Goal: Task Accomplishment & Management: Manage account settings

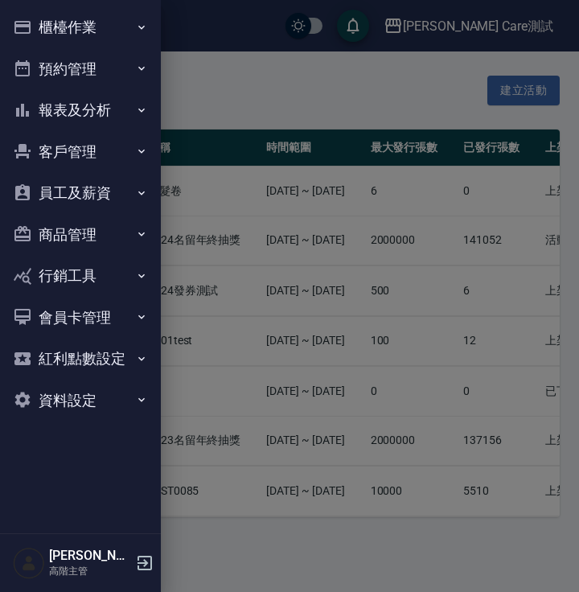
click at [121, 241] on button "商品管理" at bounding box center [80, 235] width 148 height 42
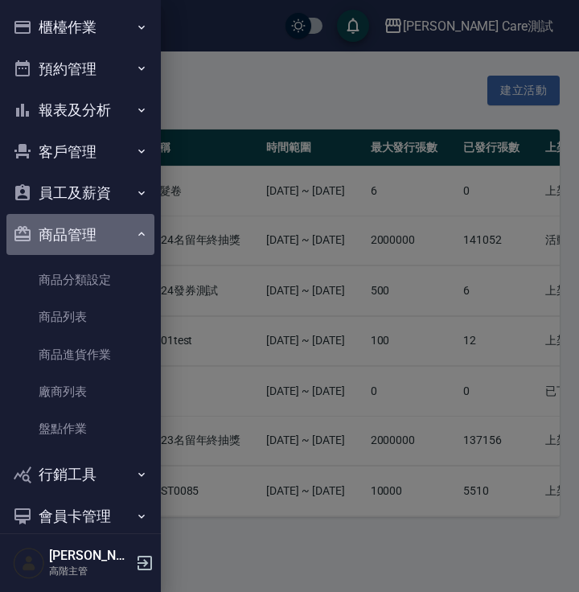
click at [135, 232] on icon "button" at bounding box center [141, 234] width 13 height 13
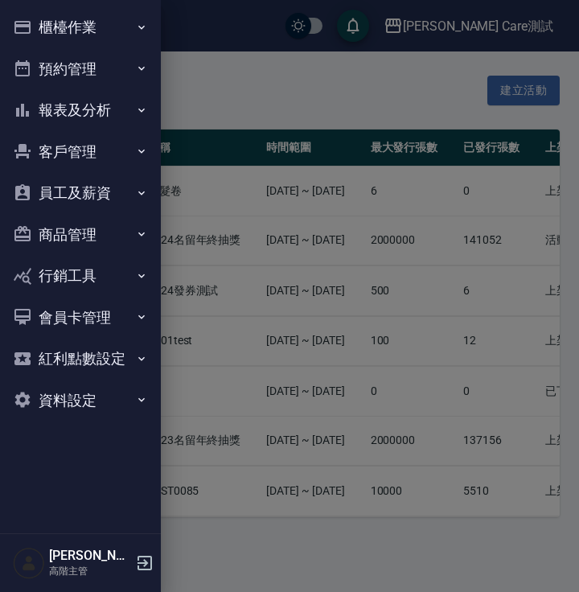
click at [132, 274] on button "行銷工具" at bounding box center [80, 276] width 148 height 42
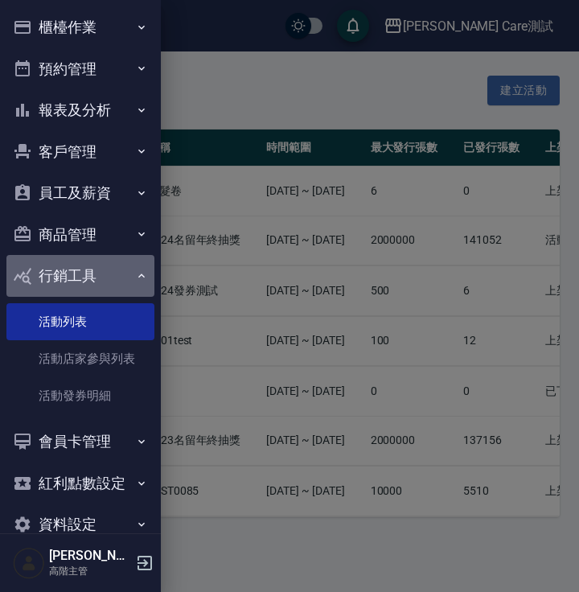
click at [135, 274] on icon "button" at bounding box center [141, 276] width 13 height 13
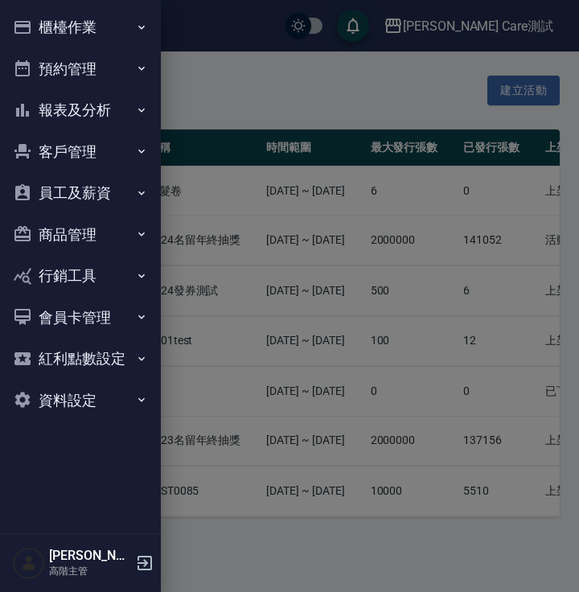
click at [130, 227] on button "商品管理" at bounding box center [80, 235] width 148 height 42
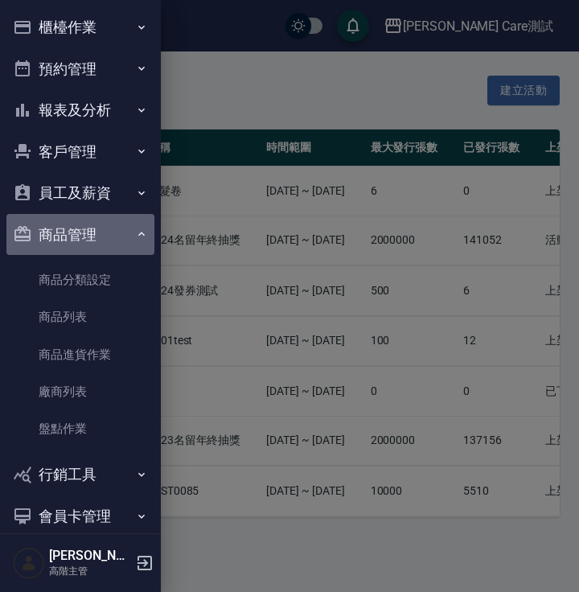
click at [130, 227] on button "商品管理" at bounding box center [80, 235] width 148 height 42
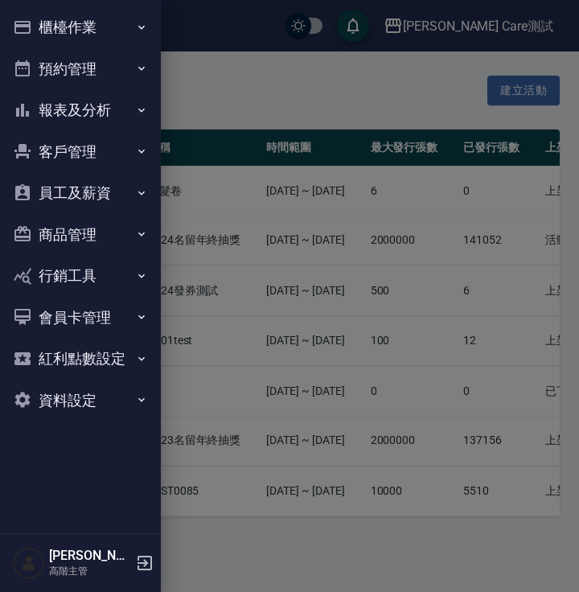
click at [400, 346] on div at bounding box center [289, 296] width 579 height 592
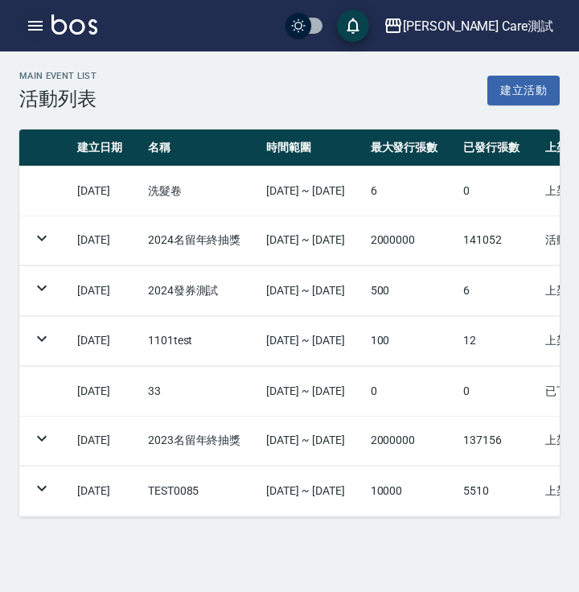
click at [30, 24] on icon "button" at bounding box center [35, 25] width 19 height 19
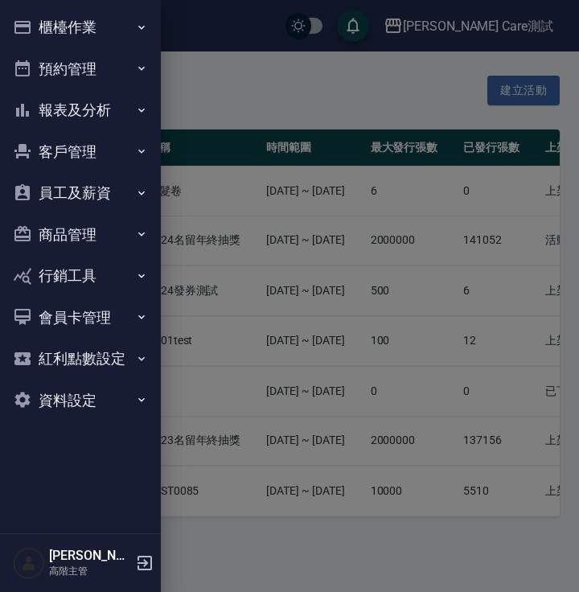
click at [94, 231] on button "商品管理" at bounding box center [80, 235] width 148 height 42
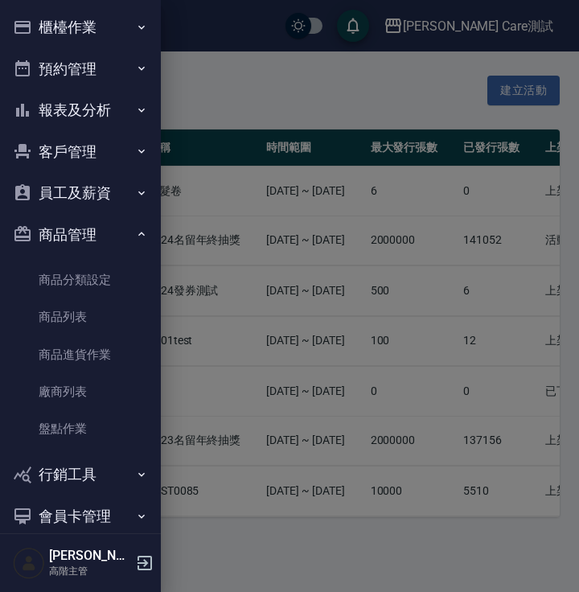
click at [94, 231] on button "商品管理" at bounding box center [80, 235] width 148 height 42
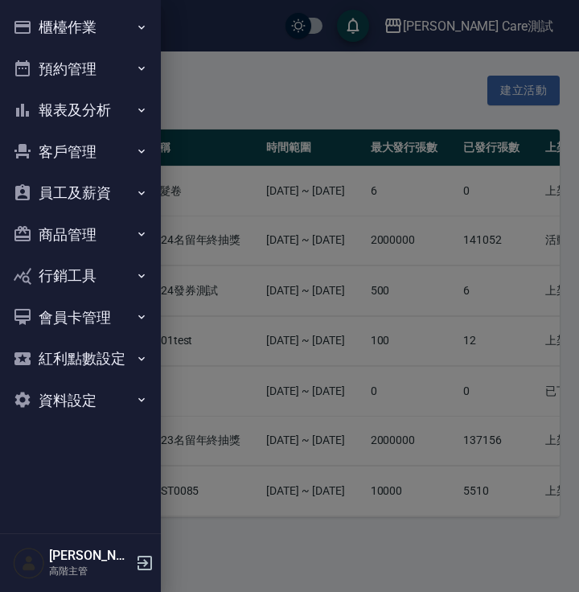
click at [134, 265] on button "行銷工具" at bounding box center [80, 276] width 148 height 42
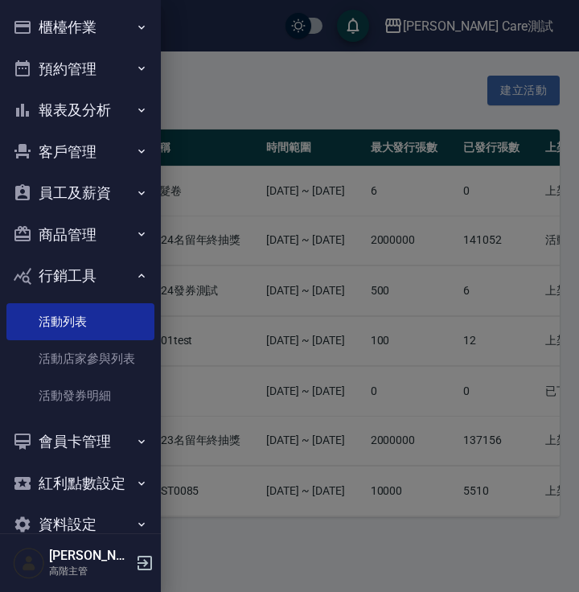
click at [134, 265] on button "行銷工具" at bounding box center [80, 276] width 148 height 42
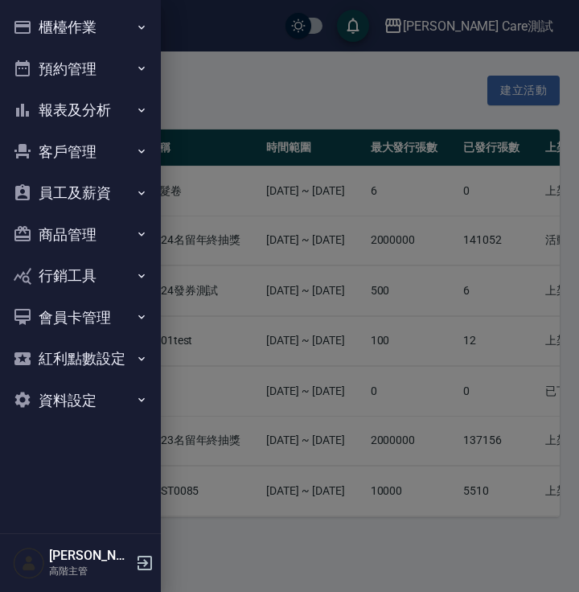
click at [137, 225] on button "商品管理" at bounding box center [80, 235] width 148 height 42
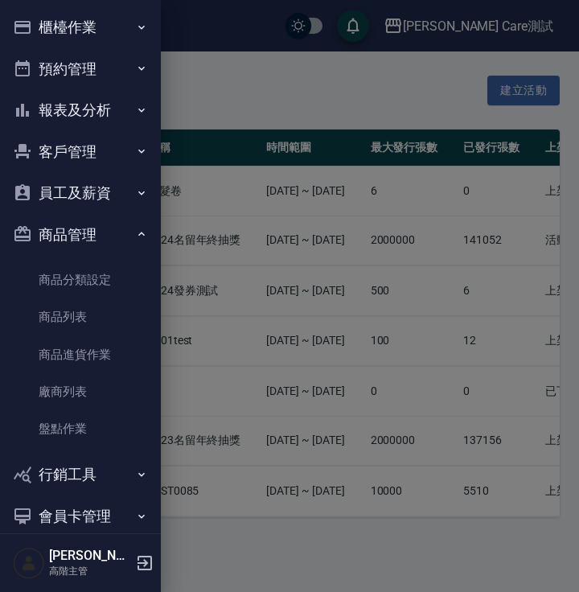
click at [137, 225] on button "商品管理" at bounding box center [80, 235] width 148 height 42
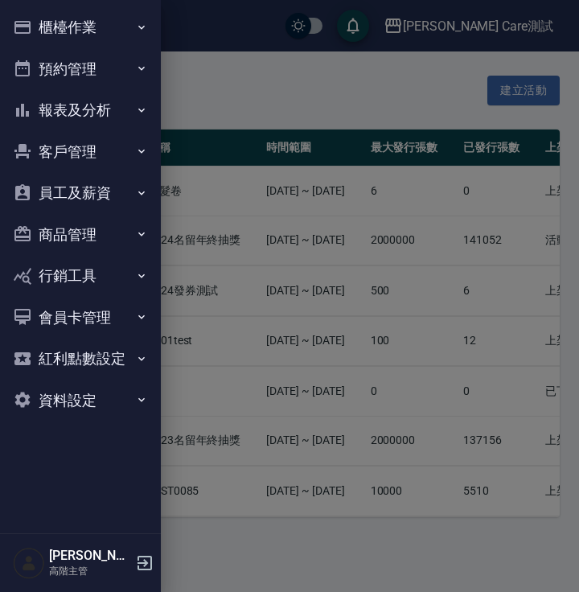
click at [113, 239] on button "商品管理" at bounding box center [80, 235] width 148 height 42
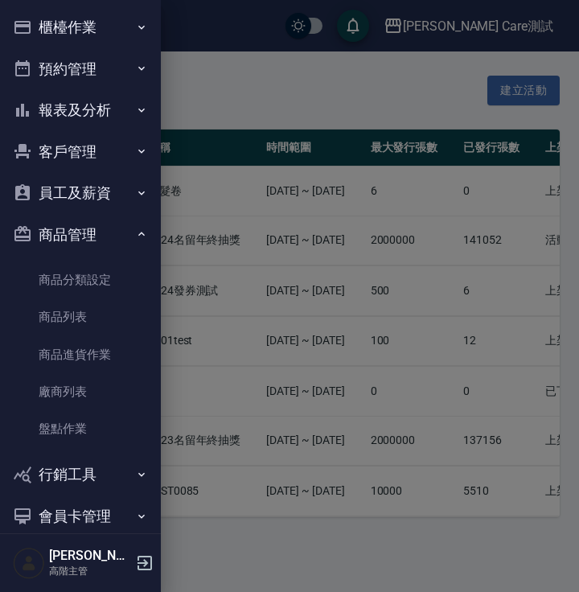
click at [113, 239] on button "商品管理" at bounding box center [80, 235] width 148 height 42
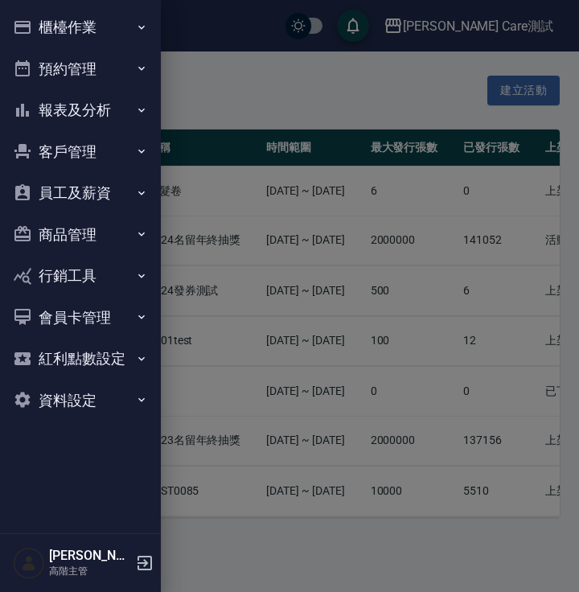
click at [124, 233] on button "商品管理" at bounding box center [80, 235] width 148 height 42
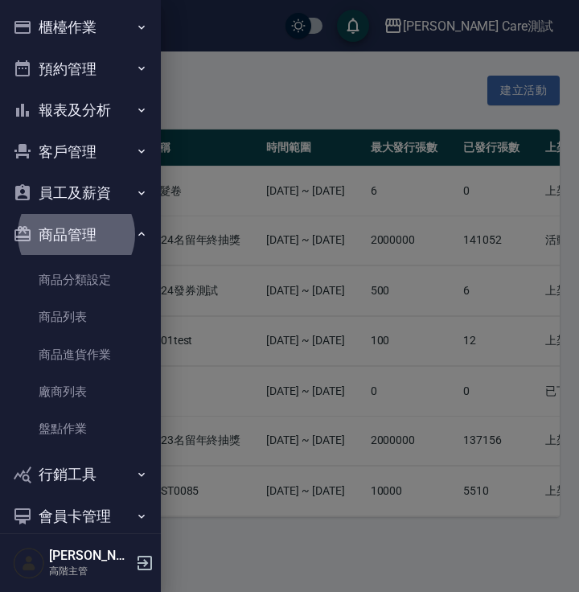
click at [110, 232] on button "商品管理" at bounding box center [80, 235] width 148 height 42
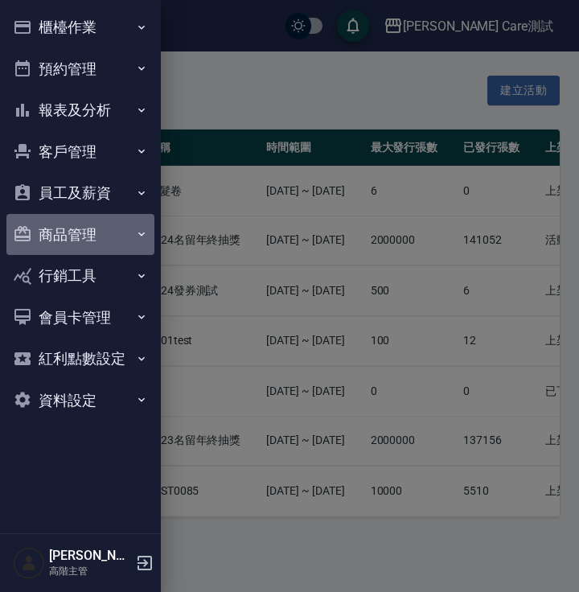
click at [110, 232] on button "商品管理" at bounding box center [80, 235] width 148 height 42
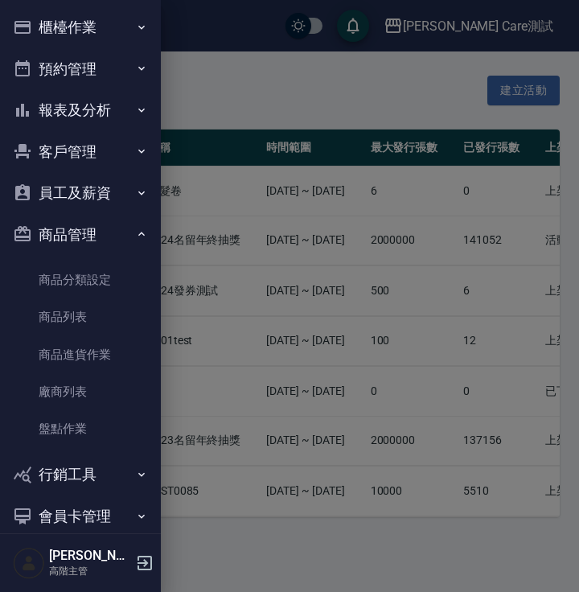
click at [120, 238] on button "商品管理" at bounding box center [80, 235] width 148 height 42
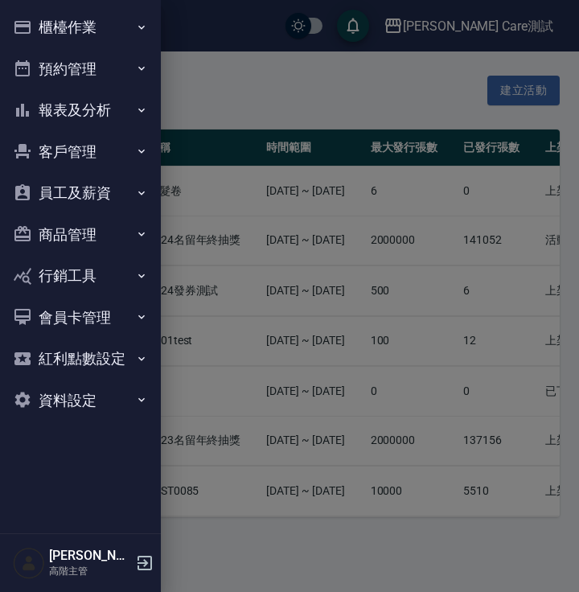
click at [120, 238] on button "商品管理" at bounding box center [80, 235] width 148 height 42
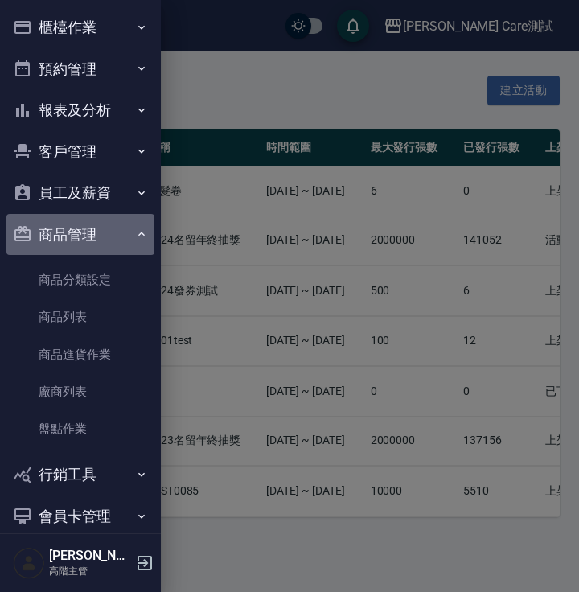
click at [125, 237] on button "商品管理" at bounding box center [80, 235] width 148 height 42
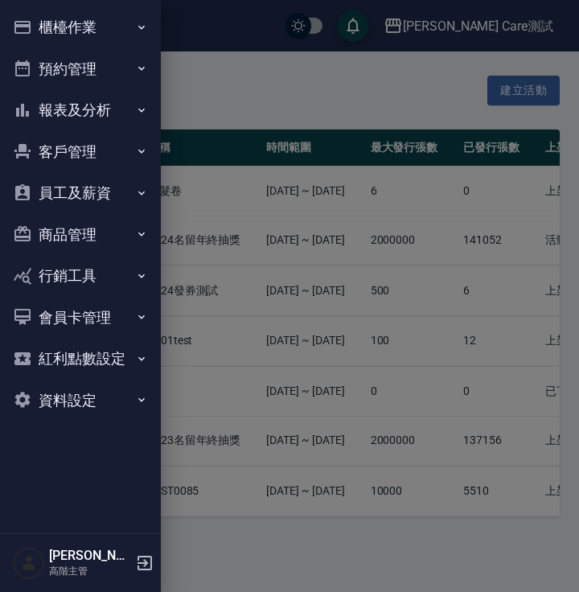
click at [91, 29] on button "櫃檯作業" at bounding box center [80, 27] width 148 height 42
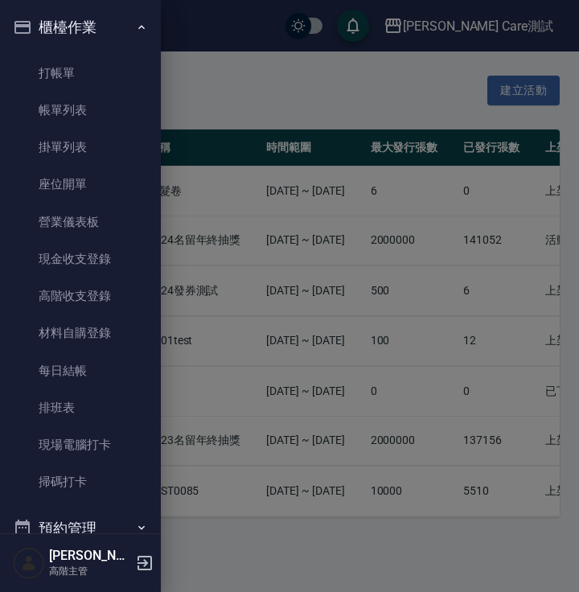
click at [90, 29] on button "櫃檯作業" at bounding box center [80, 27] width 148 height 42
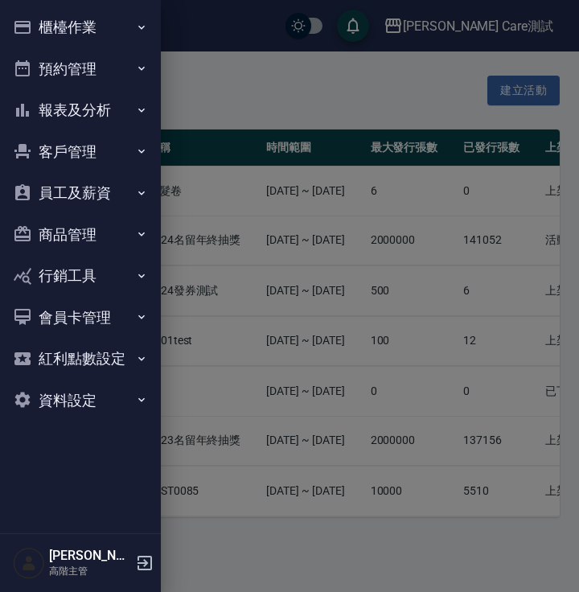
click at [105, 23] on button "櫃檯作業" at bounding box center [80, 27] width 148 height 42
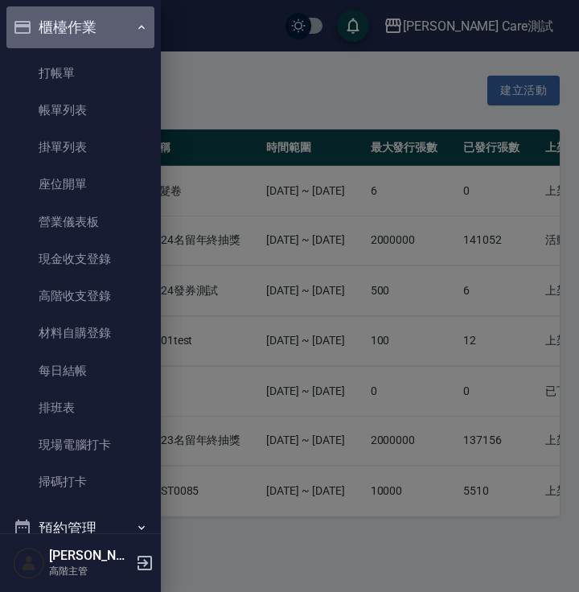
click at [105, 23] on button "櫃檯作業" at bounding box center [80, 27] width 148 height 42
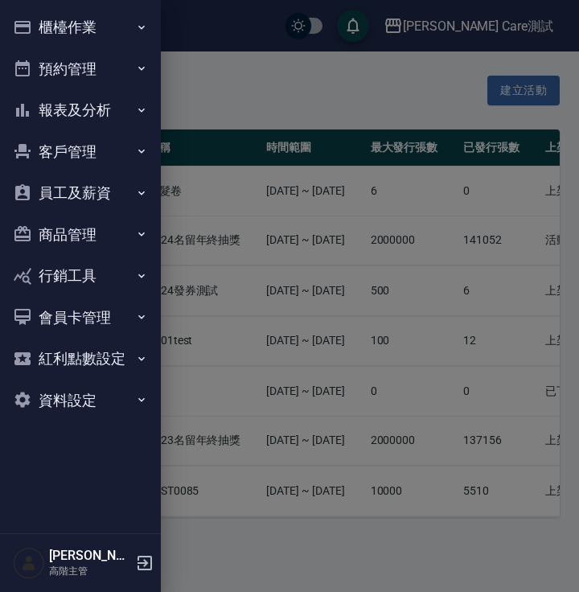
click at [140, 35] on button "櫃檯作業" at bounding box center [80, 27] width 148 height 42
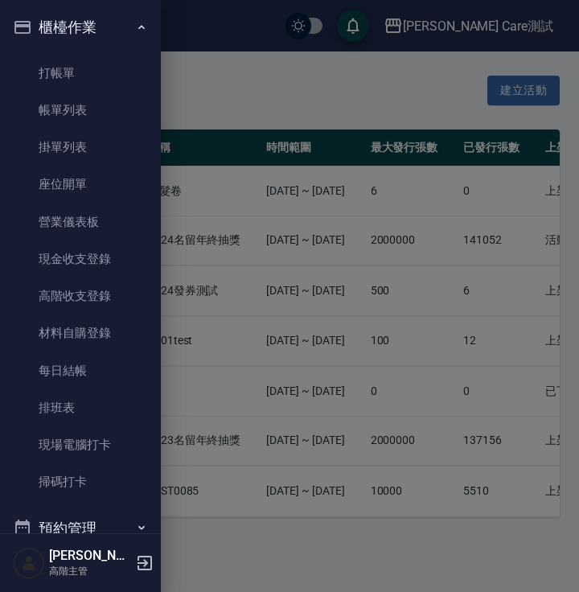
click at [140, 35] on button "櫃檯作業" at bounding box center [80, 27] width 148 height 42
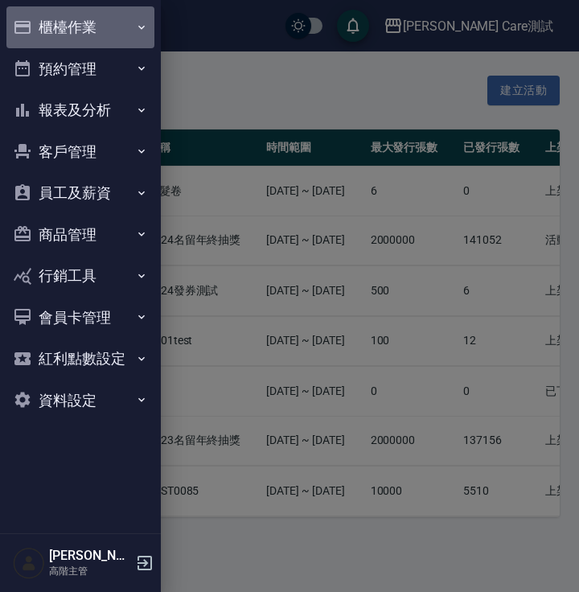
click at [138, 28] on icon "button" at bounding box center [141, 27] width 13 height 13
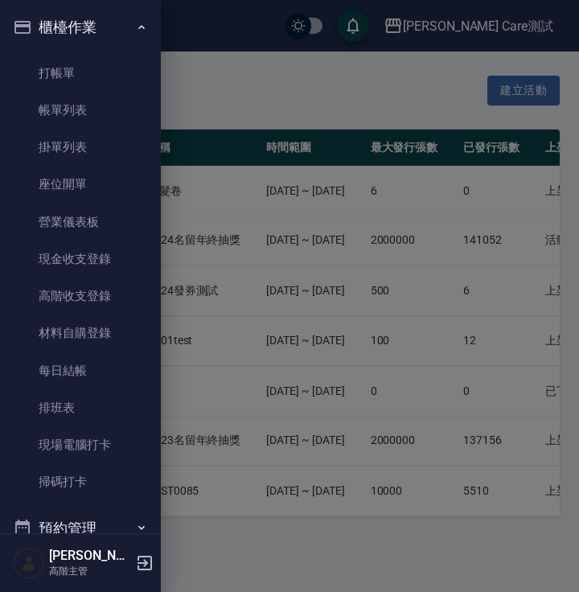
click at [138, 28] on icon "button" at bounding box center [141, 27] width 13 height 13
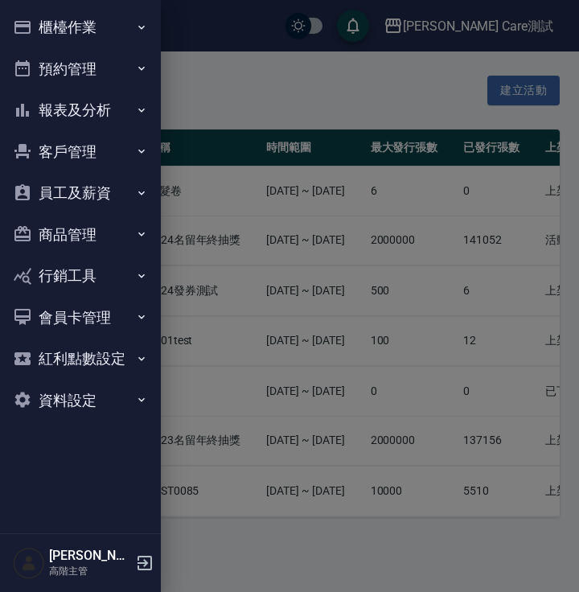
click at [138, 28] on icon "button" at bounding box center [141, 27] width 13 height 13
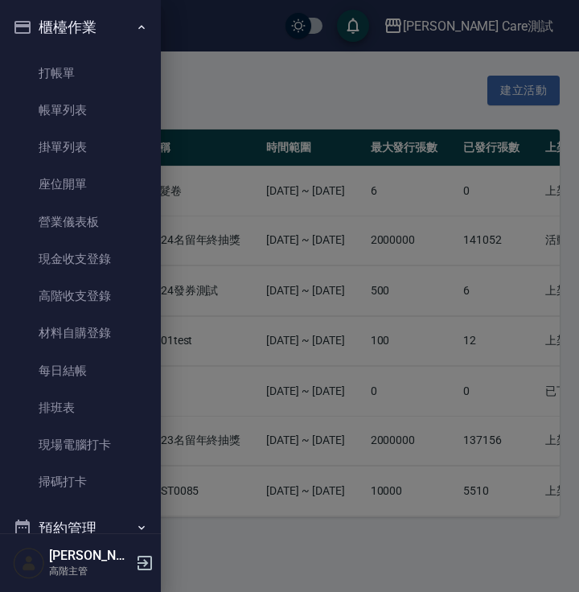
click at [138, 28] on icon "button" at bounding box center [141, 27] width 13 height 13
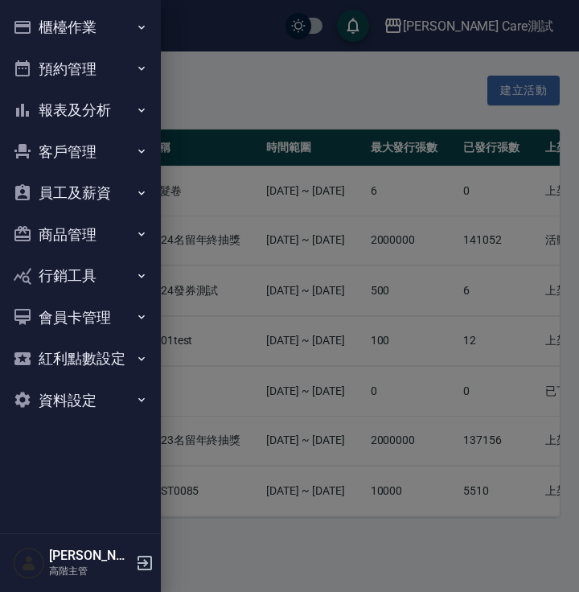
click at [138, 28] on icon "button" at bounding box center [141, 27] width 13 height 13
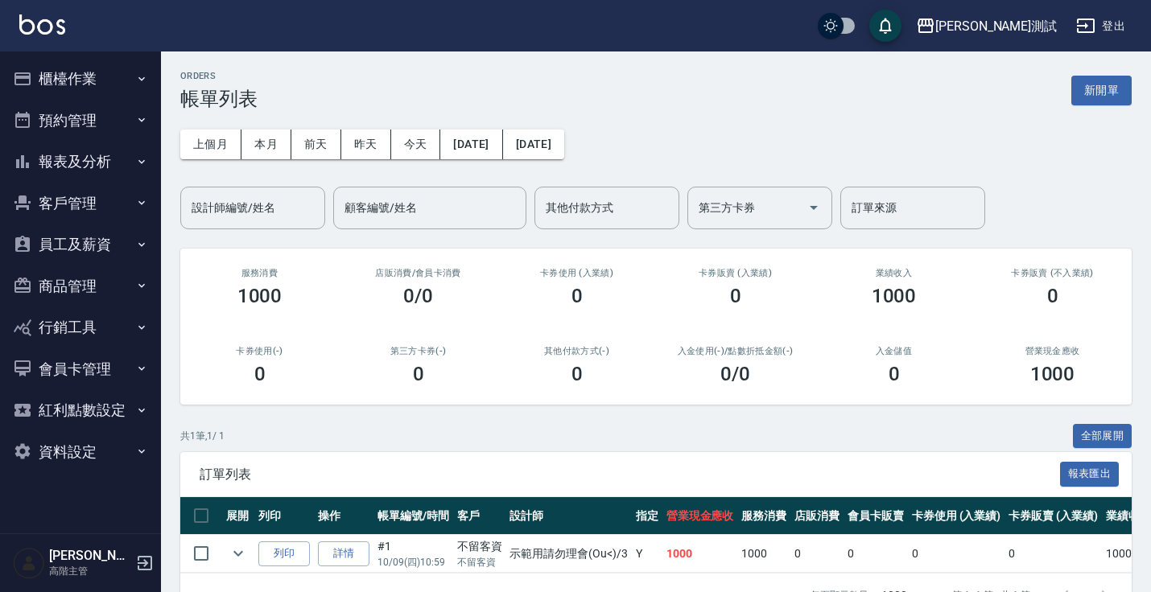
click at [131, 82] on button "櫃檯作業" at bounding box center [80, 79] width 148 height 42
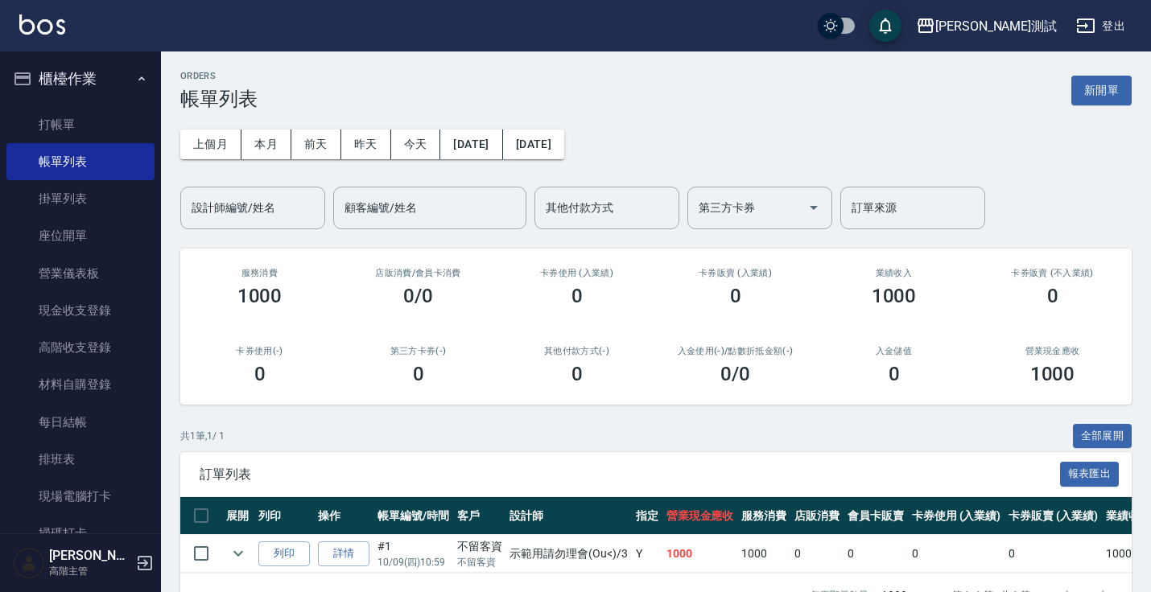
click at [133, 72] on button "櫃檯作業" at bounding box center [80, 79] width 148 height 42
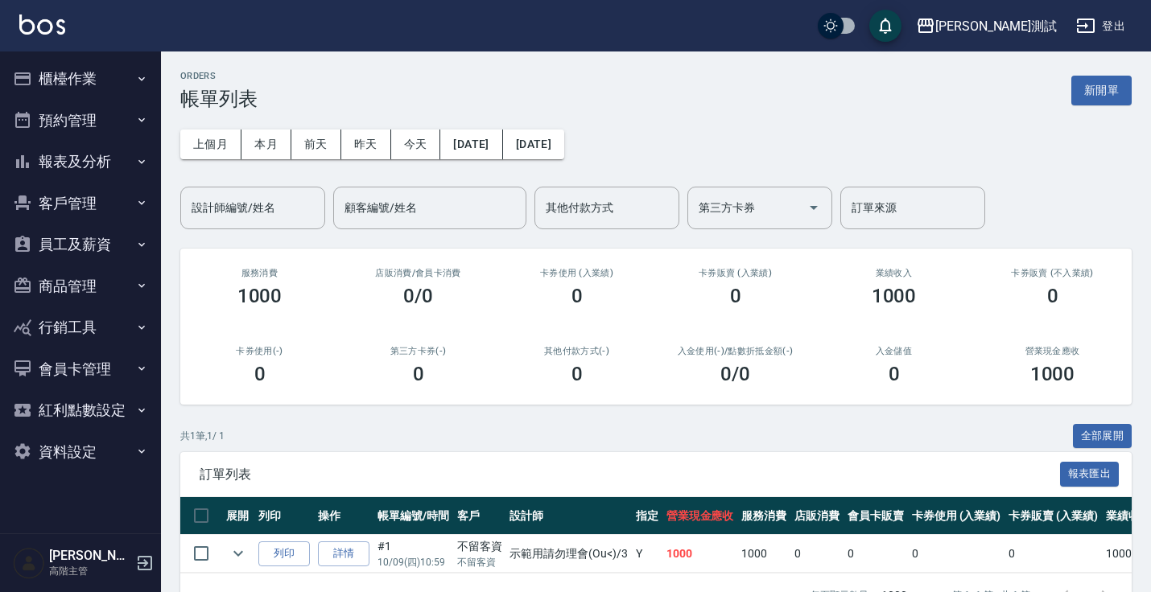
click at [423, 87] on div "ORDERS 帳單列表 新開單" at bounding box center [655, 90] width 951 height 39
click at [127, 80] on button "櫃檯作業" at bounding box center [80, 79] width 148 height 42
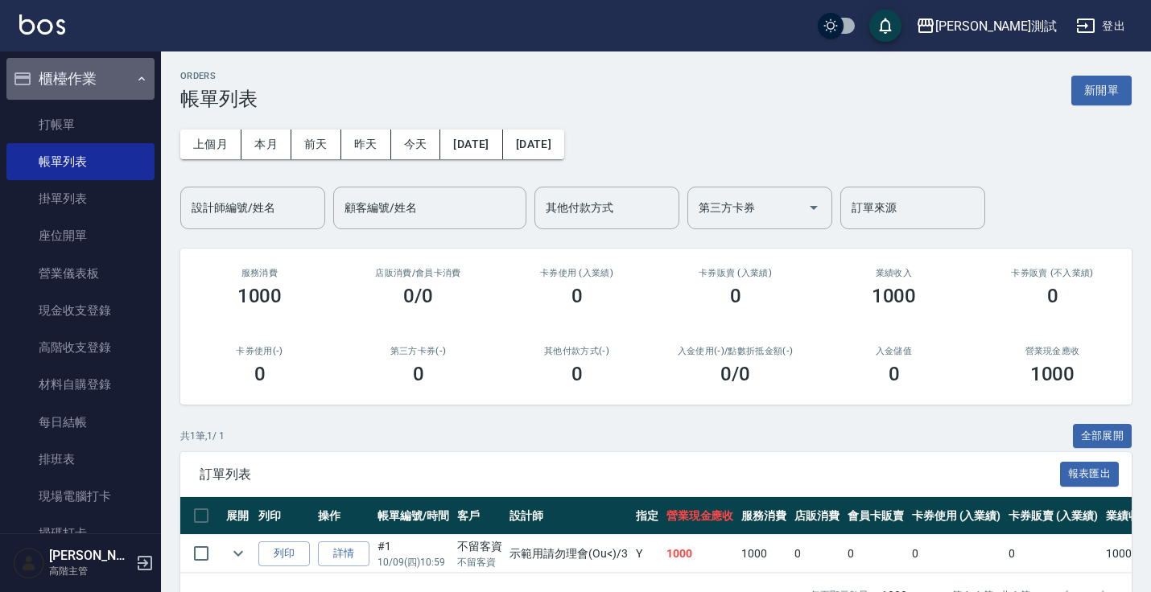
click at [135, 80] on icon "button" at bounding box center [141, 78] width 13 height 13
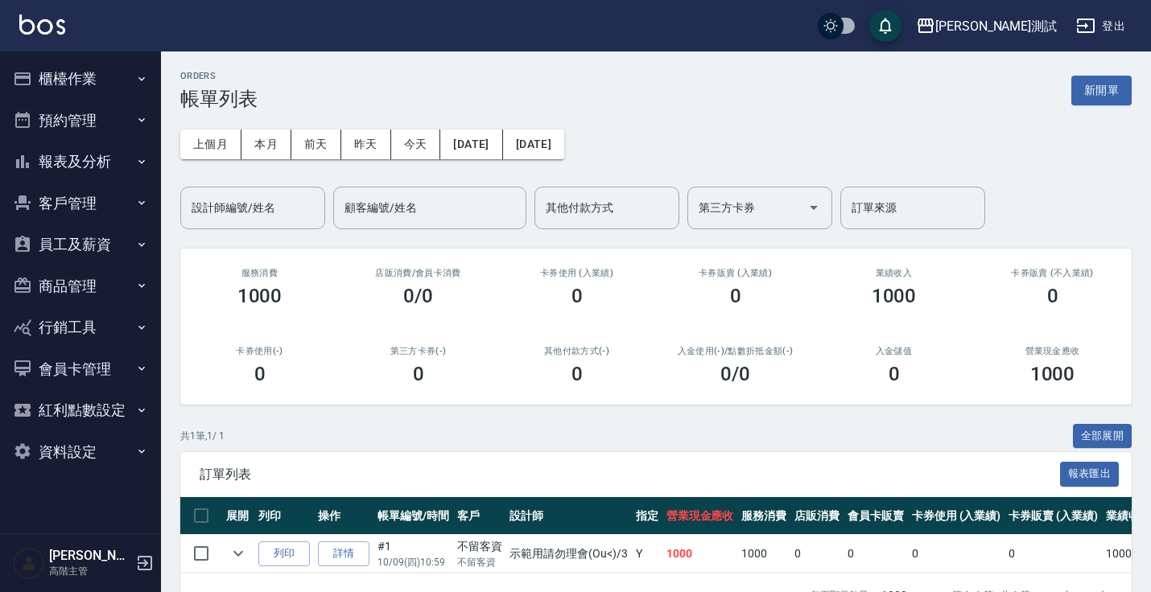
click at [405, 72] on div "ORDERS 帳單列表 新開單" at bounding box center [655, 90] width 951 height 39
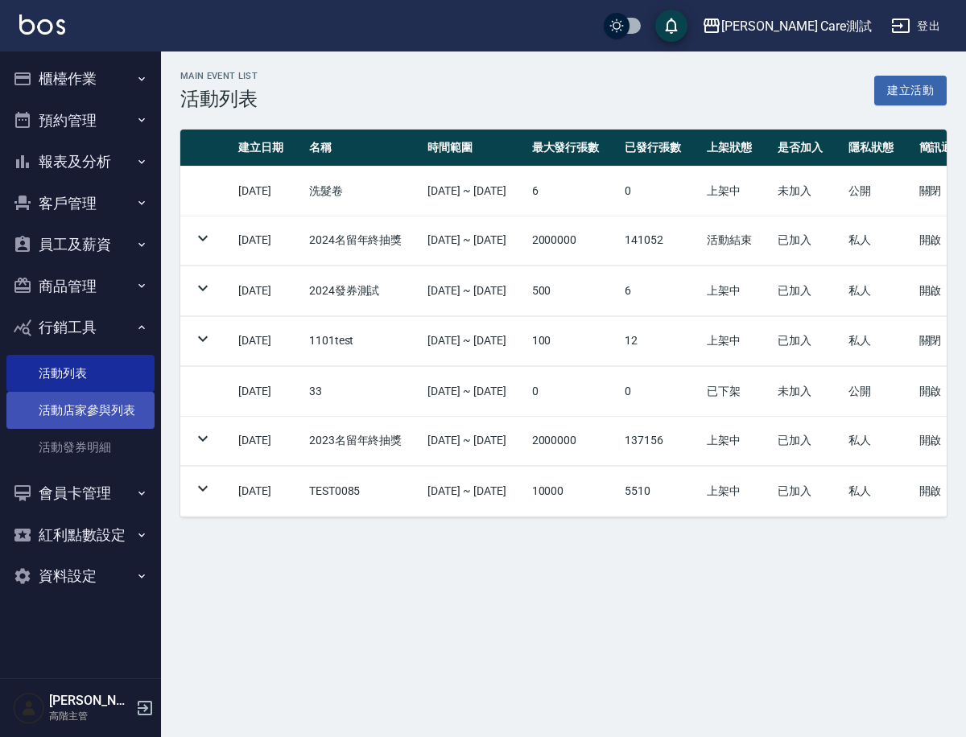
click at [67, 402] on link "活動店家參與列表" at bounding box center [80, 410] width 148 height 37
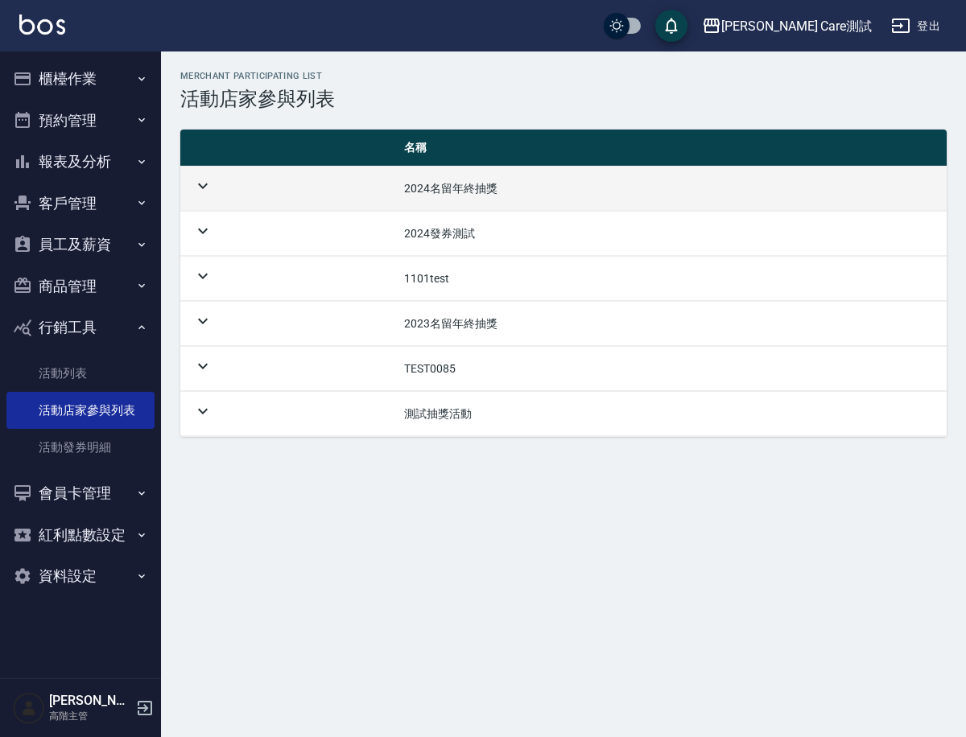
click at [269, 188] on td at bounding box center [285, 189] width 211 height 44
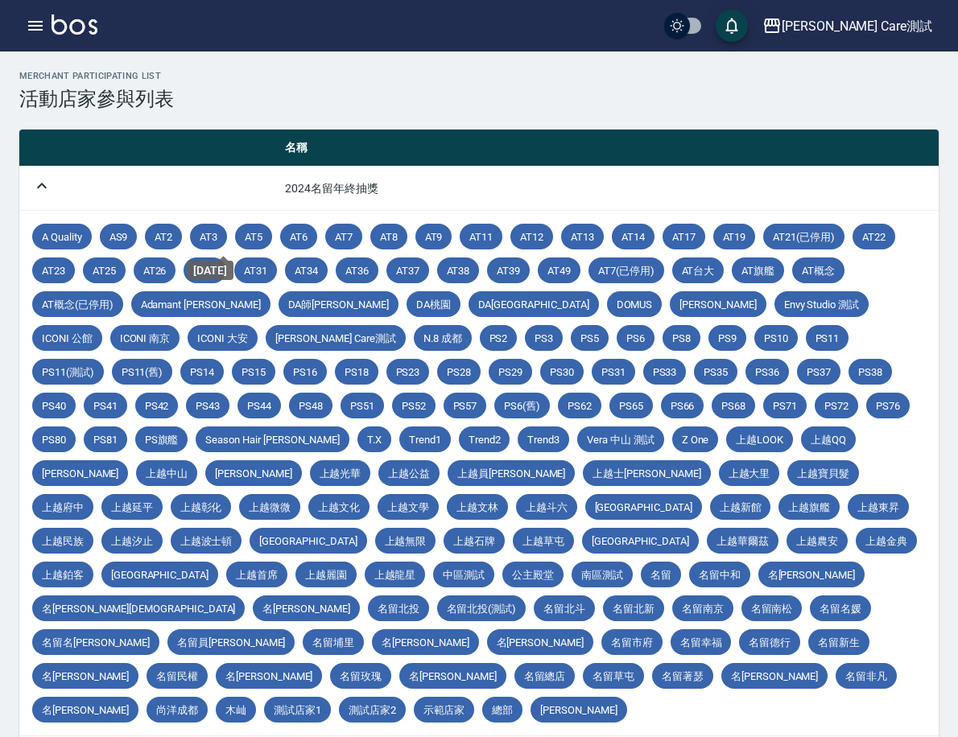
click at [92, 229] on span "A Quality" at bounding box center [62, 237] width 60 height 17
click at [138, 242] on span "AS9" at bounding box center [119, 237] width 38 height 17
click at [374, 437] on p "[DATE]" at bounding box center [357, 439] width 34 height 13
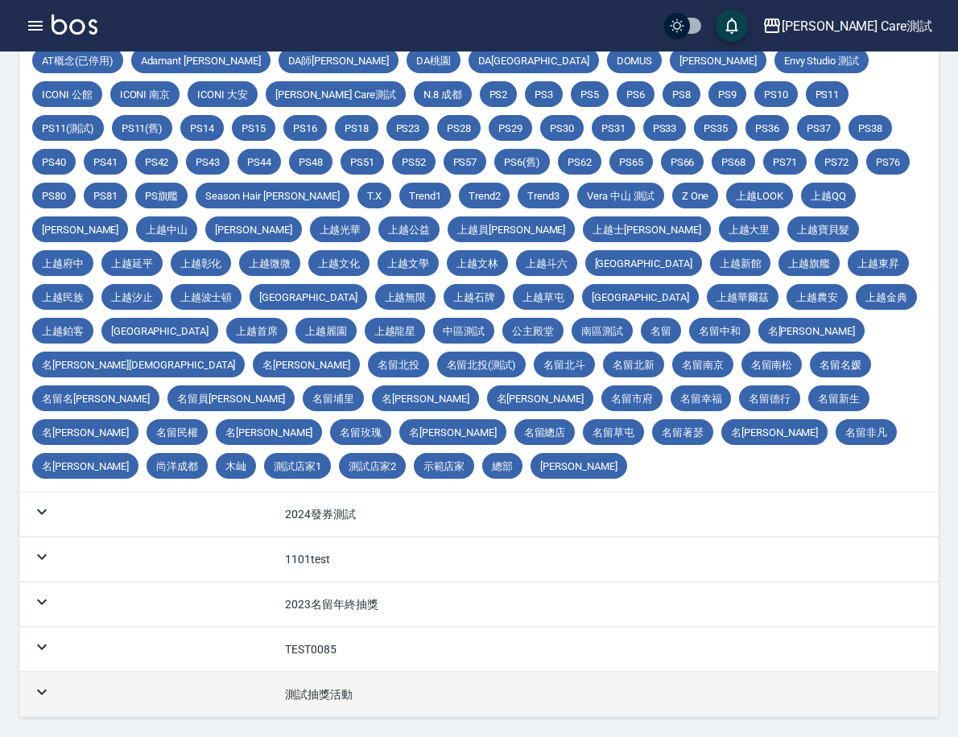
click at [400, 684] on td "測試抽獎活動" at bounding box center [605, 695] width 666 height 44
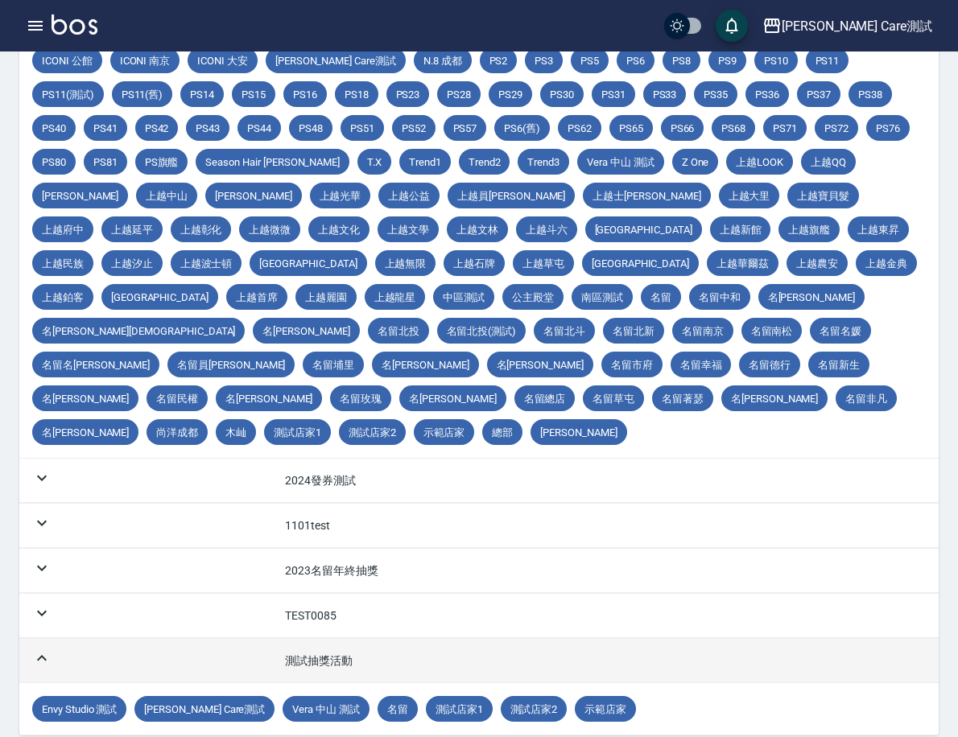
scroll to position [329, 0]
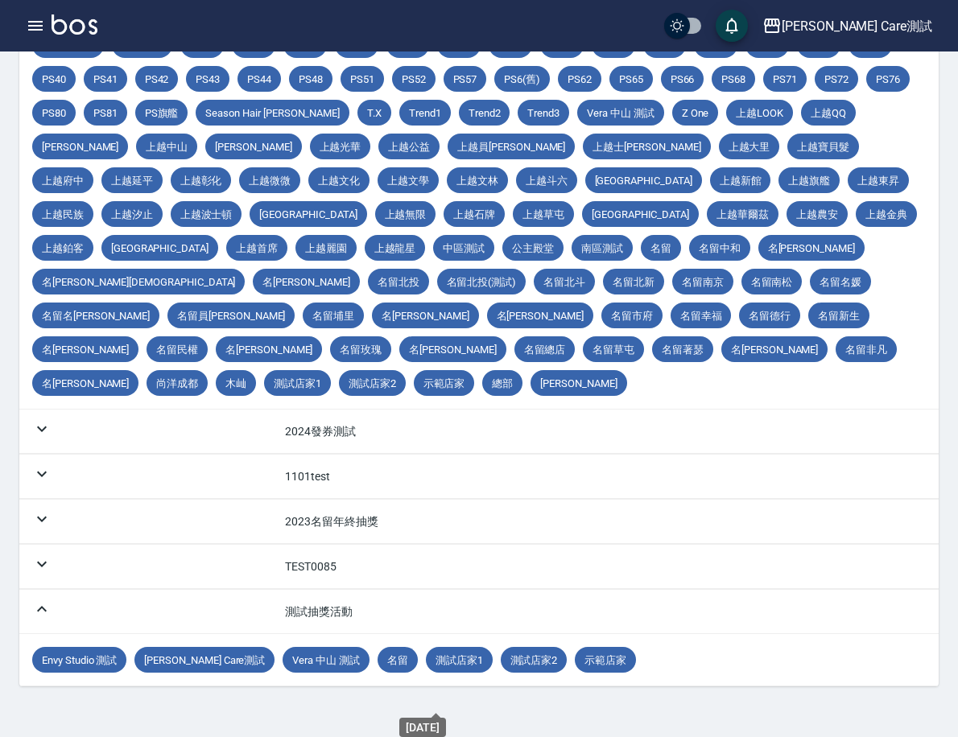
click at [369, 669] on span "Vera 中山 測試" at bounding box center [325, 660] width 87 height 17
click at [532, 686] on div "Envy Studio 測試 [PERSON_NAME] Care測試 Vera 中山 測試 名留 測試店家1 測試店家2 示範店家" at bounding box center [478, 659] width 919 height 51
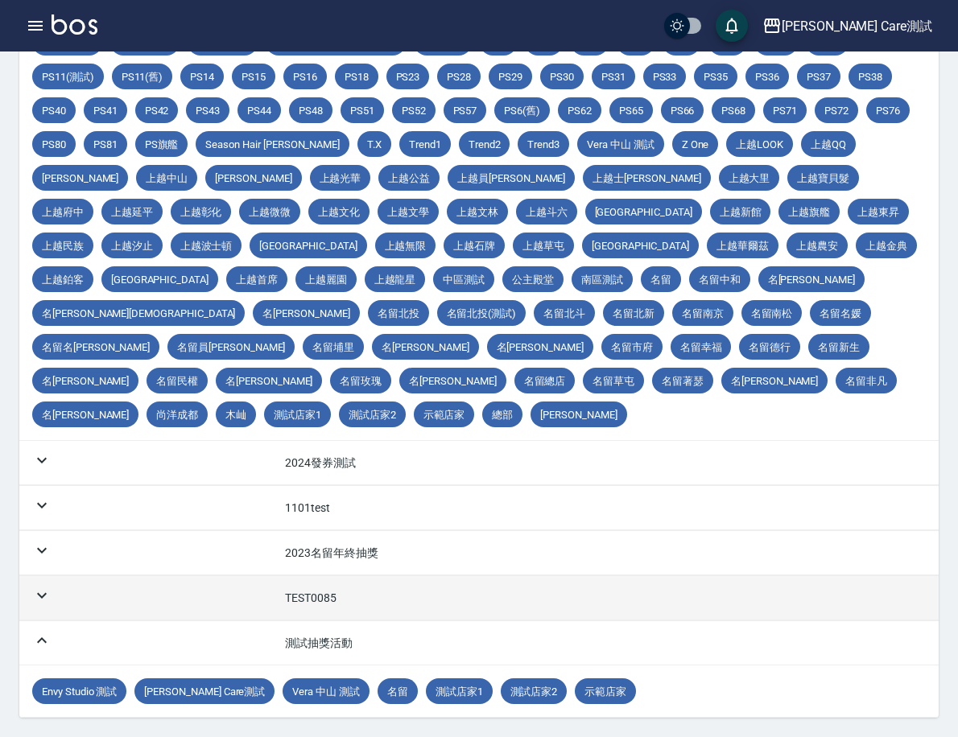
click at [528, 612] on td "TEST0085" at bounding box center [605, 598] width 666 height 44
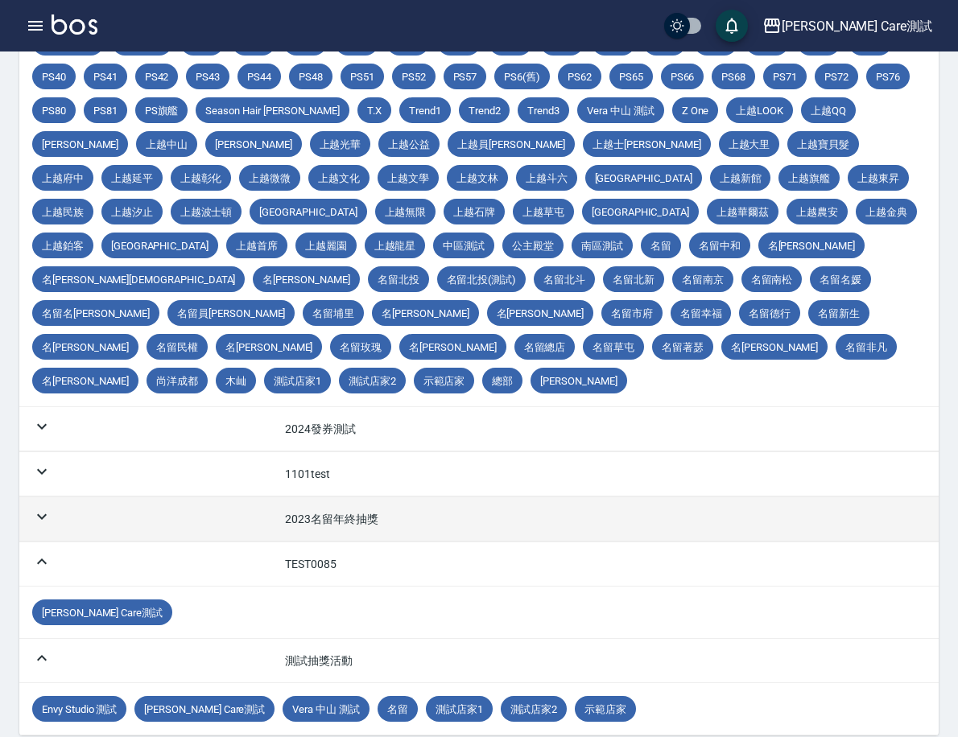
click at [525, 542] on td "2023名留年終抽獎" at bounding box center [605, 519] width 666 height 44
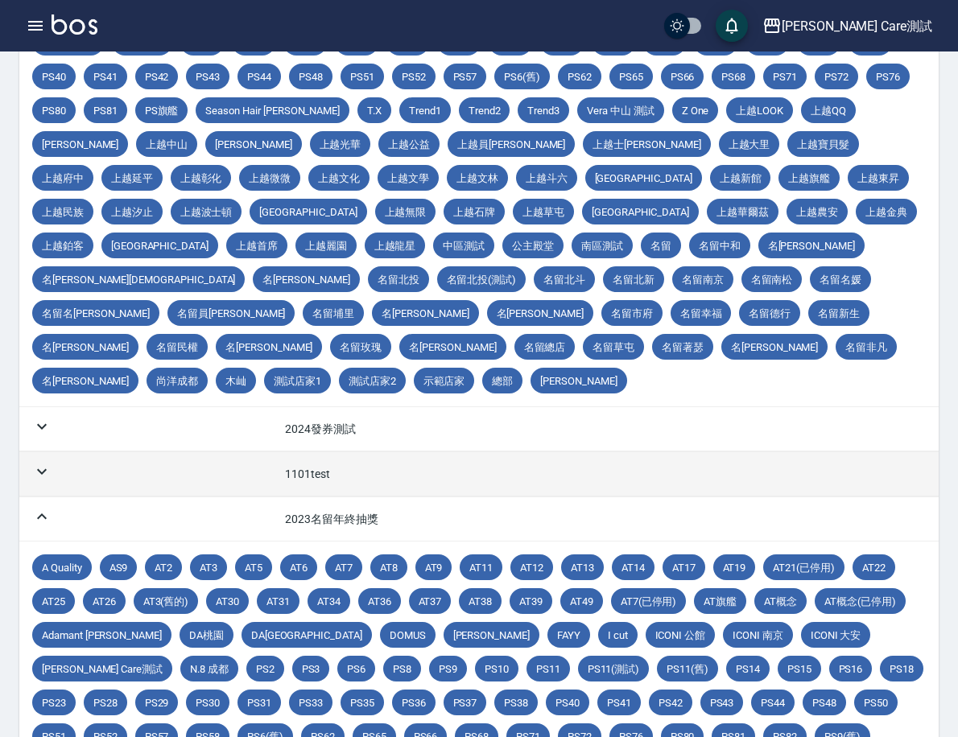
click at [525, 496] on td "1101test" at bounding box center [605, 474] width 666 height 44
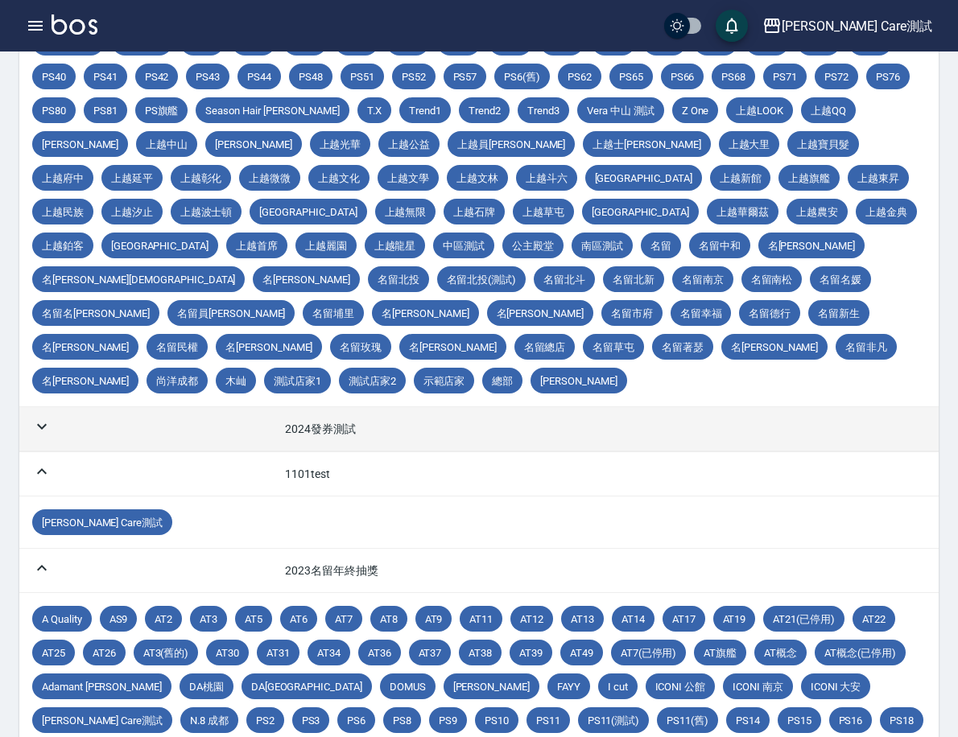
click at [520, 451] on td "2024發券測試" at bounding box center [605, 429] width 666 height 44
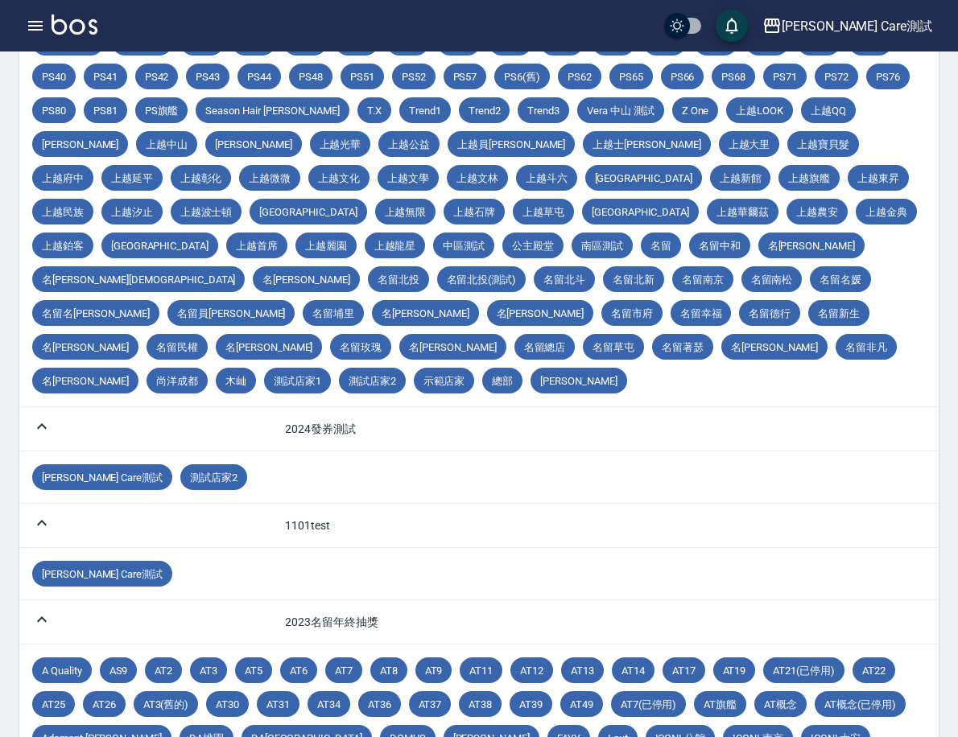
click at [247, 486] on span "測試店家2" at bounding box center [213, 477] width 67 height 17
click at [0, 0] on link "活動列表" at bounding box center [0, 0] width 0 height 0
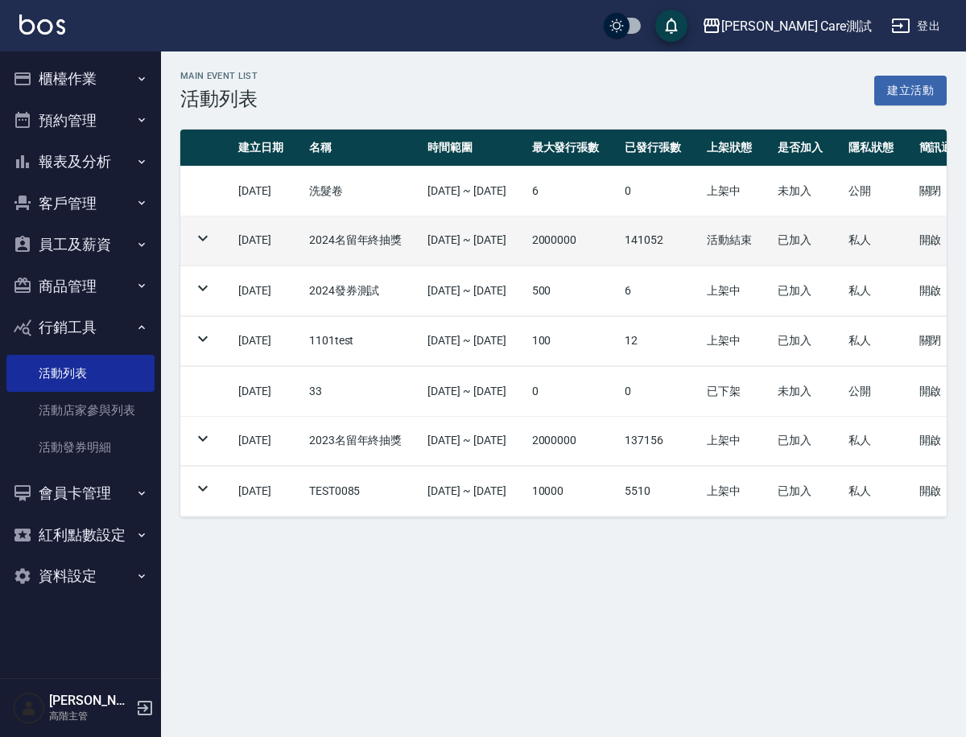
click at [194, 229] on icon at bounding box center [202, 238] width 19 height 19
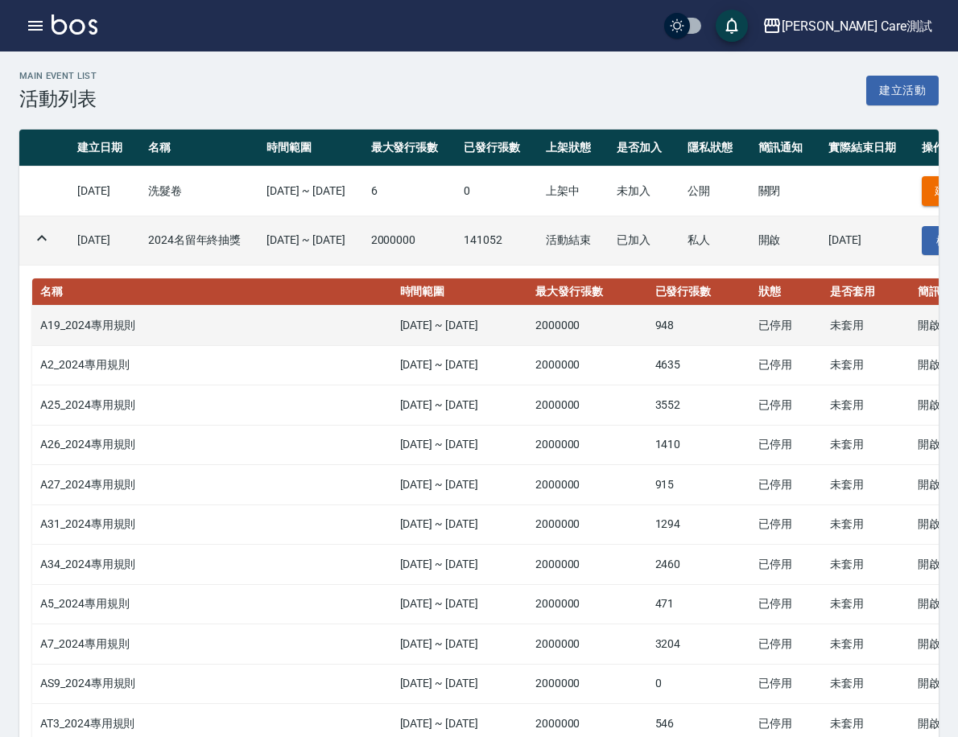
click at [267, 311] on td "A19_2024專用規則" at bounding box center [212, 326] width 360 height 40
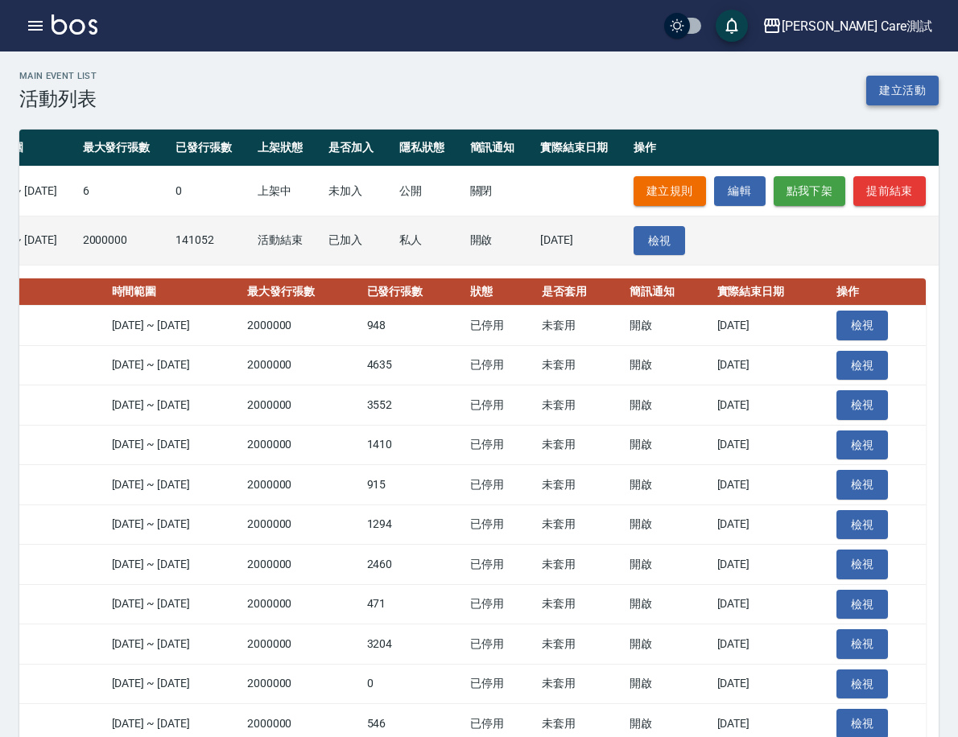
click at [884, 91] on link "建立活動" at bounding box center [902, 91] width 72 height 30
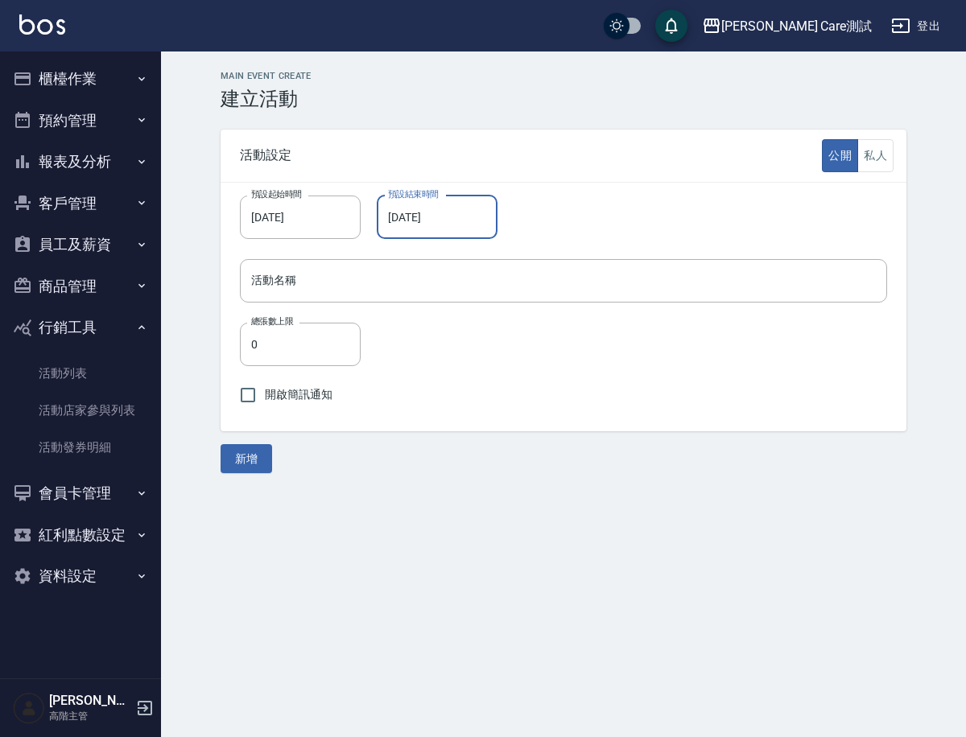
click at [464, 213] on input "[DATE]" at bounding box center [431, 217] width 109 height 43
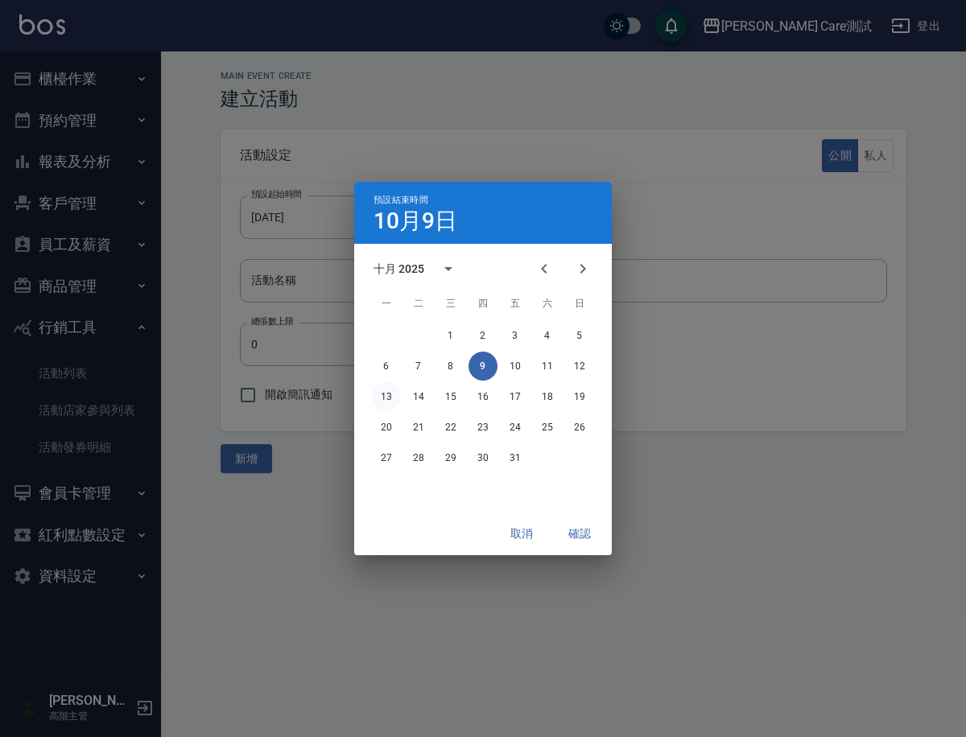
click at [390, 399] on button "13" at bounding box center [386, 396] width 29 height 29
type input "2025/10/13"
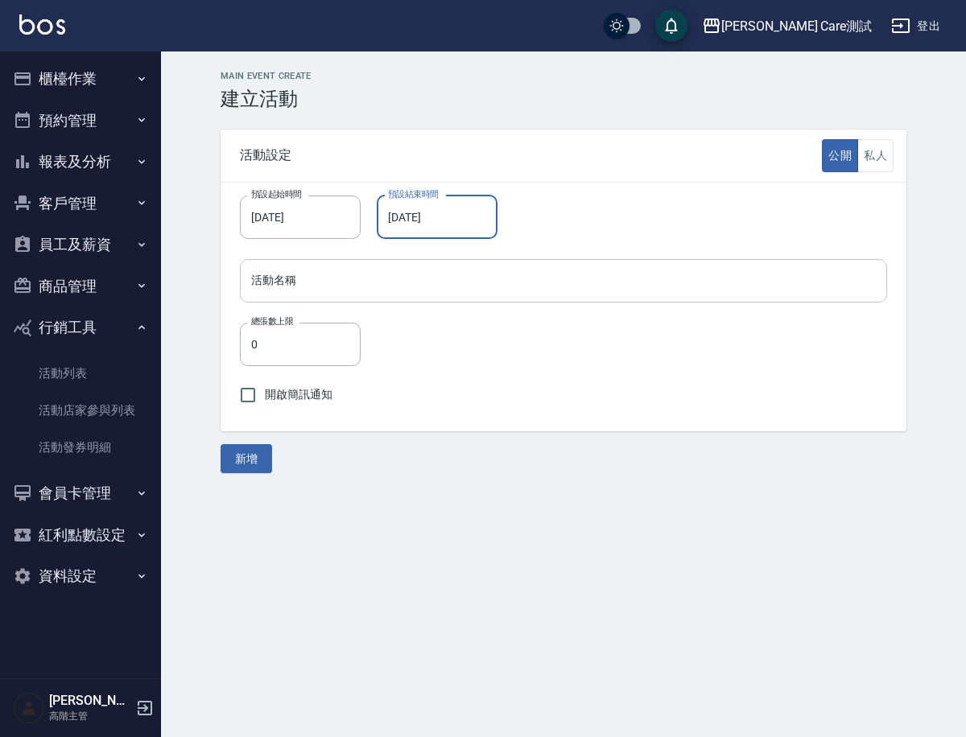
click at [361, 277] on input "活動名稱" at bounding box center [563, 280] width 647 height 43
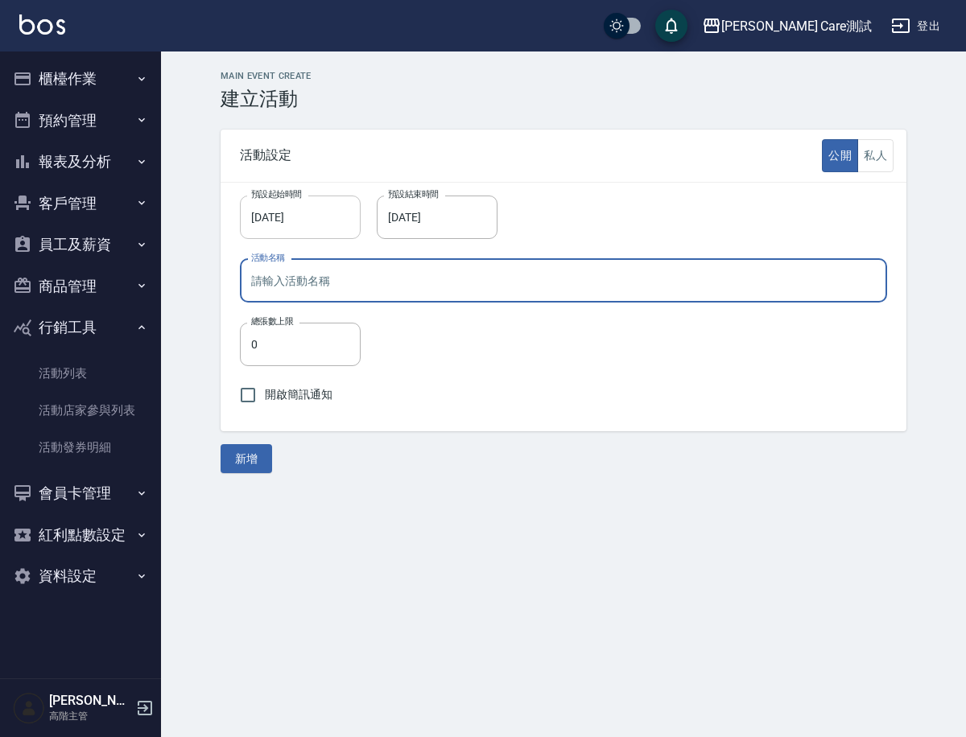
click at [314, 227] on input "[DATE]" at bounding box center [294, 217] width 109 height 43
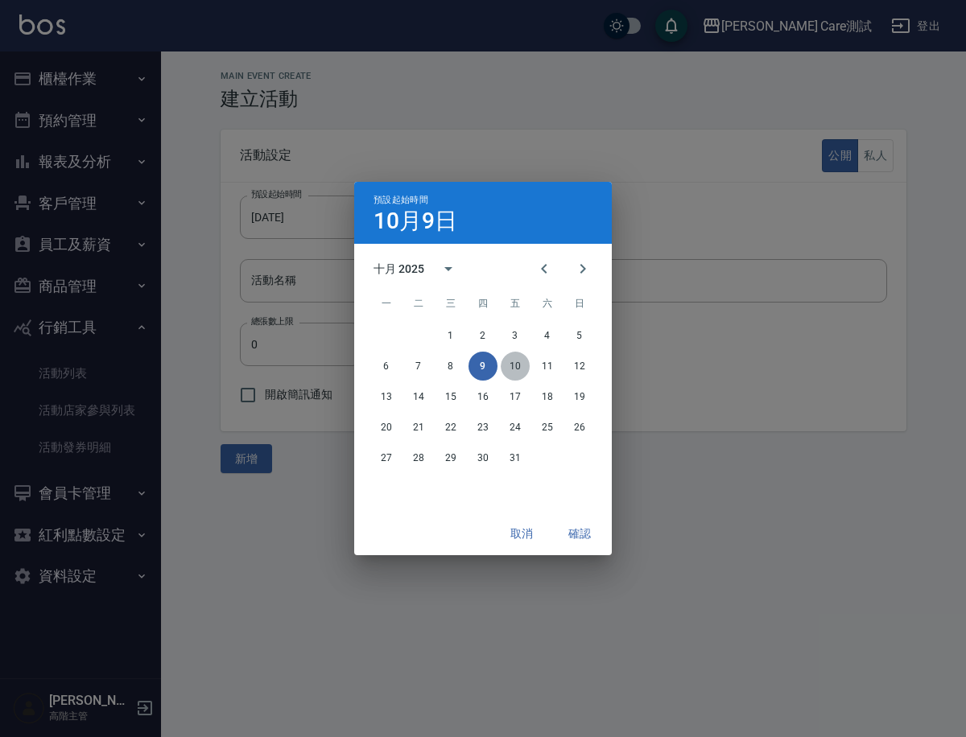
click at [513, 373] on button "10" at bounding box center [515, 366] width 29 height 29
type input "2025/10/10"
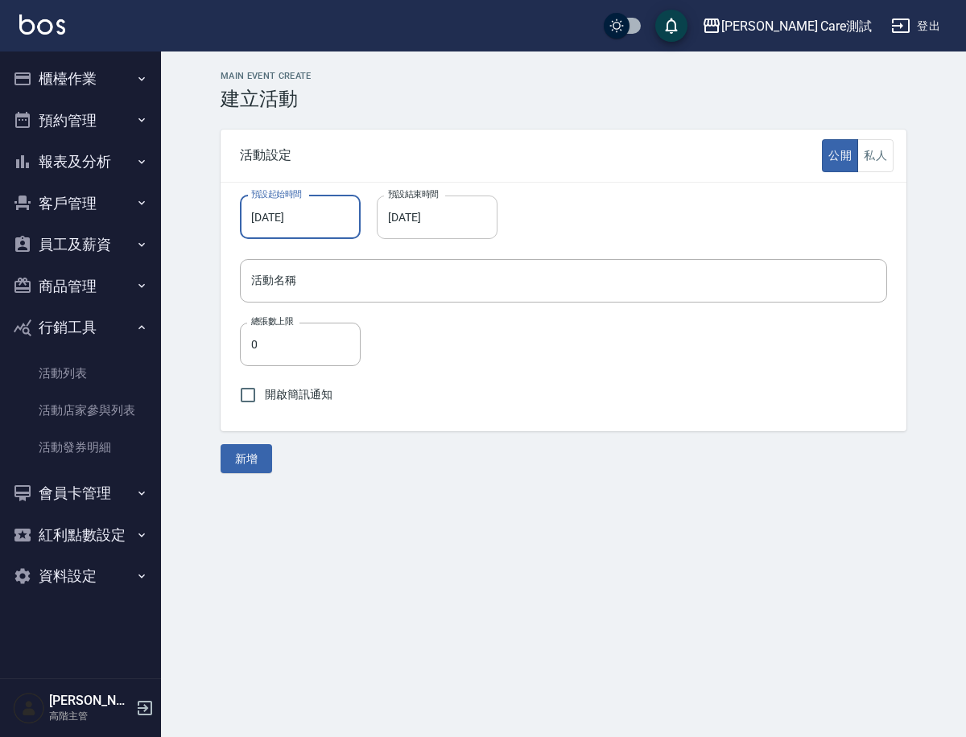
click at [451, 202] on input "2025/10/13" at bounding box center [431, 217] width 109 height 43
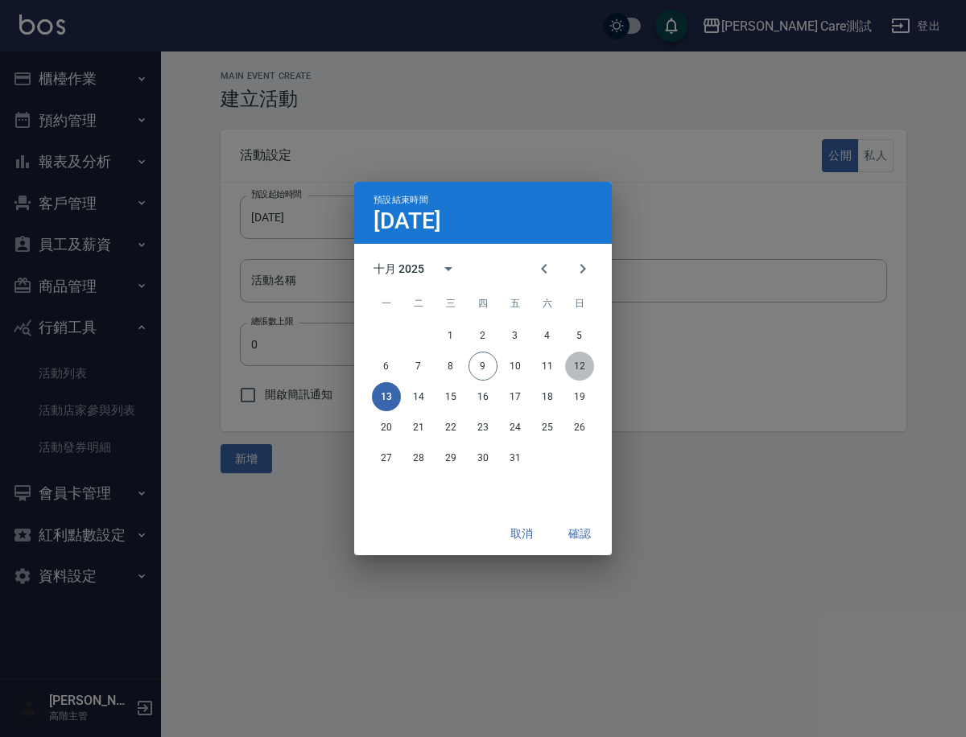
click at [582, 364] on button "12" at bounding box center [579, 366] width 29 height 29
type input "2025/10/12"
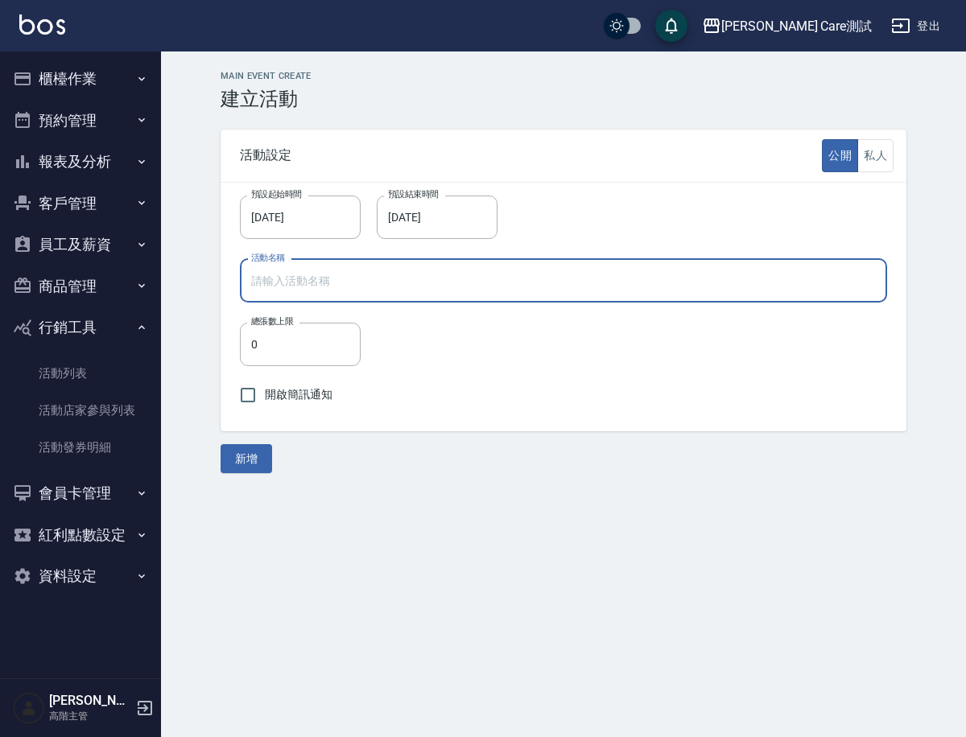
click at [491, 274] on input "活動名稱" at bounding box center [563, 280] width 647 height 43
type input "雙十節"
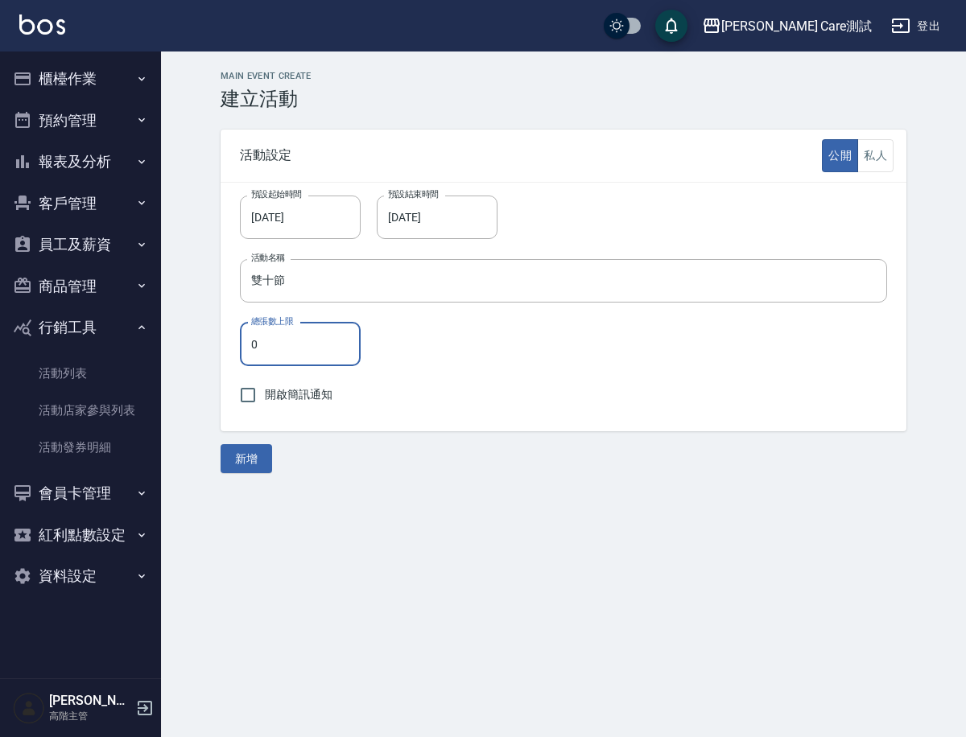
click at [277, 350] on input "0" at bounding box center [300, 344] width 121 height 43
type input "10"
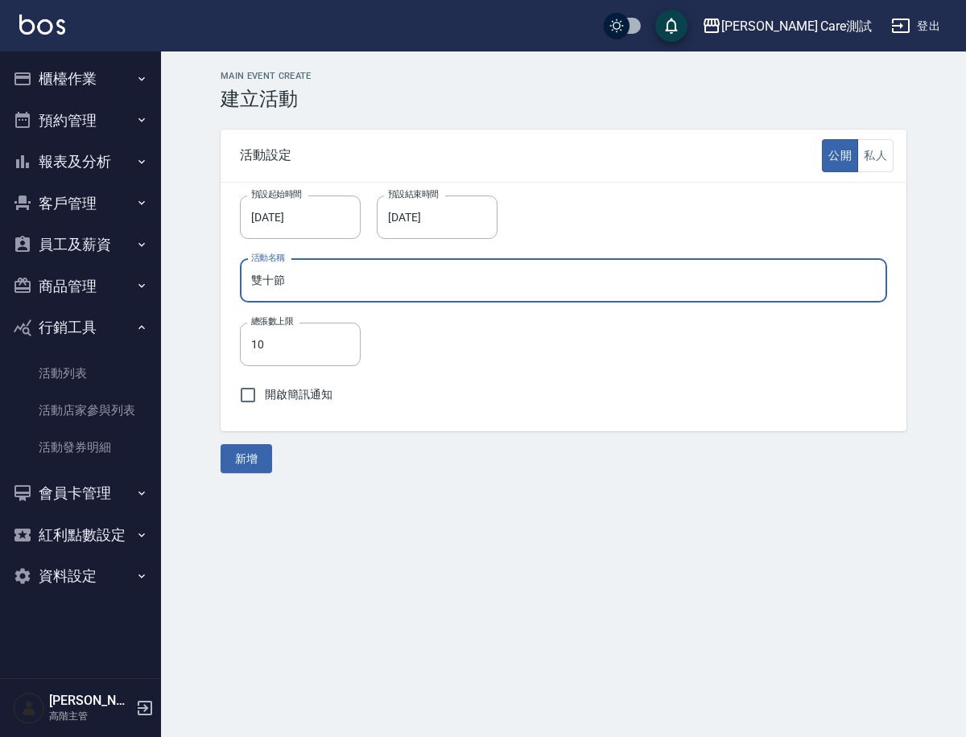
click at [332, 287] on input "雙十節" at bounding box center [563, 280] width 647 height 43
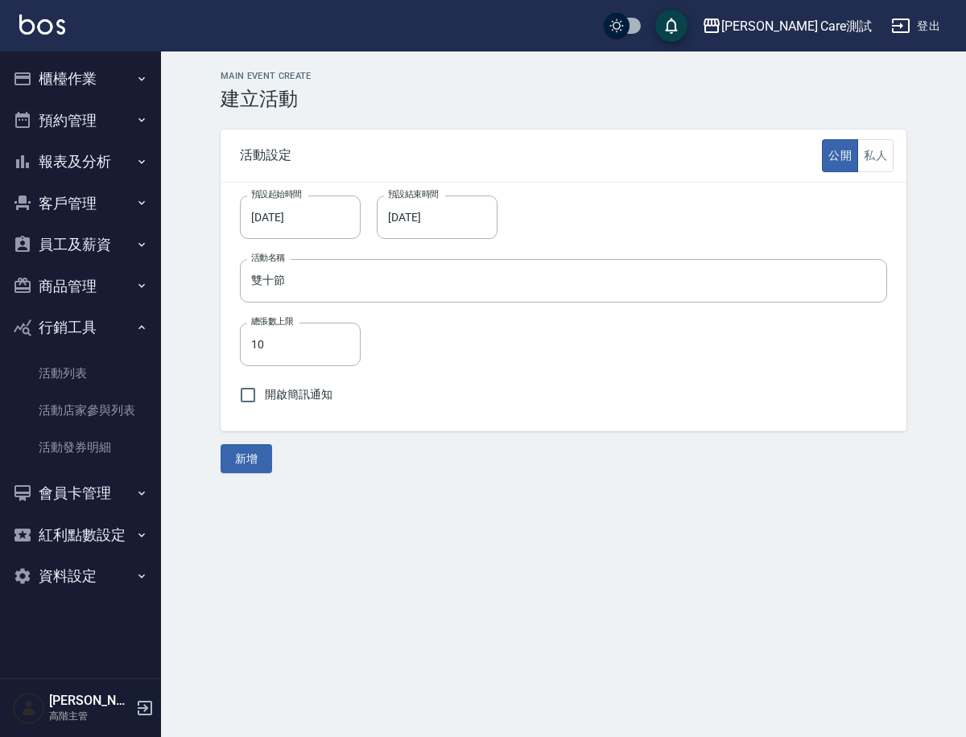
click at [293, 404] on label "開啟簡訊通知" at bounding box center [281, 395] width 101 height 34
click at [265, 404] on input "開啟簡訊通知" at bounding box center [248, 395] width 34 height 34
checkbox input "true"
click at [884, 157] on button "私人" at bounding box center [875, 155] width 36 height 33
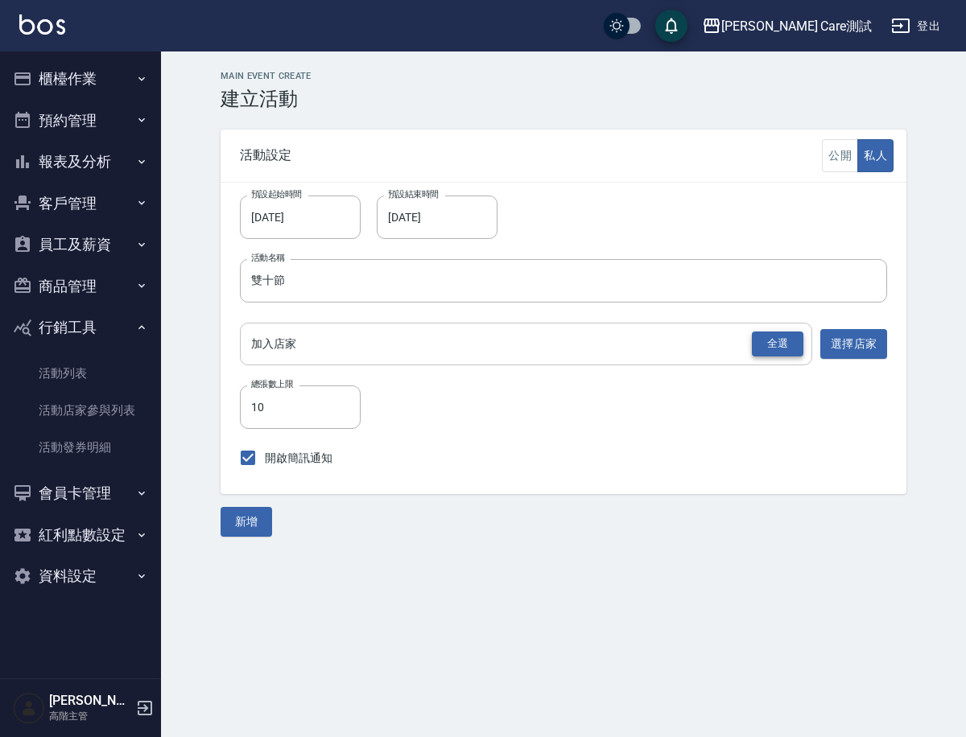
click at [775, 338] on div "全選" at bounding box center [777, 344] width 51 height 25
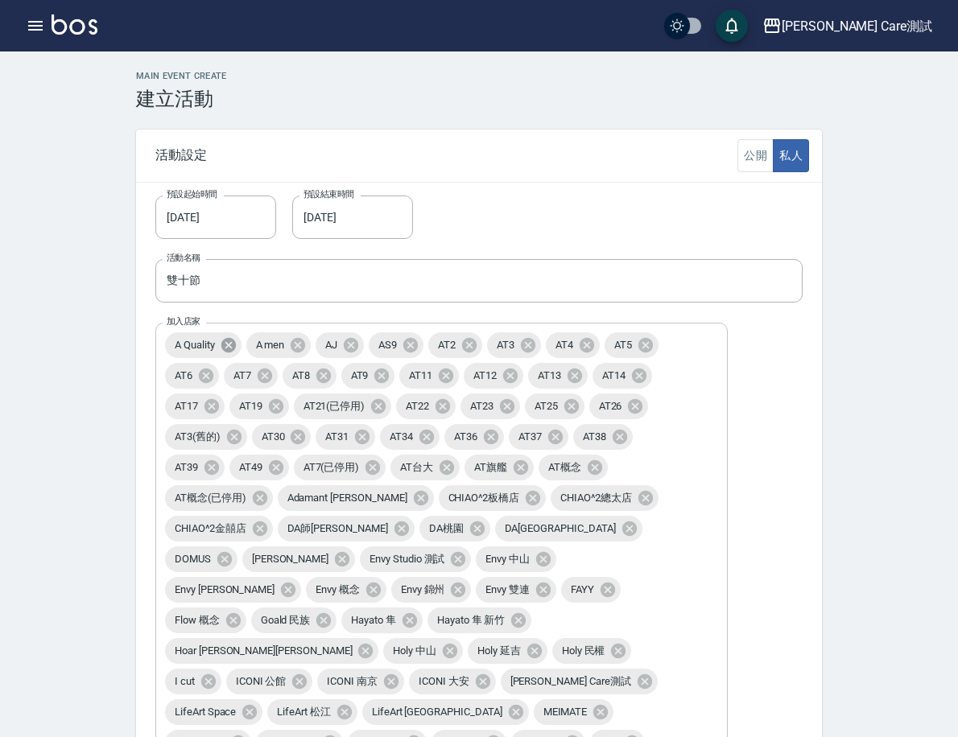
click at [235, 350] on icon at bounding box center [227, 345] width 14 height 14
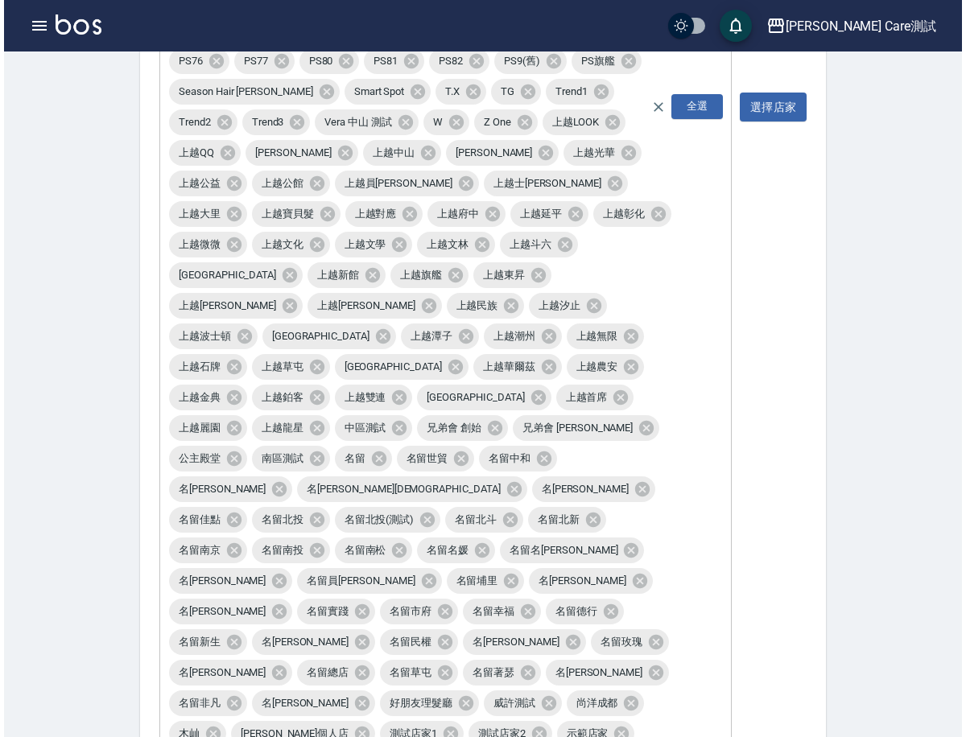
scroll to position [1026, 0]
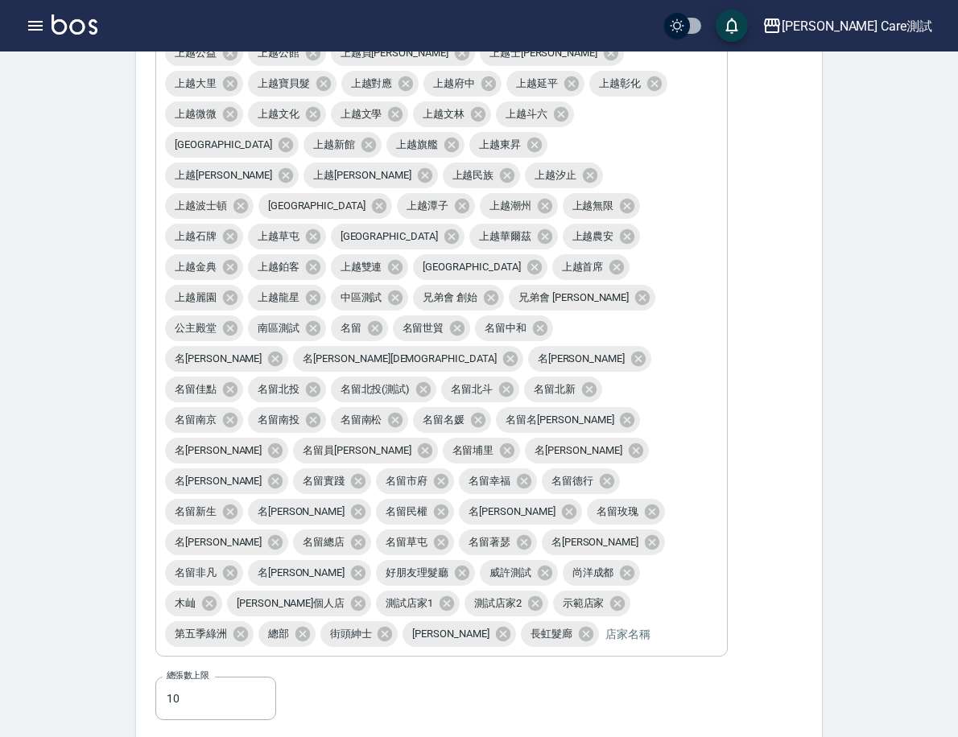
click at [601, 620] on input "加入店家" at bounding box center [638, 634] width 74 height 28
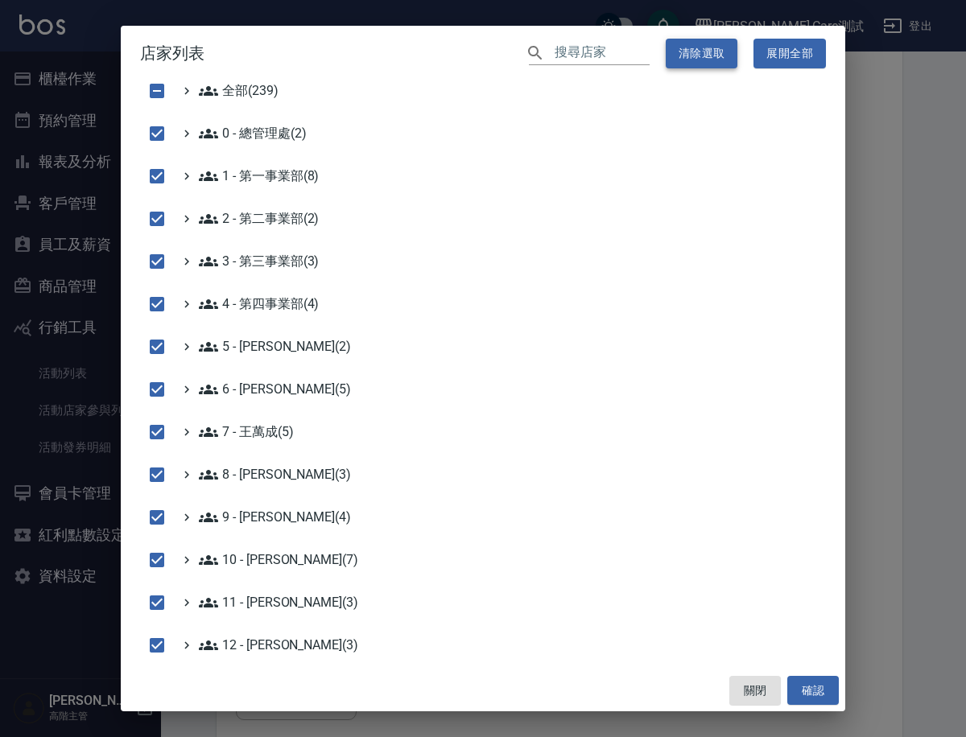
click at [720, 46] on button "清除選取" at bounding box center [701, 54] width 72 height 30
checkbox input "false"
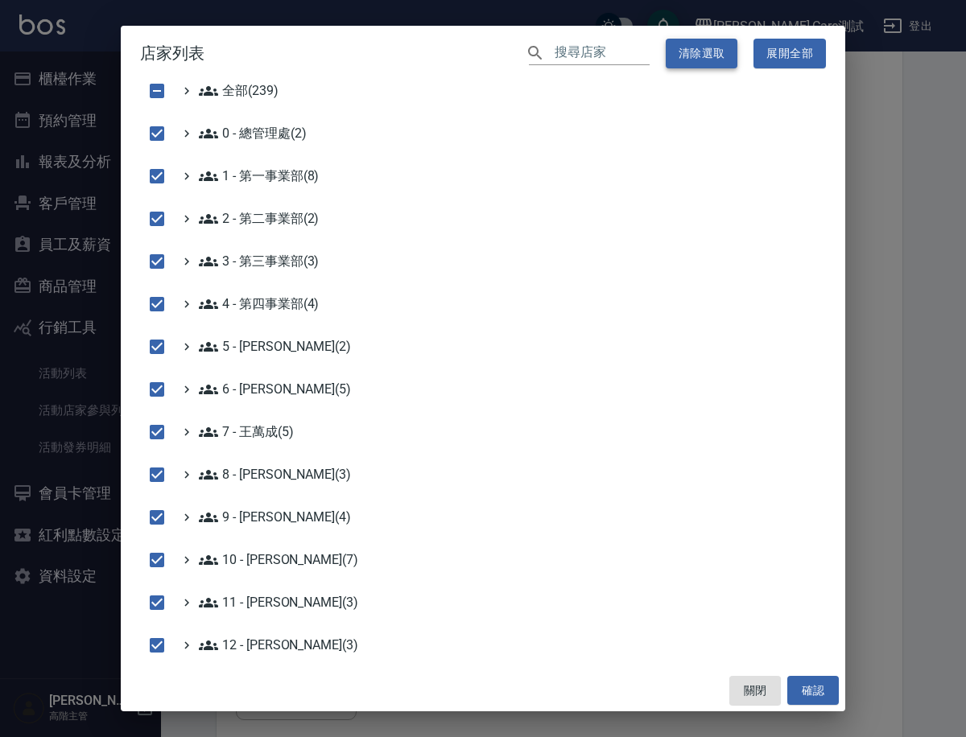
checkbox input "false"
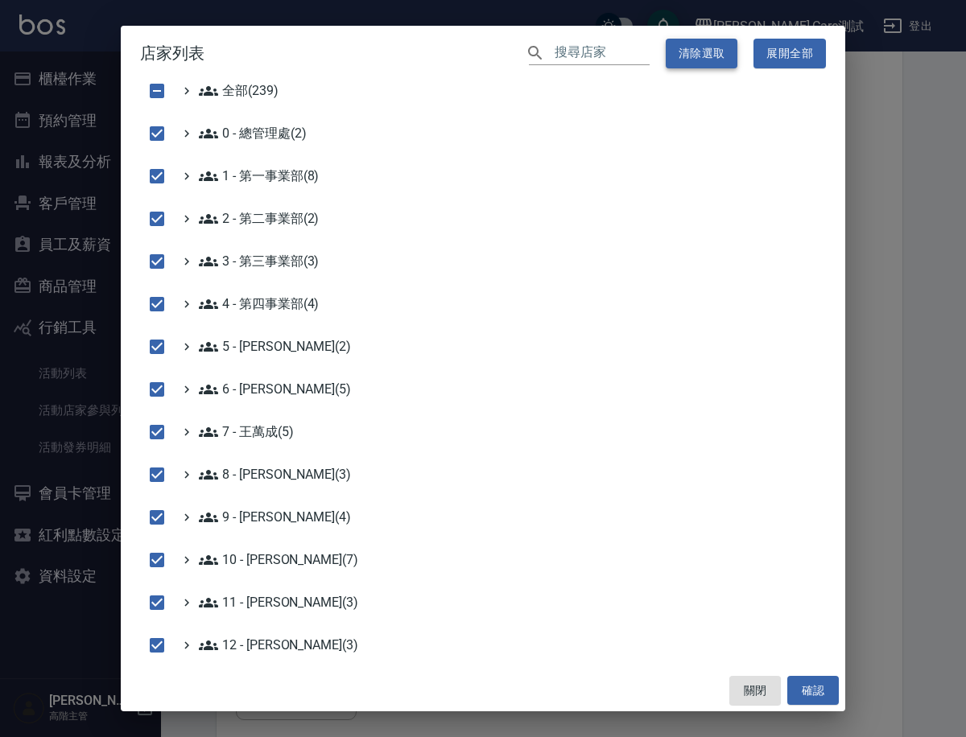
checkbox input "false"
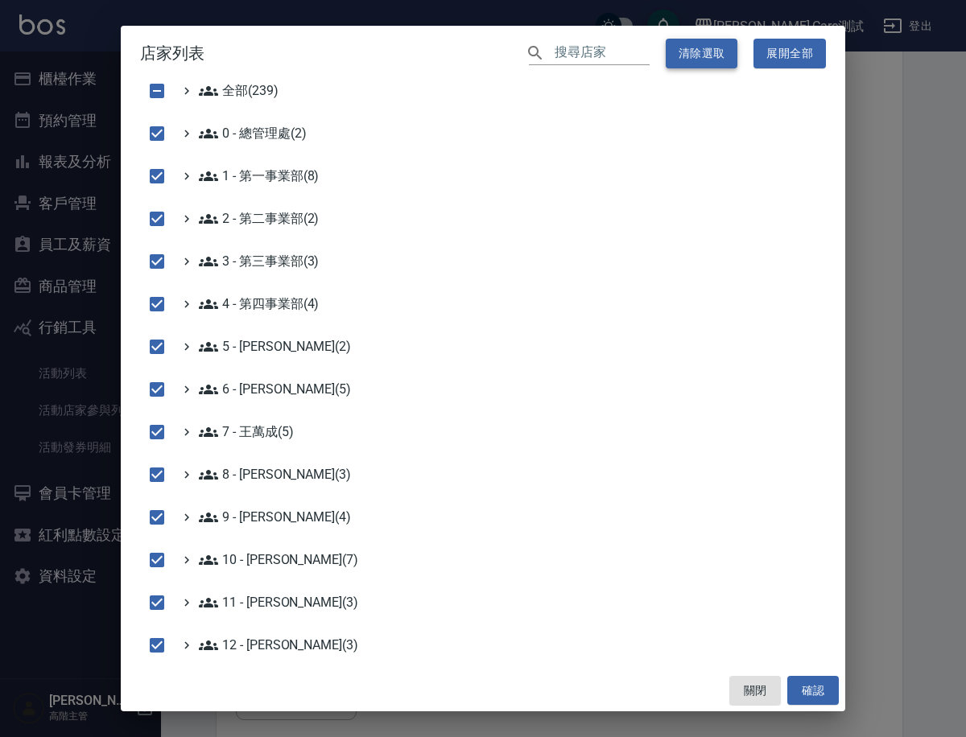
checkbox input "false"
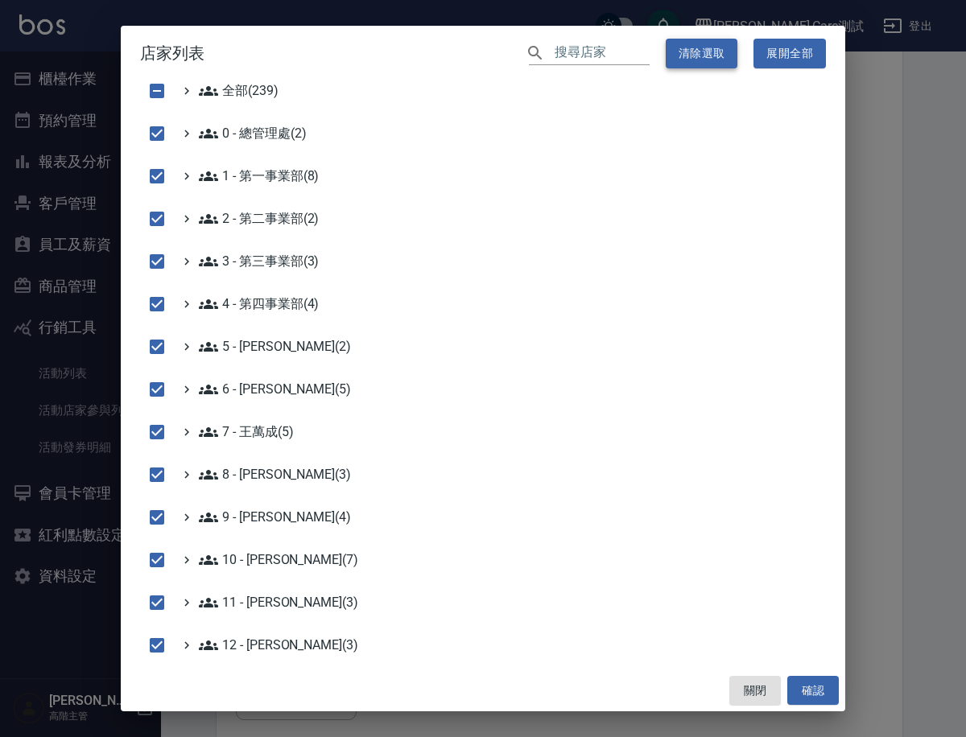
checkbox input "false"
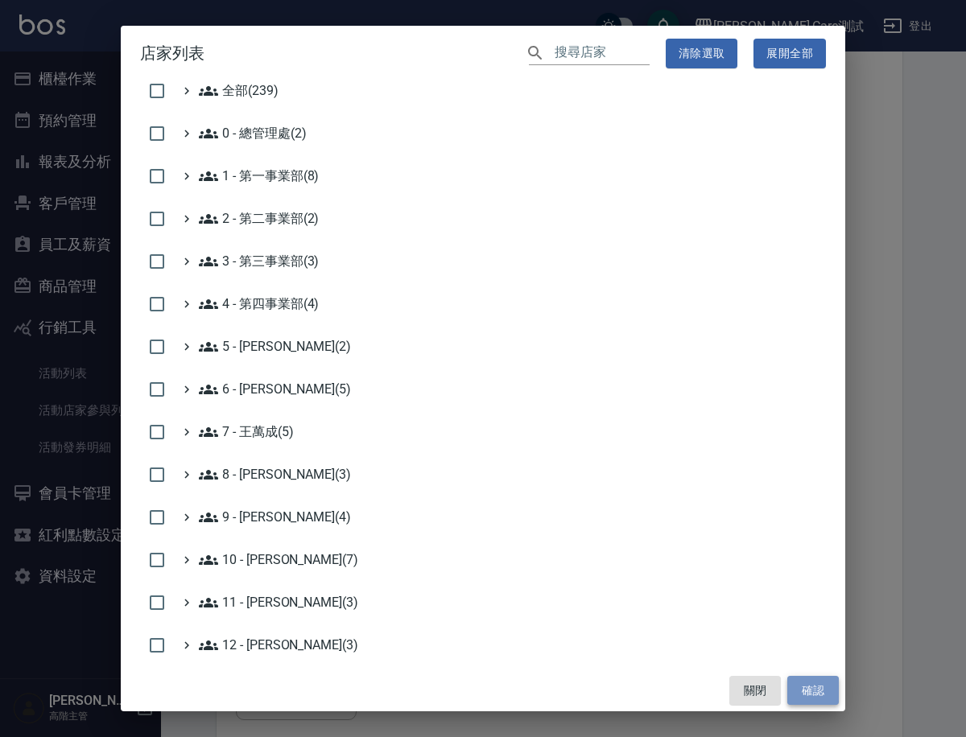
click at [814, 686] on button "確認" at bounding box center [812, 691] width 51 height 30
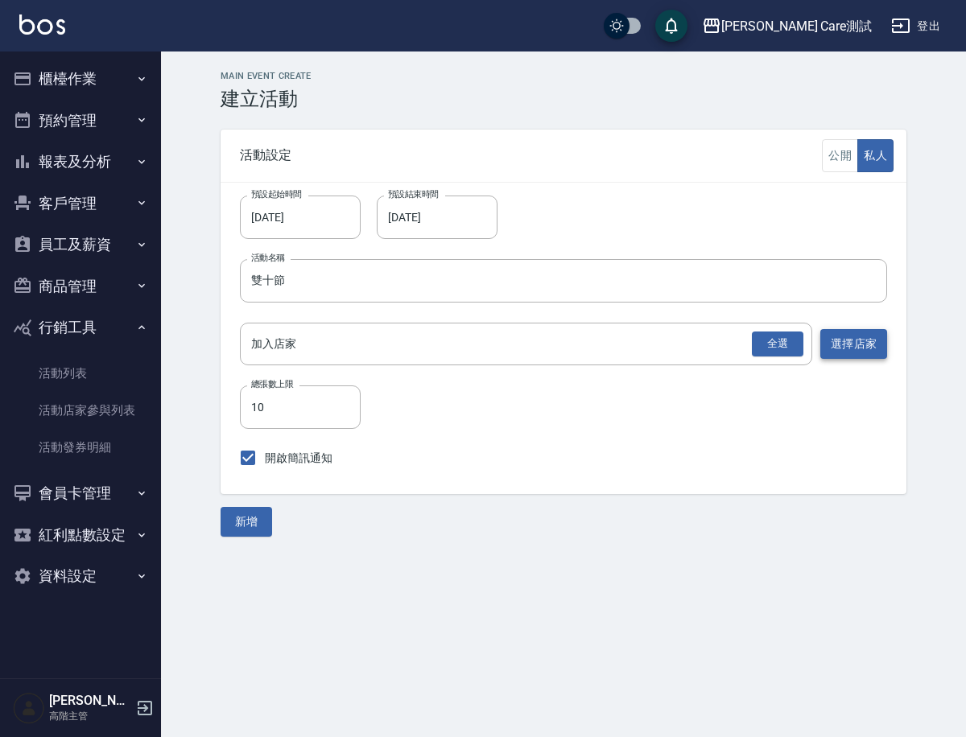
click at [861, 334] on button "選擇店家" at bounding box center [853, 344] width 67 height 30
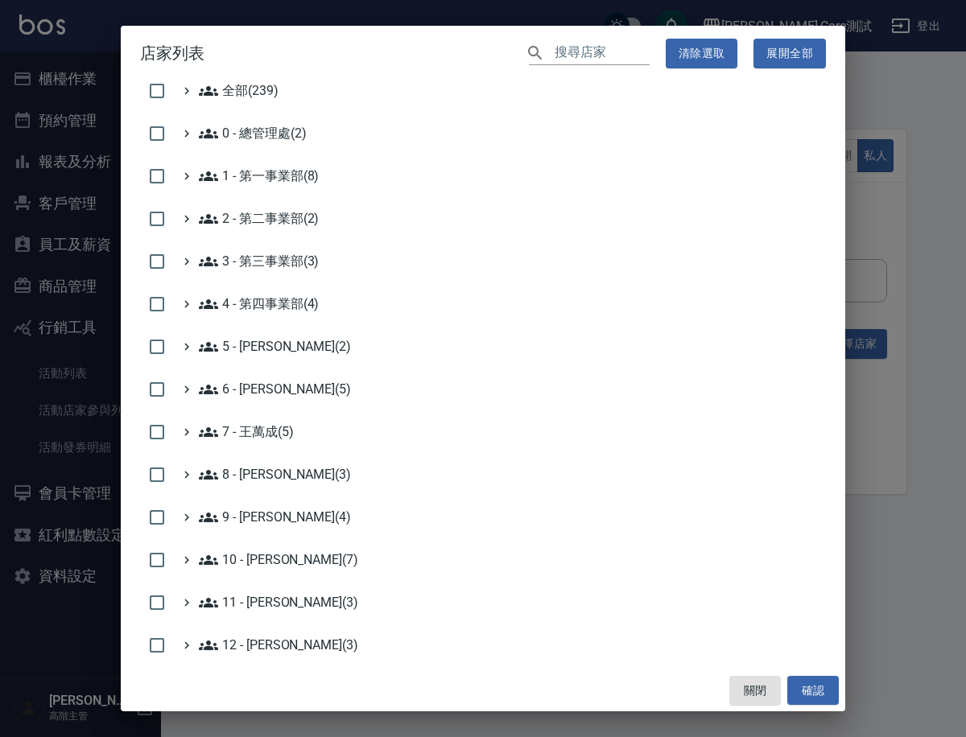
scroll to position [435, 0]
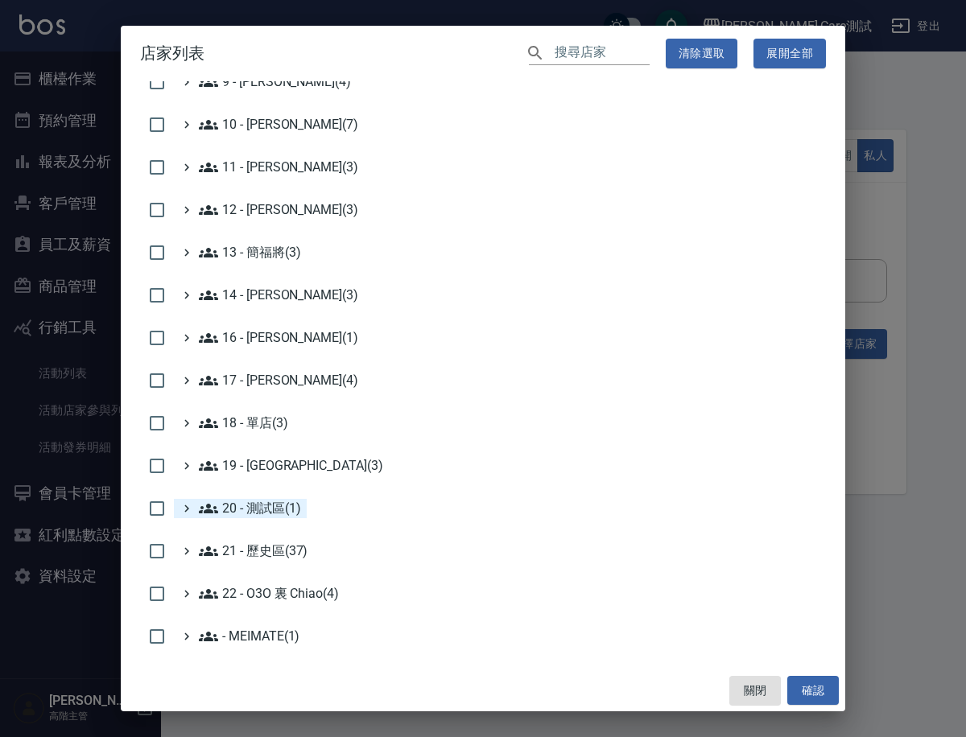
click at [256, 505] on 測試區\(1\) "20 - 測試區(1)" at bounding box center [249, 508] width 101 height 19
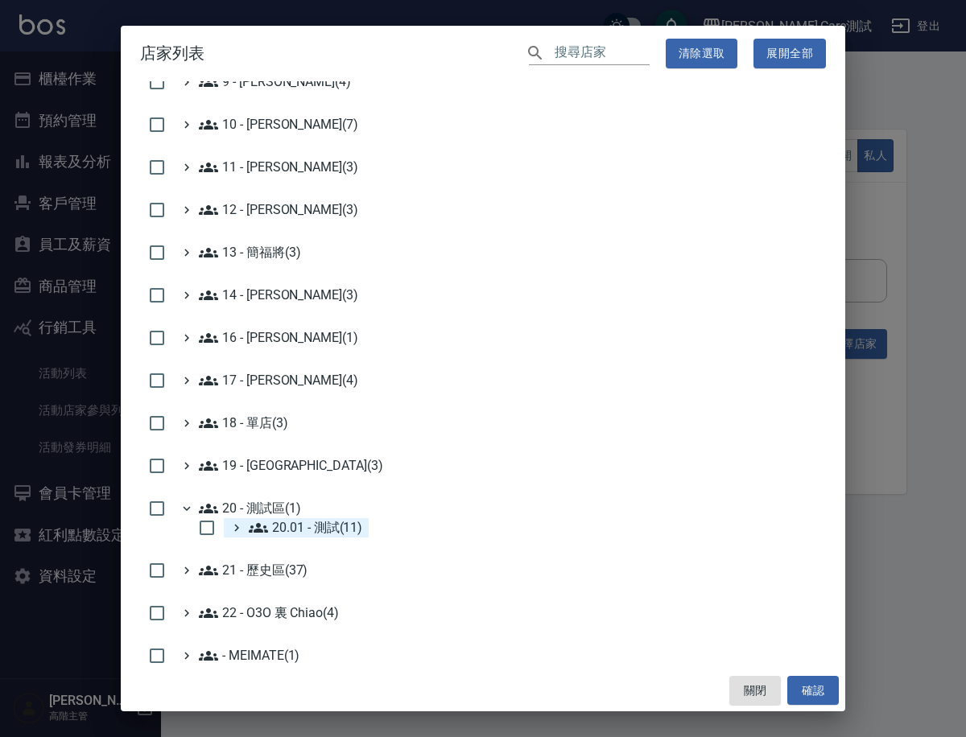
click at [291, 536] on 測試\(11\) "20.01 - 測試(11)" at bounding box center [305, 527] width 113 height 19
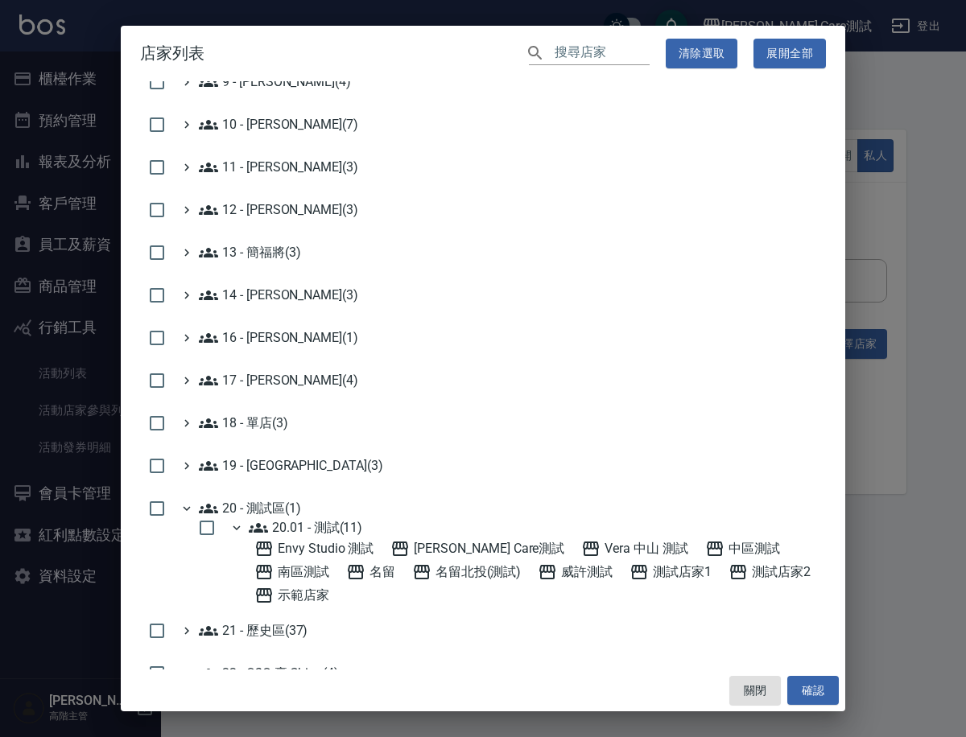
scroll to position [492, 0]
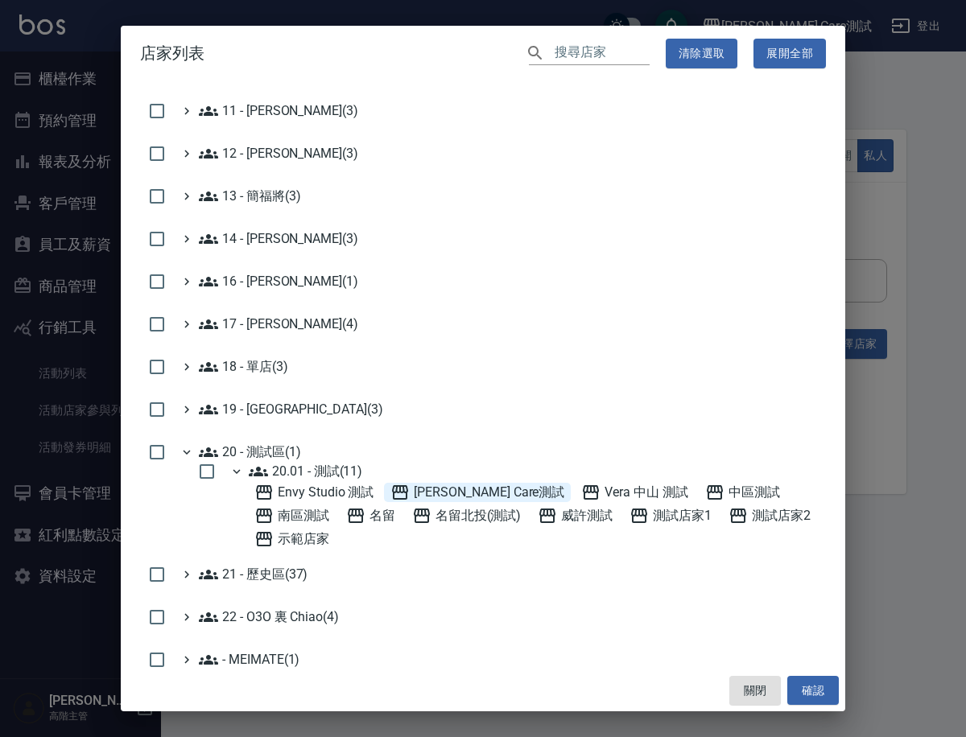
click at [425, 483] on Care測試 "[PERSON_NAME] Care測試" at bounding box center [477, 492] width 174 height 19
click at [825, 695] on button "確認" at bounding box center [812, 691] width 51 height 30
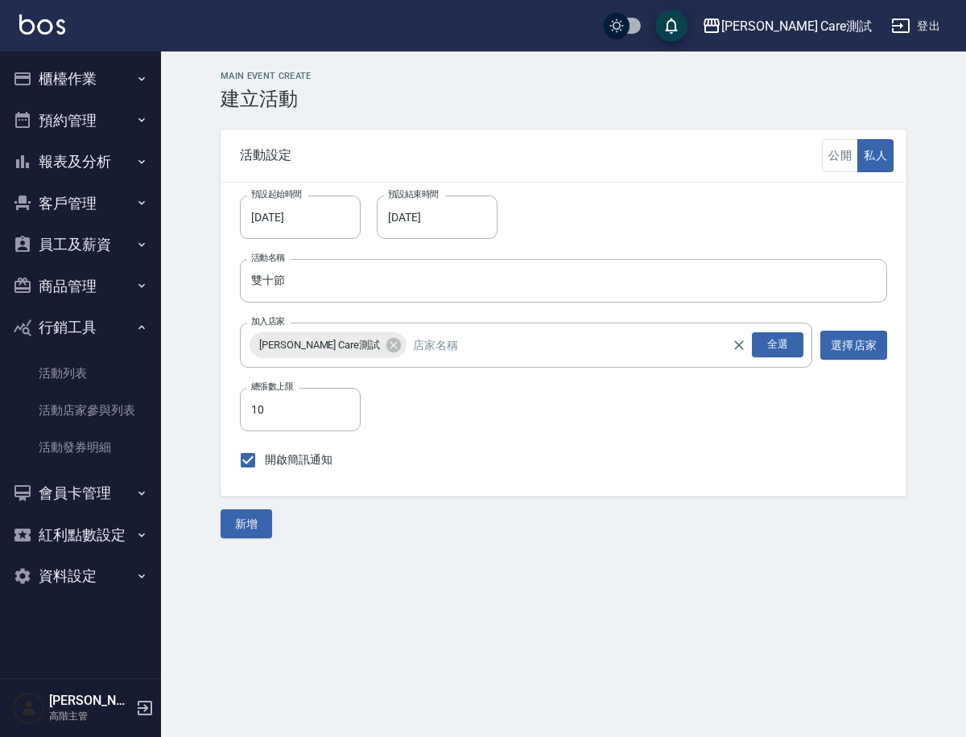
scroll to position [452, 0]
click at [716, 529] on div "新增" at bounding box center [563, 524] width 686 height 56
click at [314, 292] on input "雙十節" at bounding box center [563, 280] width 647 height 43
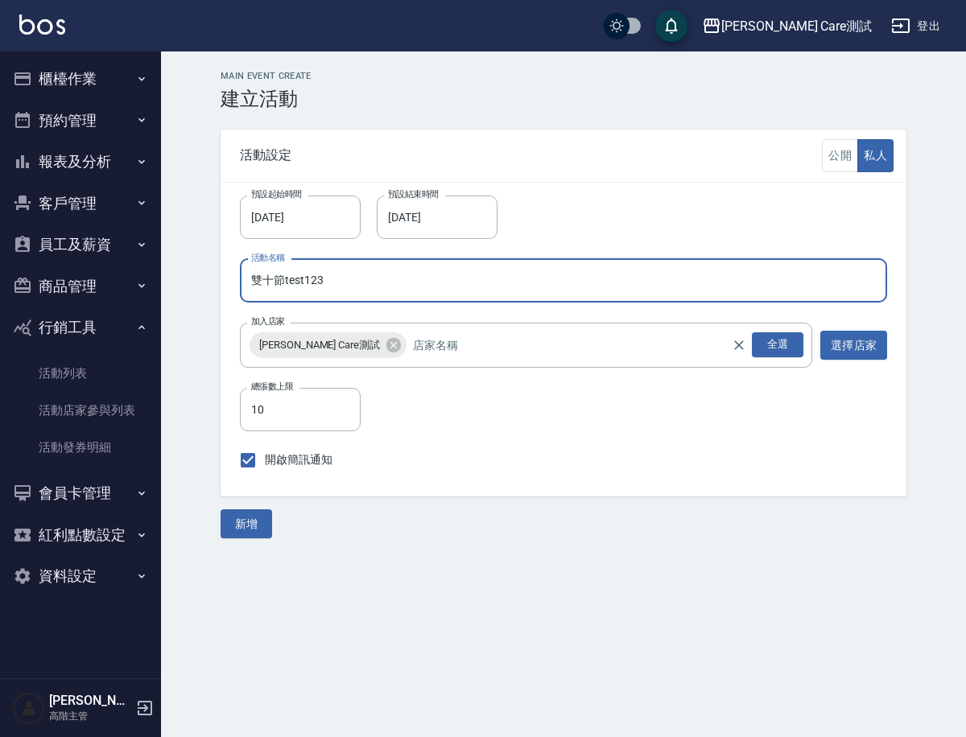
click at [282, 284] on input "雙十節test123" at bounding box center [563, 280] width 647 height 43
type input "雙十節活動 test123"
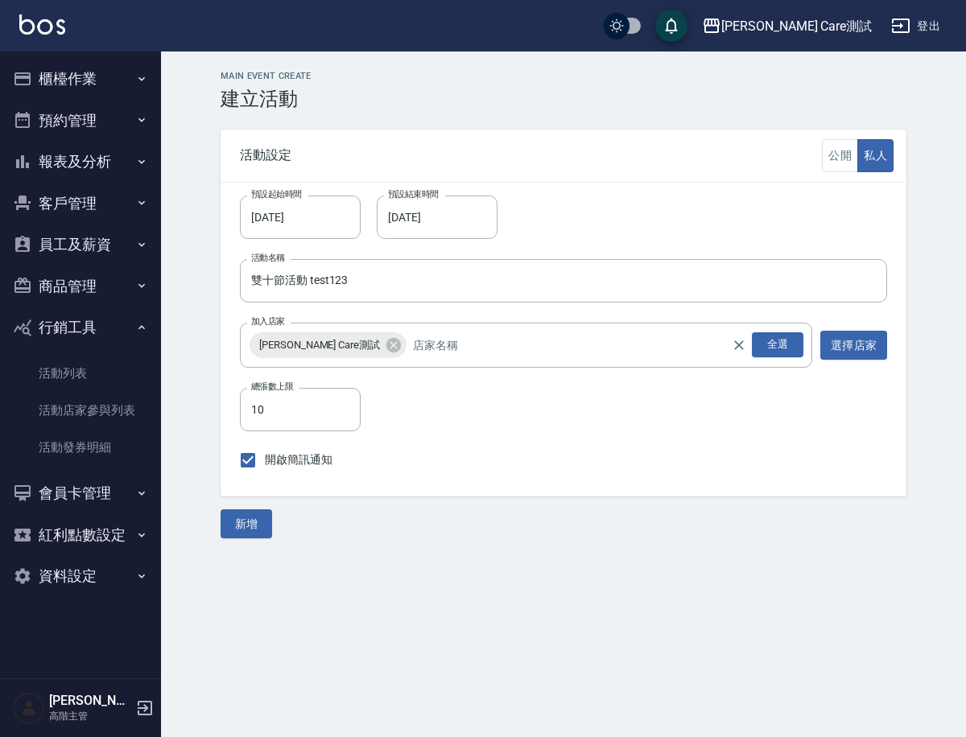
click at [902, 98] on h3 "建立活動" at bounding box center [563, 99] width 686 height 23
click at [844, 154] on button "公開" at bounding box center [840, 155] width 36 height 33
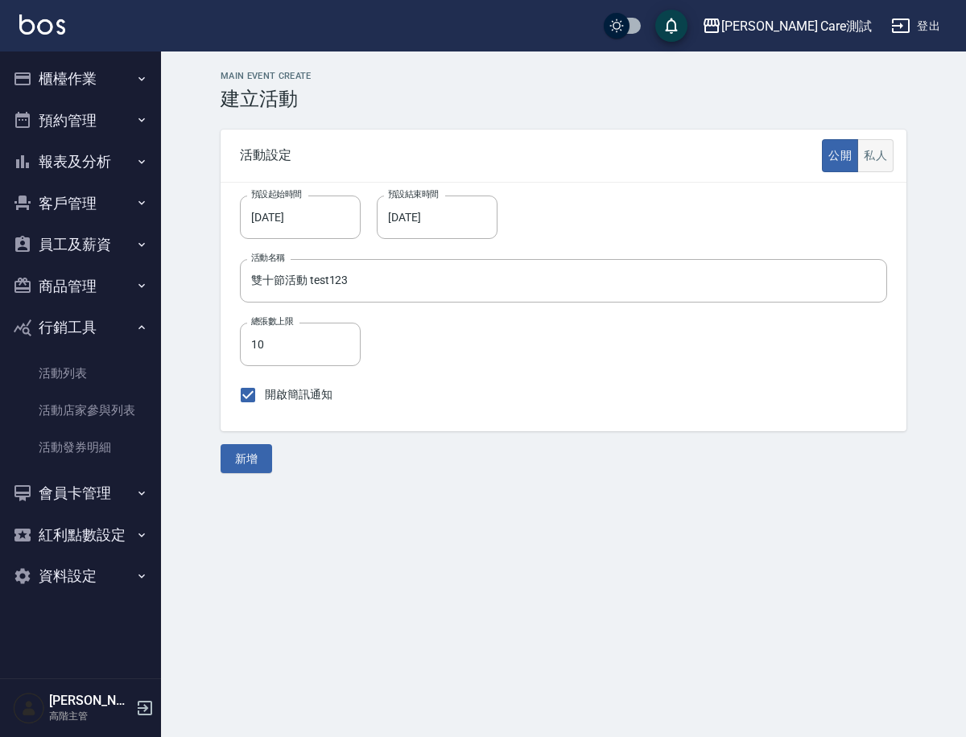
click at [864, 157] on button "私人" at bounding box center [875, 155] width 36 height 33
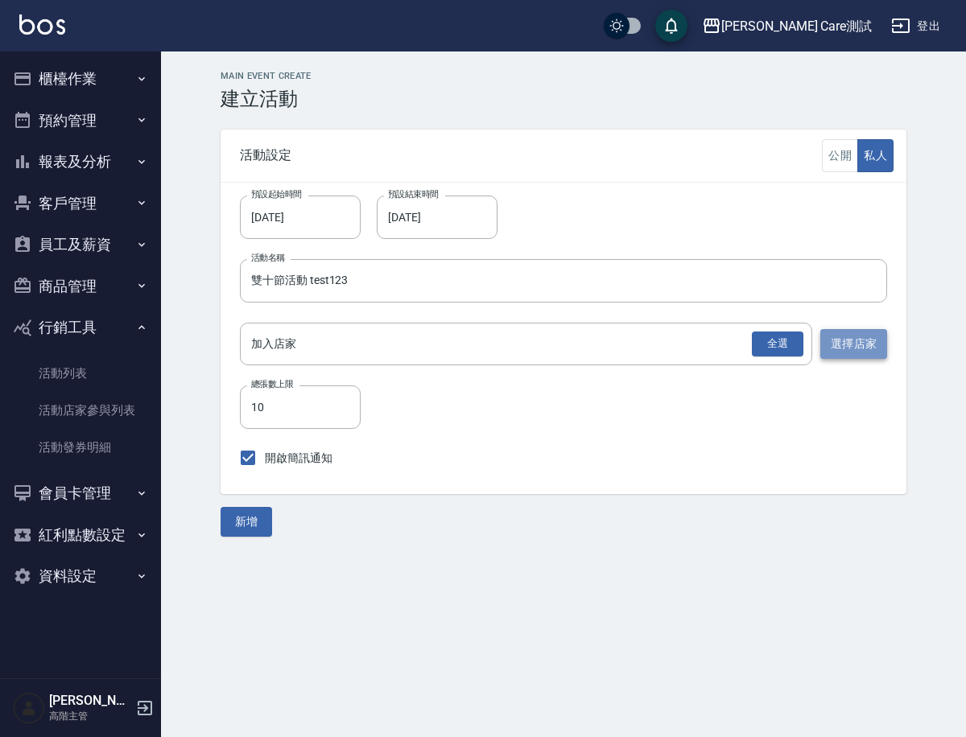
click at [836, 341] on button "選擇店家" at bounding box center [853, 344] width 67 height 30
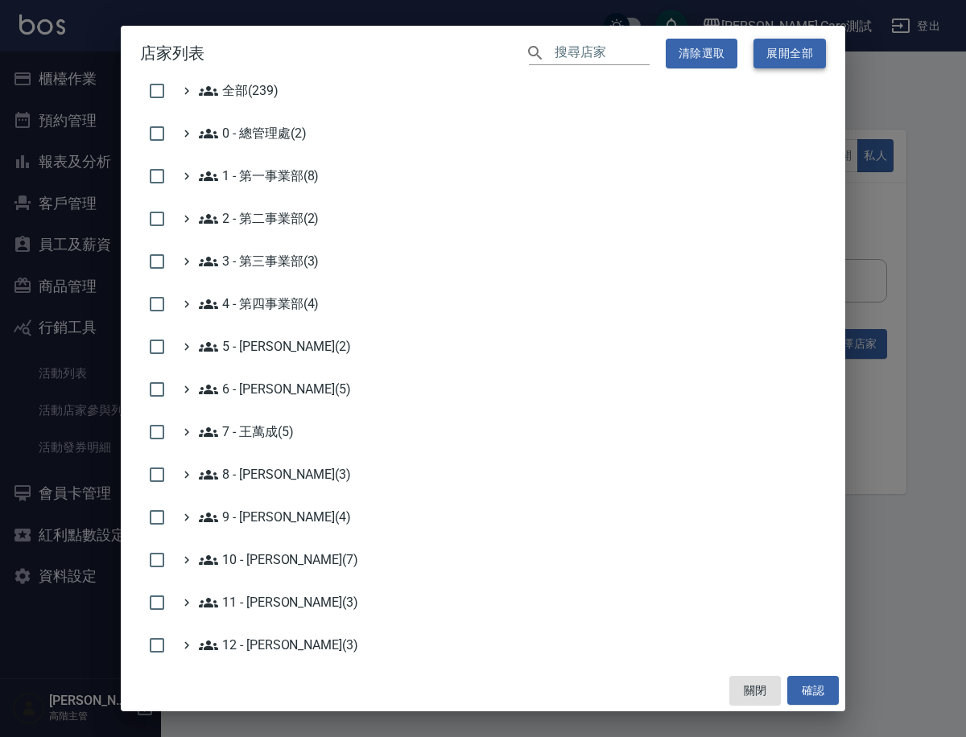
click at [785, 60] on button "展開全部" at bounding box center [789, 54] width 72 height 30
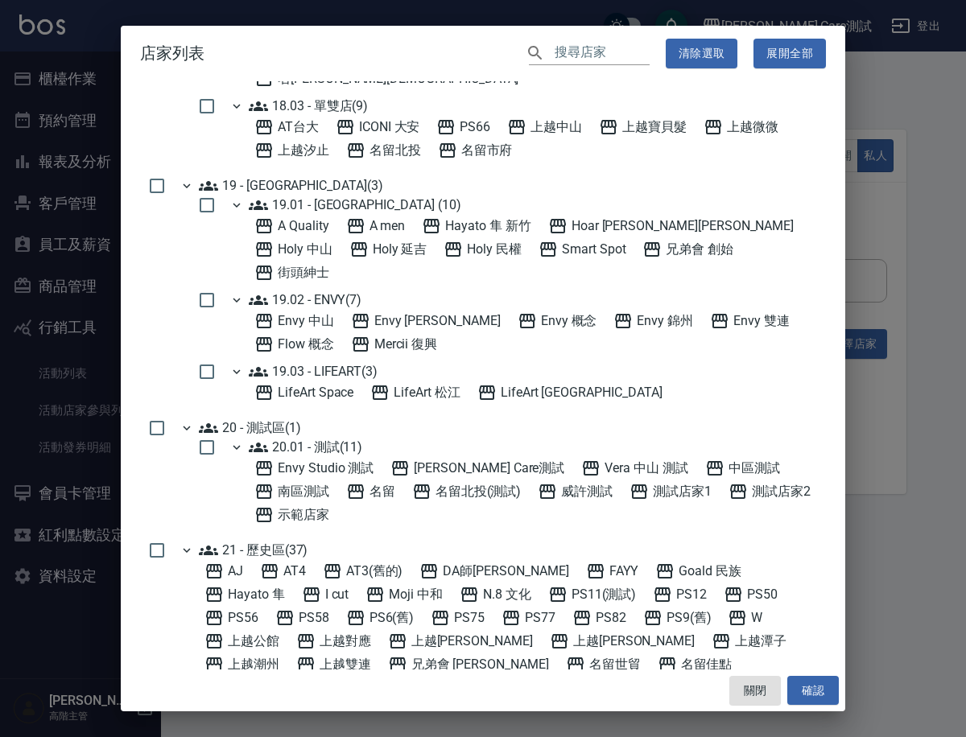
scroll to position [3500, 0]
click at [425, 458] on Care測試 "[PERSON_NAME] Care測試" at bounding box center [477, 467] width 174 height 19
click at [814, 687] on button "確認" at bounding box center [812, 691] width 51 height 30
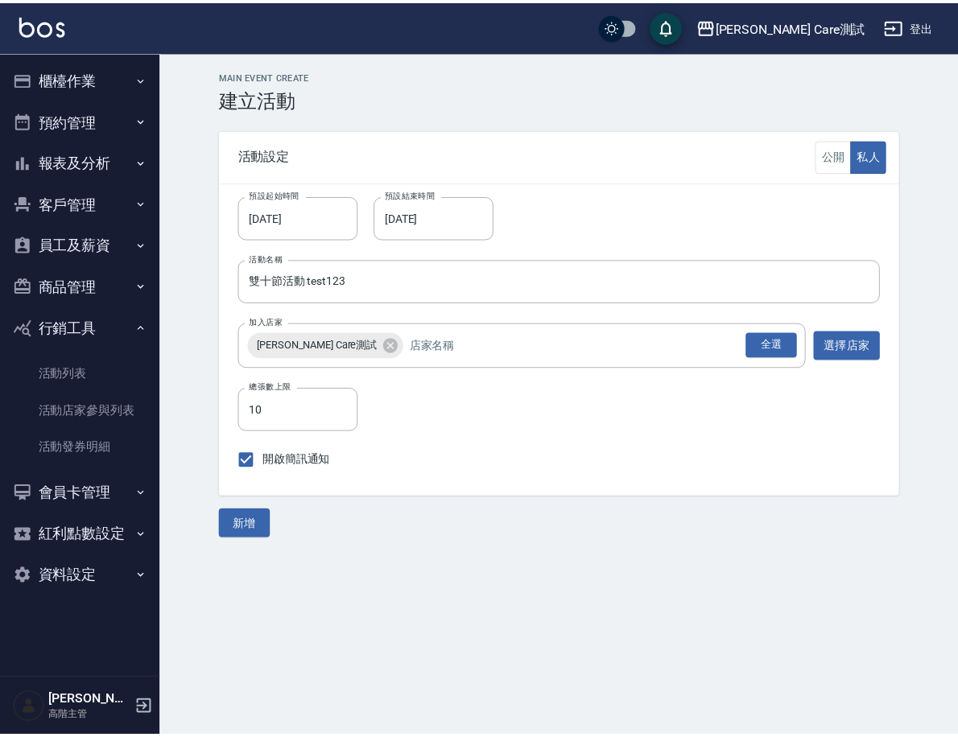
scroll to position [0, 0]
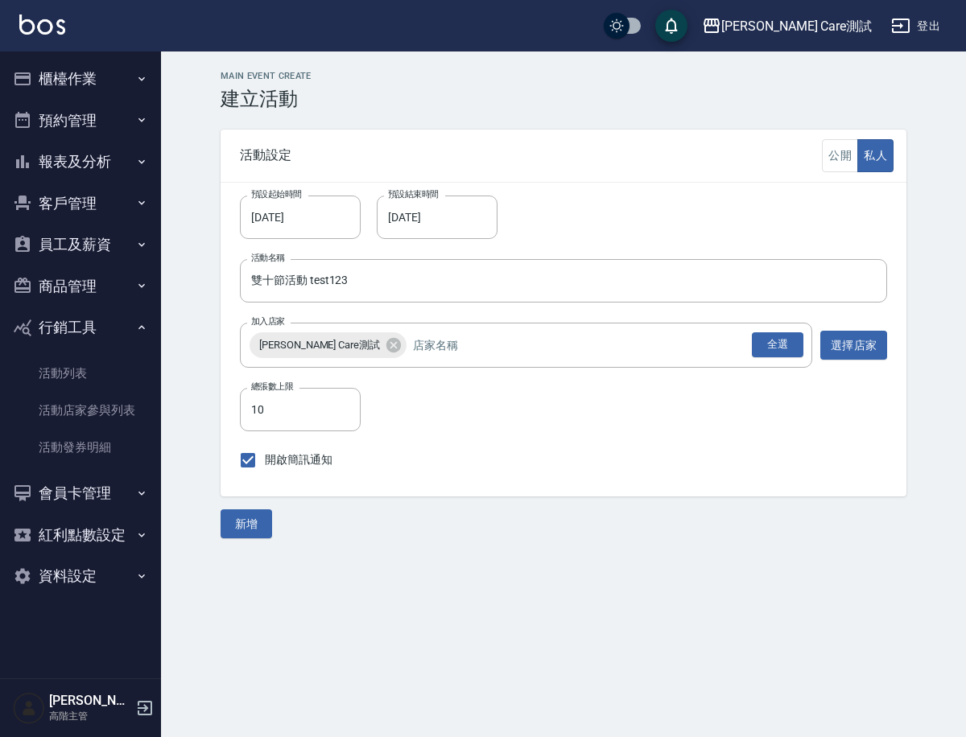
click at [661, 470] on div "總張數上限 10 總張數上限 開啟簡訊通知" at bounding box center [563, 432] width 647 height 89
click at [249, 517] on button "新增" at bounding box center [245, 524] width 51 height 30
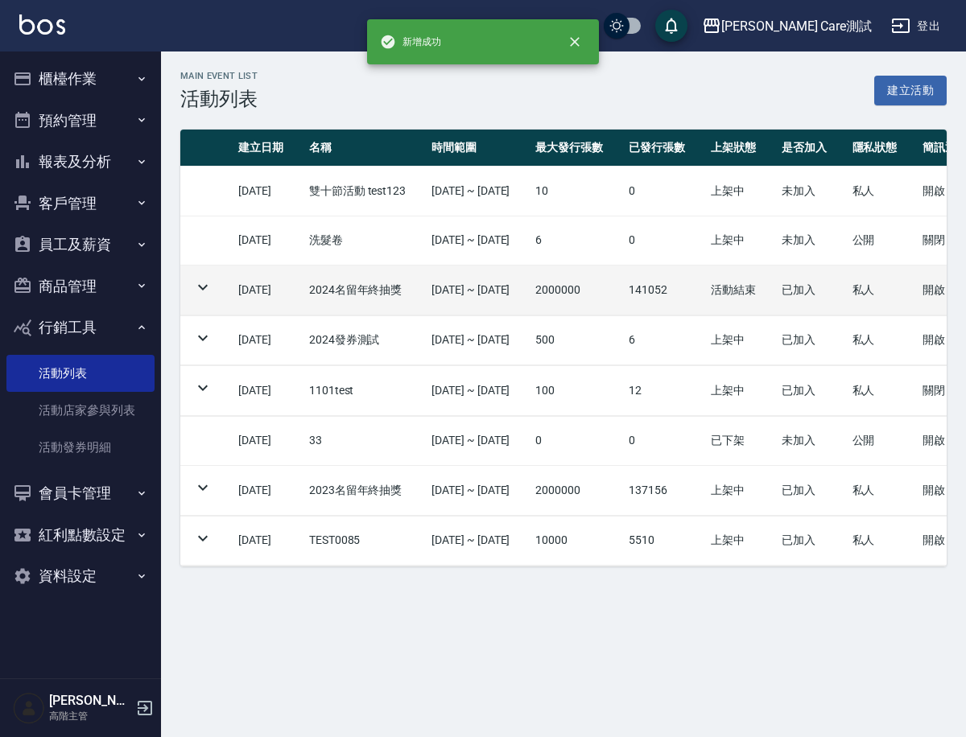
click at [370, 289] on td "2024名留年終抽獎" at bounding box center [357, 291] width 122 height 50
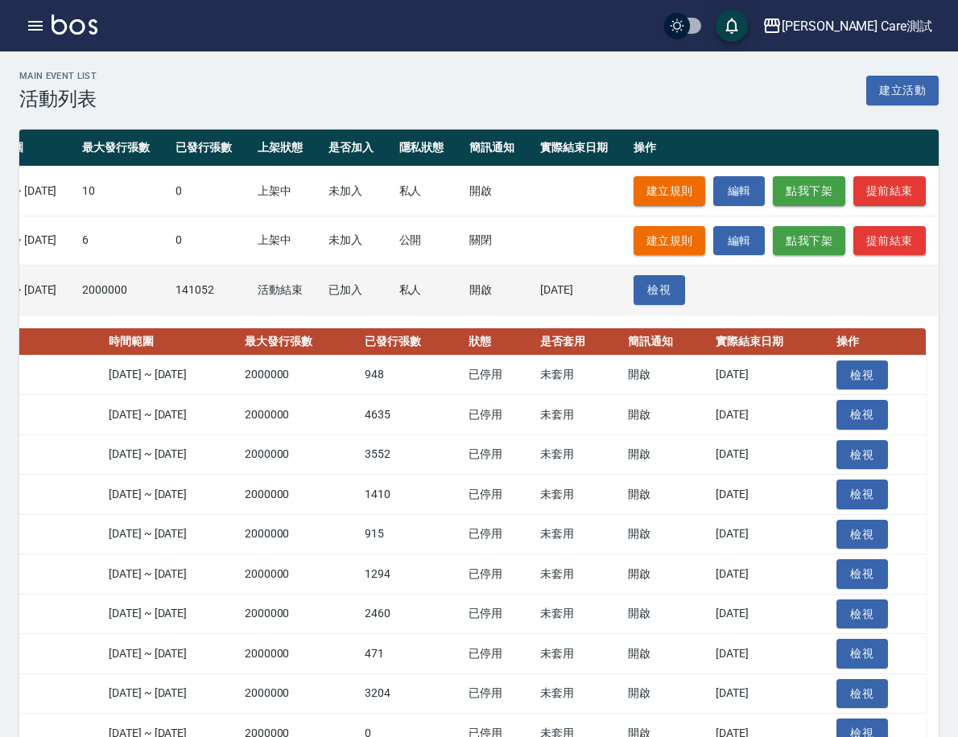
scroll to position [0, 521]
click at [649, 303] on link "檢視" at bounding box center [658, 290] width 51 height 30
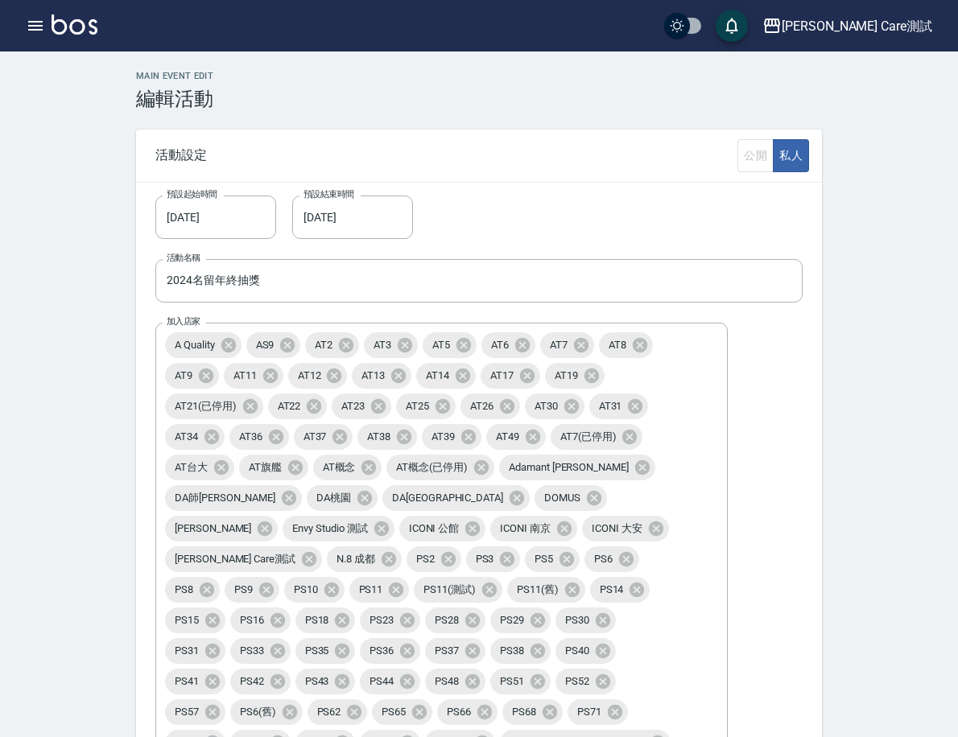
click at [809, 163] on div "公開 私人" at bounding box center [773, 155] width 72 height 33
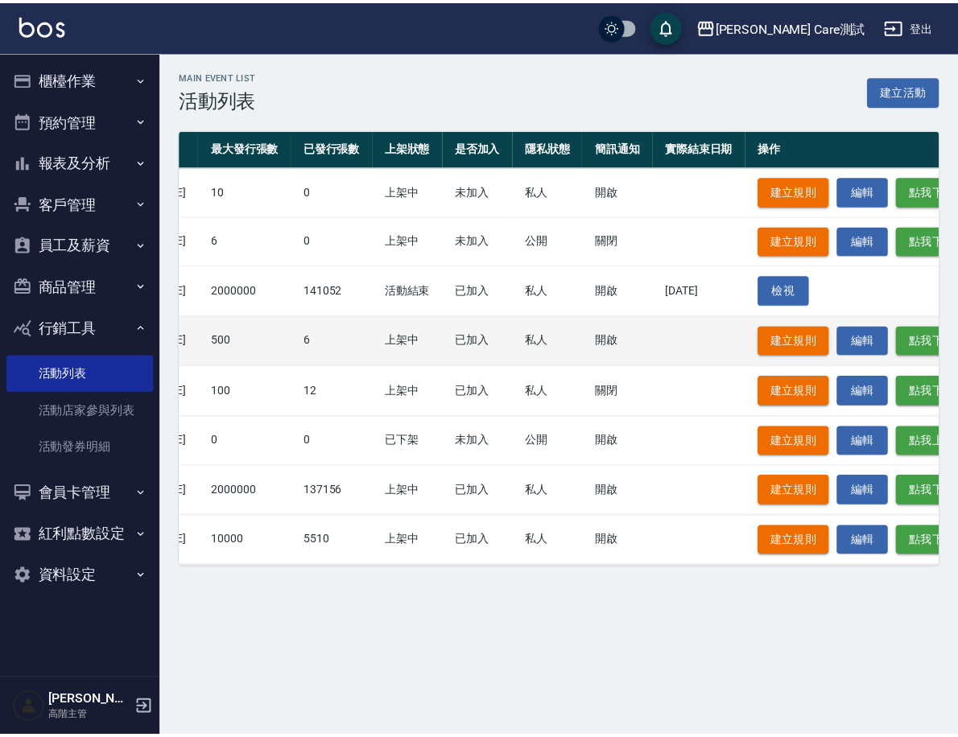
scroll to position [0, 513]
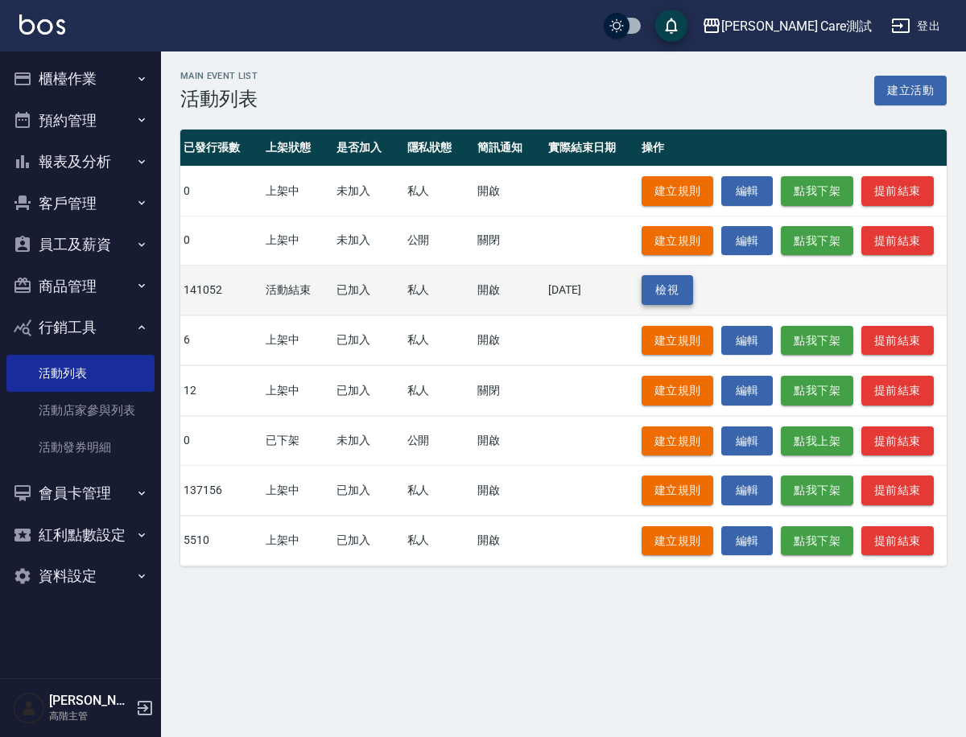
click at [664, 289] on link "檢視" at bounding box center [666, 290] width 51 height 30
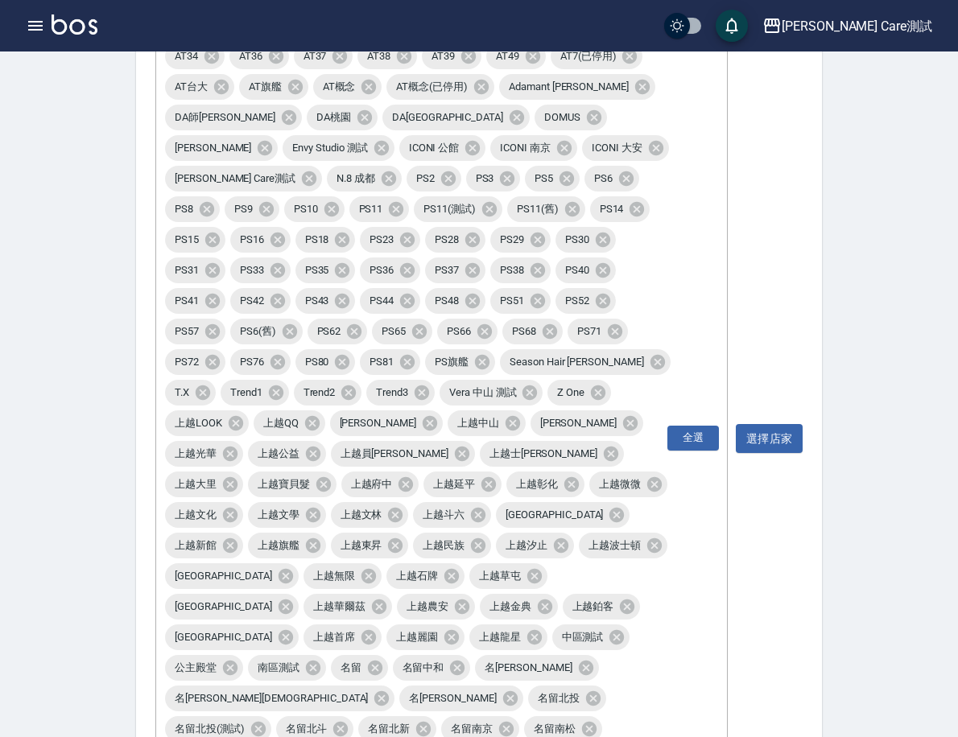
scroll to position [635, 0]
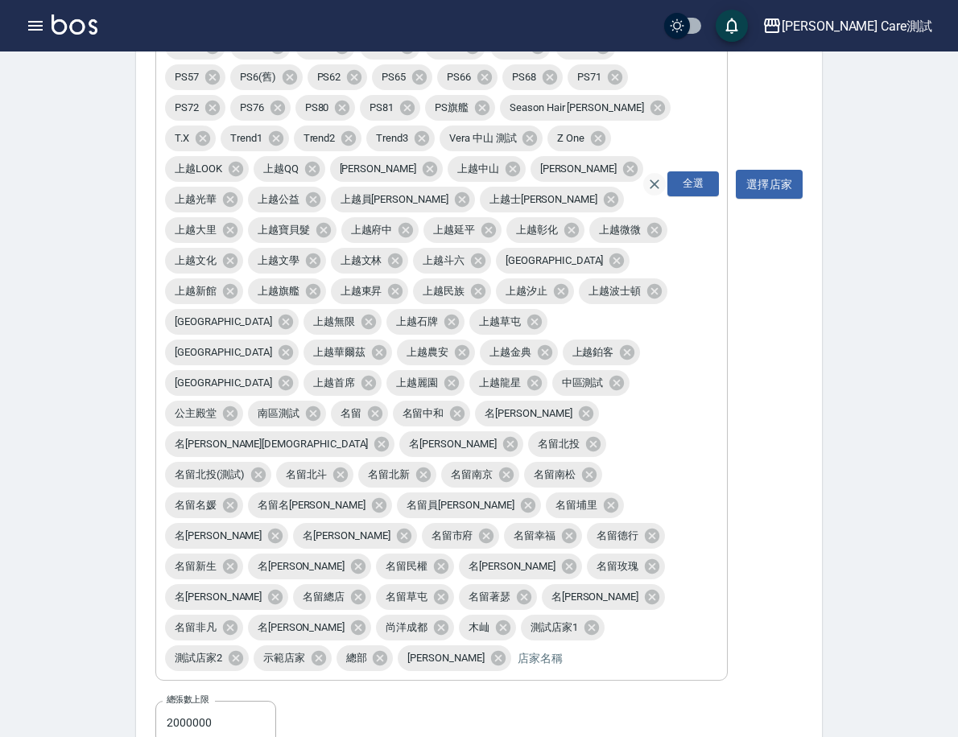
click at [659, 179] on icon "Clear" at bounding box center [654, 184] width 10 height 10
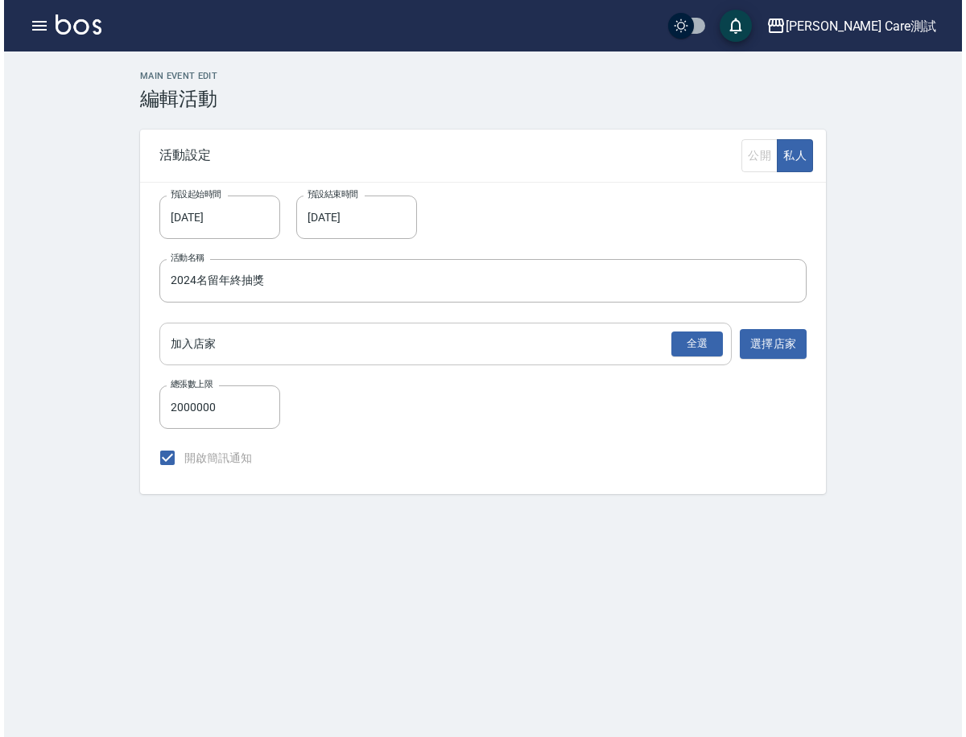
scroll to position [0, 0]
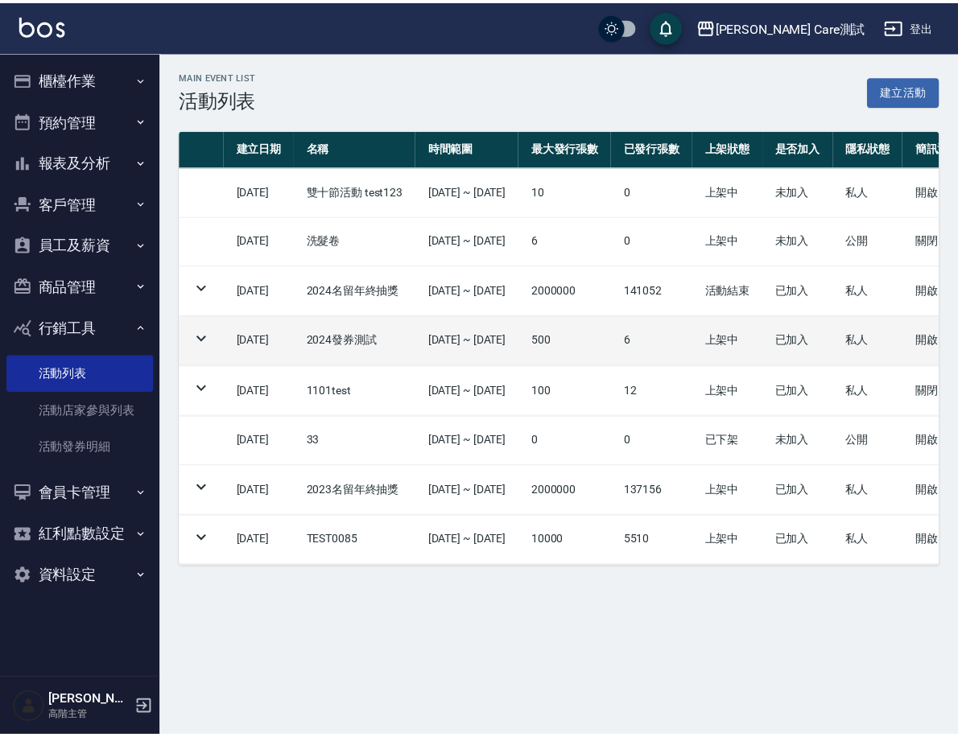
scroll to position [0, 513]
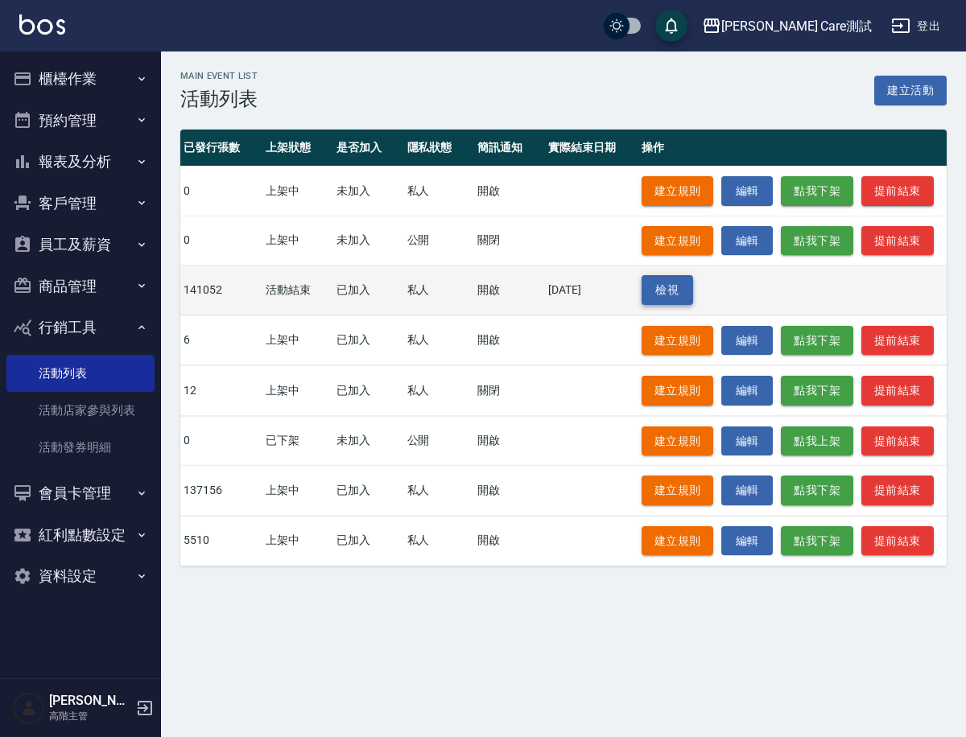
click at [670, 286] on link "檢視" at bounding box center [666, 290] width 51 height 30
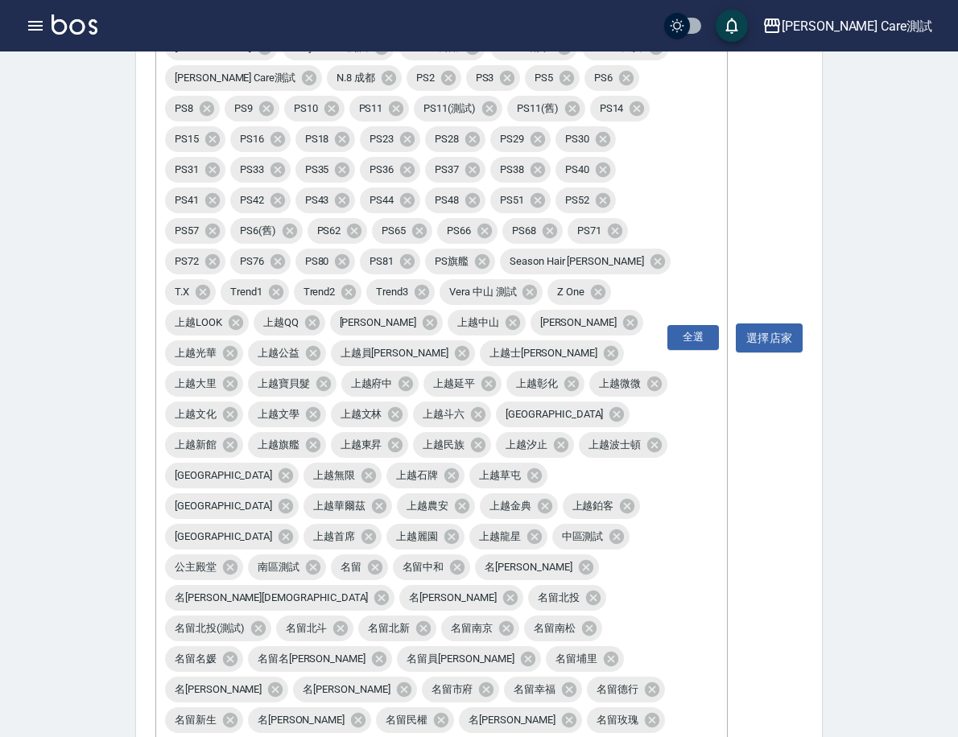
scroll to position [635, 0]
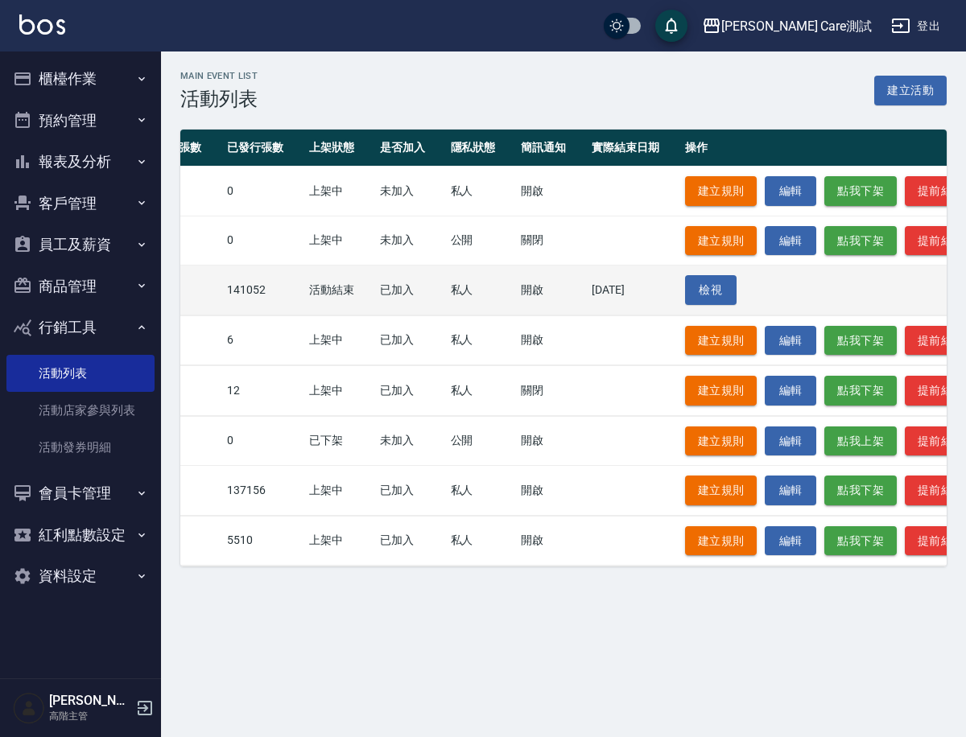
scroll to position [0, 513]
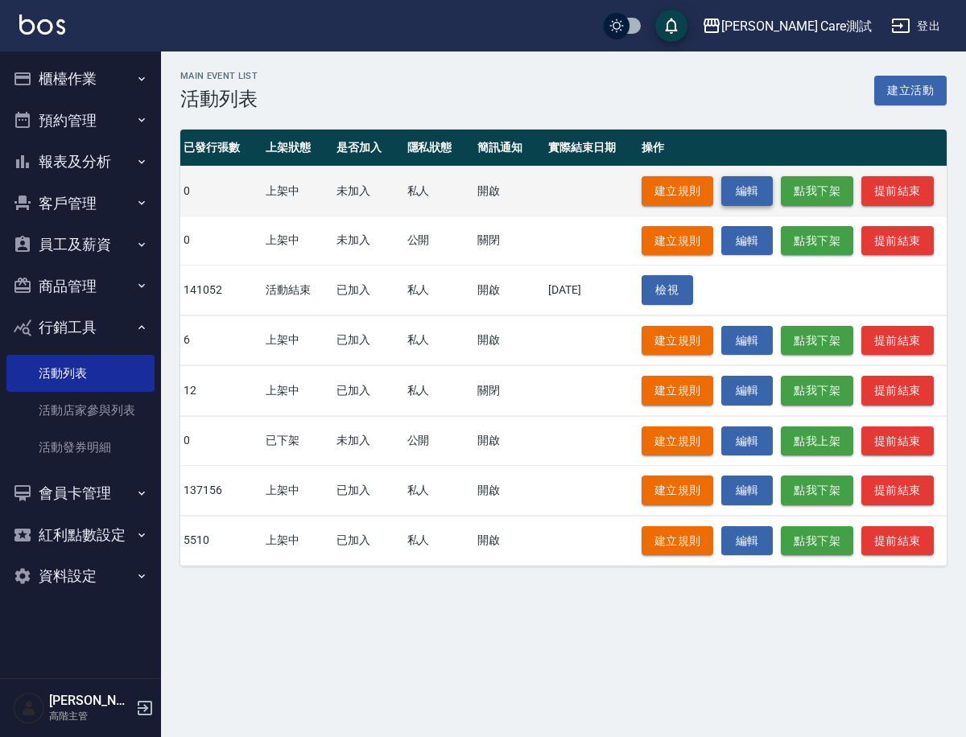
click at [752, 196] on link "編輯" at bounding box center [746, 191] width 51 height 30
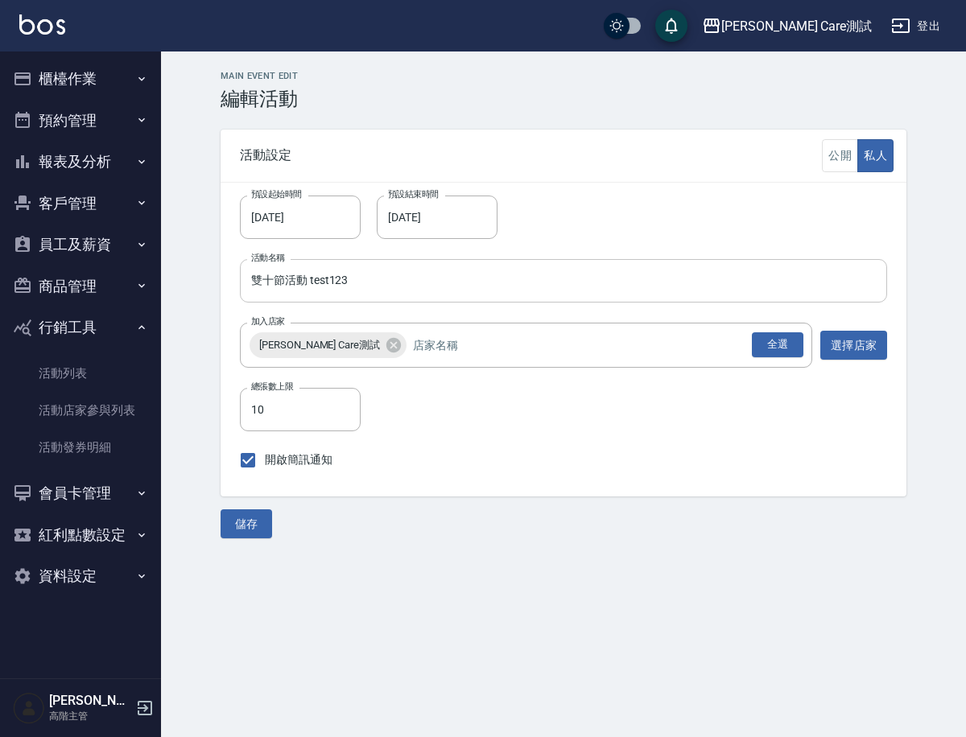
click at [285, 282] on input "雙十節活動 test123" at bounding box center [563, 280] width 647 height 43
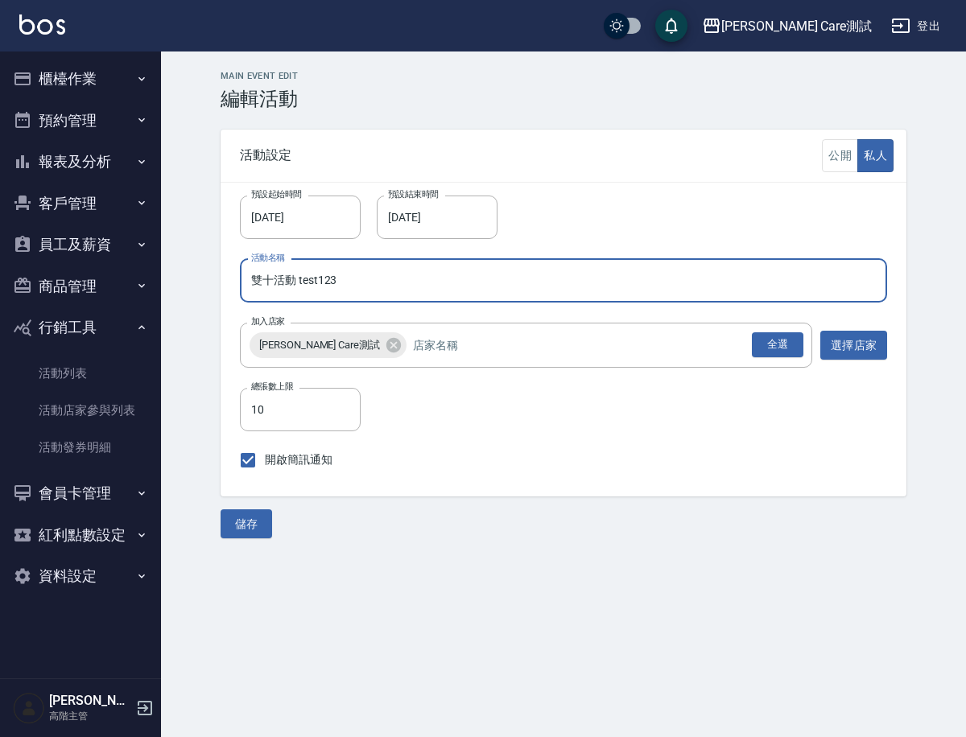
type input "雙十活動 test123"
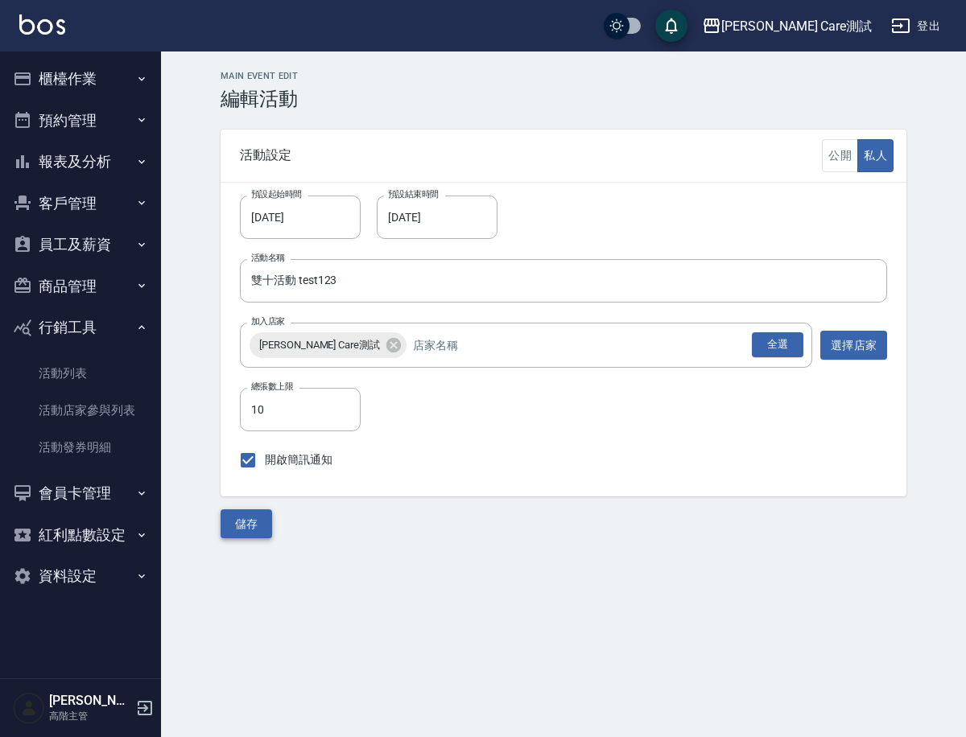
click at [241, 516] on button "儲存" at bounding box center [245, 524] width 51 height 30
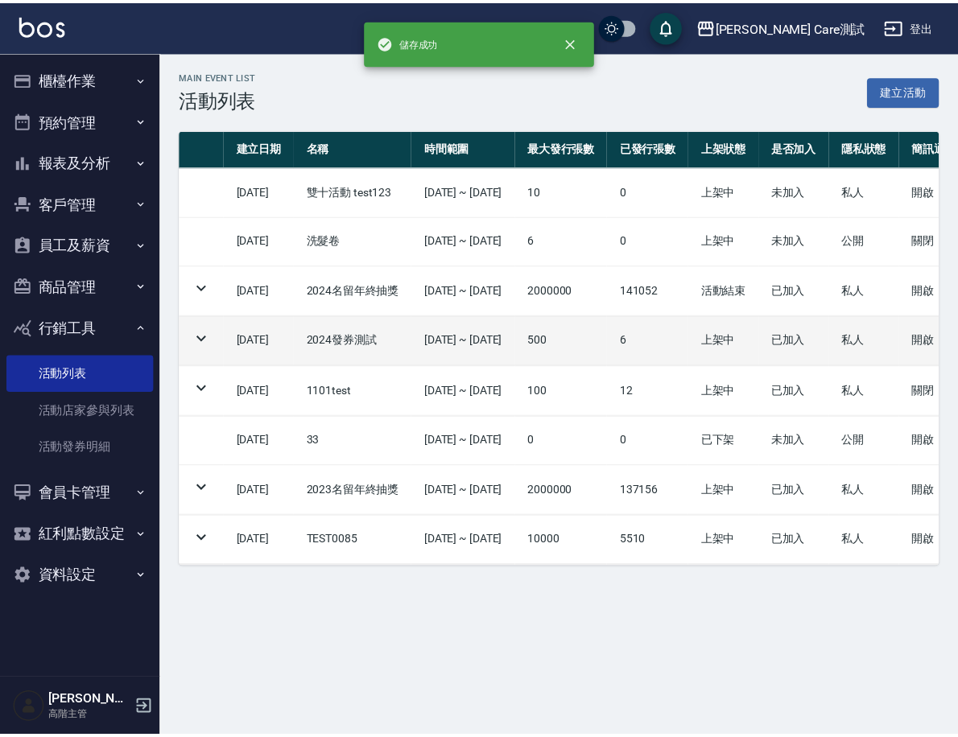
scroll to position [0, 509]
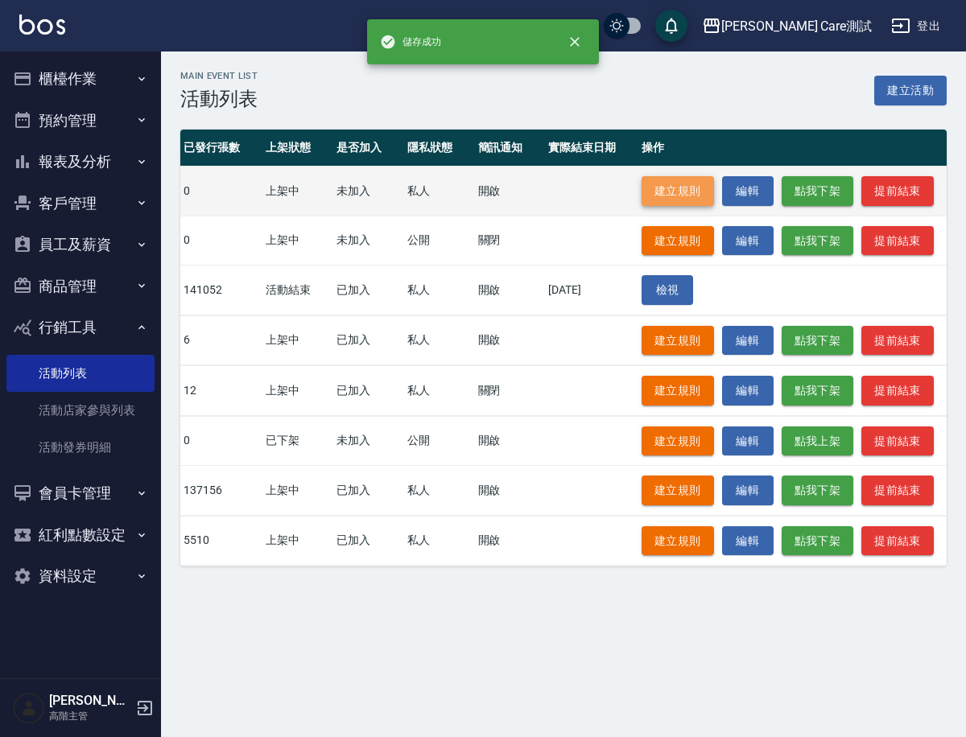
click at [693, 195] on link "建立規則" at bounding box center [677, 191] width 72 height 30
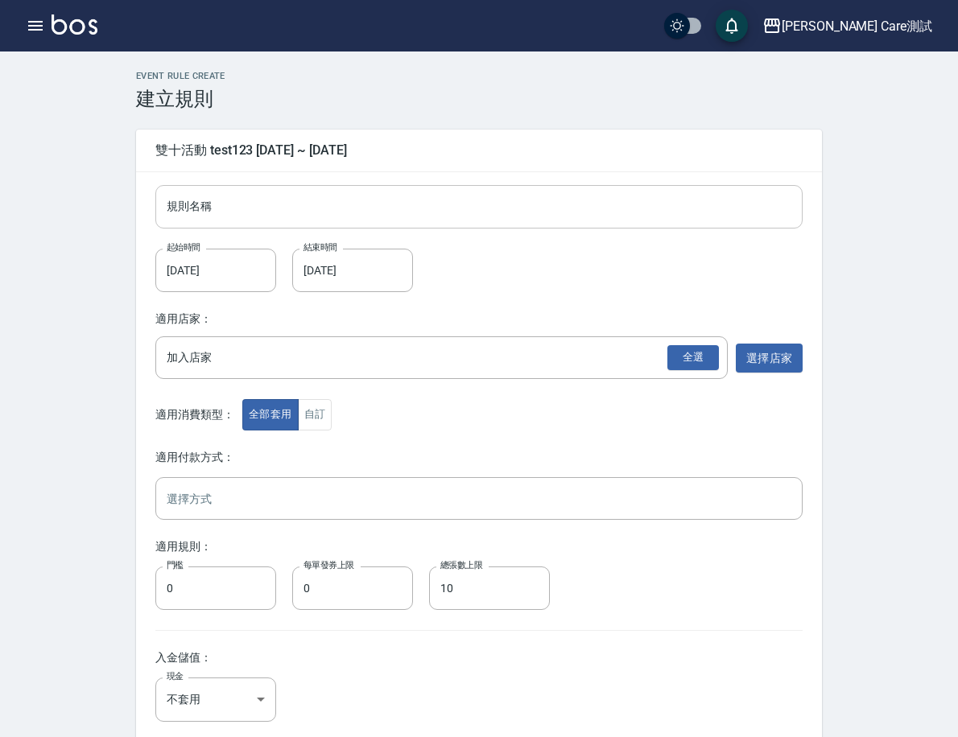
click at [526, 187] on input "規則名稱" at bounding box center [478, 206] width 647 height 43
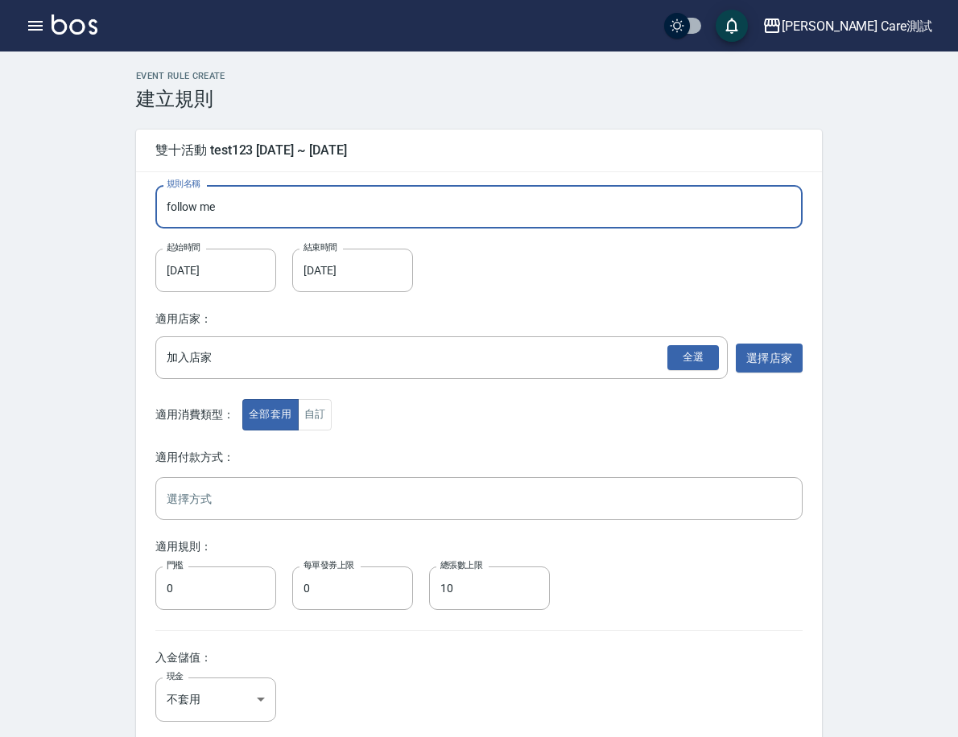
type input "follow me"
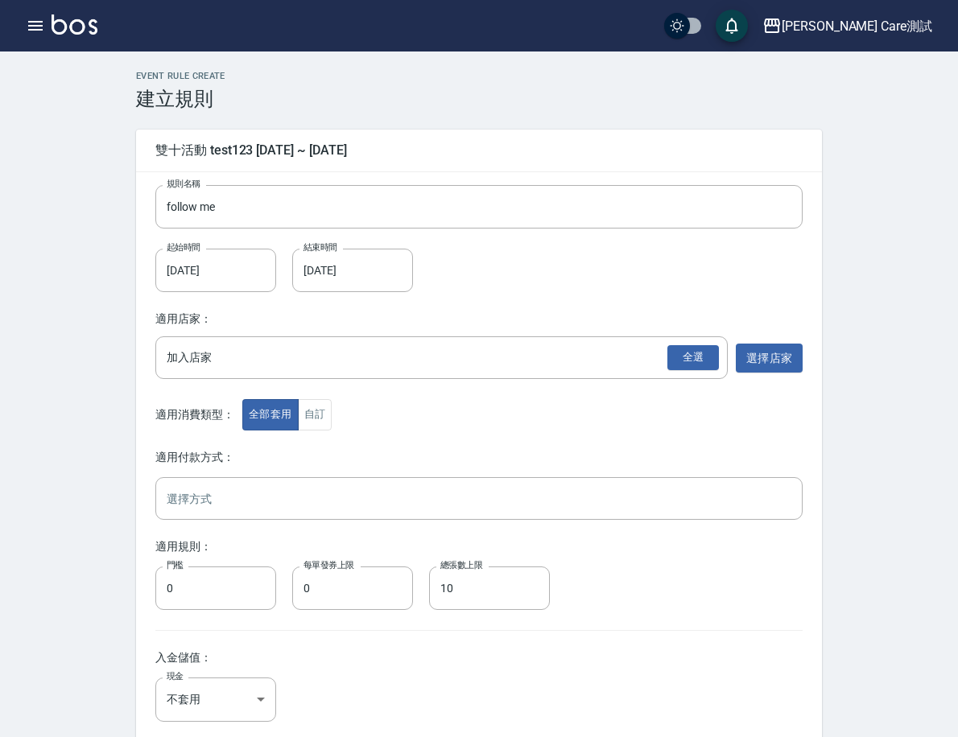
click at [621, 303] on div "規則名稱 follow me 規則名稱 起始時間 2025/10/10 起始時間 結束時間 2025/10/12 結束時間 適用店家： 加入店家 全選 加入店…" at bounding box center [479, 531] width 686 height 719
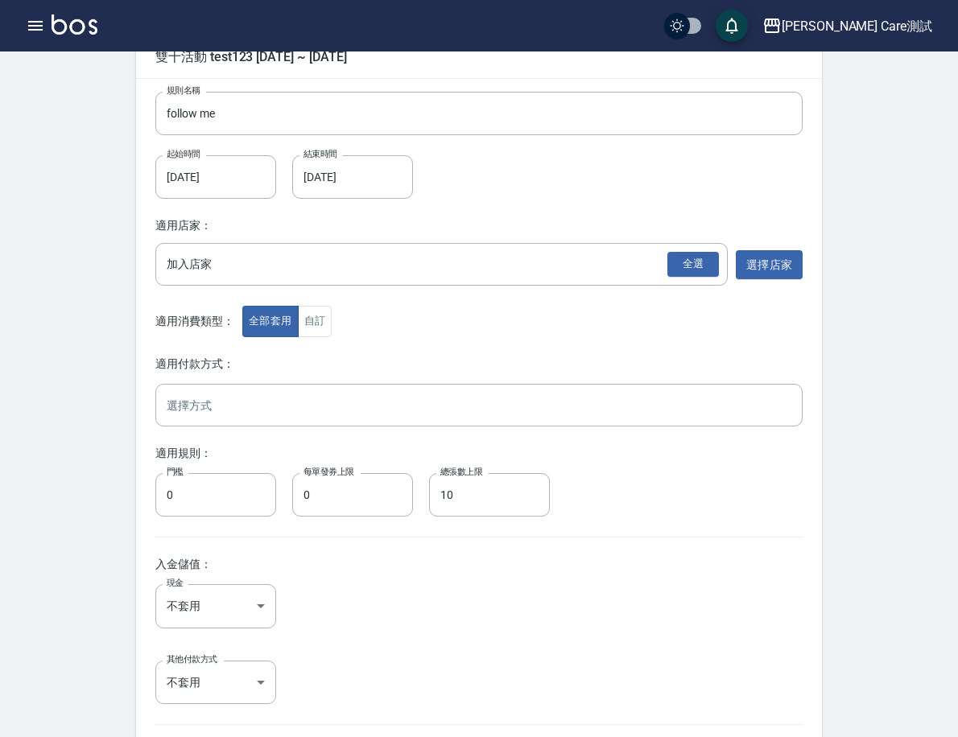
scroll to position [122, 0]
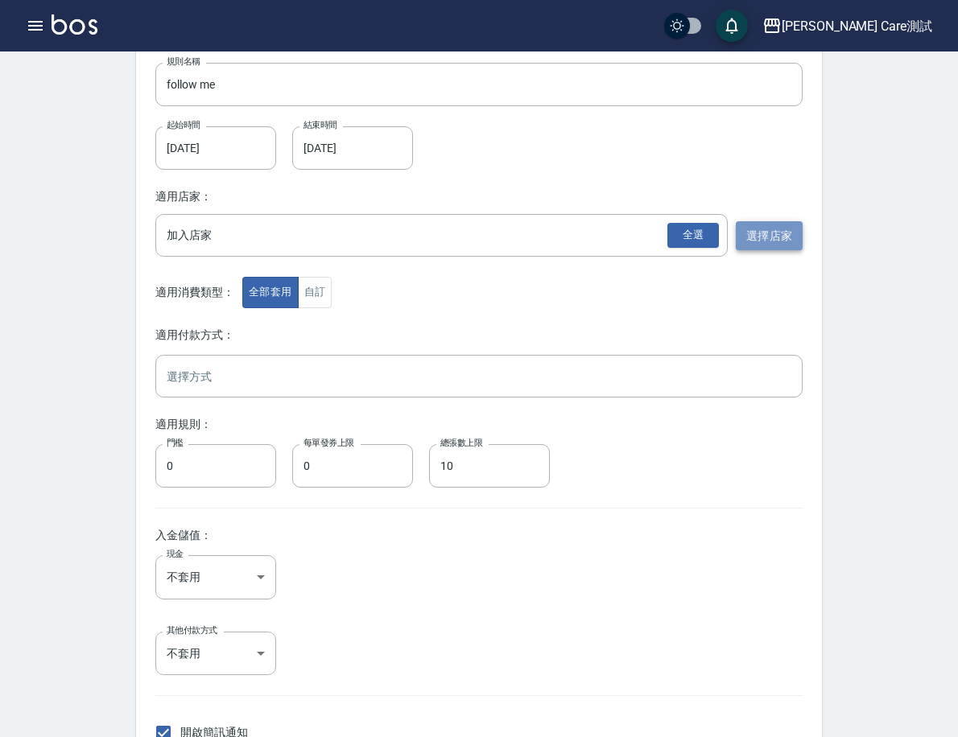
click at [802, 228] on button "選擇店家" at bounding box center [768, 236] width 67 height 30
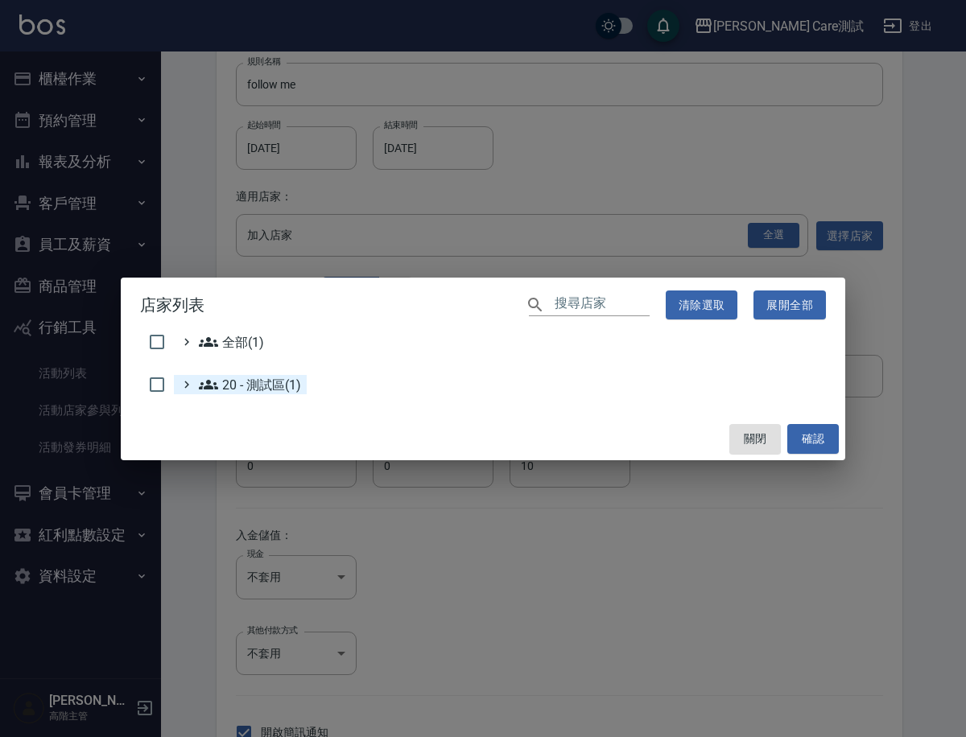
click at [282, 380] on 測試區\(1\) "20 - 測試區(1)" at bounding box center [249, 384] width 101 height 19
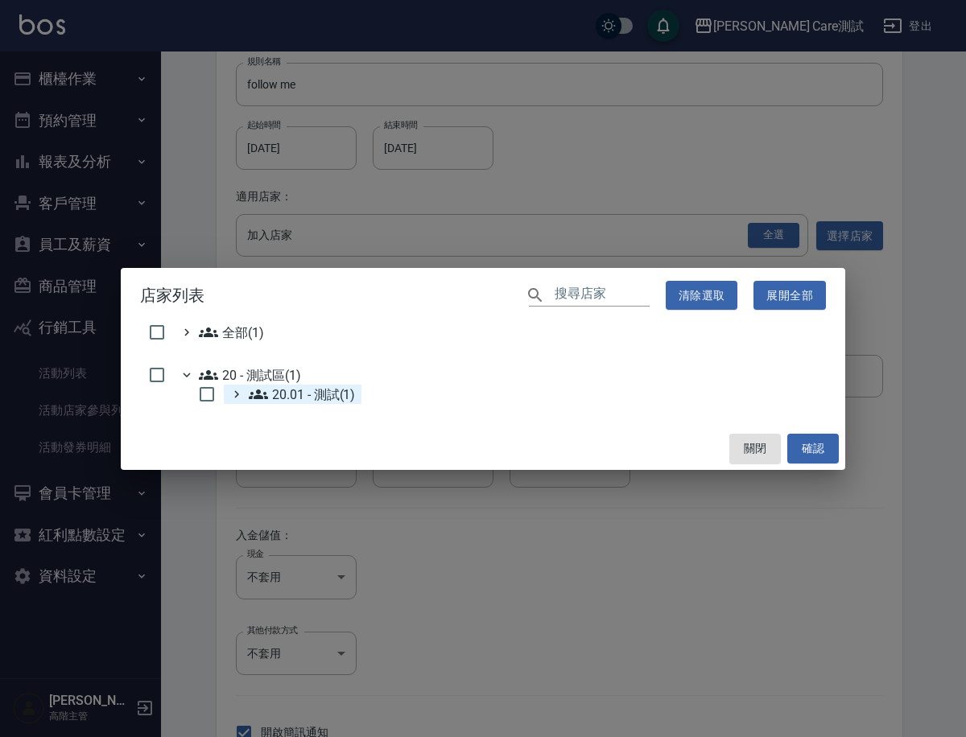
click at [289, 399] on 測試\(1\) "20.01 - 測試(1)" at bounding box center [302, 394] width 106 height 19
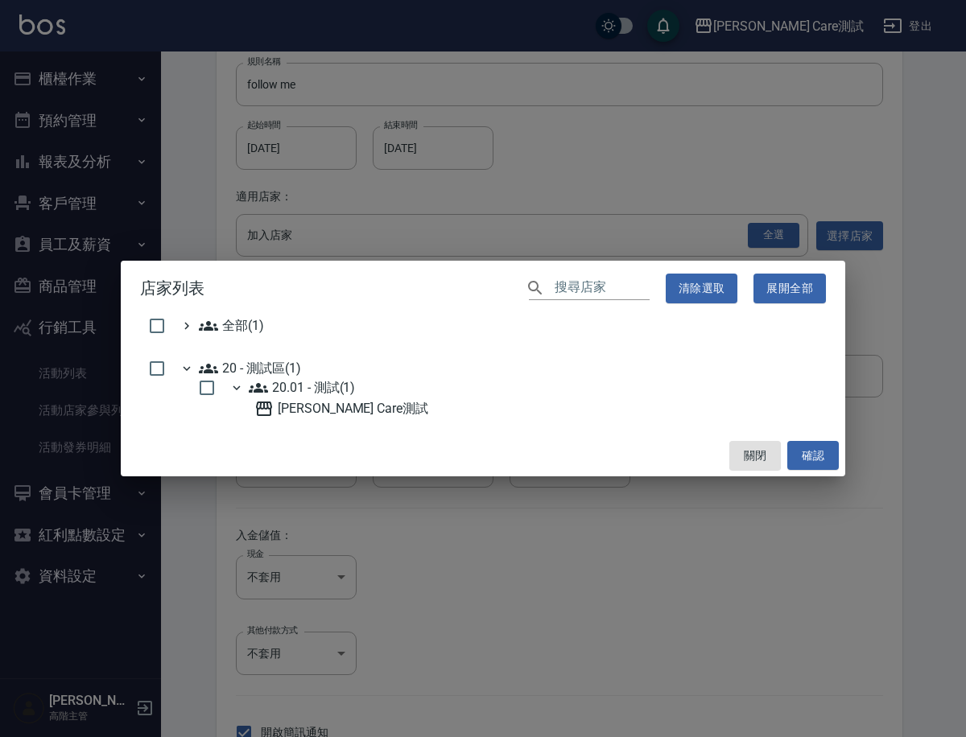
click at [289, 399] on Care測試 "[PERSON_NAME] Care測試" at bounding box center [341, 408] width 174 height 19
checkbox input "true"
click at [226, 320] on span "全部(1)" at bounding box center [231, 325] width 65 height 19
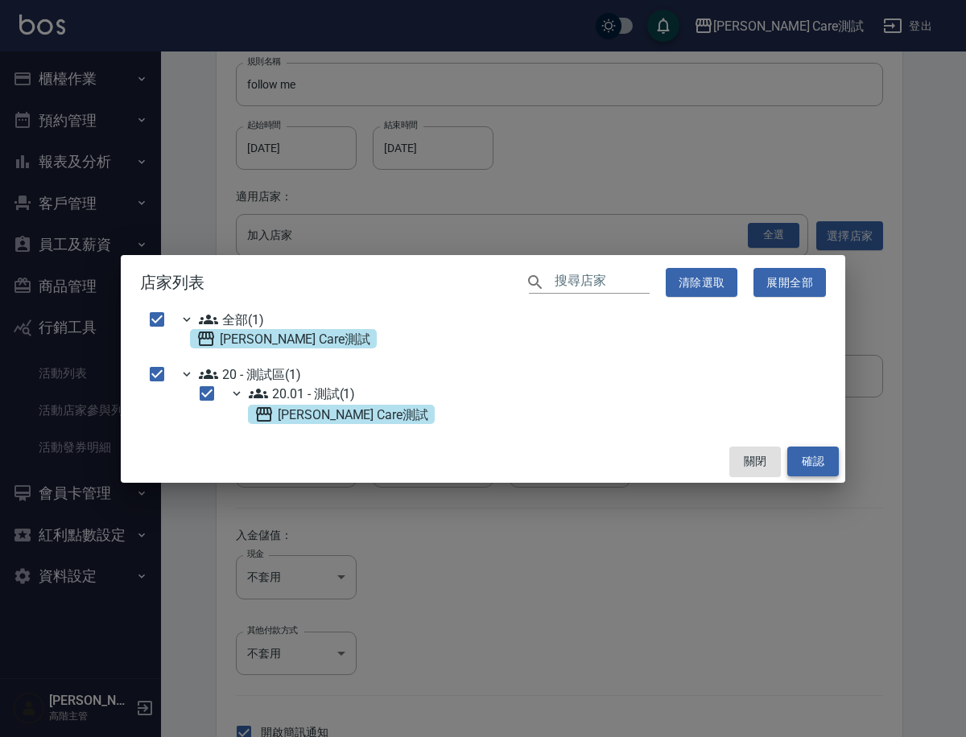
click at [824, 461] on button "確認" at bounding box center [812, 462] width 51 height 30
checkbox input "false"
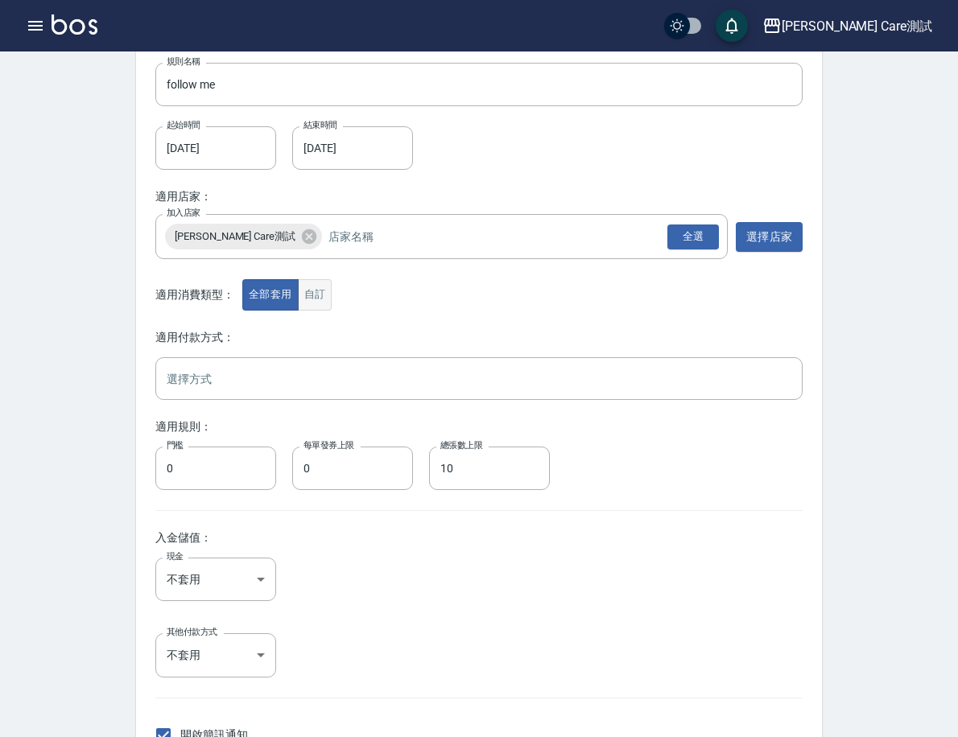
click at [332, 306] on button "自訂" at bounding box center [315, 294] width 35 height 31
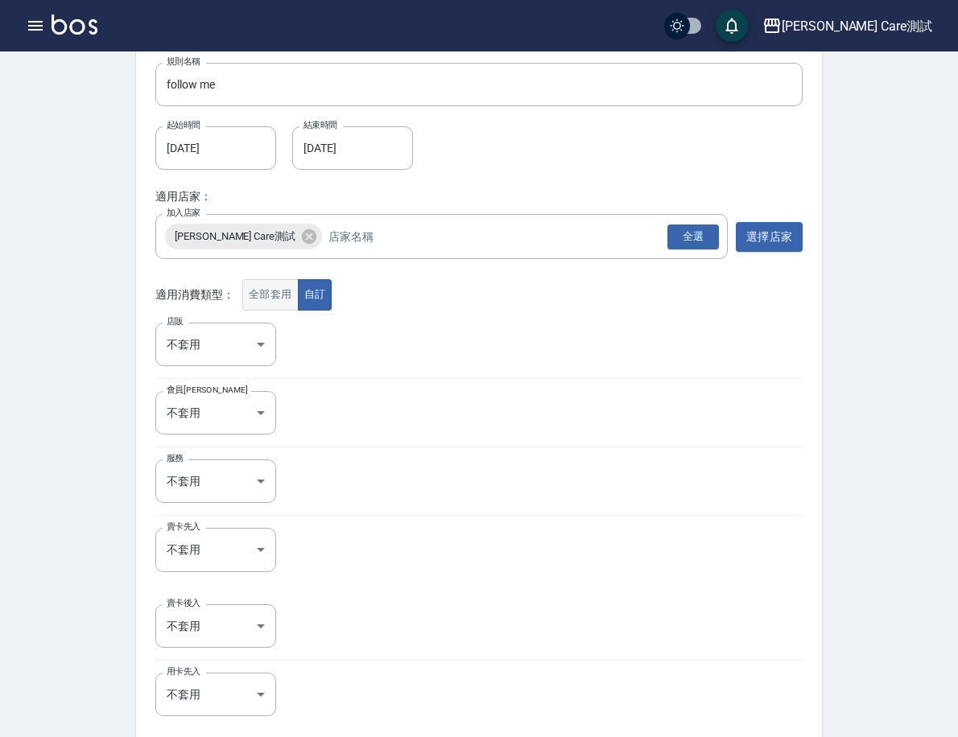
click at [299, 302] on button "全部套用" at bounding box center [270, 294] width 56 height 31
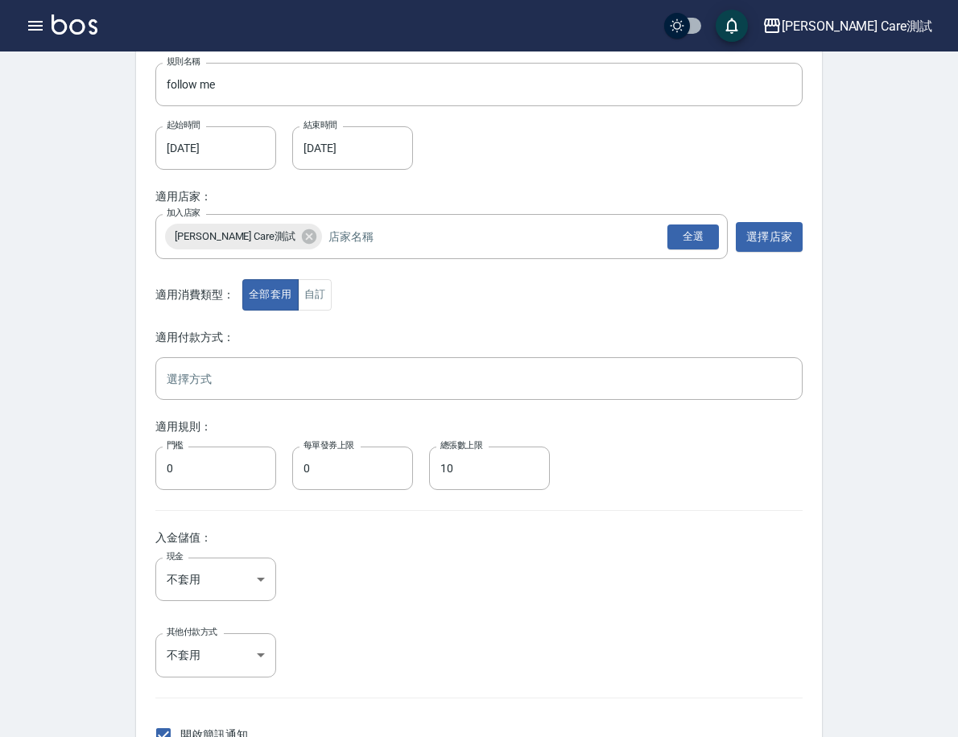
scroll to position [237, 0]
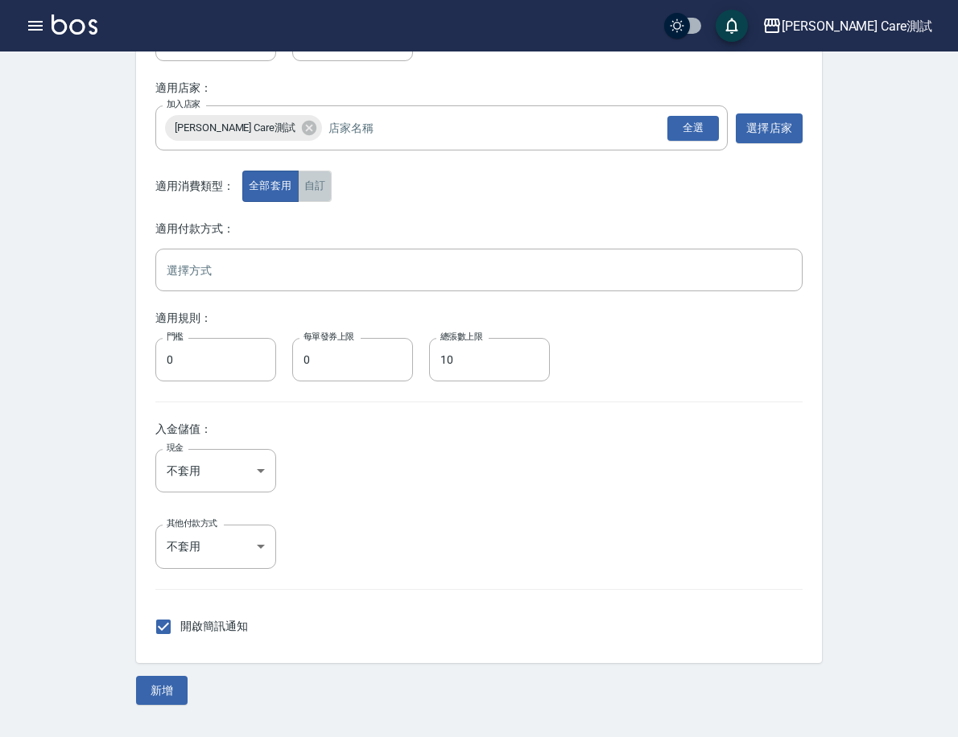
click at [332, 175] on button "自訂" at bounding box center [315, 186] width 35 height 31
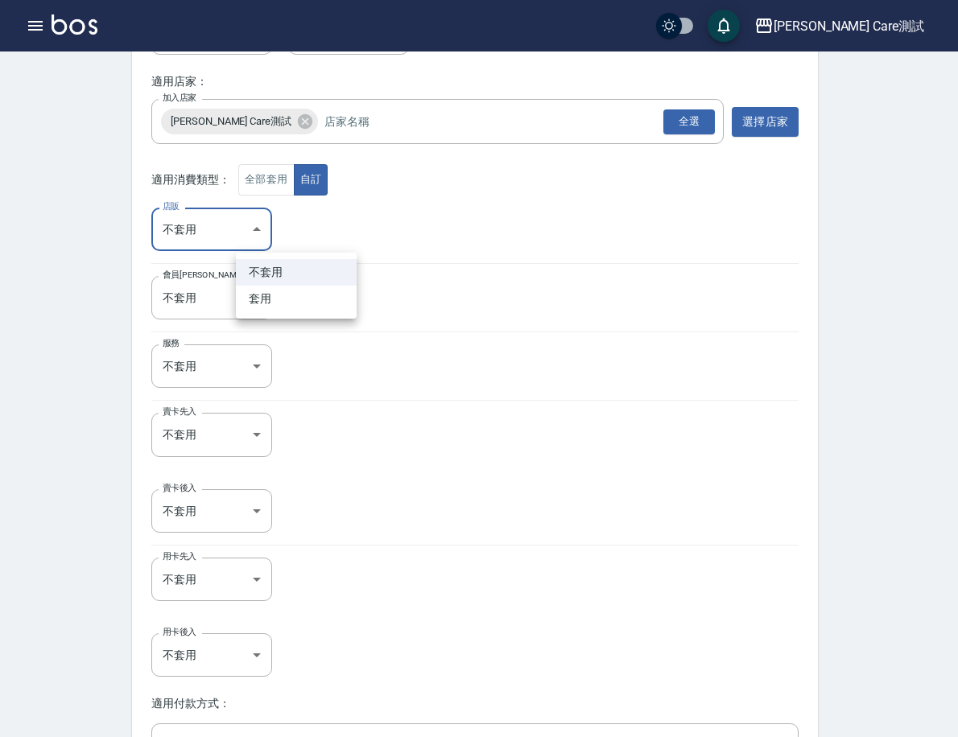
click at [338, 223] on body "Jean Care測試 登出 櫃檯作業 打帳單 帳單列表 掛單列表 座位開單 營業儀表板 現金收支登錄 高階收支登錄 材料自購登錄 每日結帳 排班表 現場電腦…" at bounding box center [479, 487] width 958 height 1449
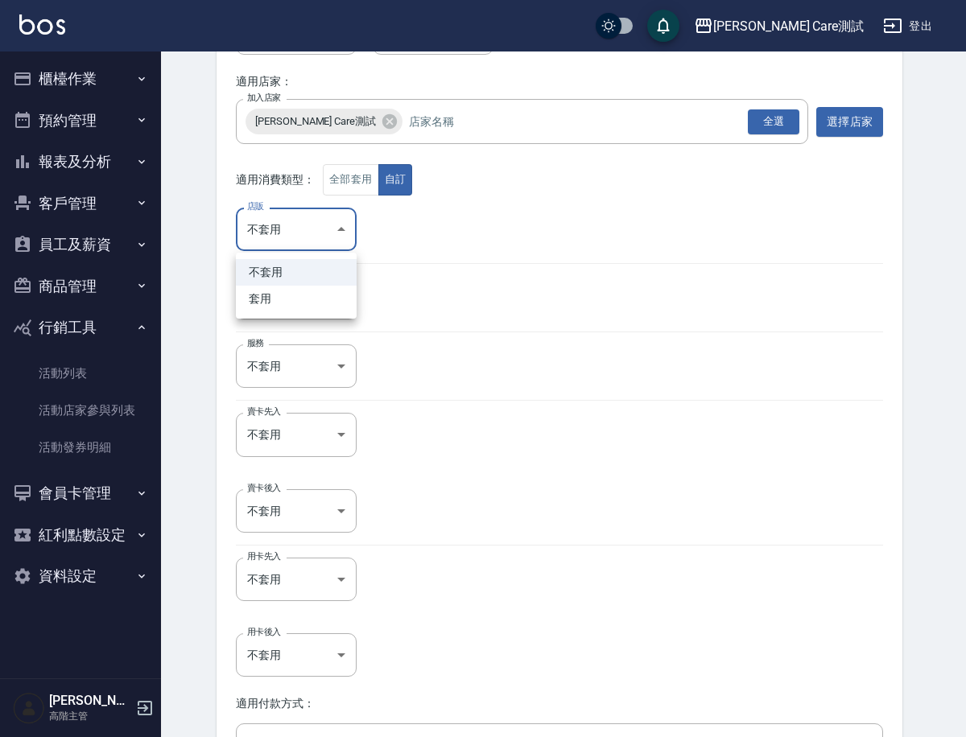
click at [312, 303] on li "套用" at bounding box center [296, 299] width 121 height 27
type input "true"
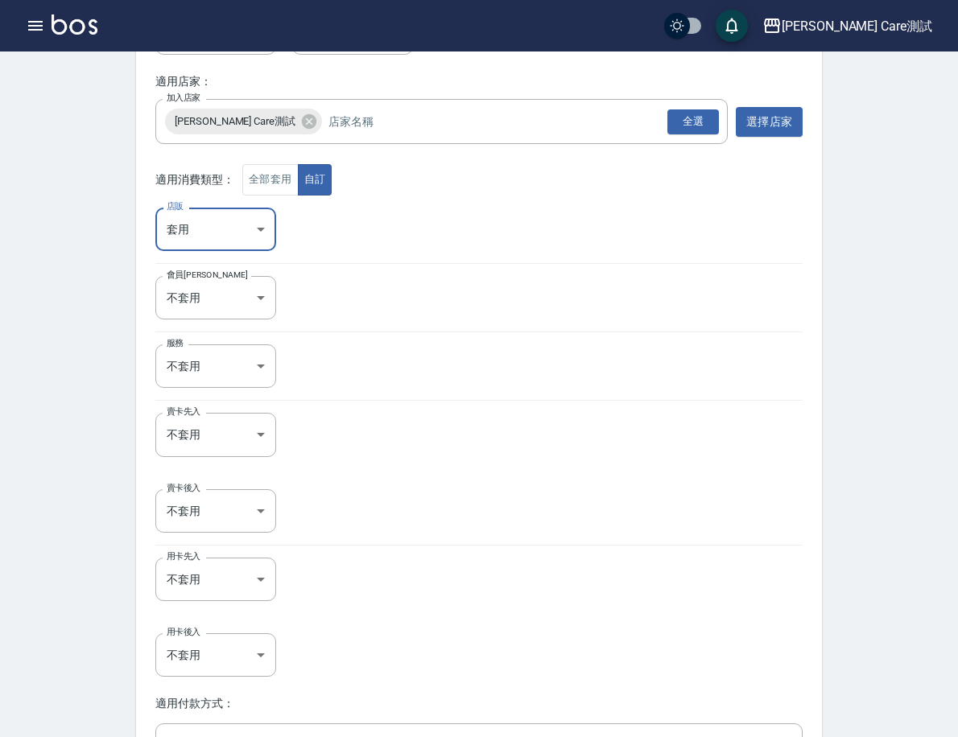
click at [312, 303] on body "Jean Care測試 登出 櫃檯作業 打帳單 帳單列表 掛單列表 座位開單 營業儀表板 現金收支登錄 高階收支登錄 材料自購登錄 每日結帳 排班表 現場電腦…" at bounding box center [479, 487] width 958 height 1449
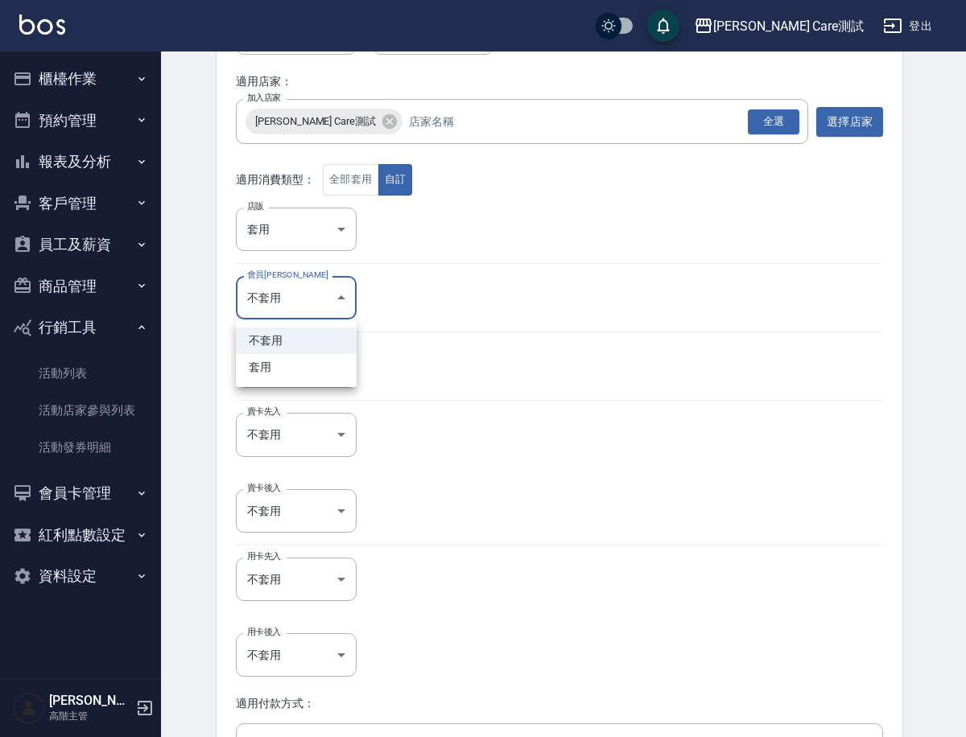
click at [307, 360] on li "套用" at bounding box center [296, 367] width 121 height 27
type input "true"
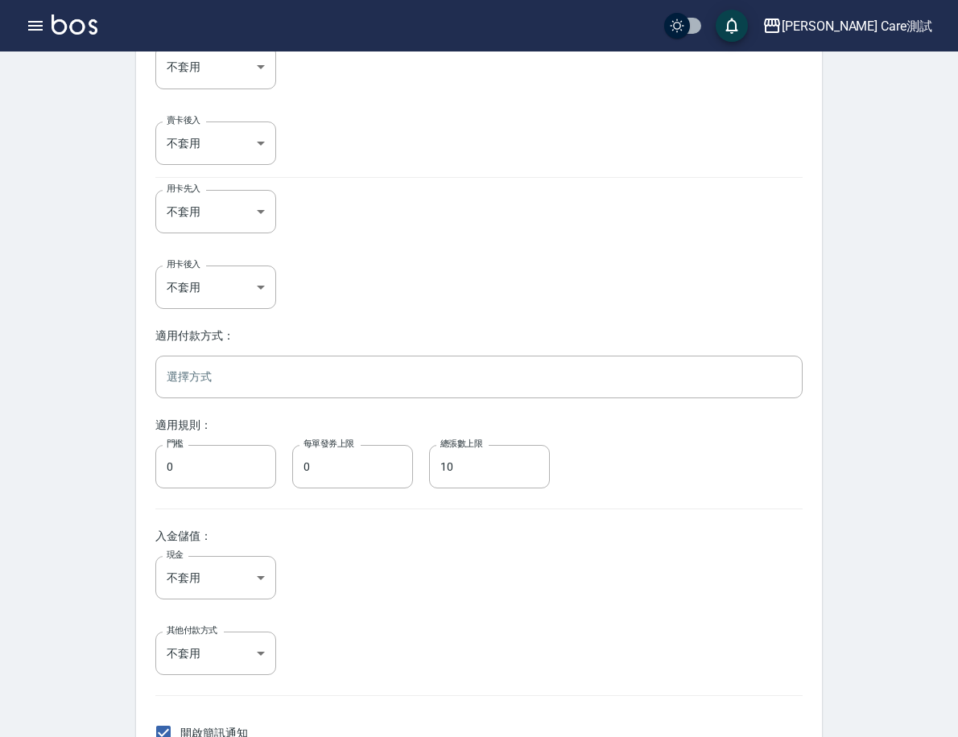
scroll to position [606, 0]
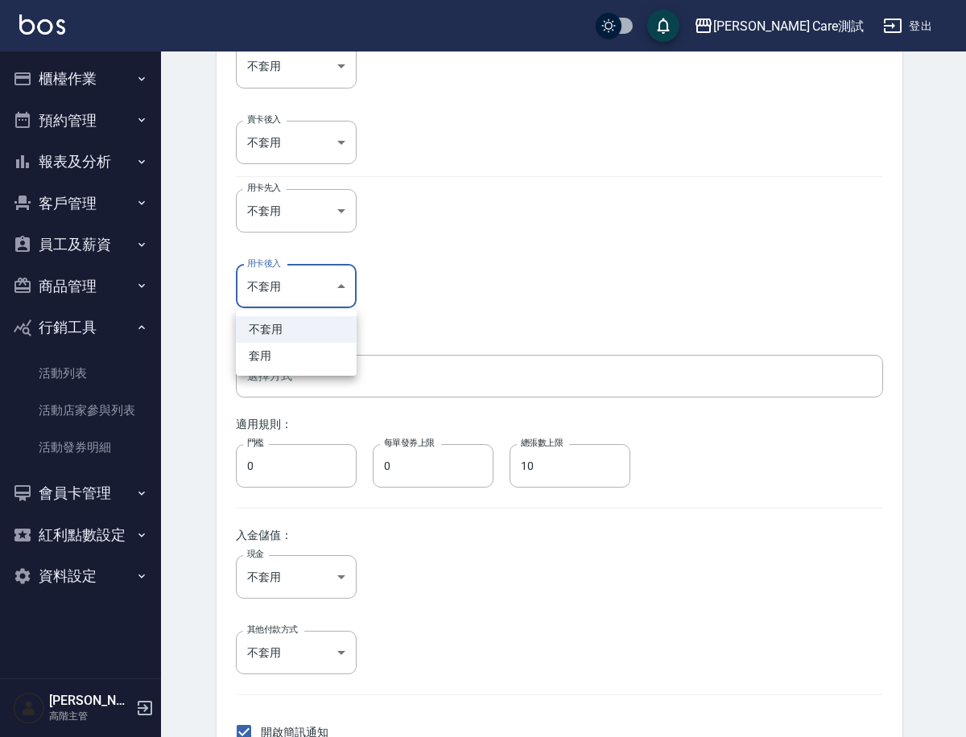
click at [307, 295] on body "Jean Care測試 登出 櫃檯作業 打帳單 帳單列表 掛單列表 座位開單 營業儀表板 現金收支登錄 高階收支登錄 材料自購登錄 每日結帳 排班表 現場電腦…" at bounding box center [483, 118] width 966 height 1449
click at [307, 348] on li "套用" at bounding box center [296, 356] width 121 height 27
type input "true"
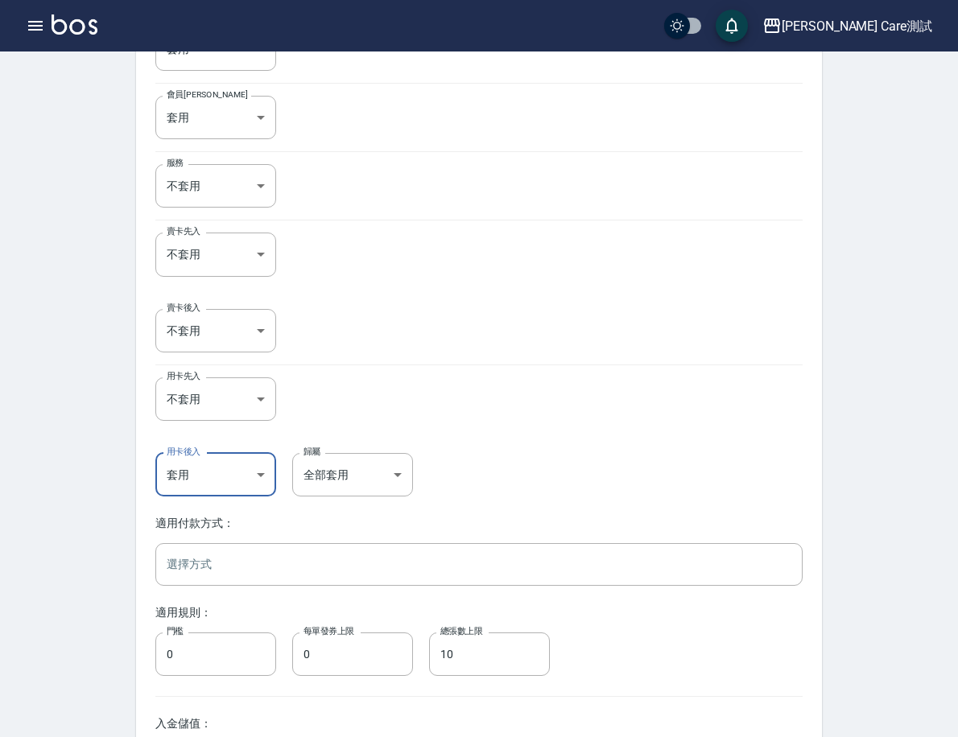
scroll to position [381, 0]
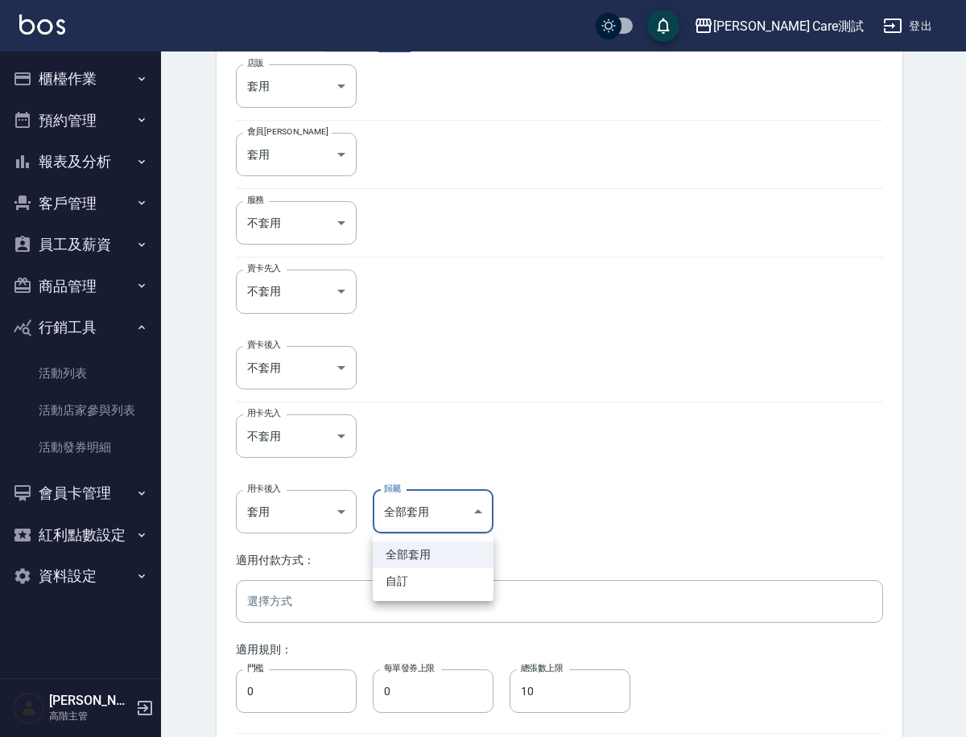
click at [429, 496] on body "Jean Care測試 登出 櫃檯作業 打帳單 帳單列表 掛單列表 座位開單 營業儀表板 現金收支登錄 高階收支登錄 材料自購登錄 每日結帳 排班表 現場電腦…" at bounding box center [483, 343] width 966 height 1449
click at [430, 584] on li "自訂" at bounding box center [433, 581] width 121 height 27
type input "SPECIFIC"
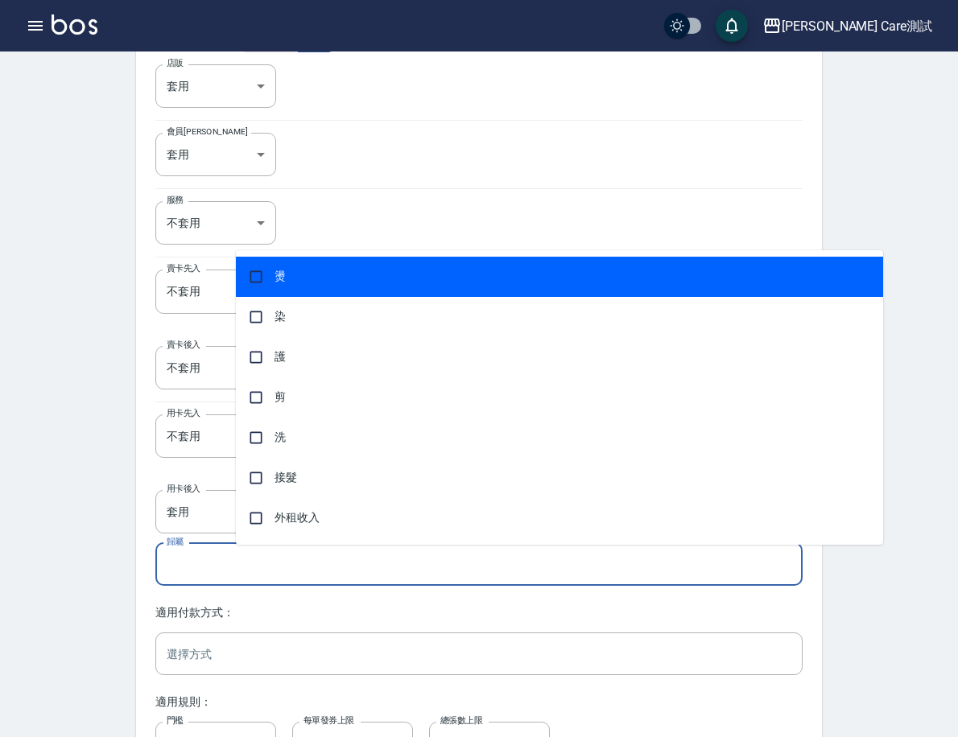
click at [476, 579] on input "歸屬" at bounding box center [479, 564] width 632 height 28
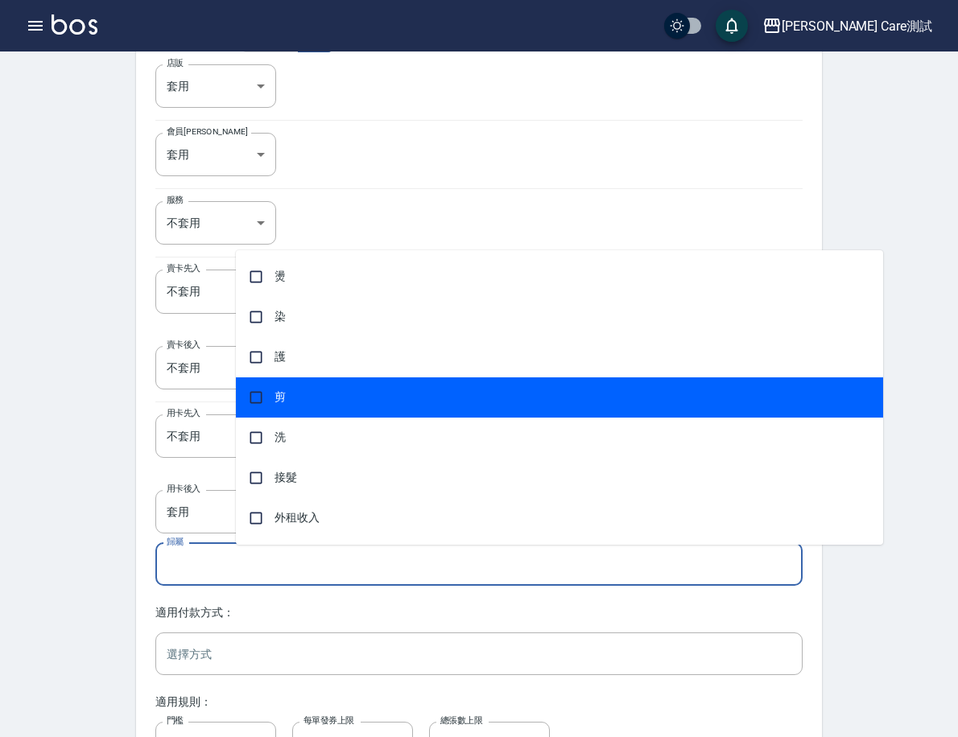
click at [377, 385] on span "剪" at bounding box center [559, 397] width 647 height 40
checkbox input "true"
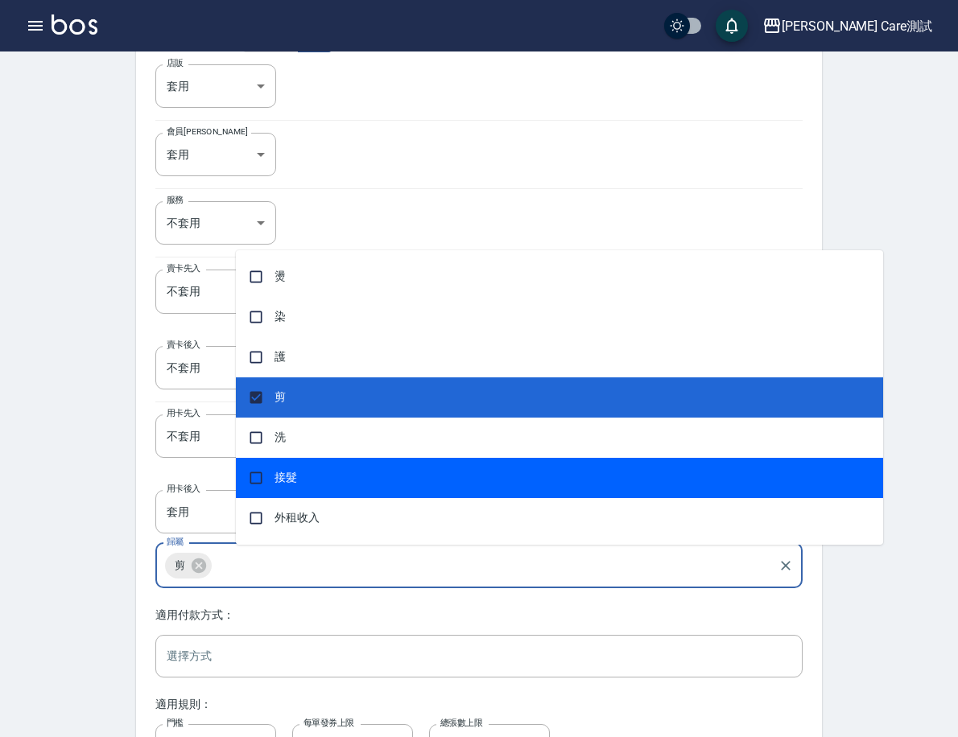
click at [212, 471] on div "event rule Create 建立規則 雙十活動 test123 2025/10/10 ~ 2025/10/12 規則名稱 follow me 規則名稱…" at bounding box center [479, 397] width 724 height 1414
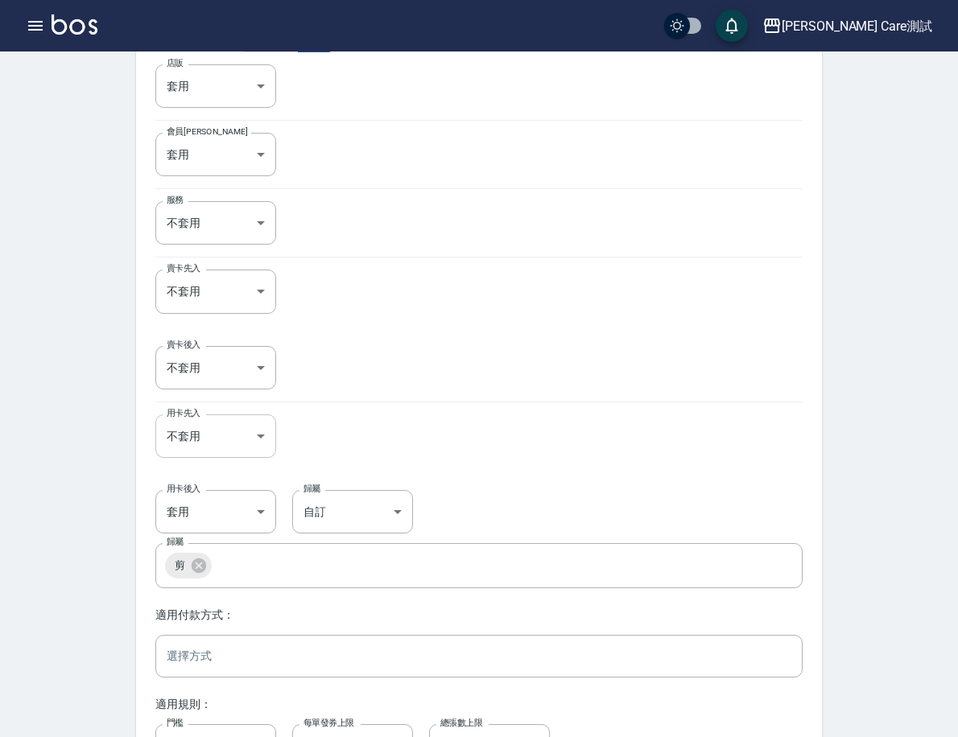
click at [305, 431] on body "Jean Care測試 登出 櫃檯作業 打帳單 帳單列表 掛單列表 座位開單 營業儀表板 現金收支登錄 高階收支登錄 材料自購登錄 每日結帳 排班表 現場電腦…" at bounding box center [479, 371] width 958 height 1504
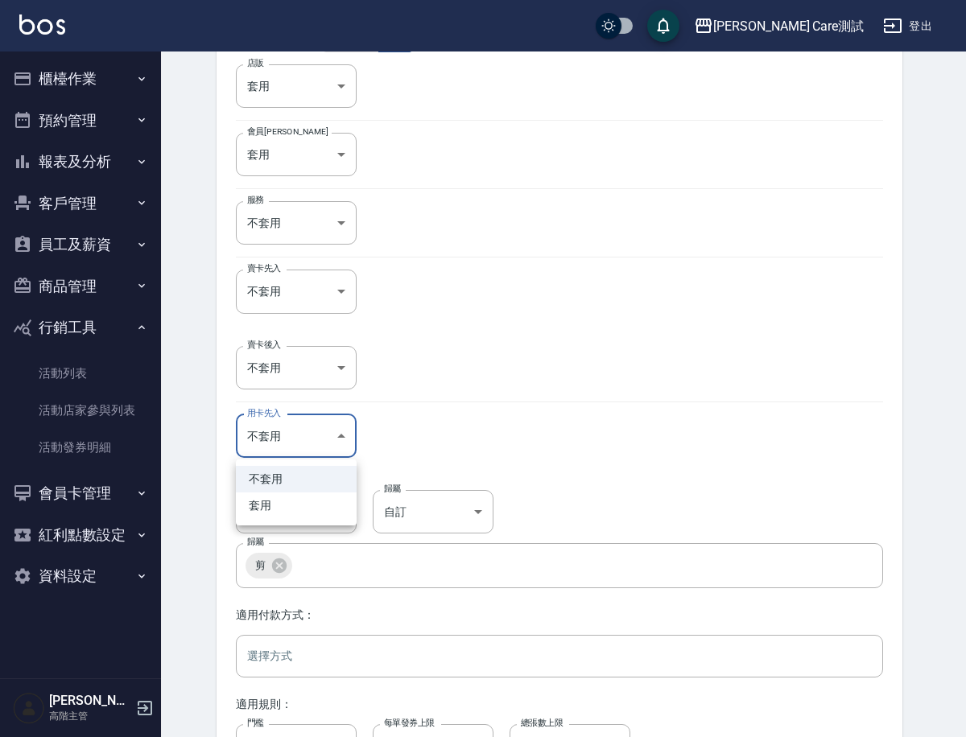
click at [299, 494] on li "套用" at bounding box center [296, 505] width 121 height 27
type input "true"
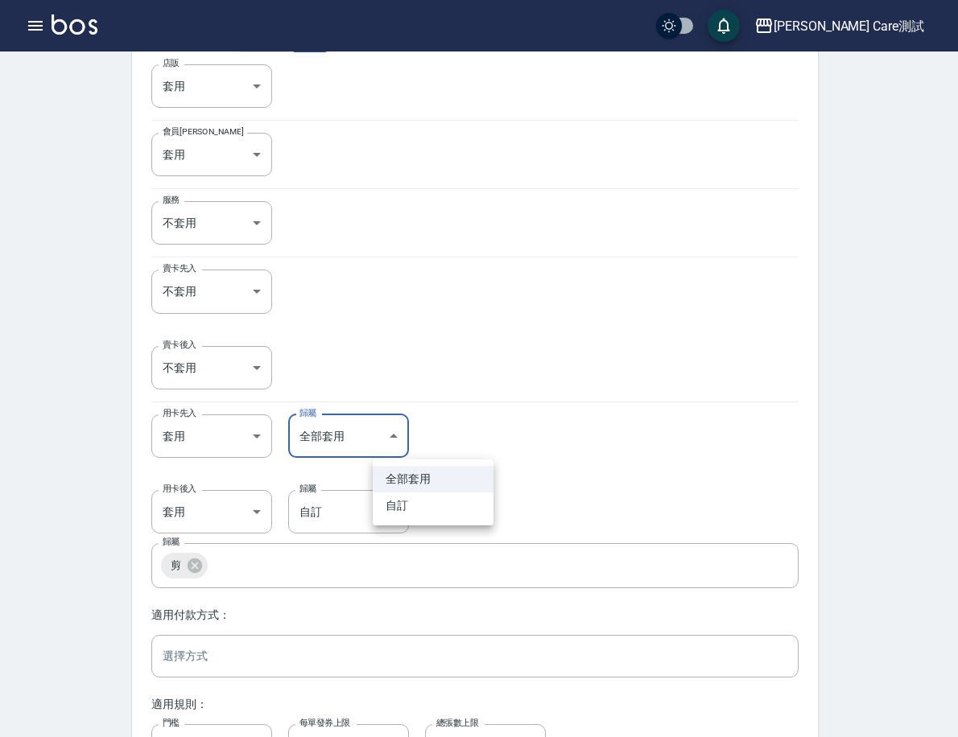
click at [415, 434] on body "Jean Care測試 登出 櫃檯作業 打帳單 帳單列表 掛單列表 座位開單 營業儀表板 現金收支登錄 高階收支登錄 材料自購登錄 每日結帳 排班表 現場電腦…" at bounding box center [479, 371] width 958 height 1504
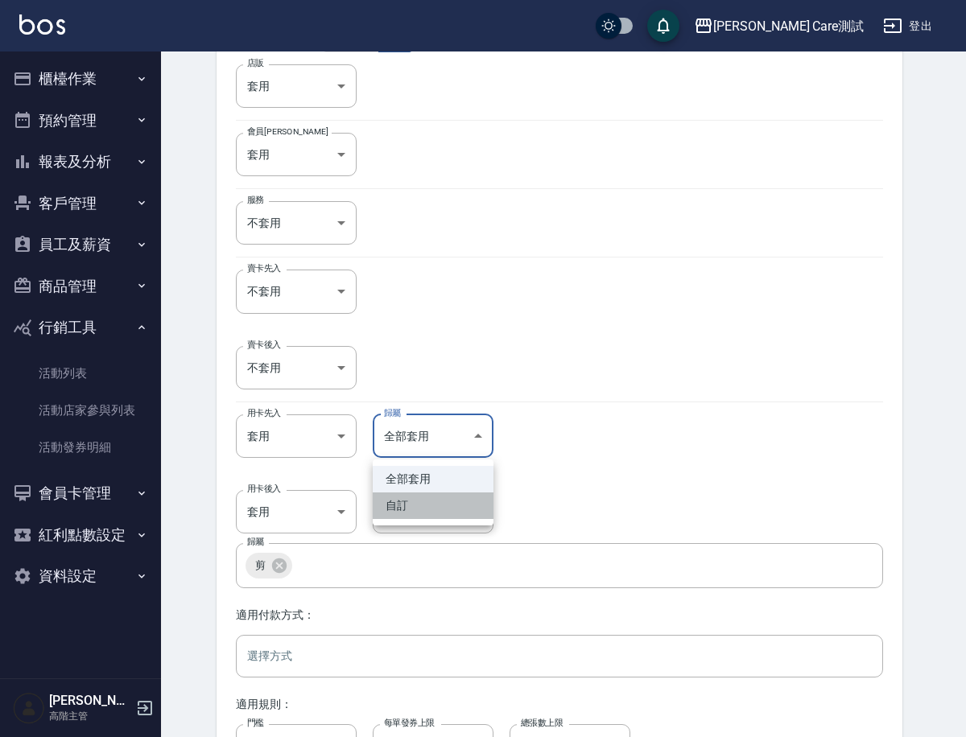
click at [433, 503] on li "自訂" at bounding box center [433, 505] width 121 height 27
type input "SPECIFIC"
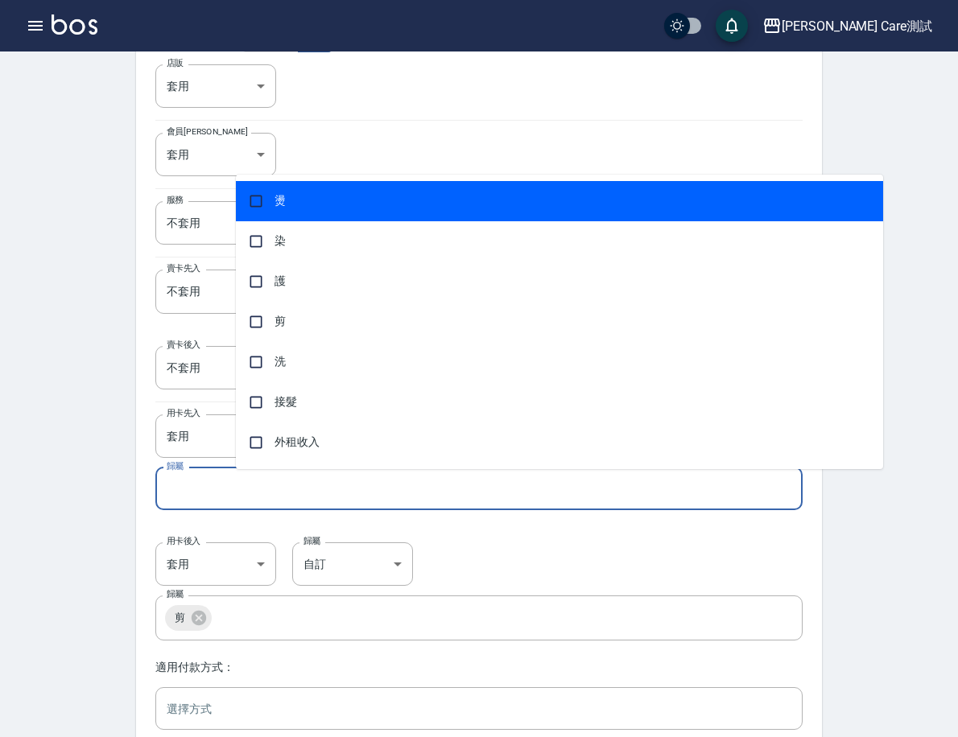
click at [420, 501] on input "歸屬" at bounding box center [479, 489] width 632 height 28
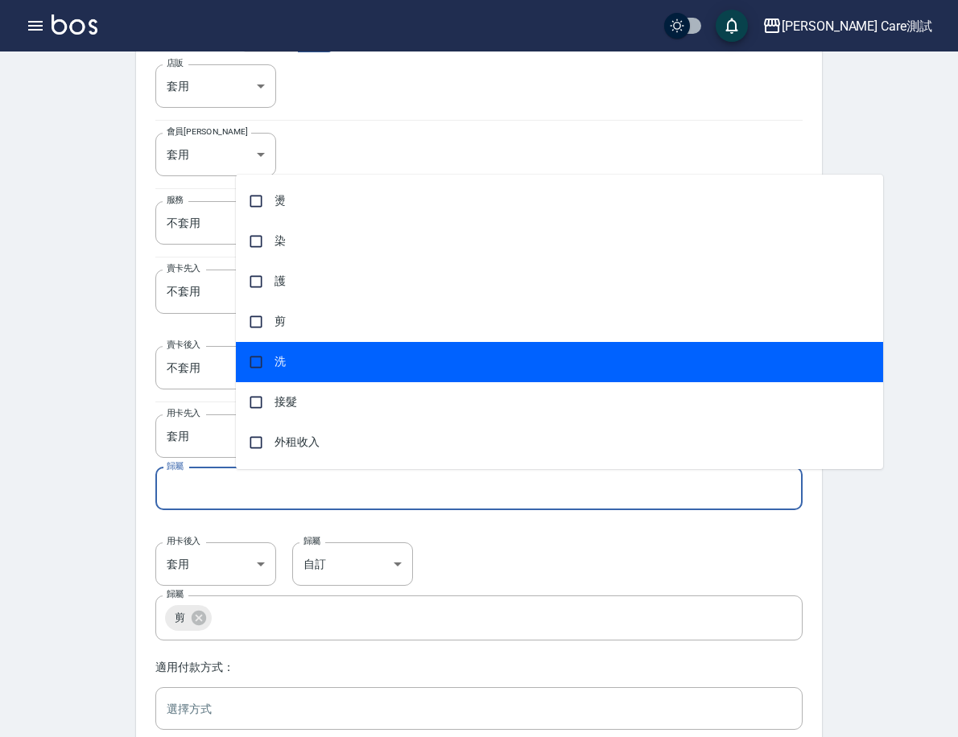
click at [299, 359] on span "洗" at bounding box center [559, 362] width 647 height 40
checkbox input "true"
click at [183, 388] on div "event rule Create 建立規則 雙十活動 test123 2025/10/10 ~ 2025/10/12 規則名稱 follow me 規則名稱…" at bounding box center [479, 424] width 958 height 1507
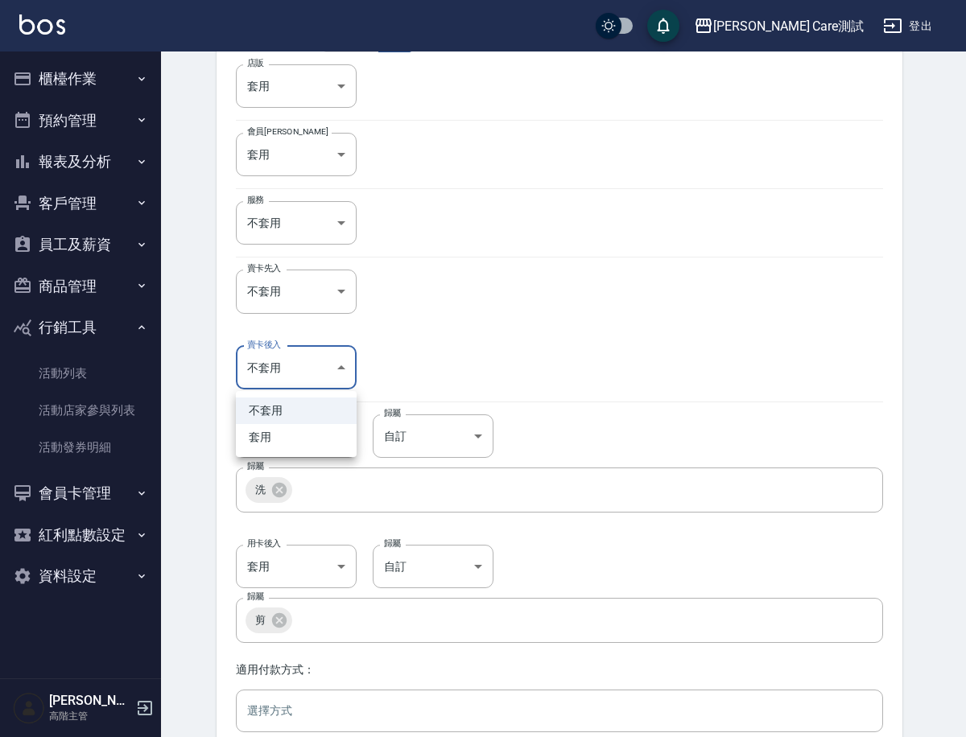
click at [302, 371] on body "Jean Care測試 登出 櫃檯作業 打帳單 帳單列表 掛單列表 座位開單 營業儀表板 現金收支登錄 高階收支登錄 材料自購登錄 每日結帳 排班表 現場電腦…" at bounding box center [483, 398] width 966 height 1559
click at [299, 435] on li "套用" at bounding box center [296, 437] width 121 height 27
type input "true"
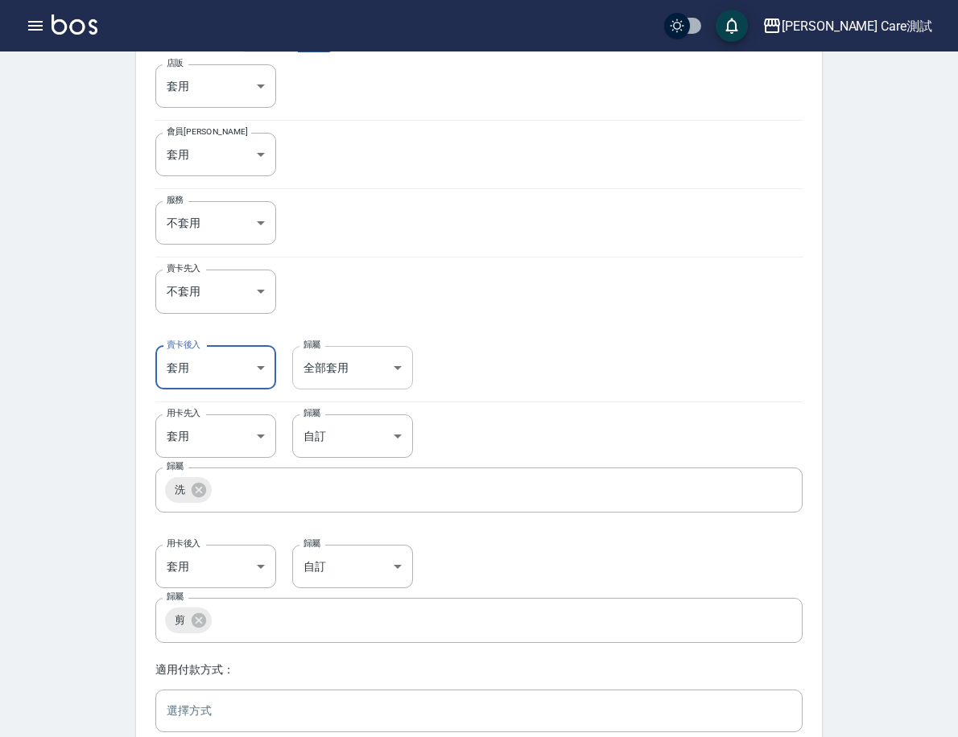
click at [405, 377] on body "Jean Care測試 登出 櫃檯作業 打帳單 帳單列表 掛單列表 座位開單 營業儀表板 現金收支登錄 高階收支登錄 材料自購登錄 每日結帳 排班表 現場電腦…" at bounding box center [479, 398] width 958 height 1559
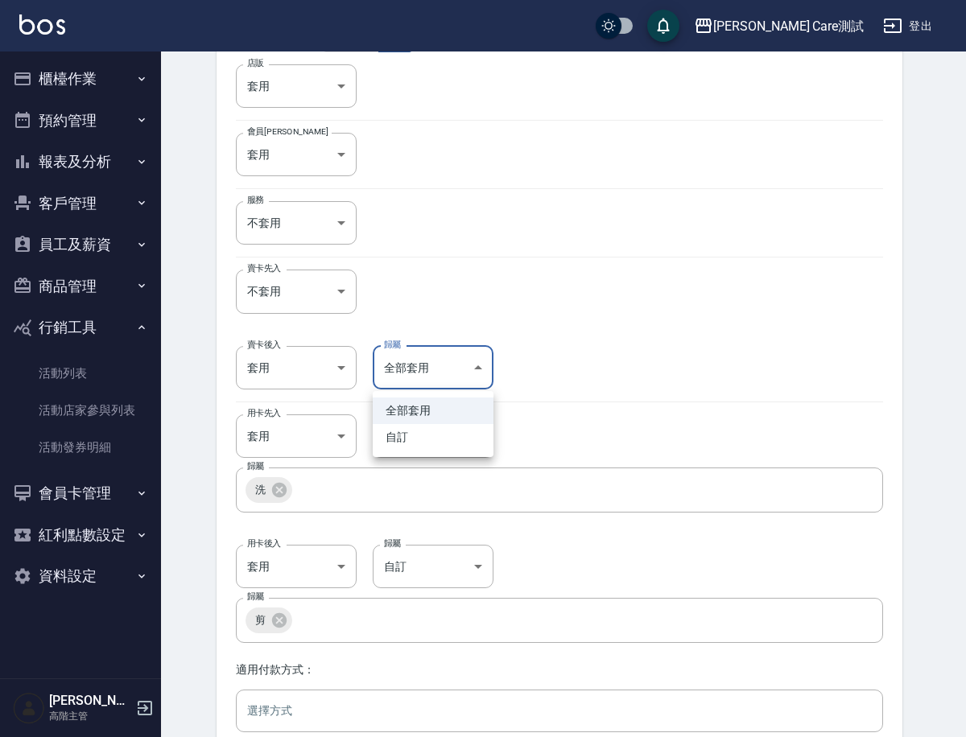
click at [414, 429] on li "自訂" at bounding box center [433, 437] width 121 height 27
type input "SPECIFIC"
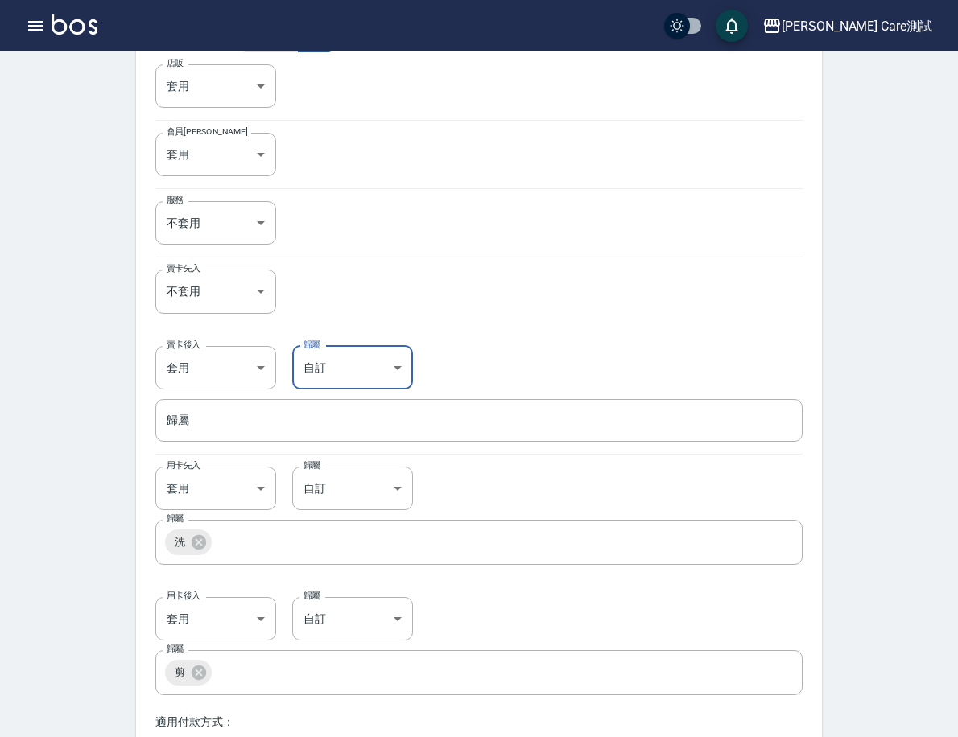
click at [414, 429] on input "歸屬" at bounding box center [479, 420] width 632 height 28
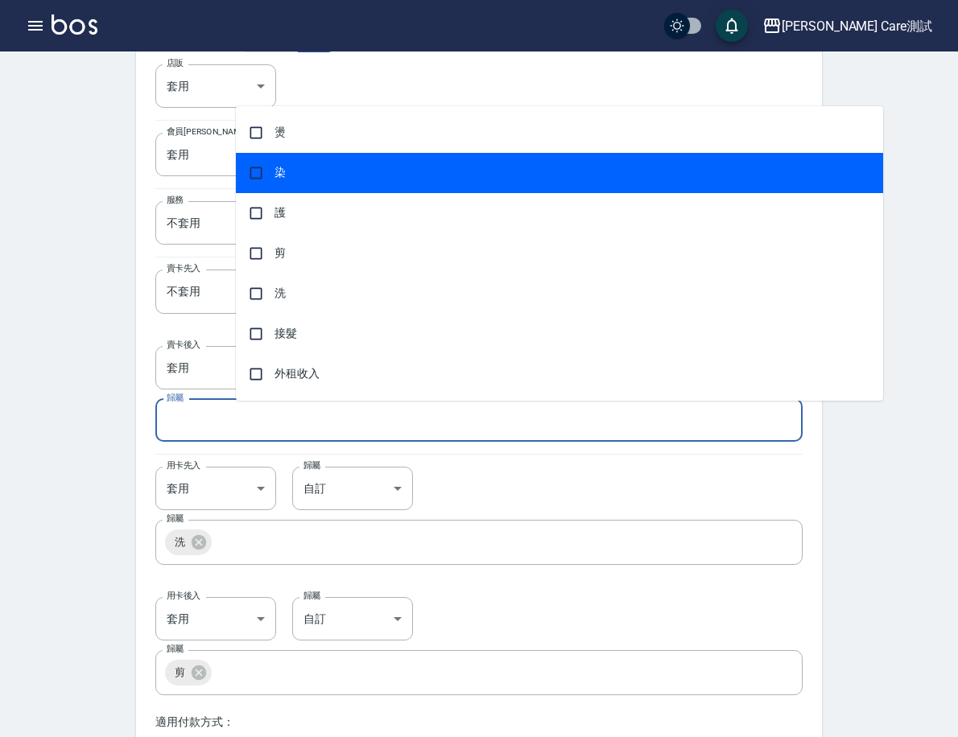
click at [306, 171] on span "染" at bounding box center [559, 173] width 647 height 40
checkbox input "true"
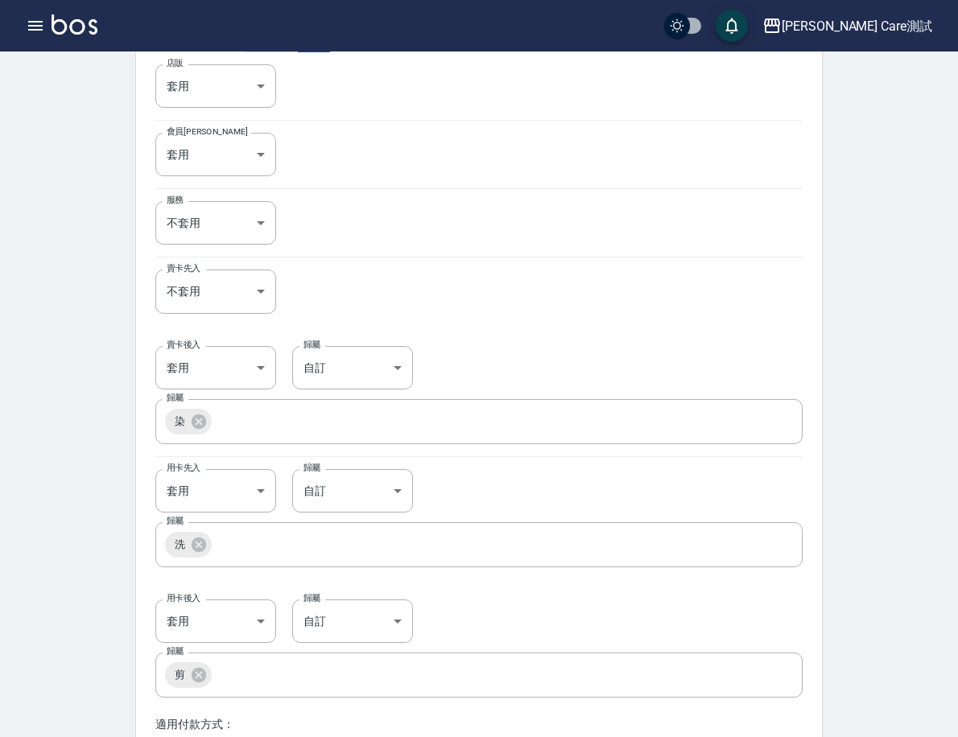
click at [199, 284] on div "event rule Create 建立規則 雙十活動 test123 2025/10/10 ~ 2025/10/12 規則名稱 follow me 規則名稱…" at bounding box center [479, 451] width 724 height 1523
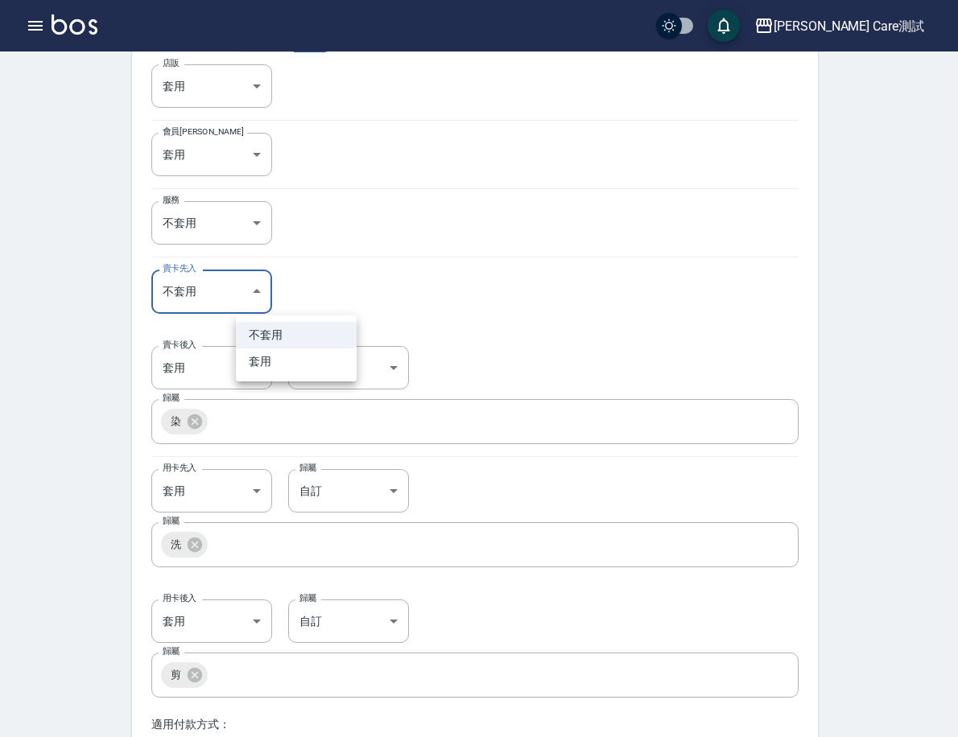
click at [308, 290] on body "Jean Care測試 登出 櫃檯作業 打帳單 帳單列表 掛單列表 座位開單 營業儀表板 現金收支登錄 高階收支登錄 材料自購登錄 每日結帳 排班表 現場電腦…" at bounding box center [479, 425] width 958 height 1613
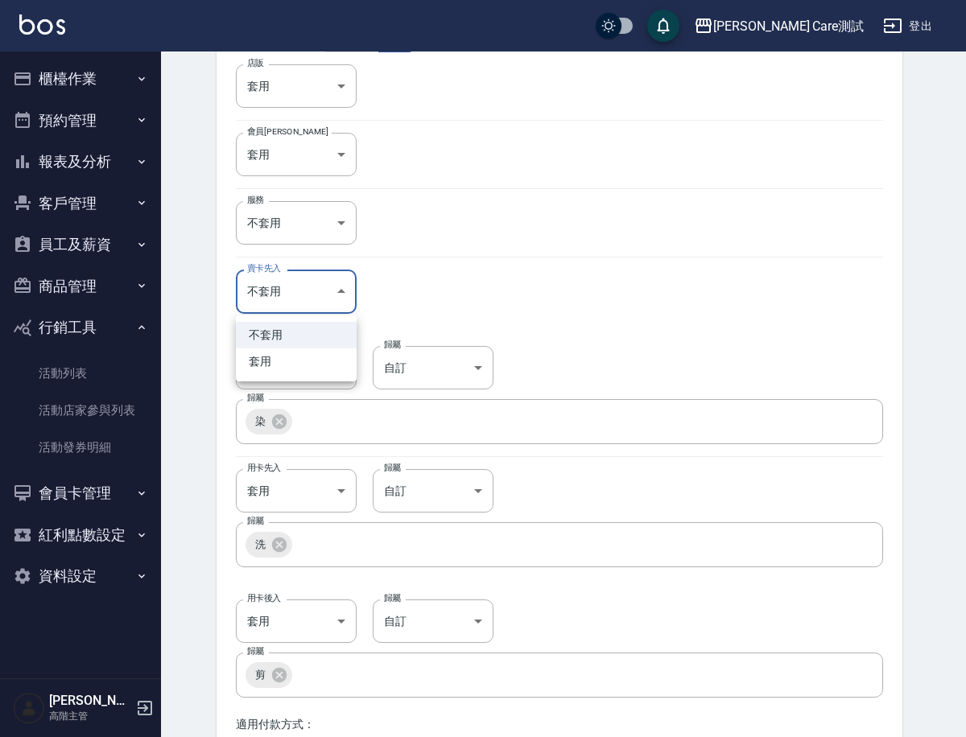
click at [304, 359] on li "套用" at bounding box center [296, 361] width 121 height 27
type input "true"
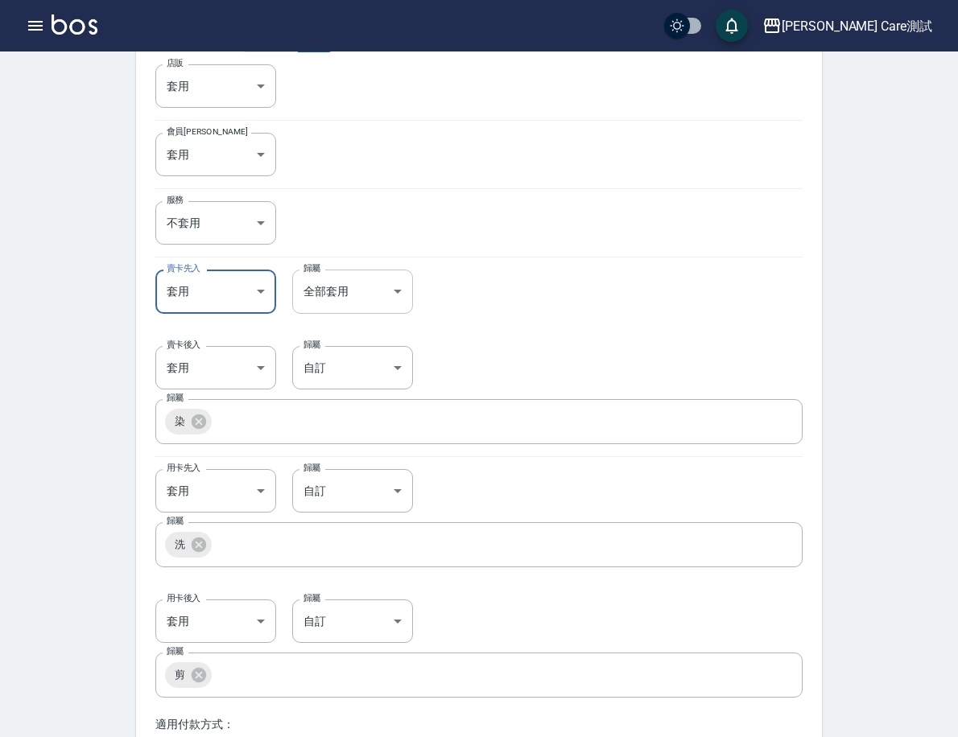
click at [411, 307] on body "Jean Care測試 登出 櫃檯作業 打帳單 帳單列表 掛單列表 座位開單 營業儀表板 現金收支登錄 高階收支登錄 材料自購登錄 每日結帳 排班表 現場電腦…" at bounding box center [479, 425] width 958 height 1613
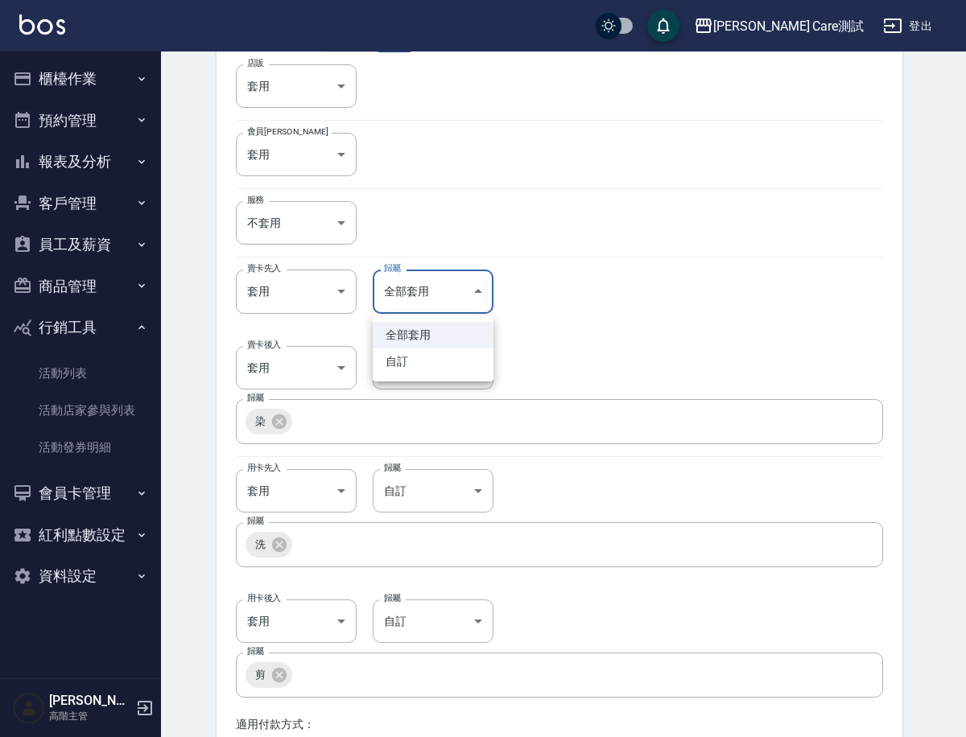
click at [422, 365] on li "自訂" at bounding box center [433, 361] width 121 height 27
type input "SPECIFIC"
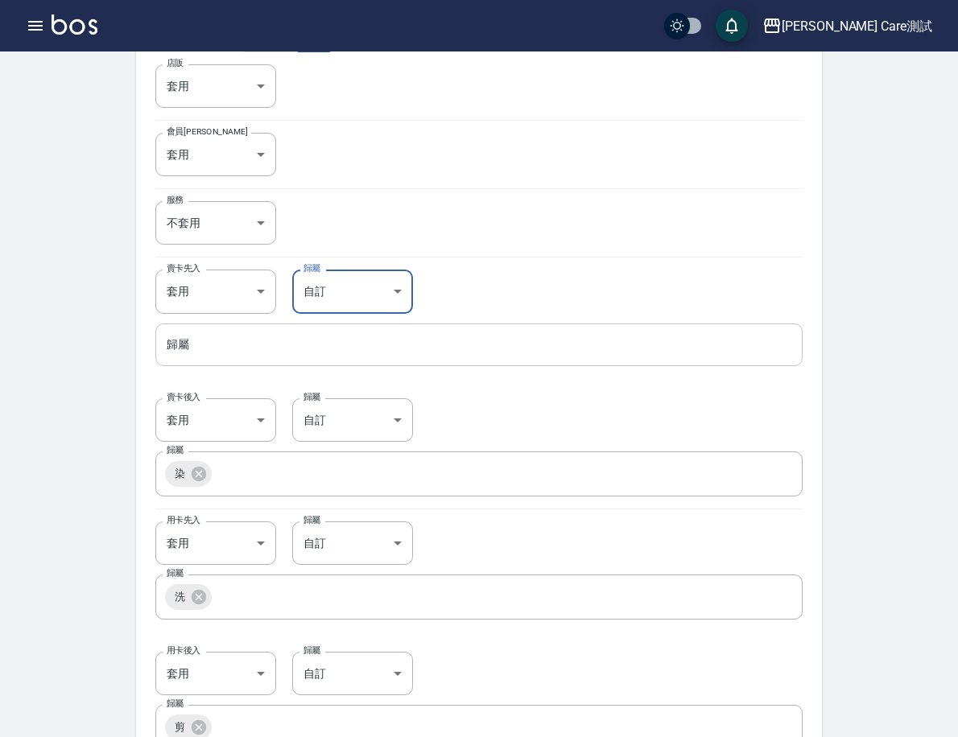
click at [414, 363] on div "歸屬" at bounding box center [478, 344] width 647 height 43
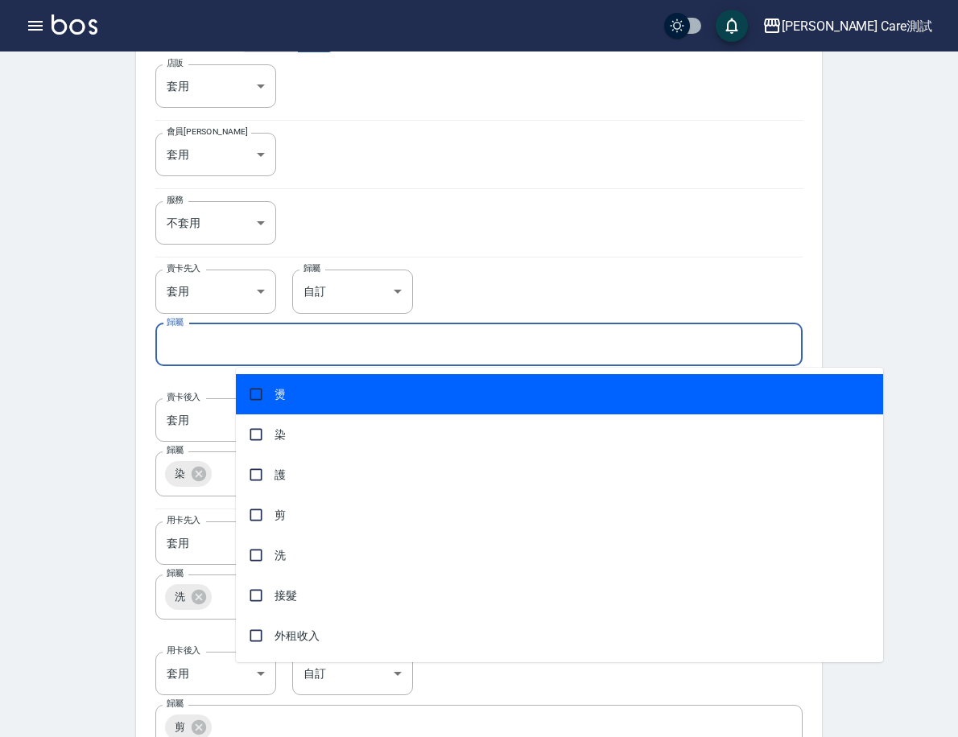
click at [394, 403] on span "燙" at bounding box center [559, 394] width 647 height 40
checkbox input "true"
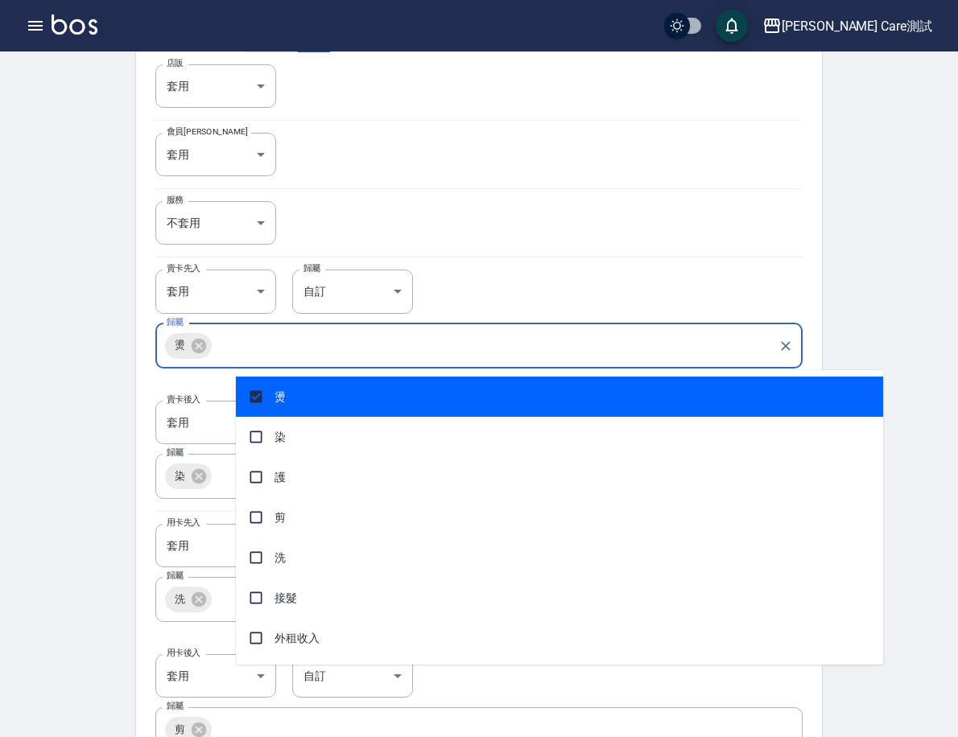
click at [229, 267] on div "規則名稱 follow me 規則名稱 起始時間 2025/10/10 起始時間 結束時間 2025/10/12 結束時間 適用店家： 加入店家 Jean C…" at bounding box center [479, 502] width 686 height 1421
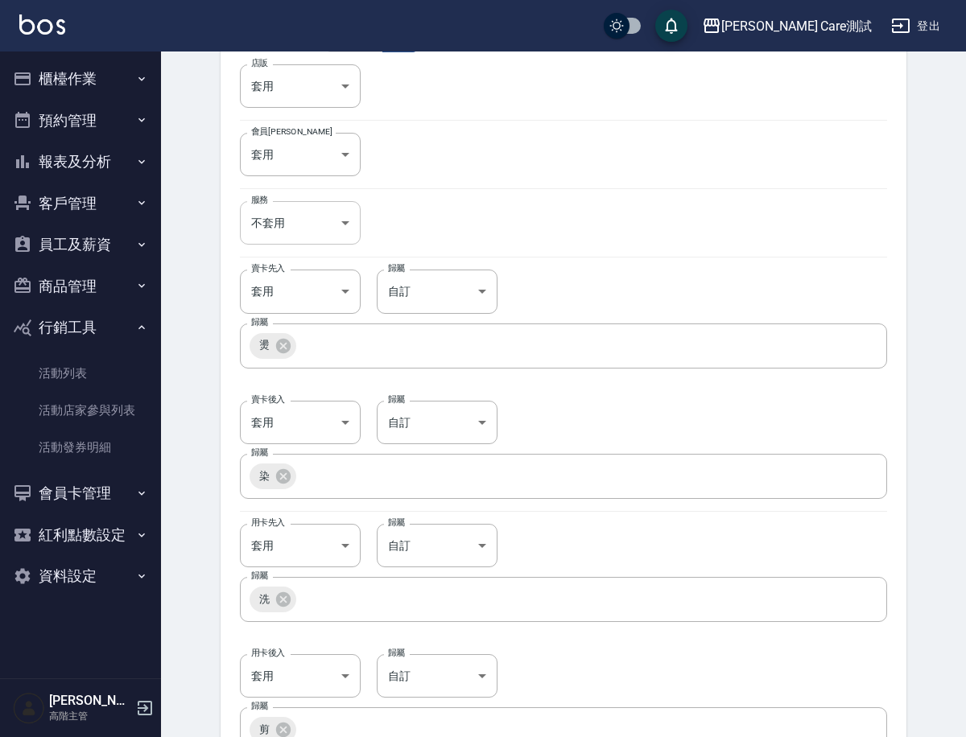
click at [260, 233] on body "Jean Care測試 登出 櫃檯作業 打帳單 帳單列表 掛單列表 座位開單 營業儀表板 現金收支登錄 高階收支登錄 材料自購登錄 每日結帳 排班表 現場電腦…" at bounding box center [483, 453] width 966 height 1668
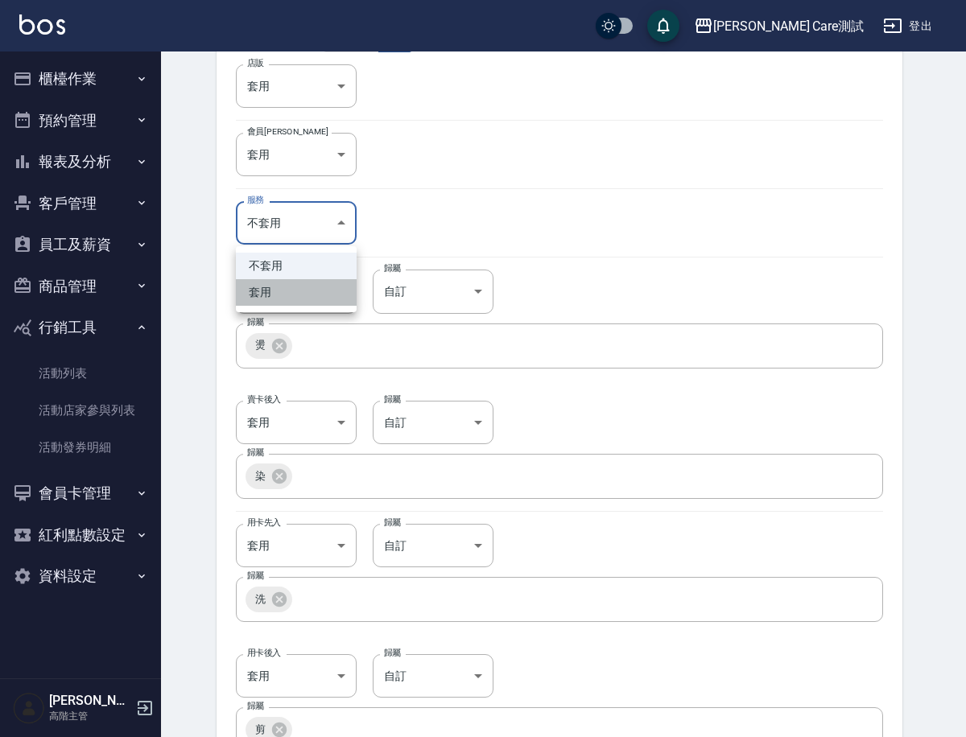
click at [271, 284] on li "套用" at bounding box center [296, 292] width 121 height 27
type input "true"
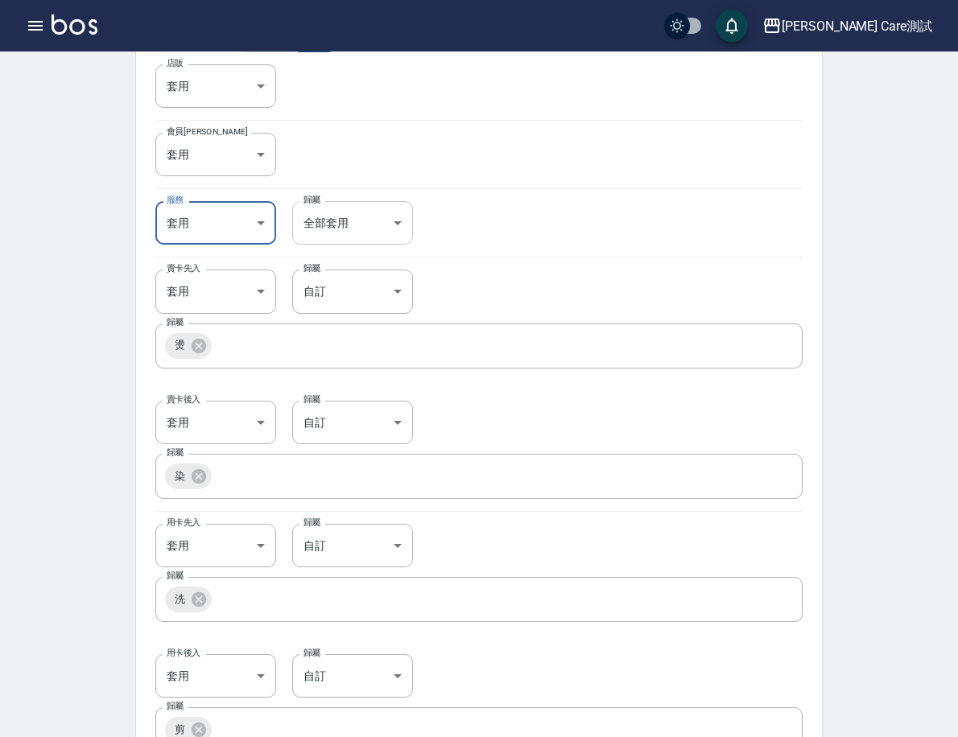
click at [426, 229] on body "Jean Care測試 登出 櫃檯作業 打帳單 帳單列表 掛單列表 座位開單 營業儀表板 現金收支登錄 高階收支登錄 材料自購登錄 每日結帳 排班表 現場電腦…" at bounding box center [479, 453] width 958 height 1668
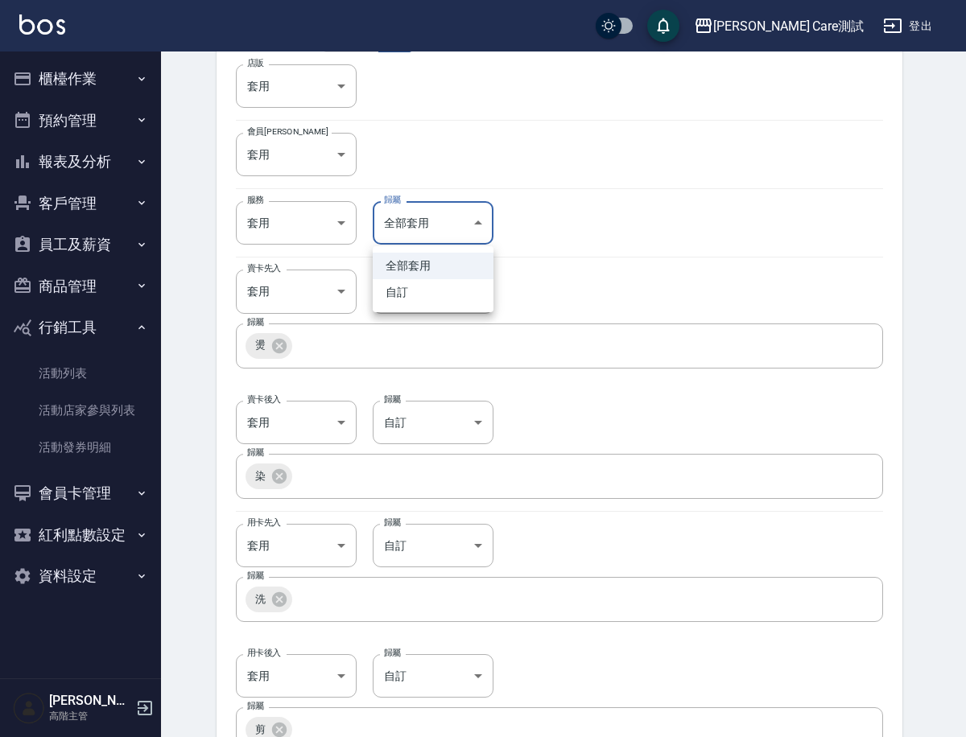
click at [426, 290] on li "自訂" at bounding box center [433, 292] width 121 height 27
type input "SPECIFIC"
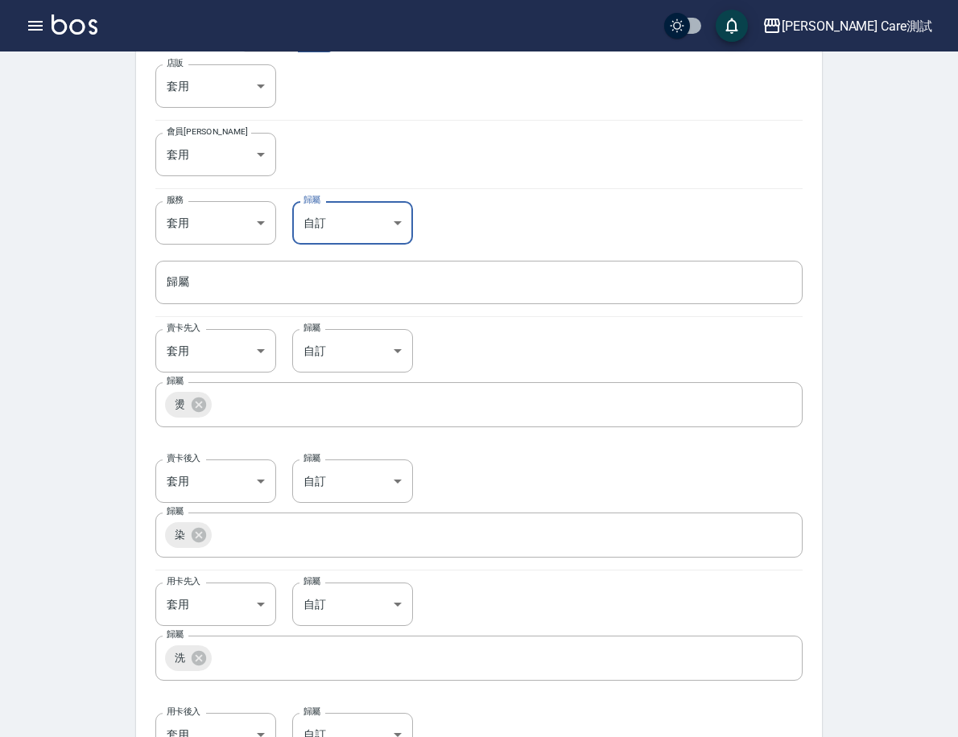
click at [426, 290] on input "歸屬" at bounding box center [479, 282] width 632 height 28
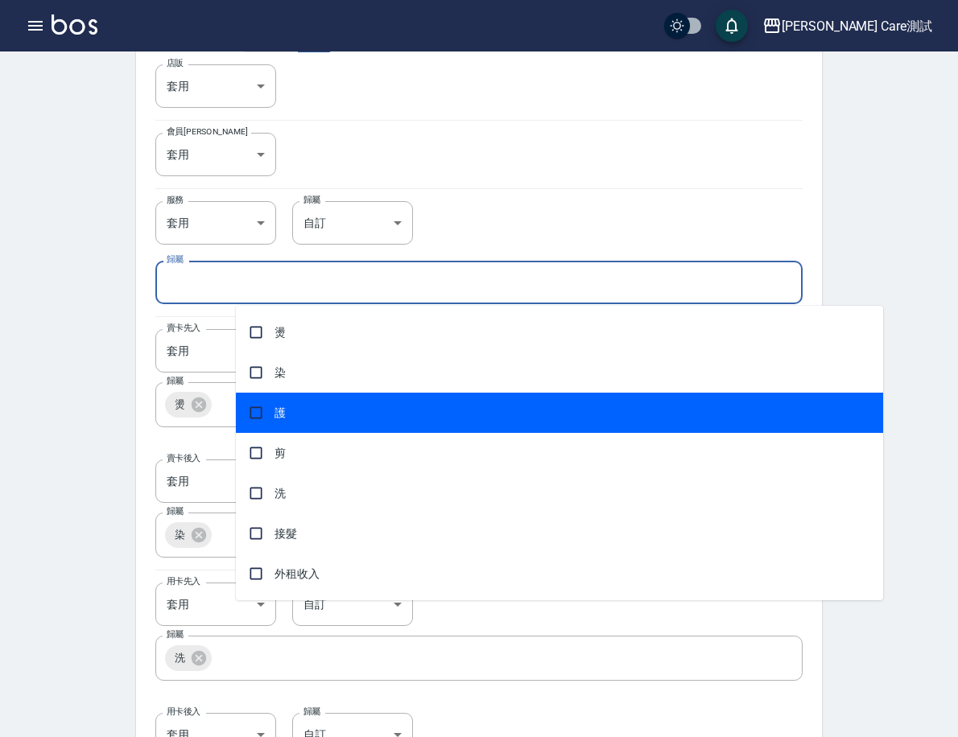
click at [378, 398] on span "護" at bounding box center [559, 413] width 647 height 40
checkbox input "true"
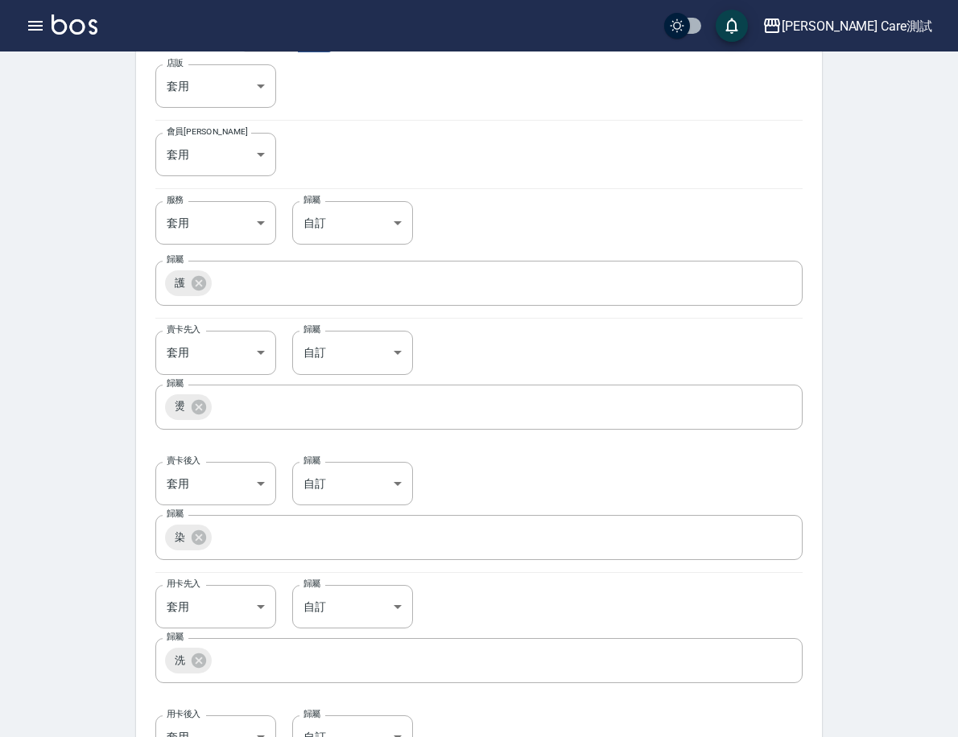
click at [210, 220] on div "event rule Create 建立規則 雙十活動 test123 2025/10/10 ~ 2025/10/12 規則名稱 follow me 規則名稱…" at bounding box center [479, 509] width 724 height 1639
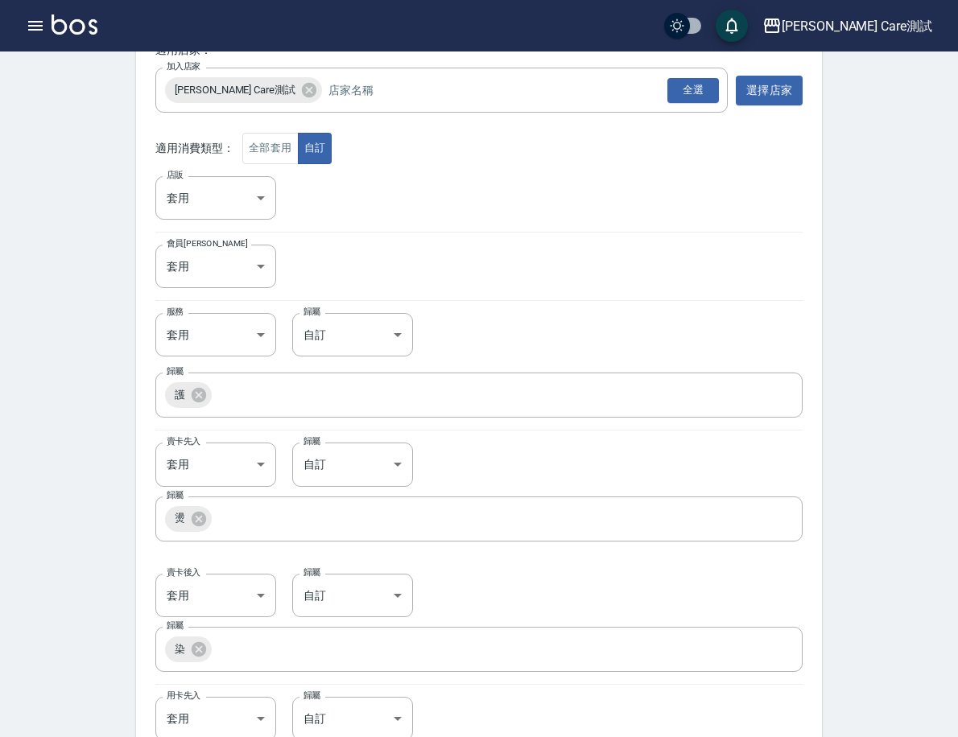
scroll to position [180, 0]
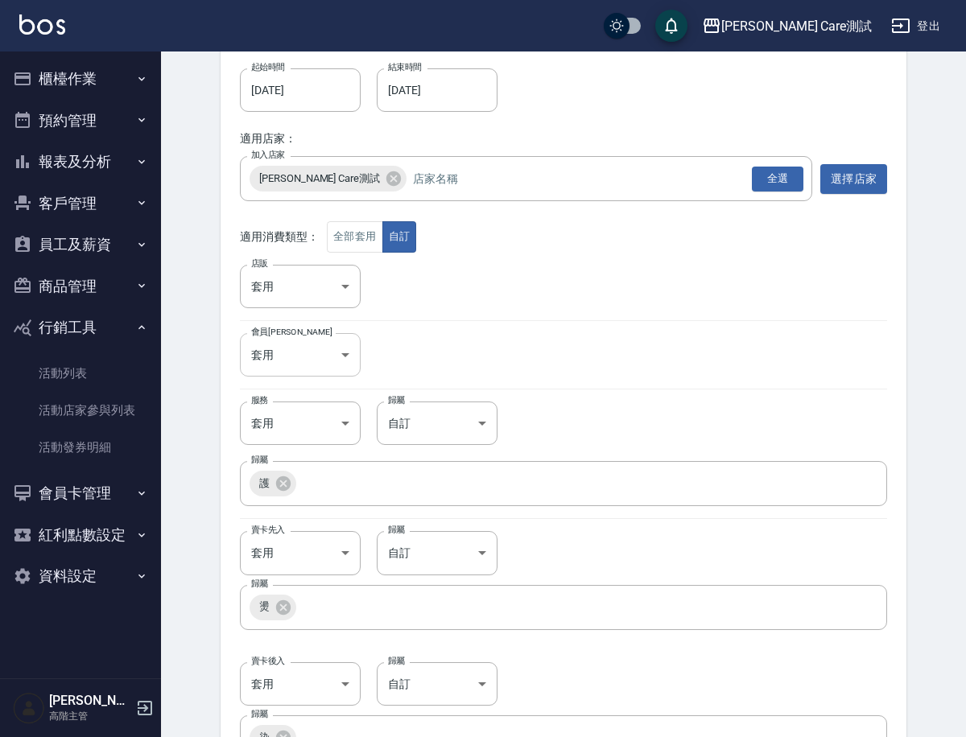
click at [295, 341] on body "Jean Care測試 登出 櫃檯作業 打帳單 帳單列表 掛單列表 座位開單 營業儀表板 現金收支登錄 高階收支登錄 材料自購登錄 每日結帳 排班表 現場電腦…" at bounding box center [483, 684] width 966 height 1729
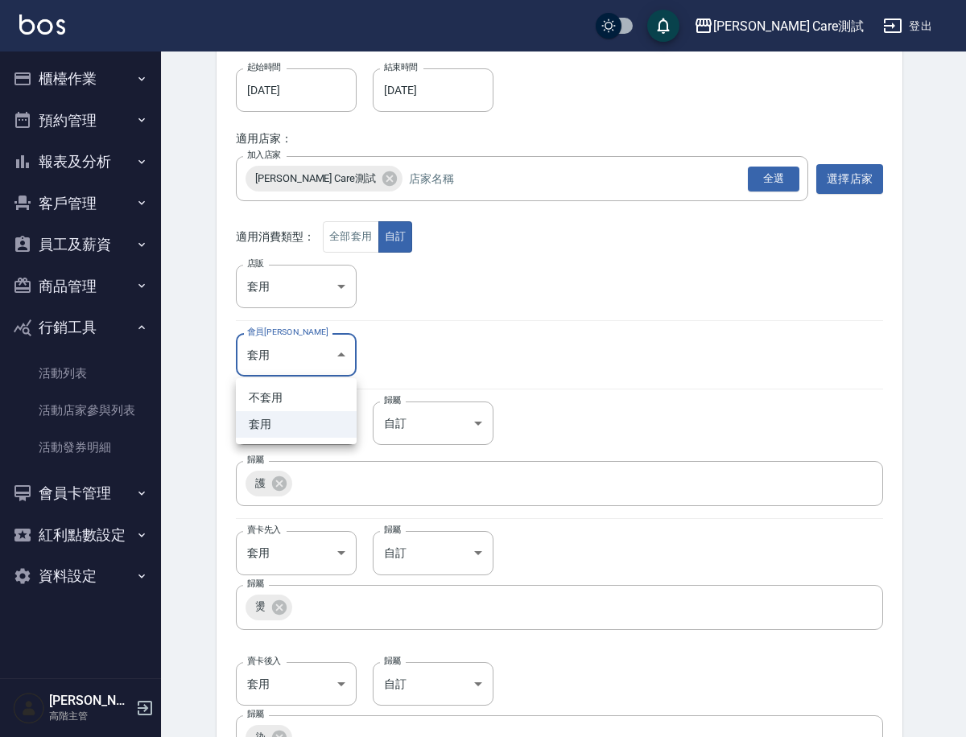
click at [428, 367] on div at bounding box center [483, 368] width 966 height 737
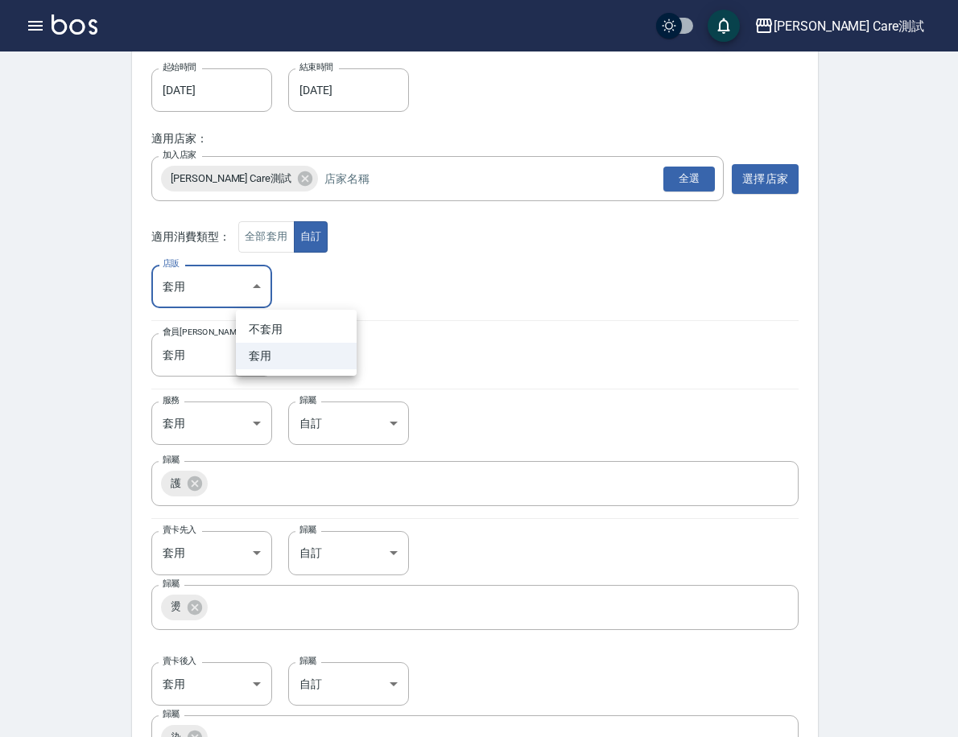
click at [312, 295] on body "Jean Care測試 登出 櫃檯作業 打帳單 帳單列表 掛單列表 座位開單 營業儀表板 現金收支登錄 高階收支登錄 材料自購登錄 每日結帳 排班表 現場電腦…" at bounding box center [479, 684] width 958 height 1729
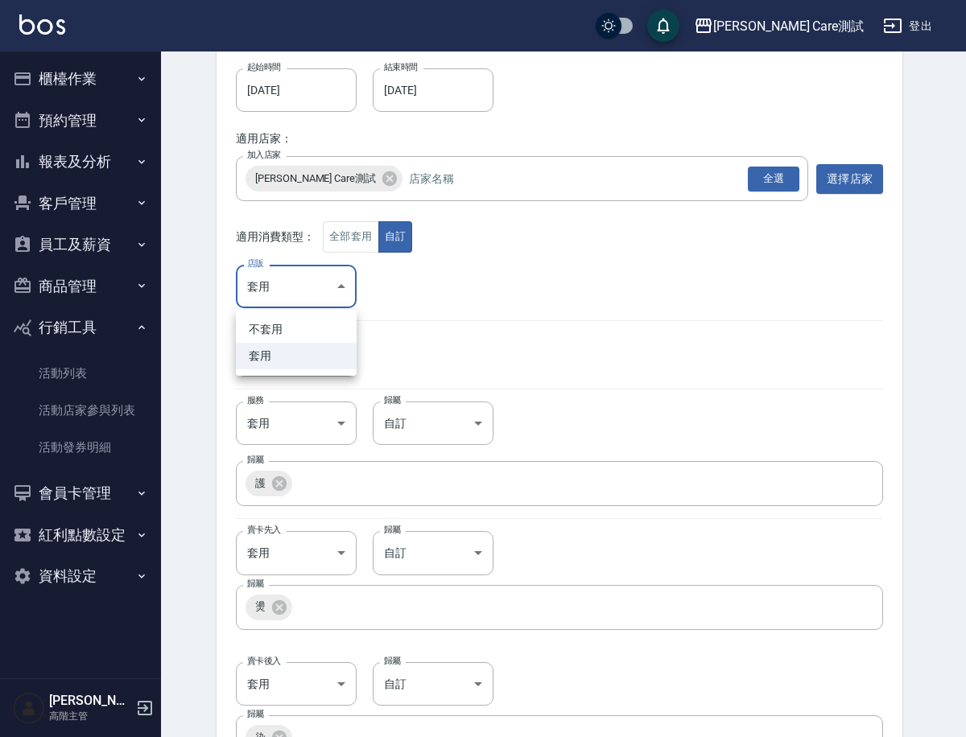
click at [444, 319] on div at bounding box center [483, 368] width 966 height 737
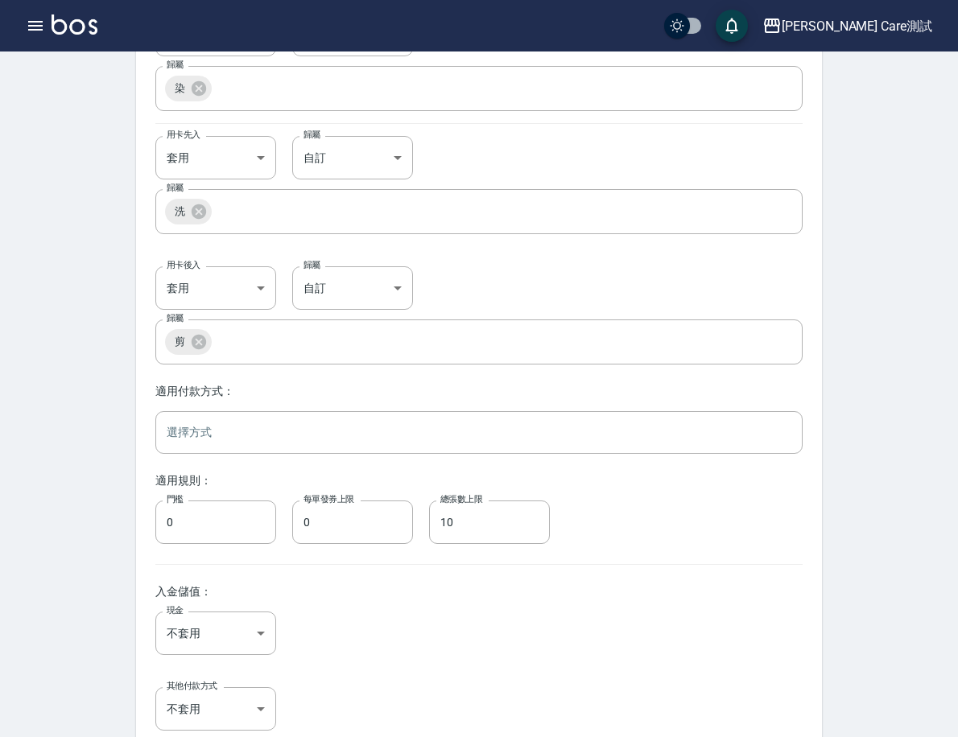
scroll to position [992, 0]
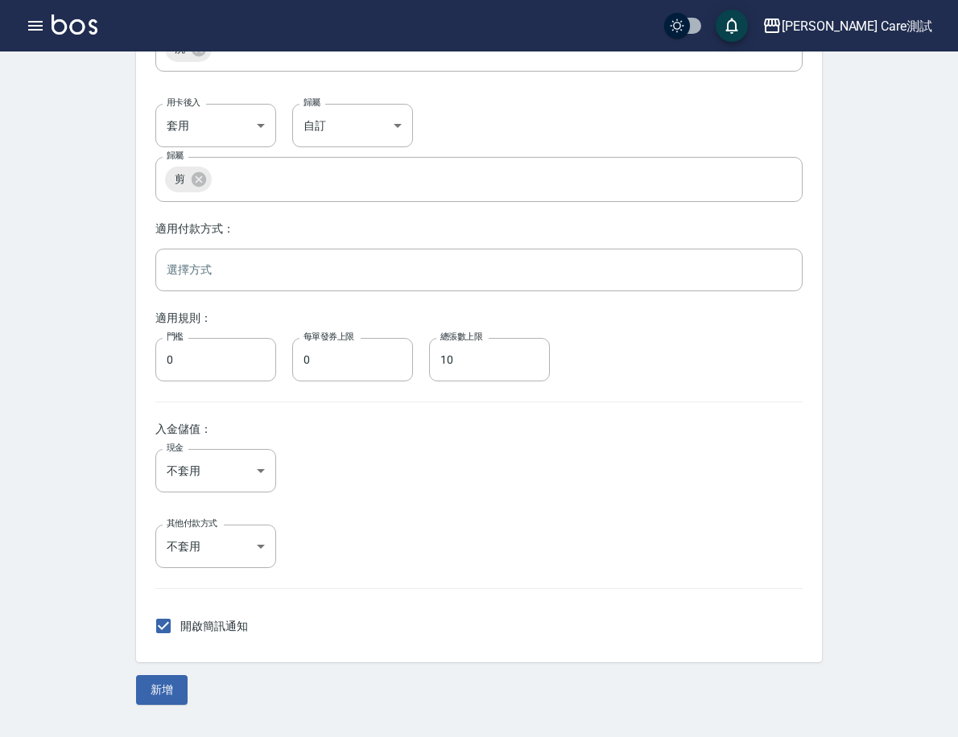
click at [433, 249] on div "適用付款方式： ​" at bounding box center [478, 256] width 647 height 69
click at [433, 262] on input "text" at bounding box center [479, 270] width 632 height 28
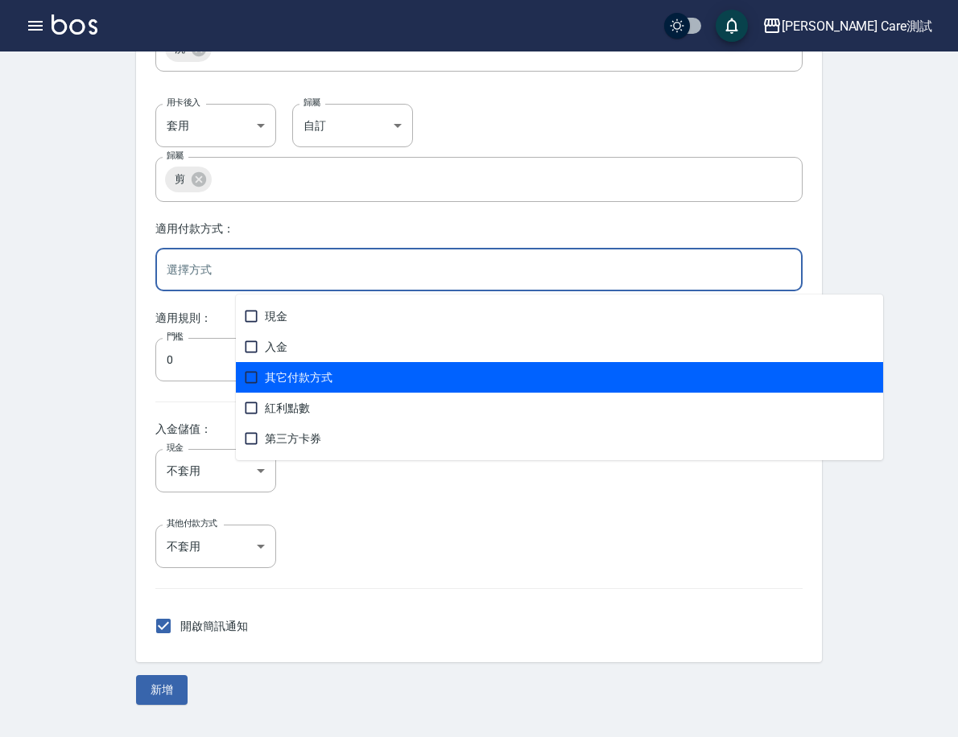
click at [380, 385] on span "其它付款方式" at bounding box center [559, 377] width 647 height 31
checkbox input "true"
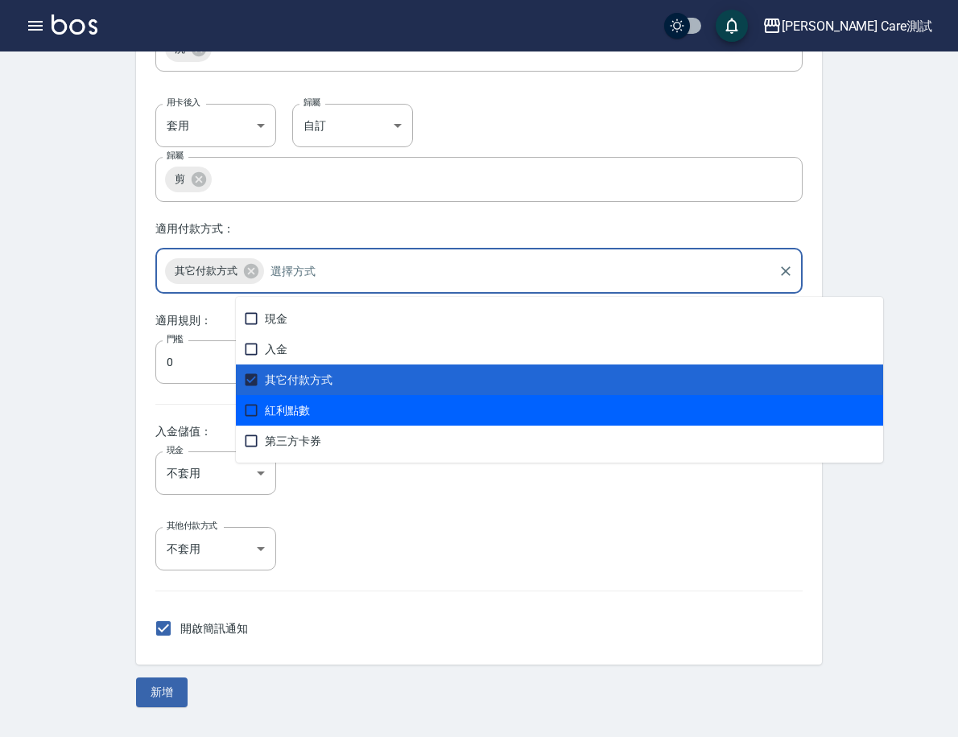
click at [355, 414] on span "紅利點數" at bounding box center [559, 410] width 647 height 31
checkbox input "true"
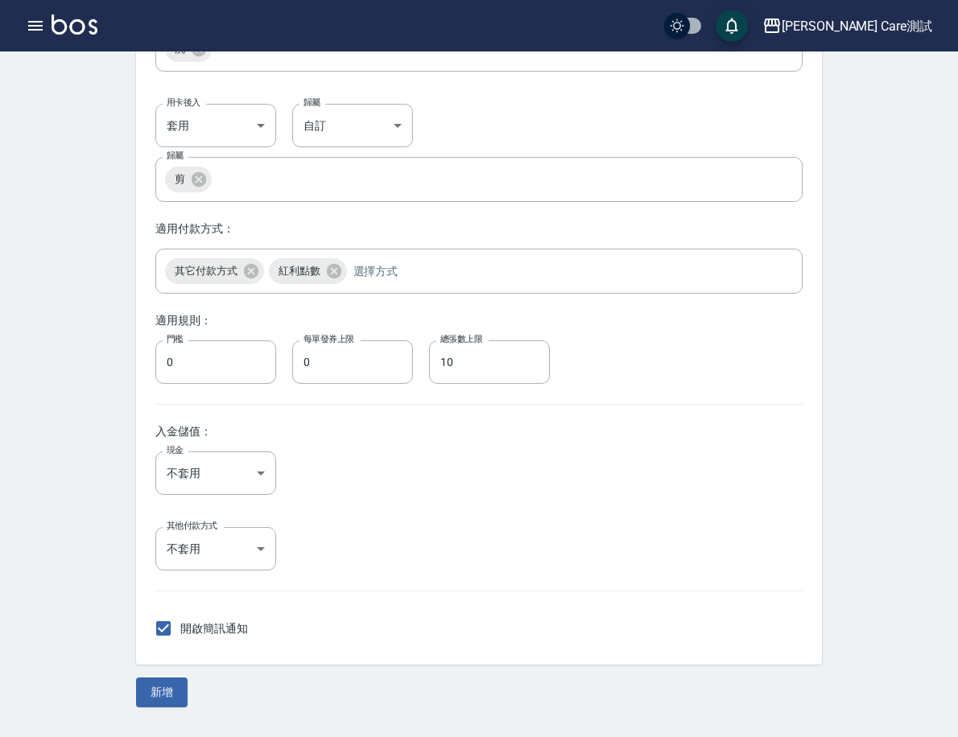
click at [276, 366] on input "0" at bounding box center [215, 361] width 121 height 43
type input "100"
click at [402, 369] on input "0" at bounding box center [352, 361] width 121 height 43
type input "5"
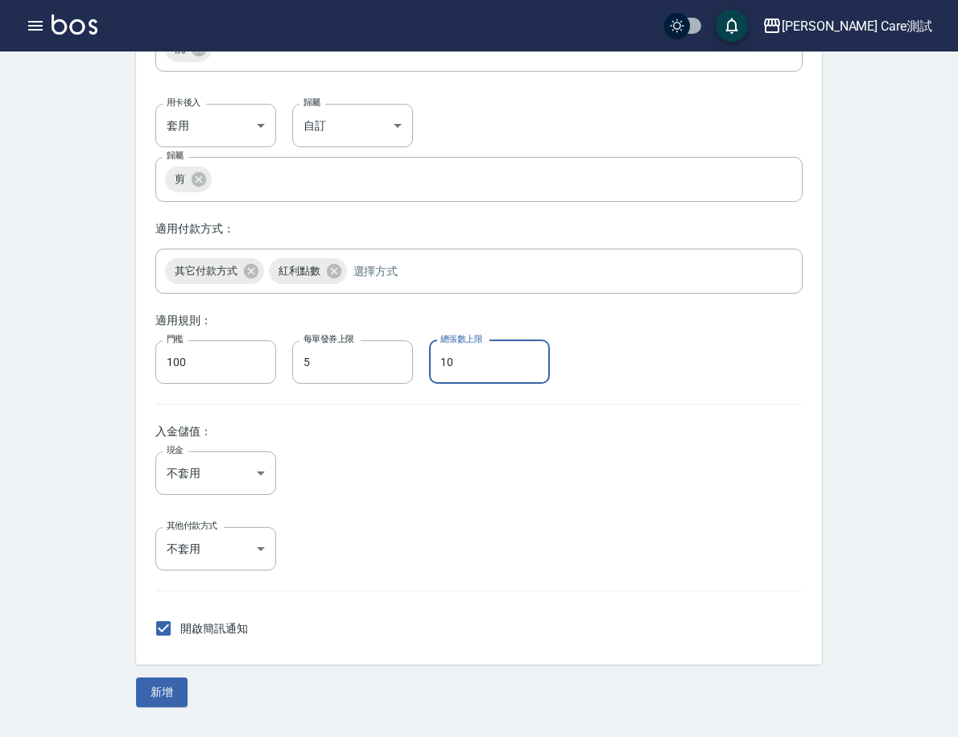
click at [550, 362] on input "10" at bounding box center [489, 361] width 121 height 43
click at [564, 465] on div "現金 不套用 false 現金" at bounding box center [478, 472] width 647 height 43
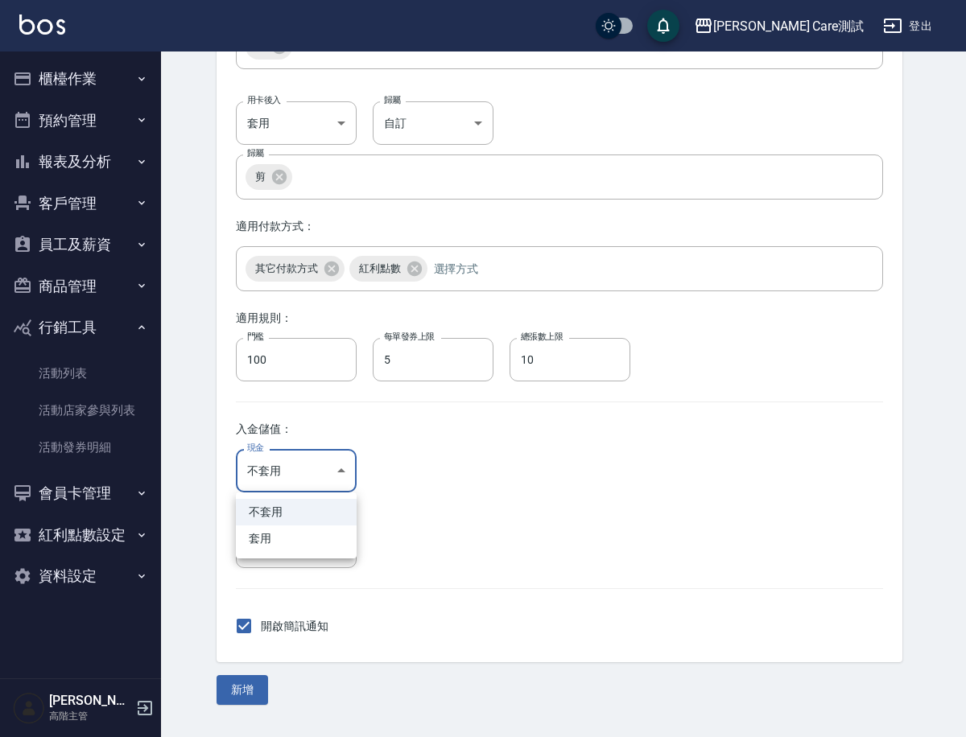
click at [295, 537] on li "套用" at bounding box center [296, 538] width 121 height 27
type input "true"
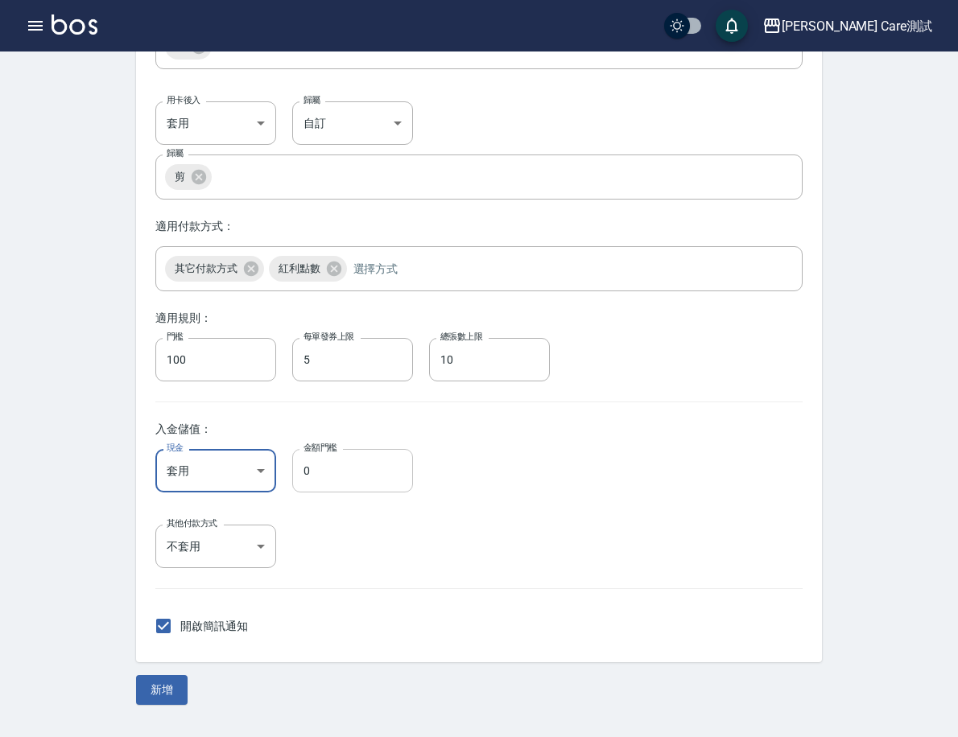
click at [413, 459] on input "0" at bounding box center [352, 470] width 121 height 43
type input "500"
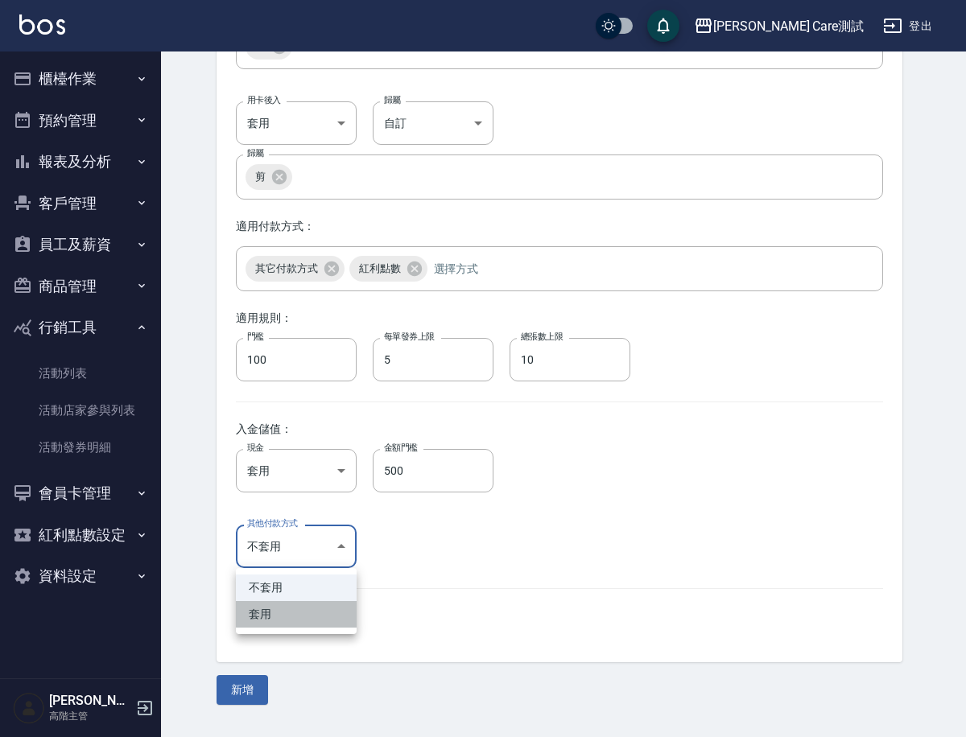
click at [290, 623] on li "套用" at bounding box center [296, 614] width 121 height 27
type input "true"
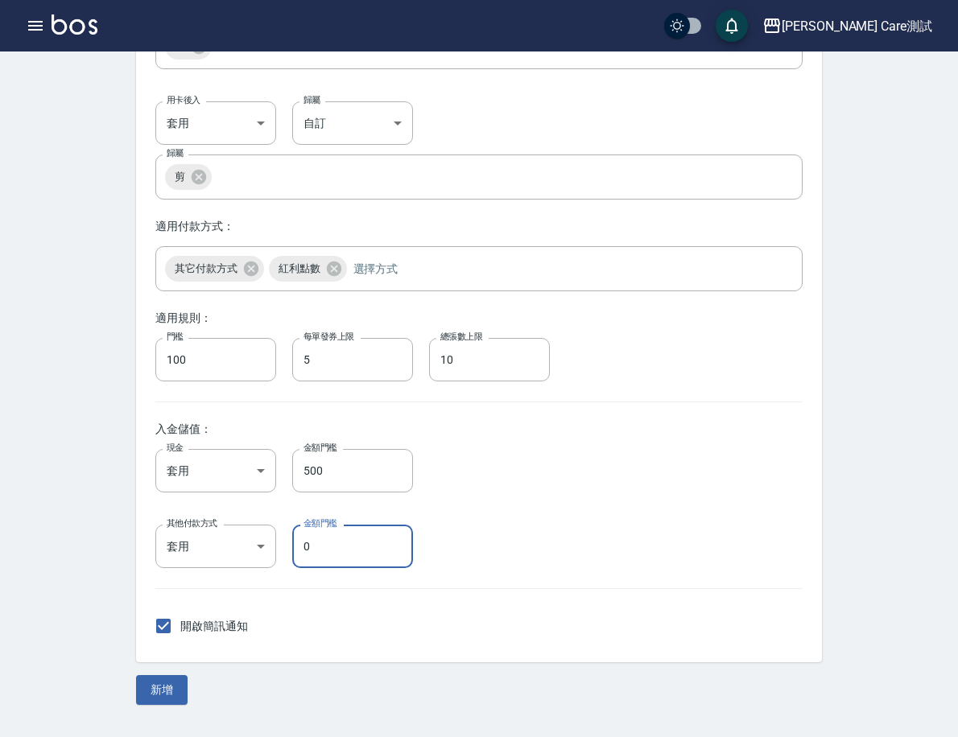
click at [413, 554] on input "0" at bounding box center [352, 546] width 121 height 43
type input "500"
click at [187, 686] on button "新增" at bounding box center [161, 690] width 51 height 30
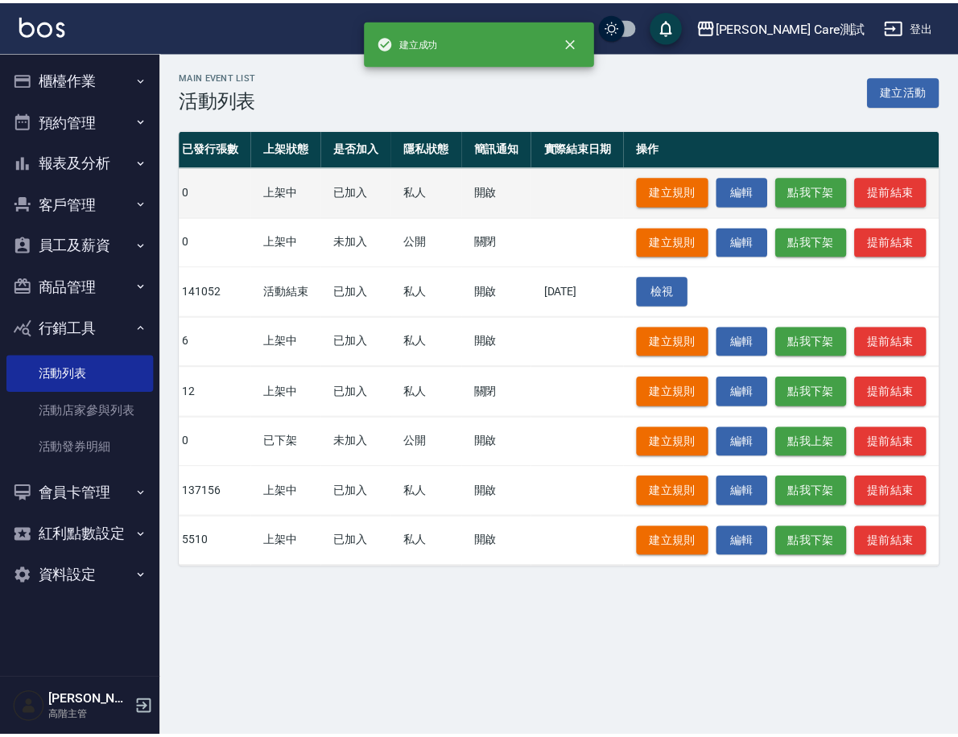
scroll to position [0, 509]
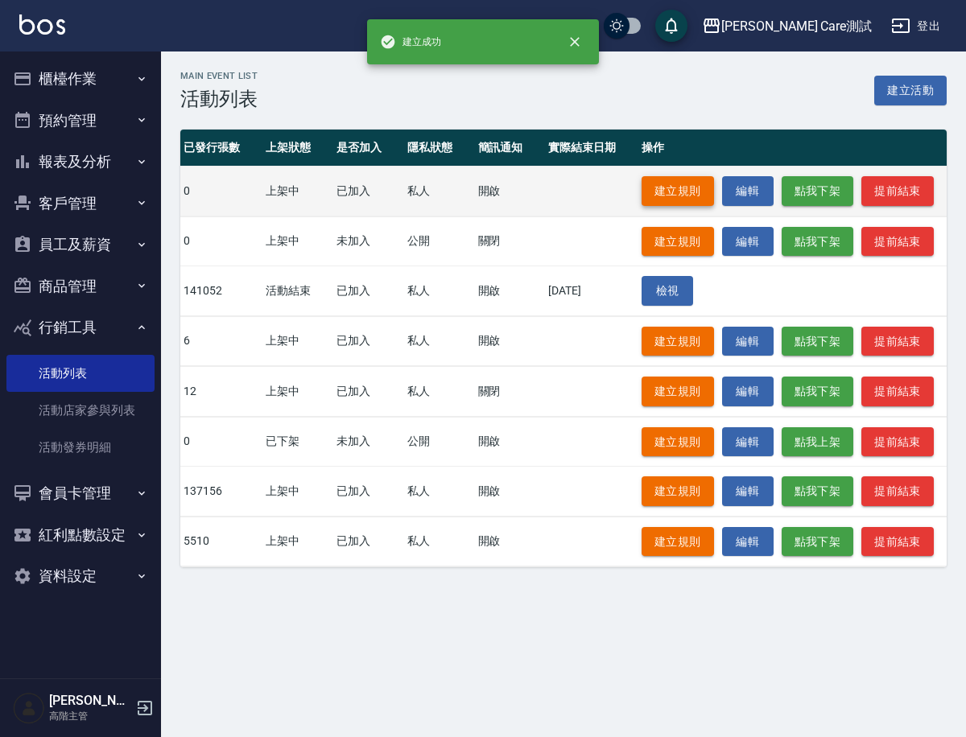
click at [654, 190] on link "建立規則" at bounding box center [677, 191] width 72 height 30
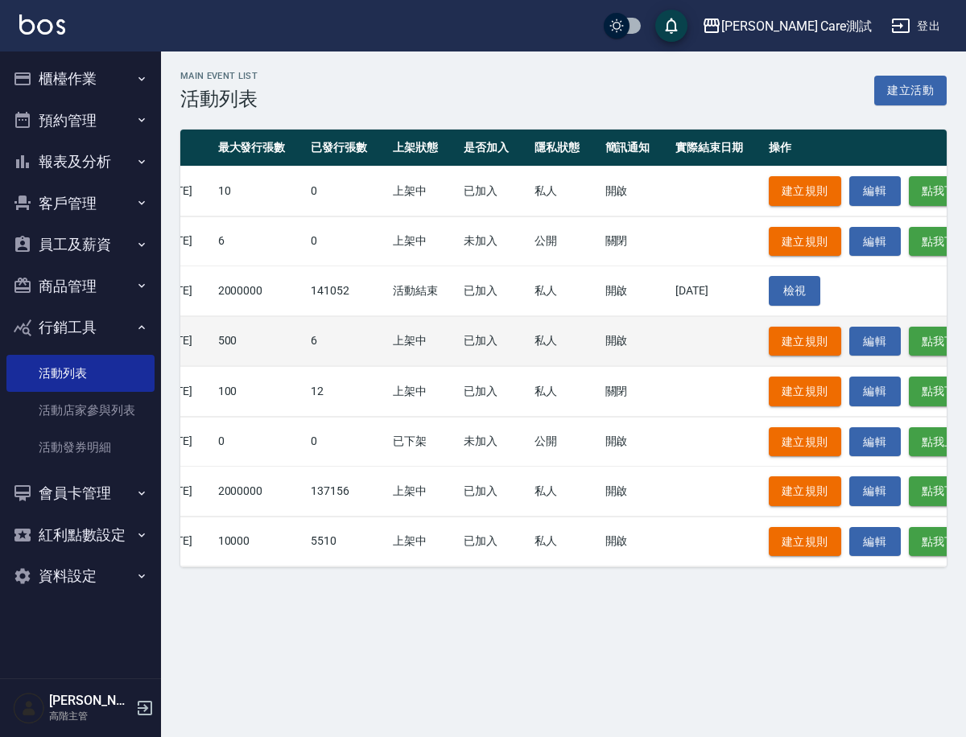
scroll to position [0, 509]
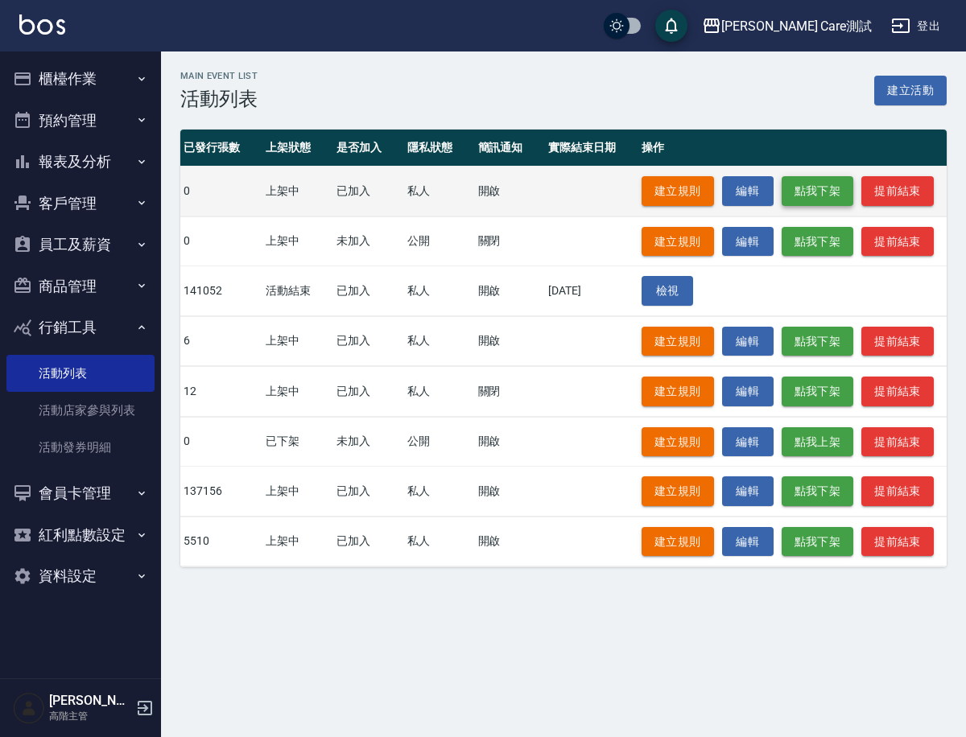
click at [824, 187] on button "點我下架" at bounding box center [817, 191] width 72 height 30
click at [813, 177] on button "點我上架" at bounding box center [817, 191] width 72 height 30
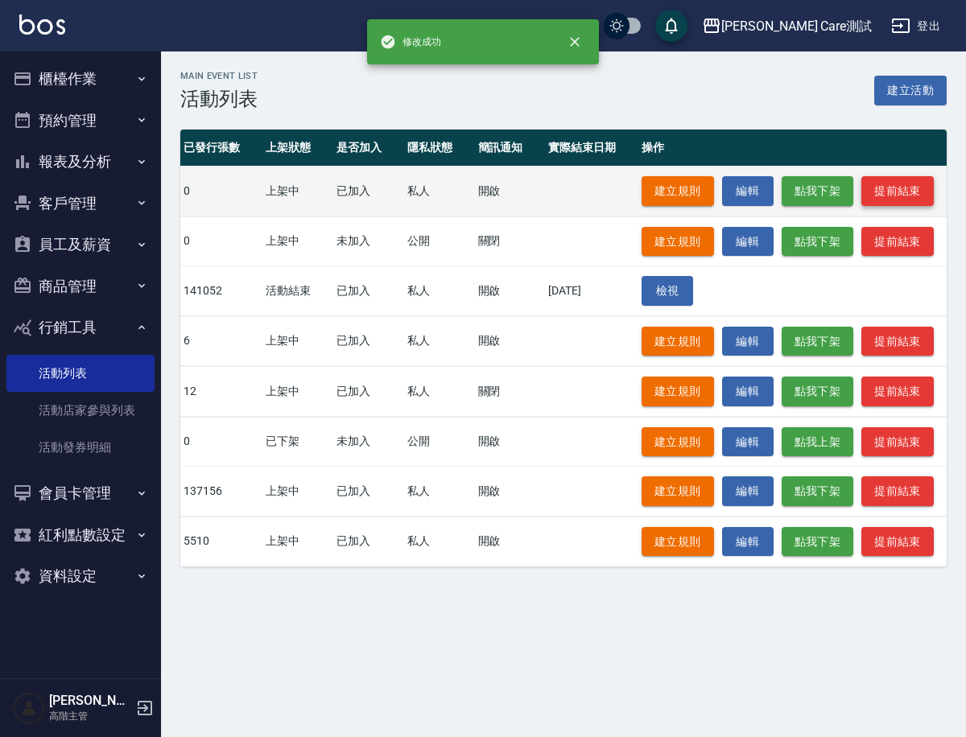
click at [917, 190] on button "提前結束" at bounding box center [897, 191] width 72 height 30
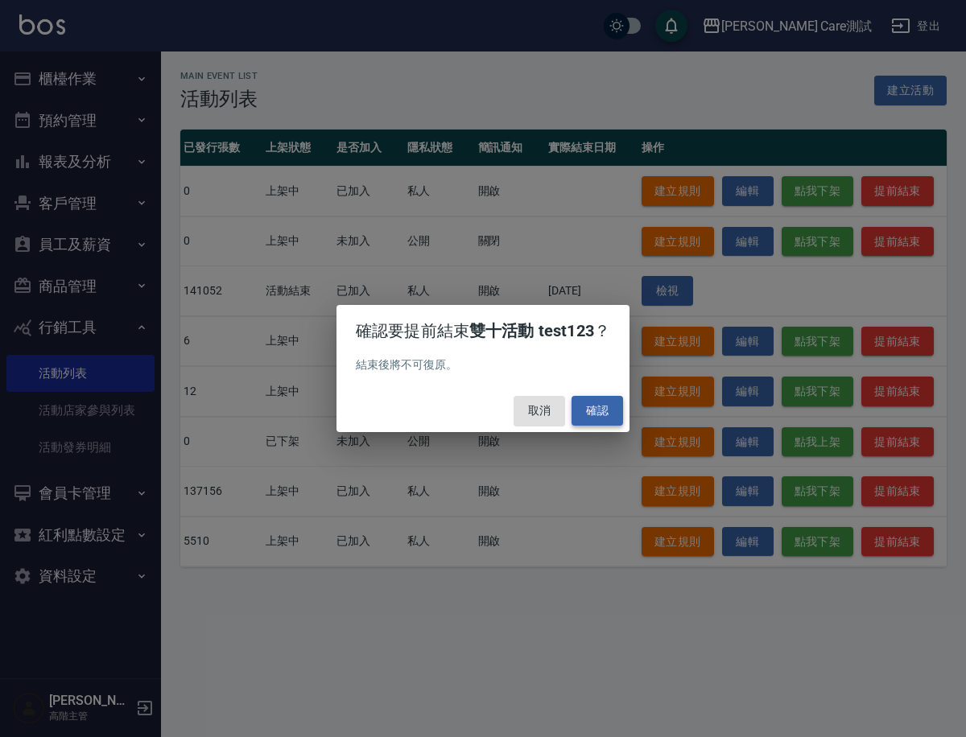
click at [593, 411] on button "確認" at bounding box center [596, 411] width 51 height 30
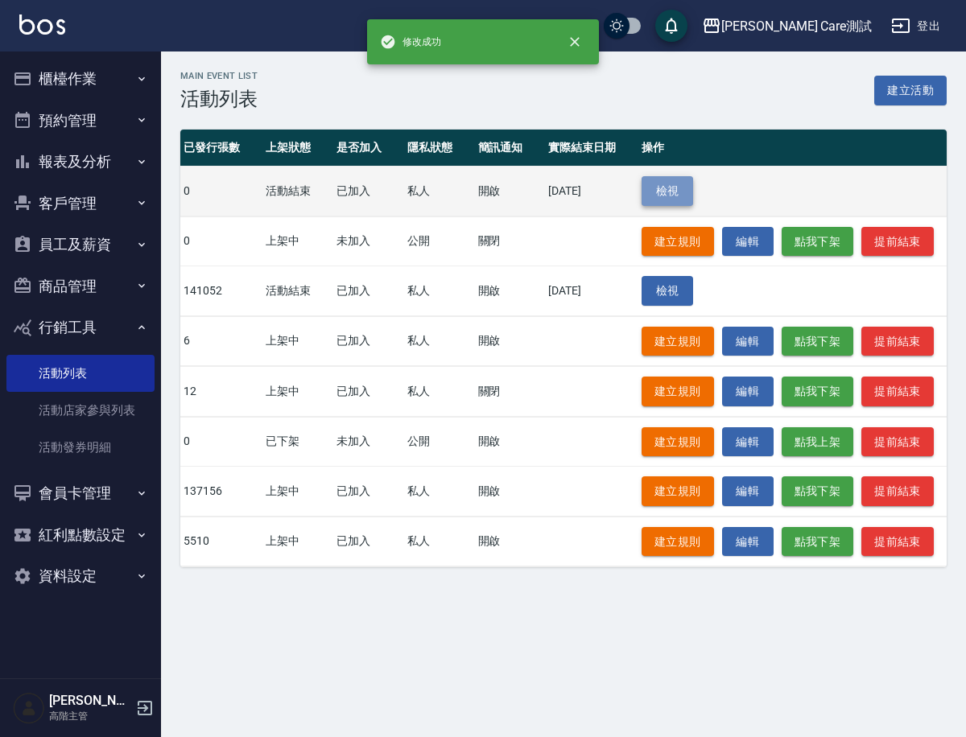
click at [656, 200] on link "檢視" at bounding box center [666, 191] width 51 height 30
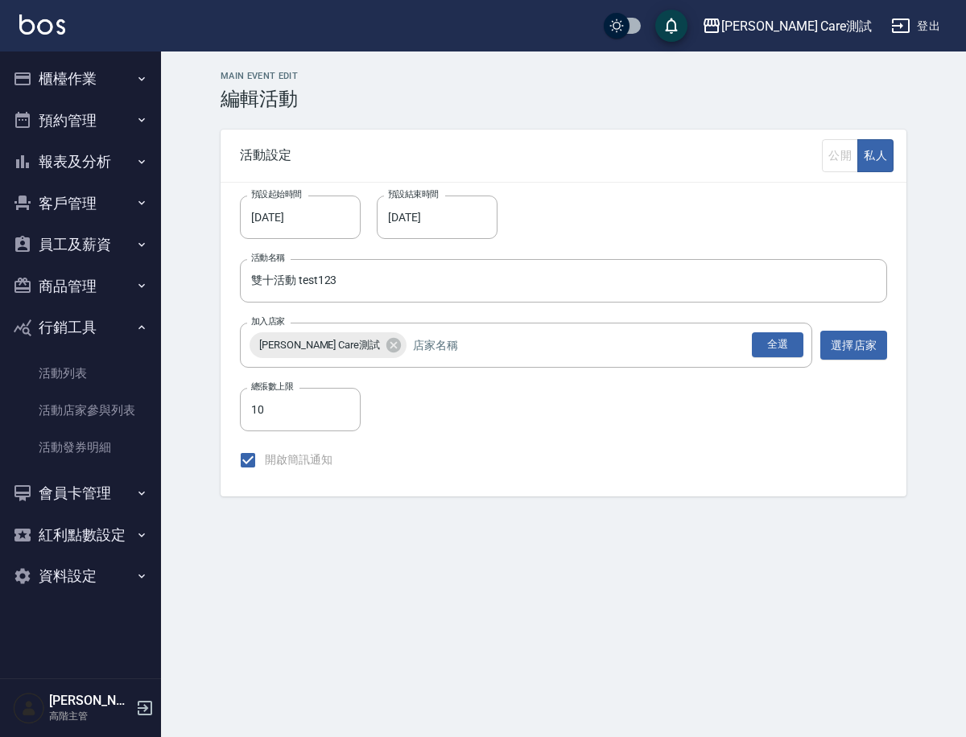
click at [851, 171] on div "活動設定 公開 私人" at bounding box center [563, 156] width 686 height 52
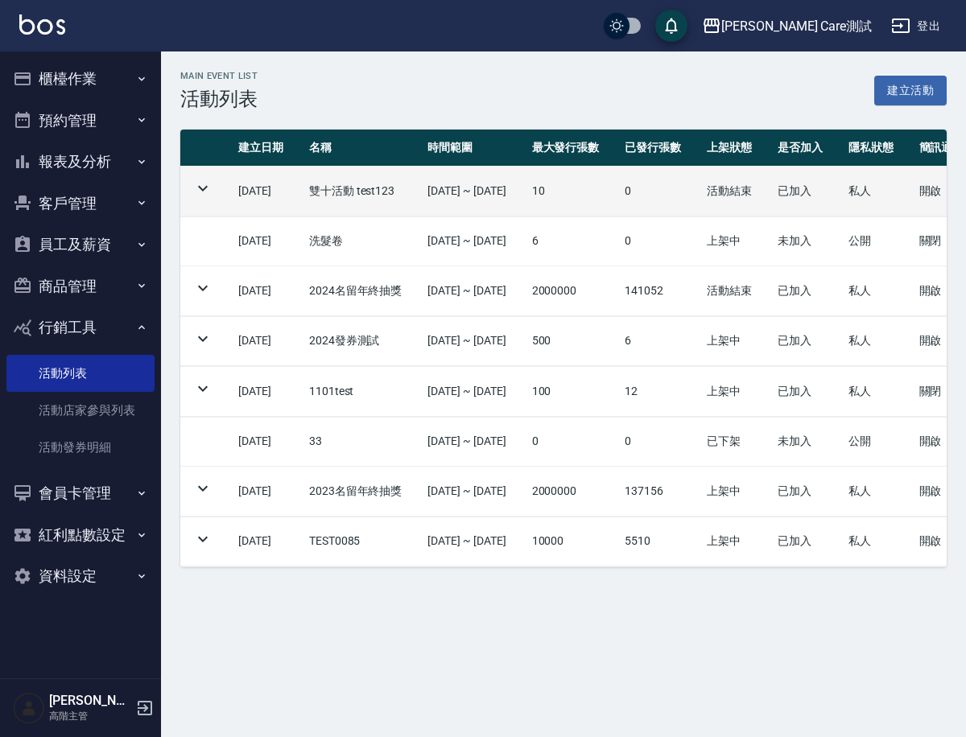
click at [193, 190] on icon at bounding box center [202, 188] width 19 height 19
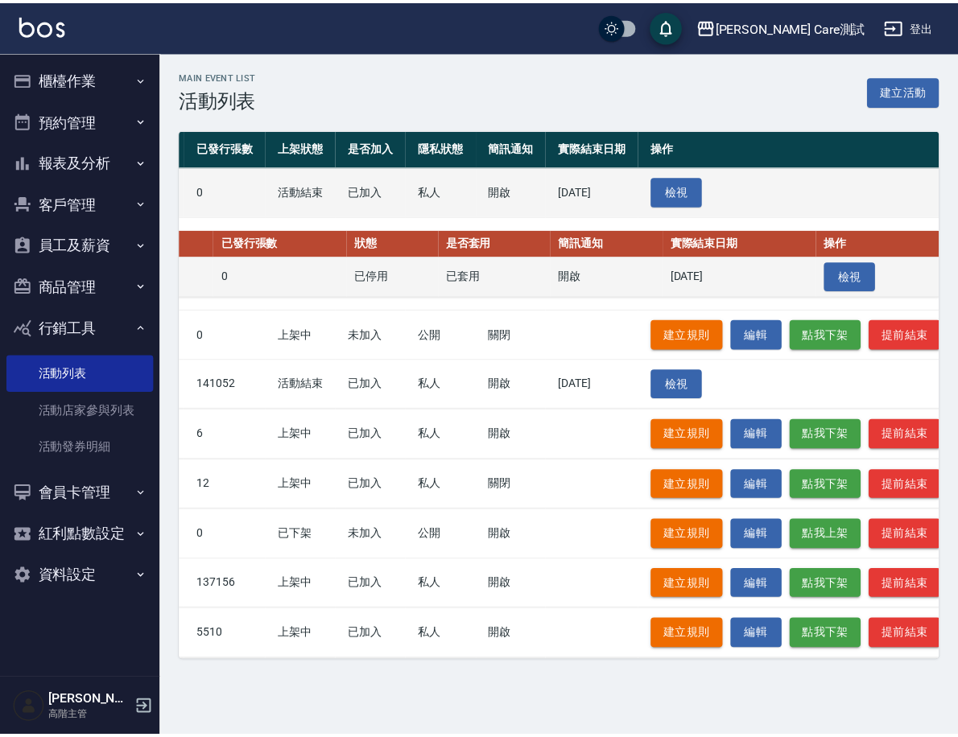
scroll to position [0, 509]
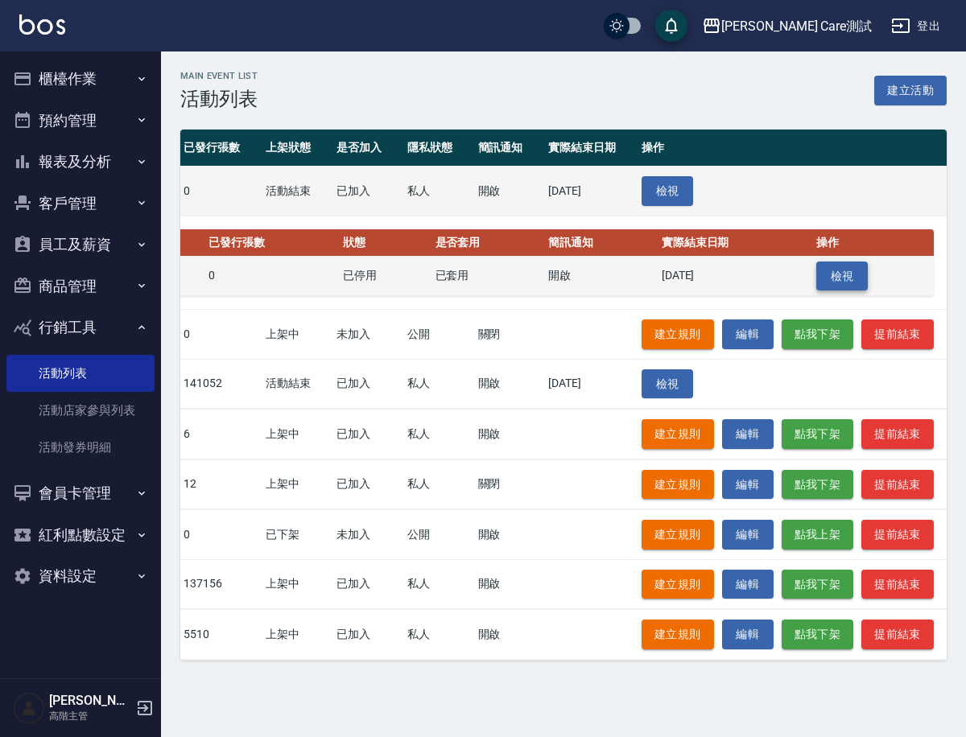
click at [834, 279] on link "檢視" at bounding box center [841, 277] width 51 height 30
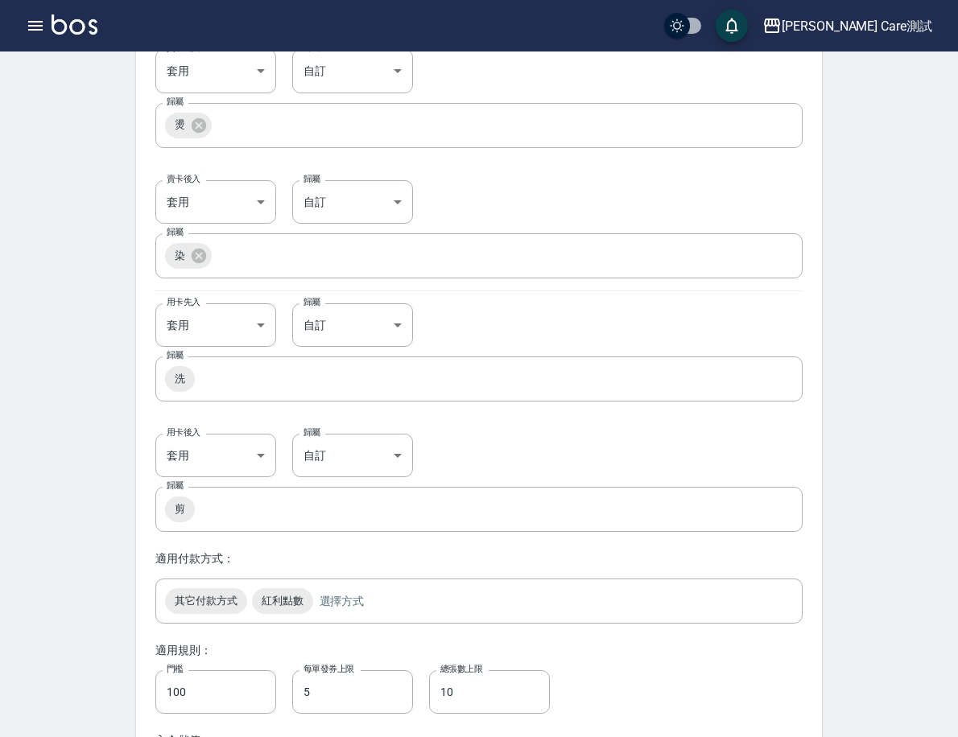
scroll to position [925, 0]
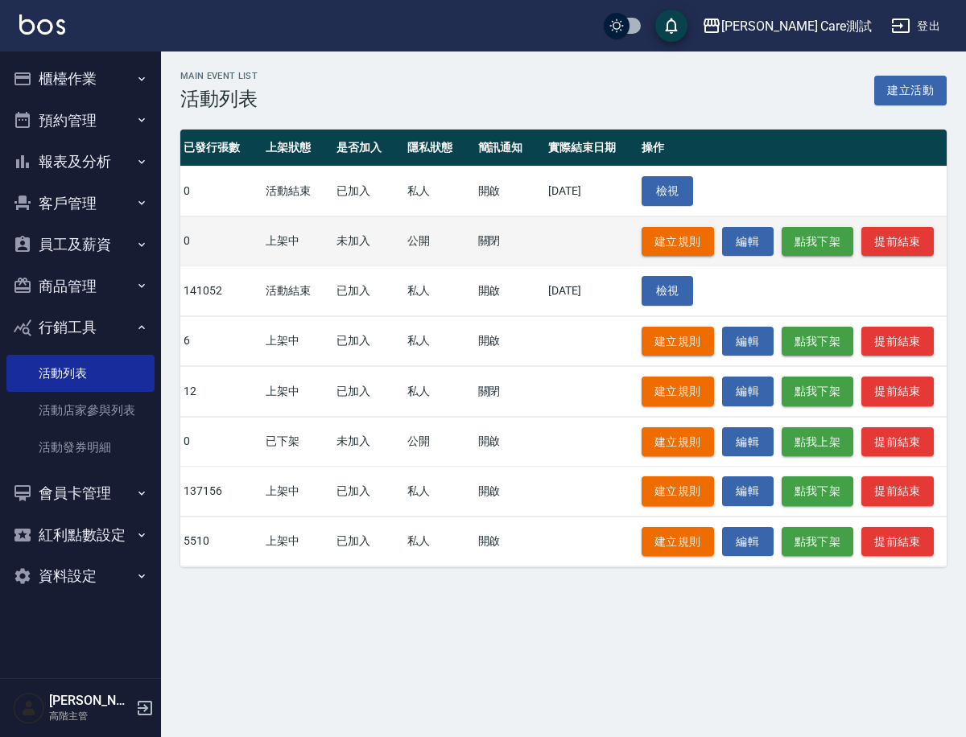
scroll to position [0, 509]
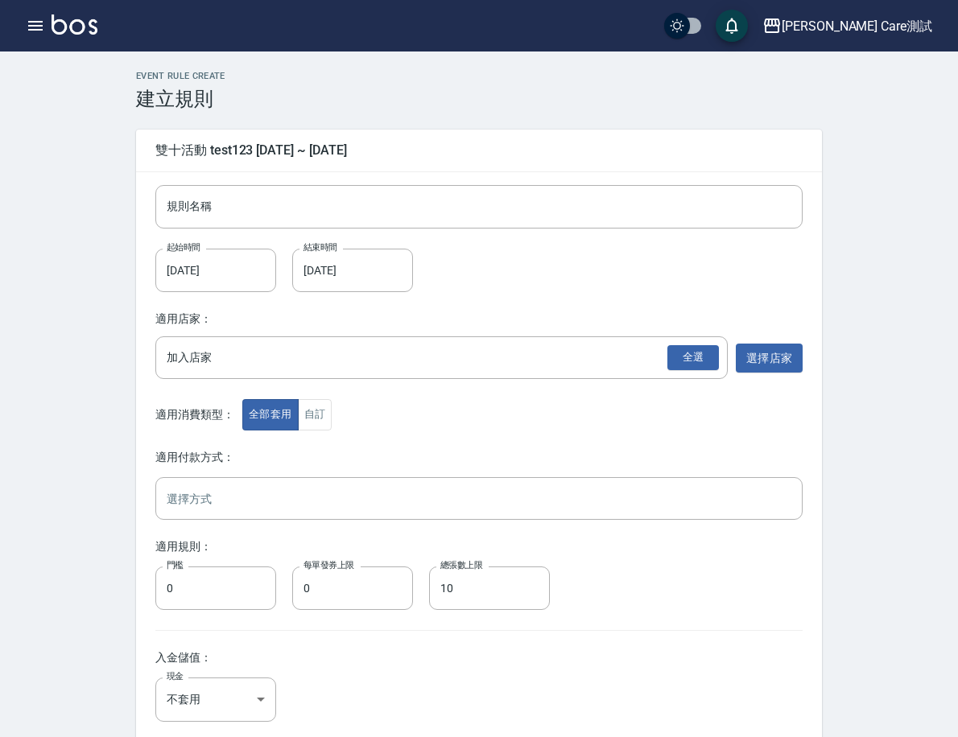
click at [0, 0] on link "活動店家參與列表" at bounding box center [0, 0] width 0 height 0
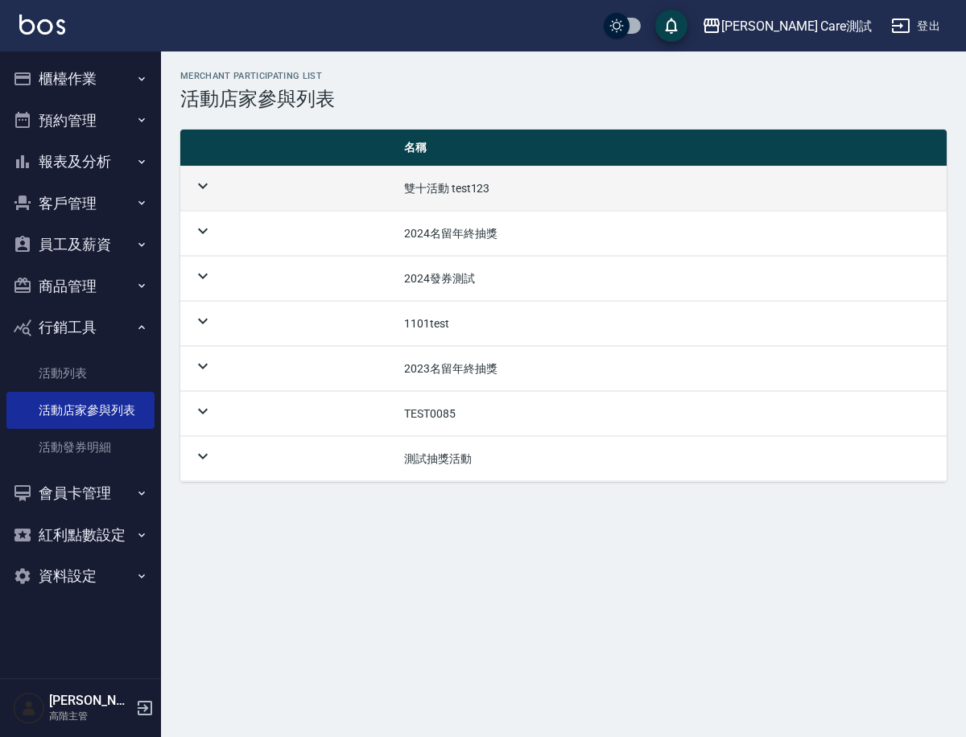
click at [374, 182] on td at bounding box center [285, 189] width 211 height 44
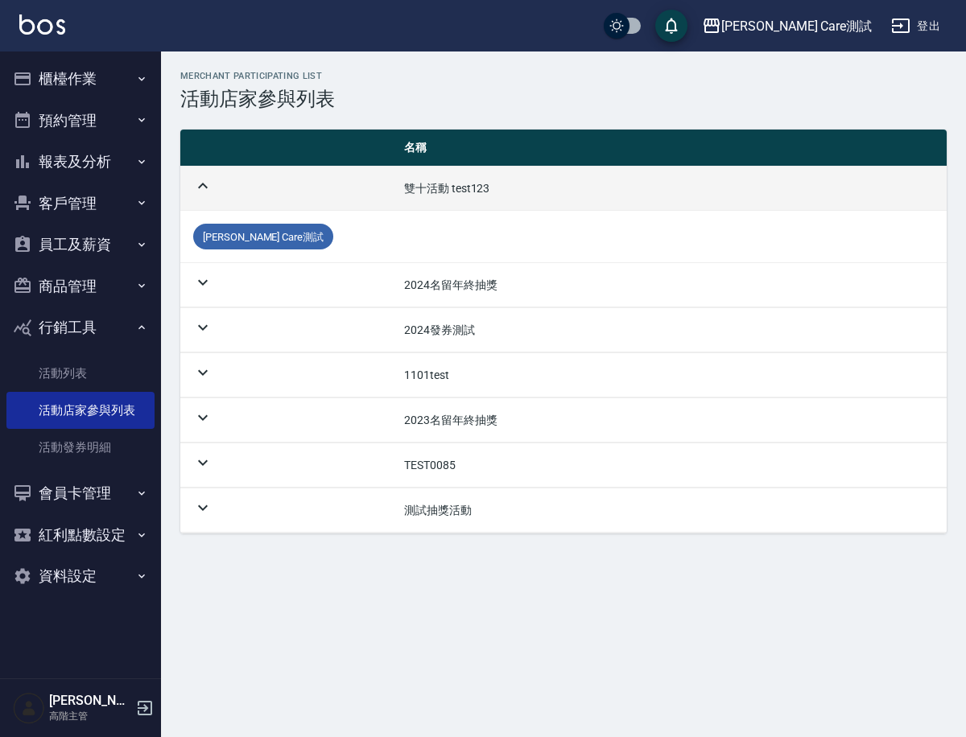
click at [374, 182] on td at bounding box center [285, 189] width 211 height 44
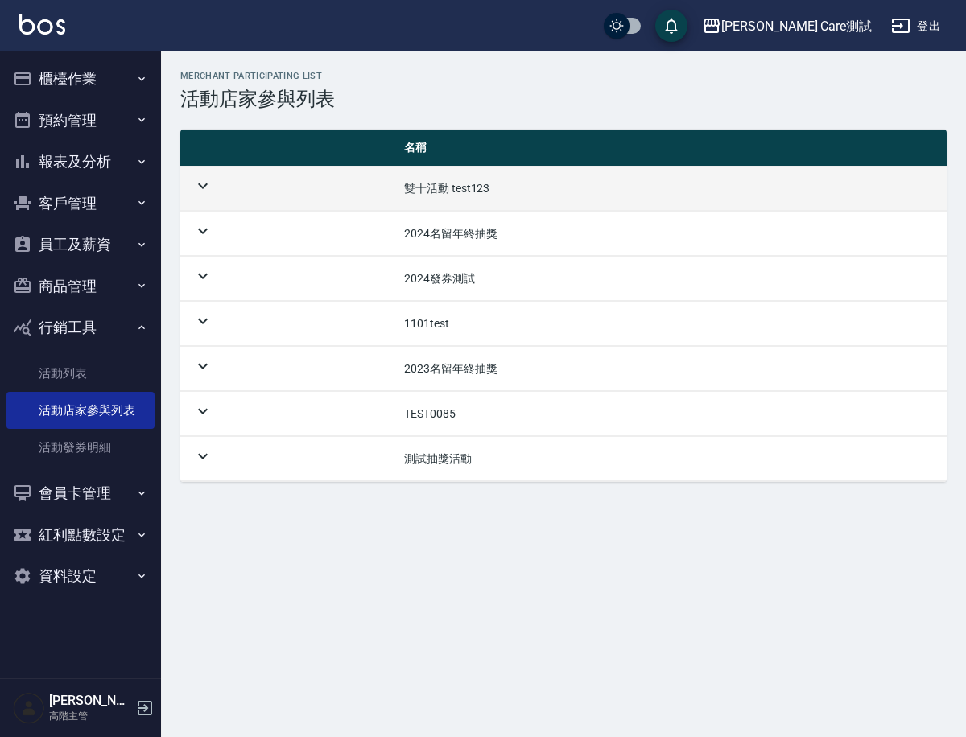
click at [374, 182] on td at bounding box center [285, 189] width 211 height 44
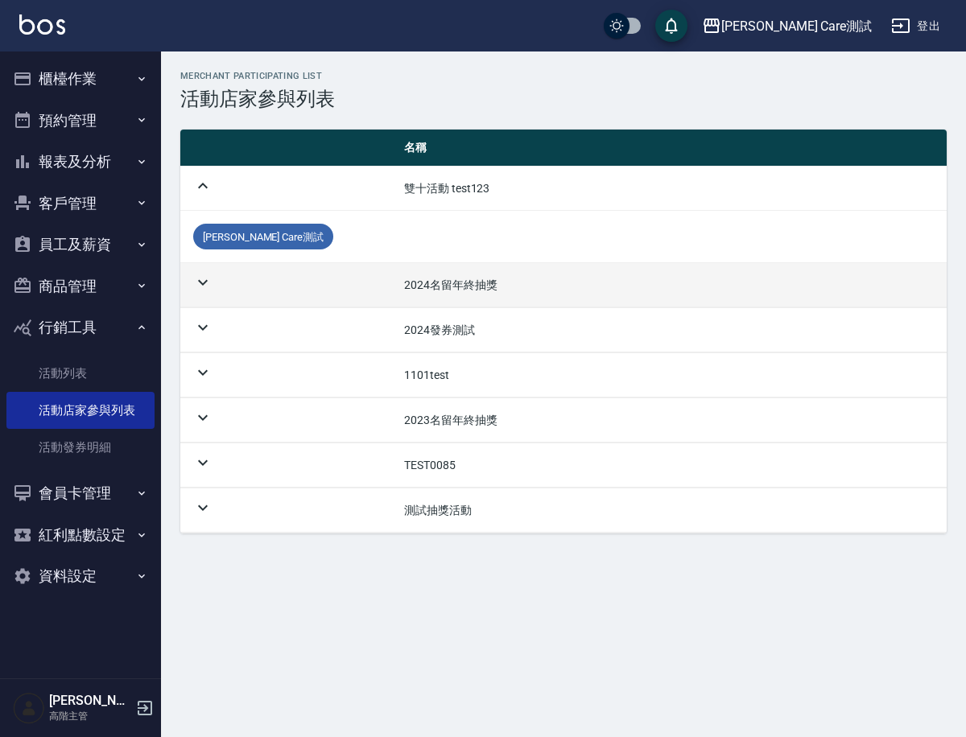
click at [369, 280] on td at bounding box center [285, 285] width 211 height 44
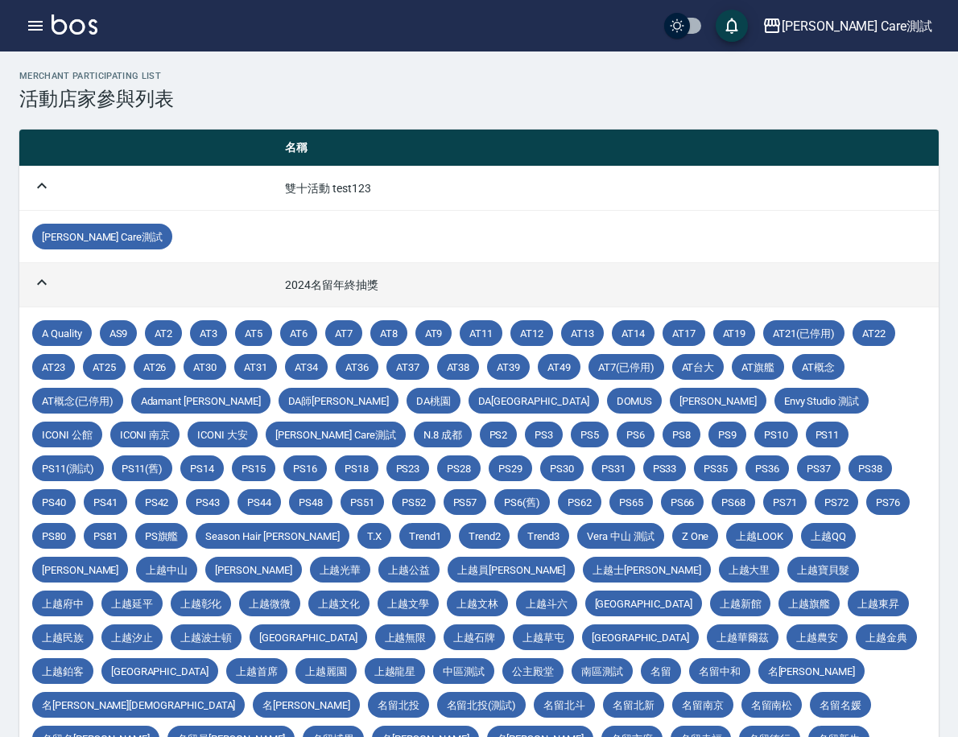
click at [272, 280] on td at bounding box center [145, 285] width 253 height 44
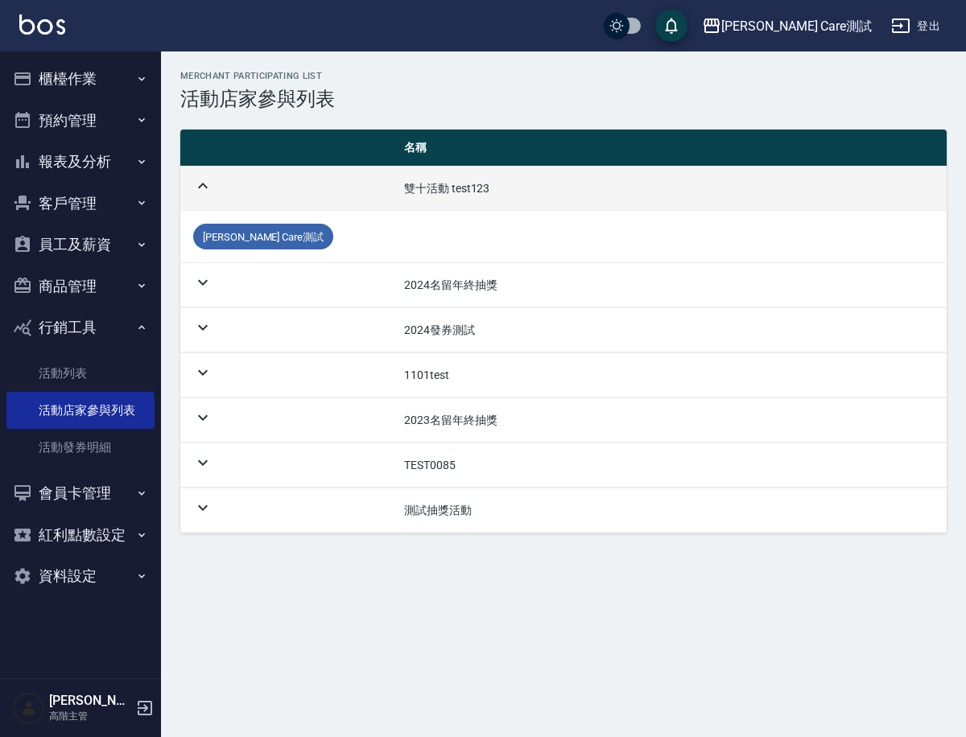
click at [352, 201] on td at bounding box center [285, 189] width 211 height 44
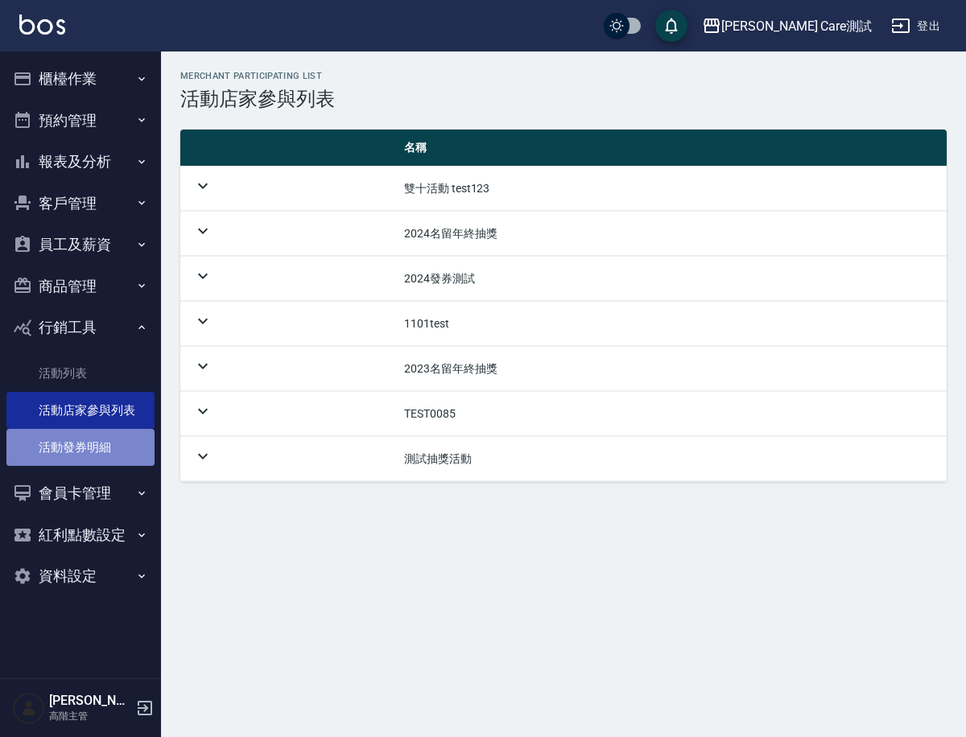
click at [52, 444] on link "活動發券明細" at bounding box center [80, 447] width 148 height 37
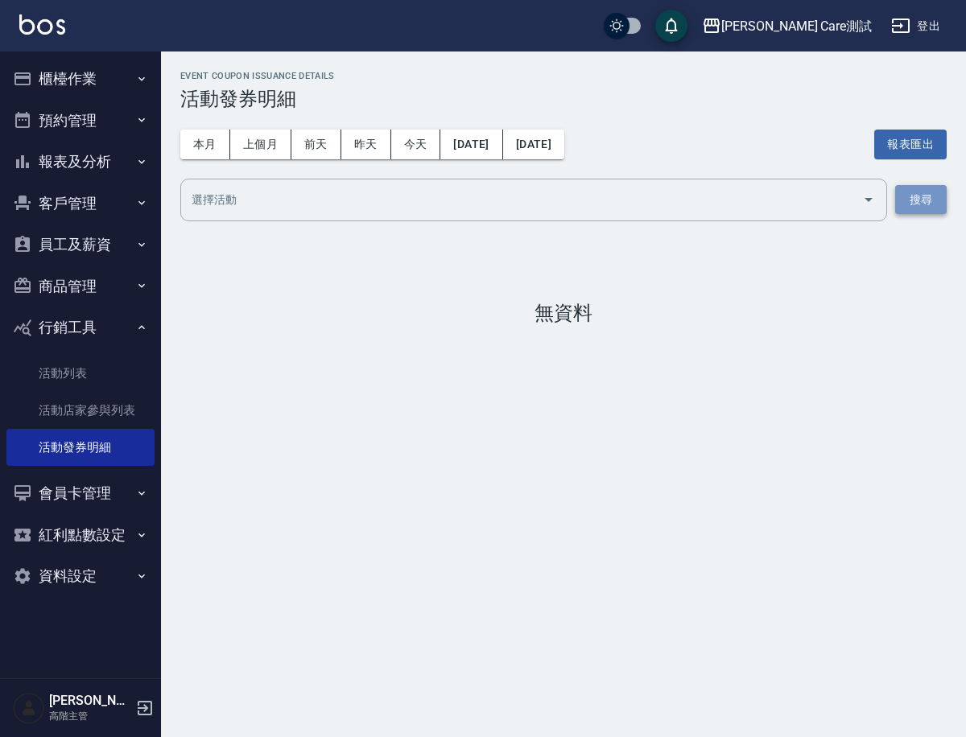
click at [911, 212] on button "搜尋" at bounding box center [920, 200] width 51 height 30
click at [264, 150] on button "上個月" at bounding box center [260, 145] width 61 height 30
click at [931, 139] on button "報表匯出" at bounding box center [910, 145] width 72 height 30
click at [881, 522] on div "event coupon issuance details 活動發券明細 本月 上個月 前天 昨天 今天 2025/09/01 2025/09/30 報表匯出…" at bounding box center [483, 368] width 966 height 737
click at [114, 333] on button "行銷工具" at bounding box center [80, 328] width 148 height 42
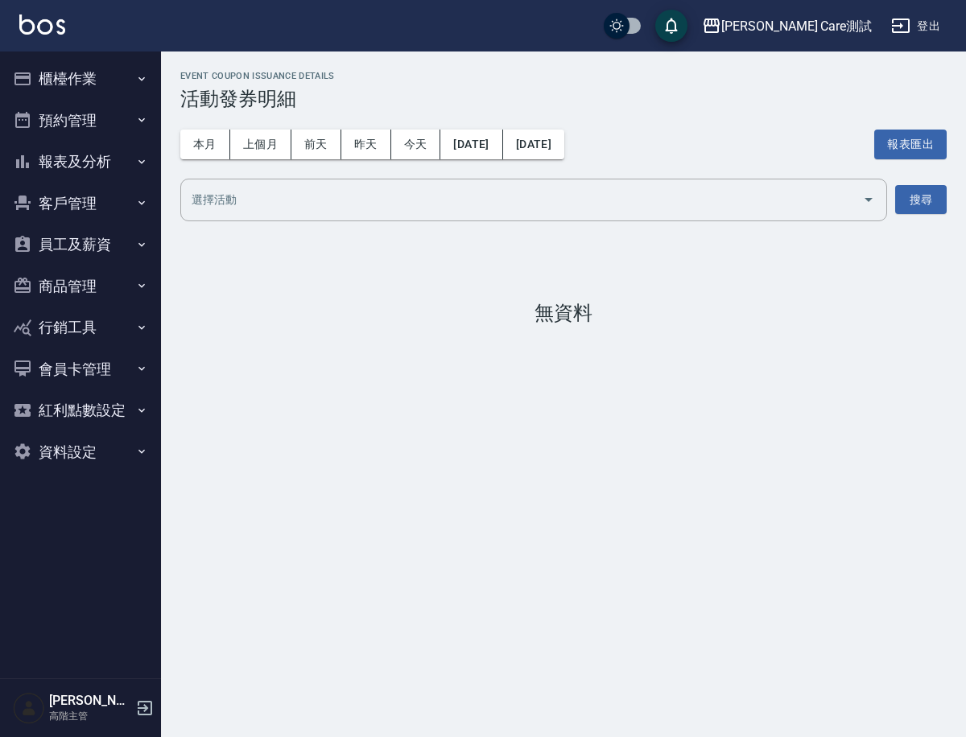
click at [131, 380] on button "會員卡管理" at bounding box center [80, 369] width 148 height 42
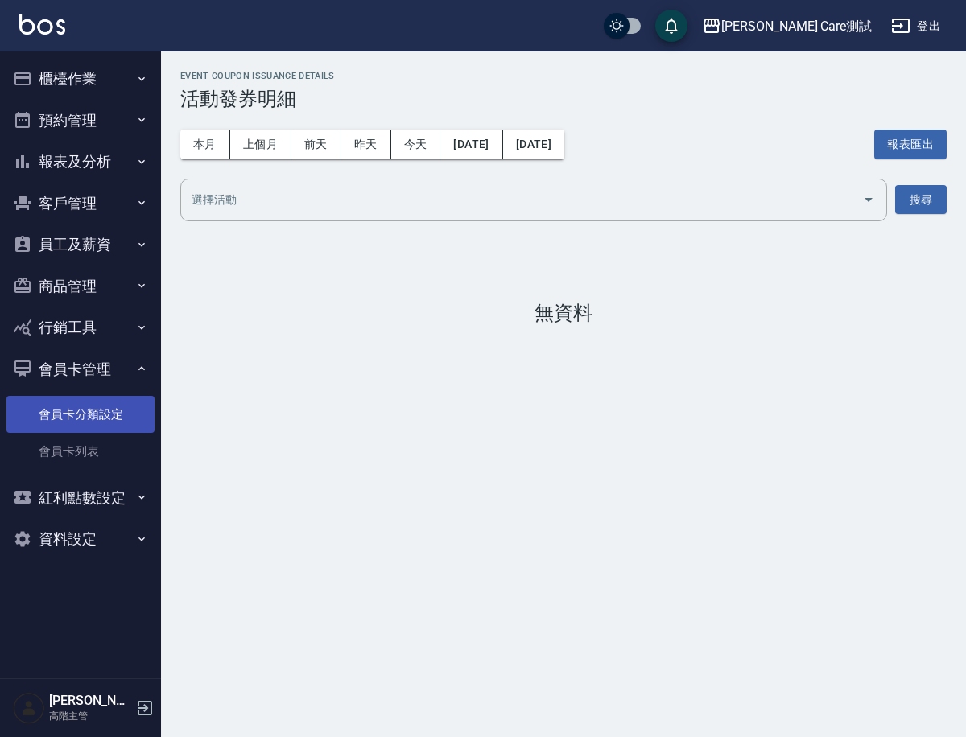
click at [117, 413] on link "會員卡分類設定" at bounding box center [80, 414] width 148 height 37
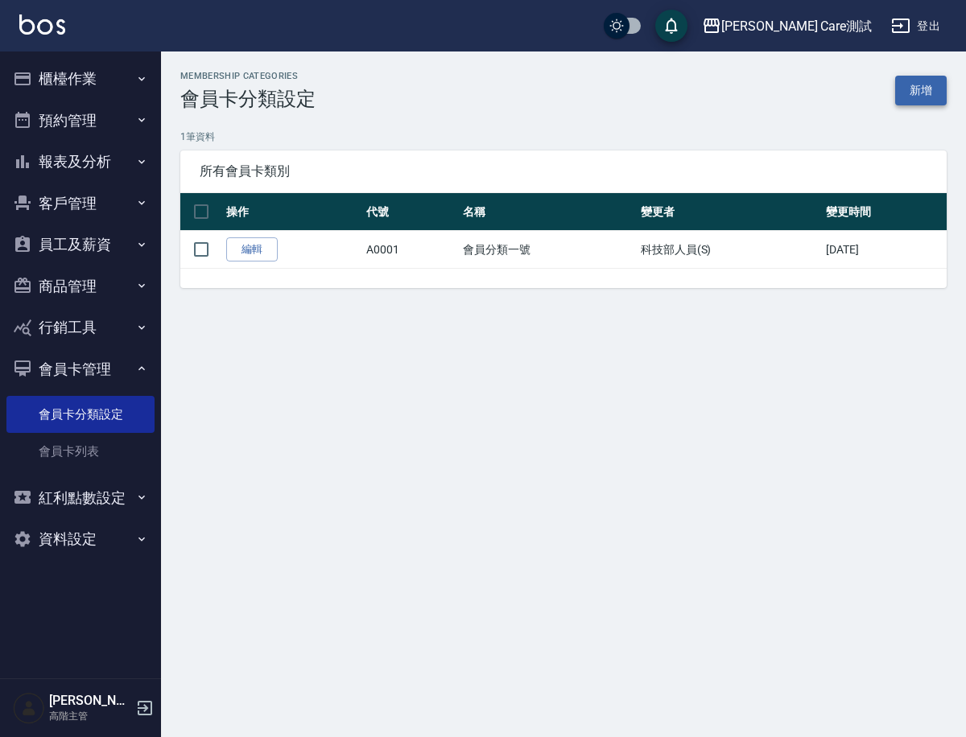
click at [934, 85] on link "新增" at bounding box center [920, 91] width 51 height 30
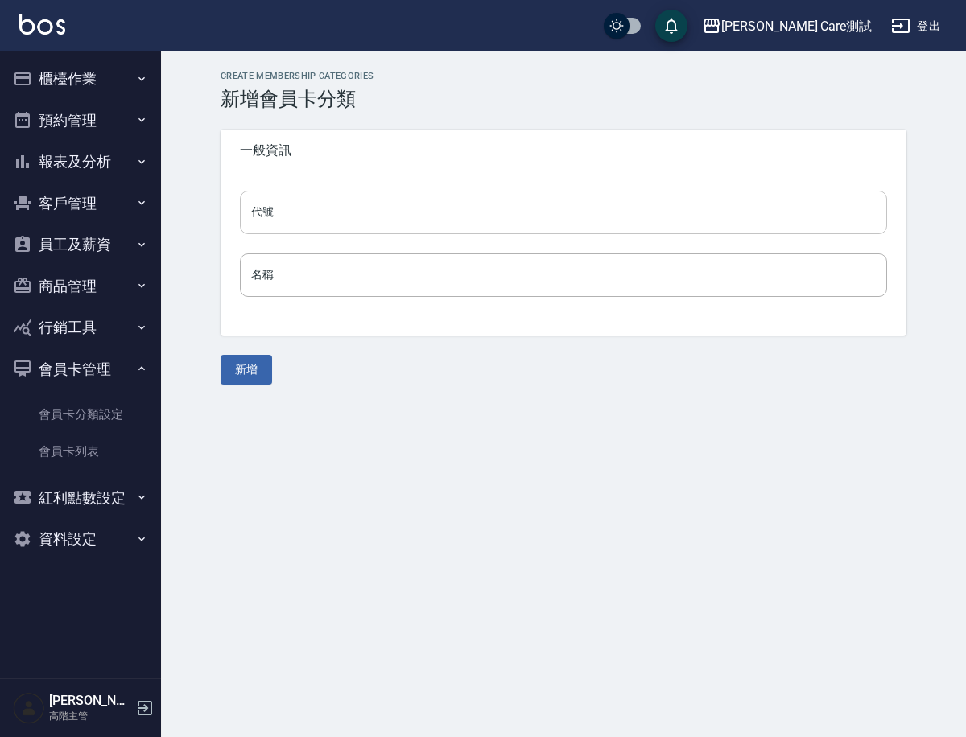
click at [722, 217] on input "代號" at bounding box center [563, 212] width 647 height 43
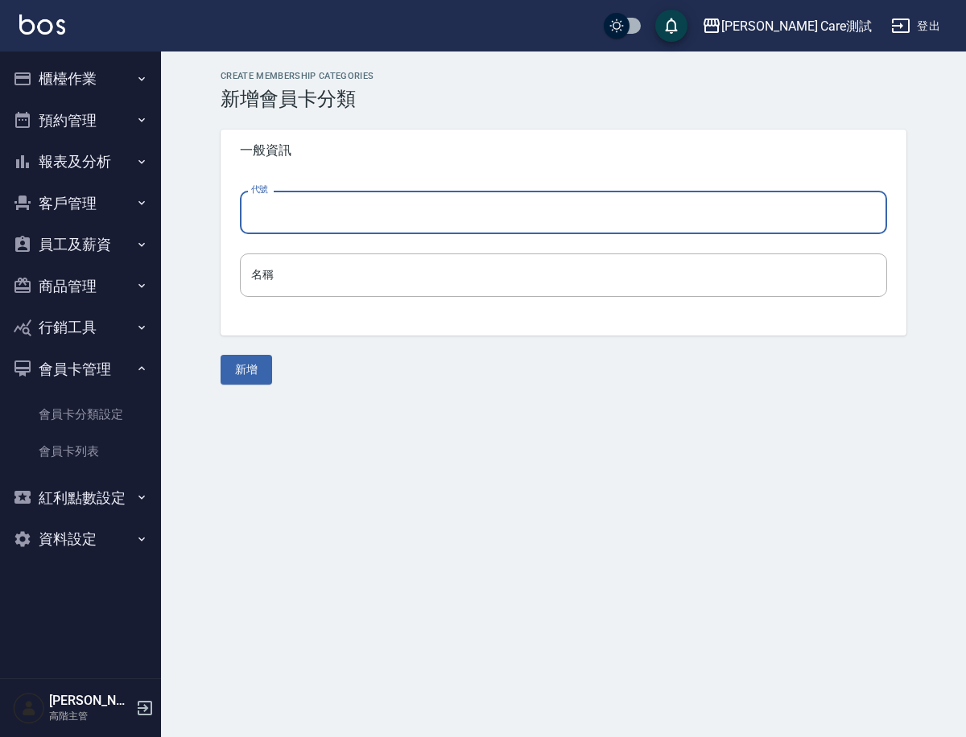
type input "123"
click at [352, 273] on input "名稱" at bounding box center [563, 274] width 647 height 43
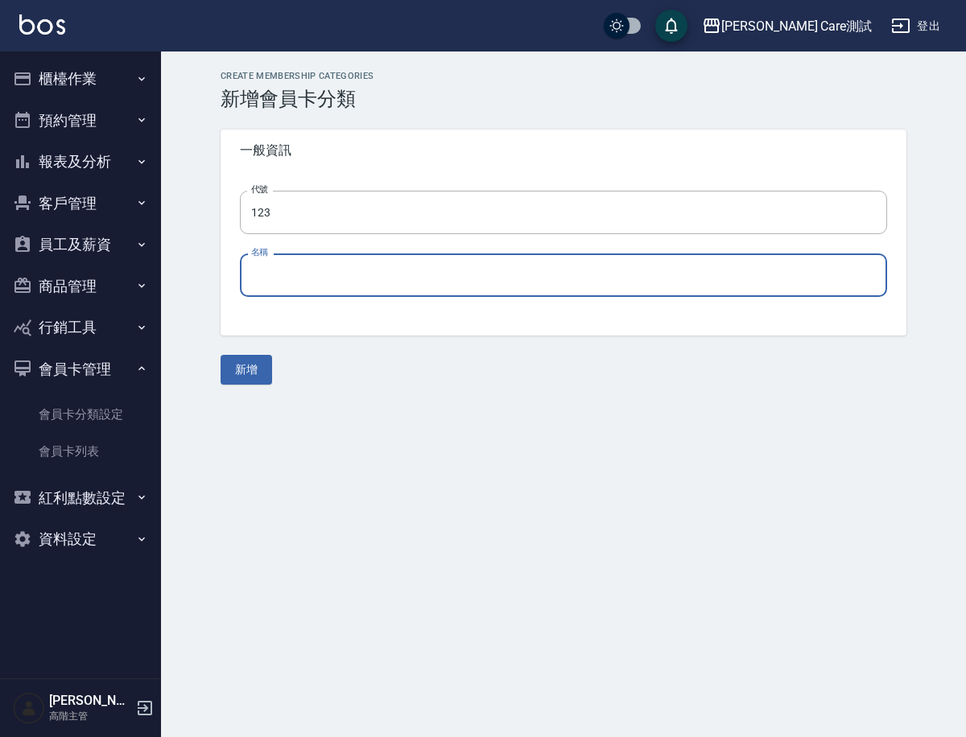
type input "test123"
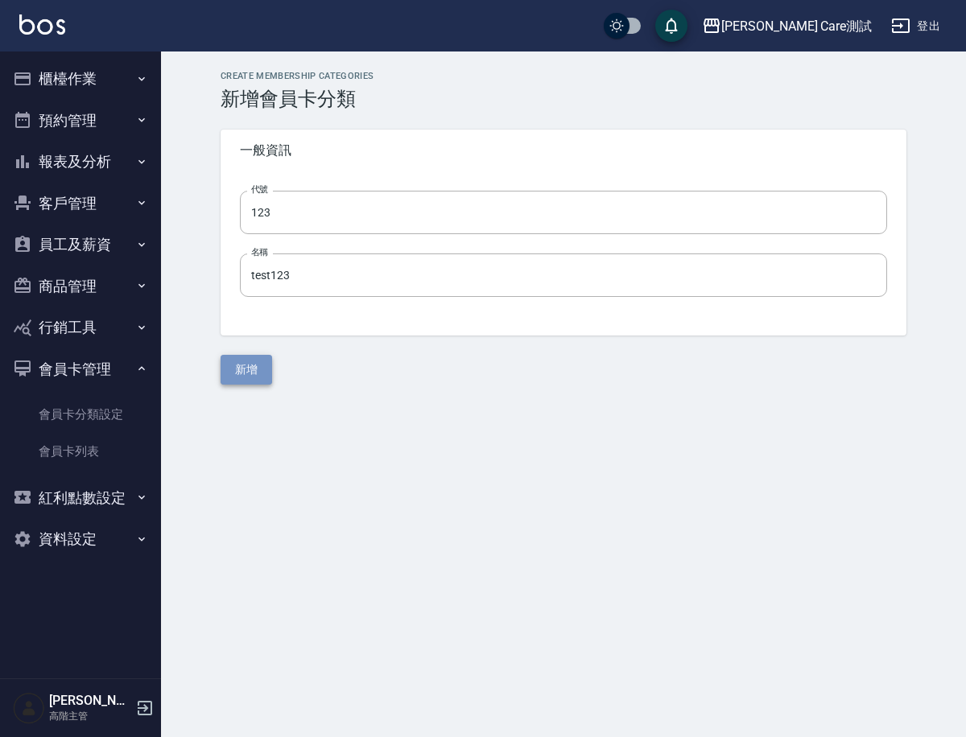
click at [244, 379] on button "新增" at bounding box center [245, 370] width 51 height 30
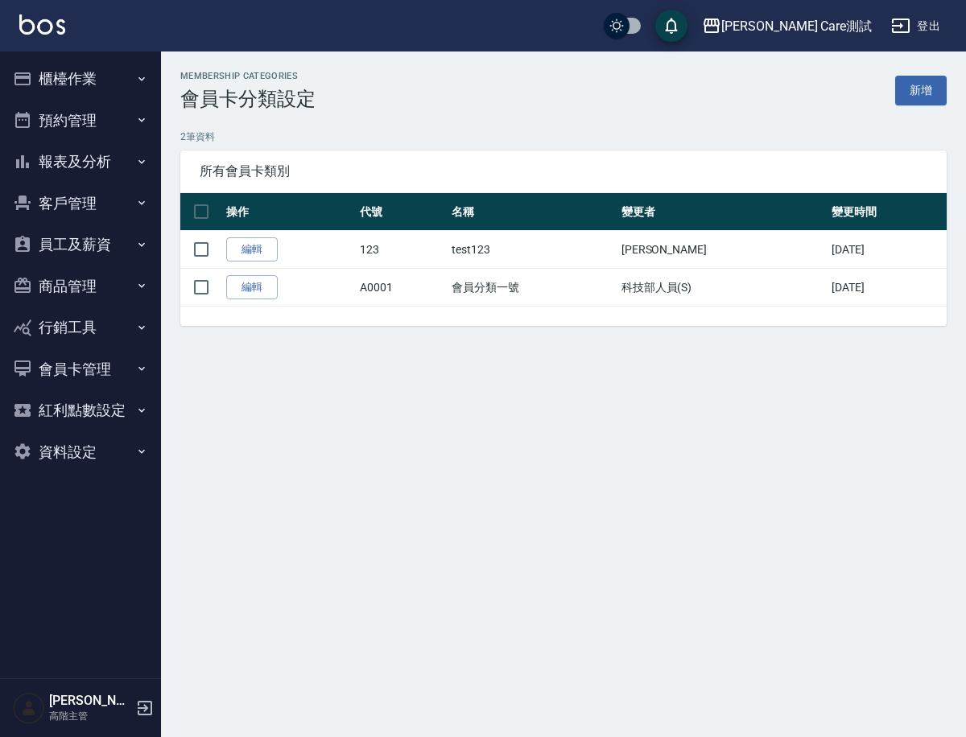
click at [767, 447] on div "Membership Categories 會員卡分類設定 新增 2 筆資料 所有會員卡類別 操作 代號 名稱 變更者 變更時間 編輯 123 test123…" at bounding box center [483, 368] width 966 height 737
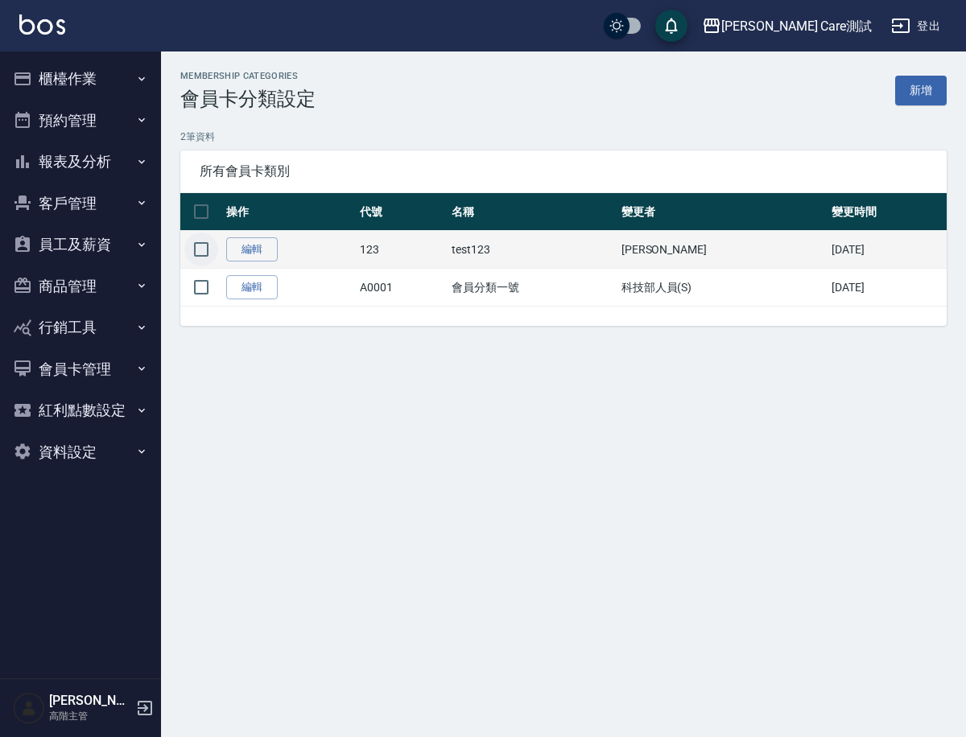
click at [205, 246] on input "checkbox" at bounding box center [201, 250] width 34 height 34
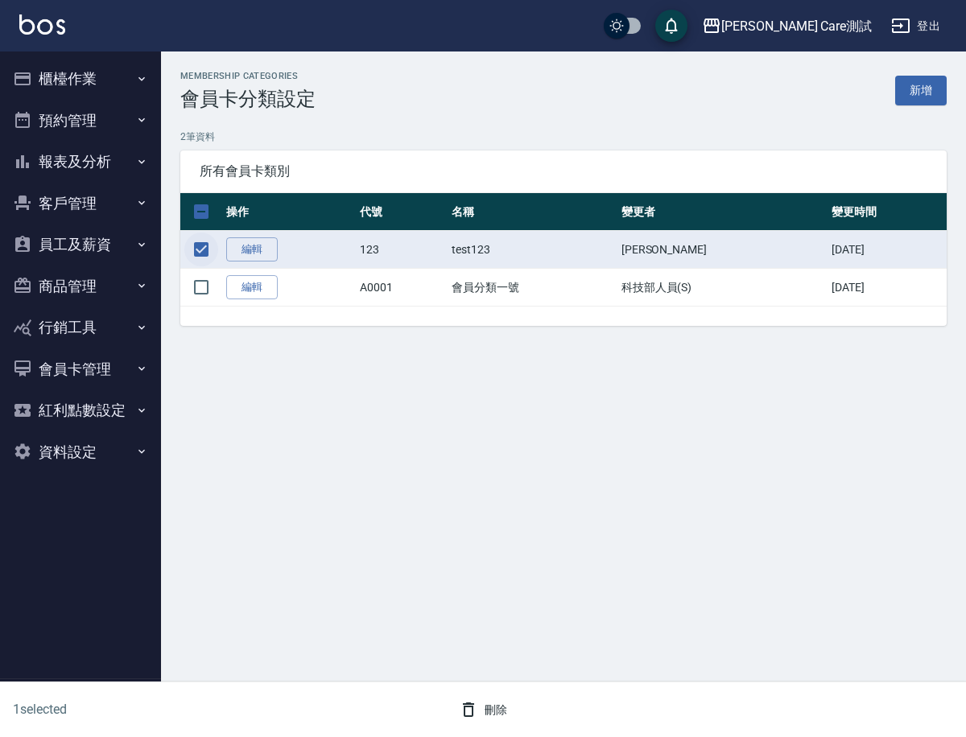
click at [205, 246] on input "checkbox" at bounding box center [201, 250] width 34 height 34
checkbox input "false"
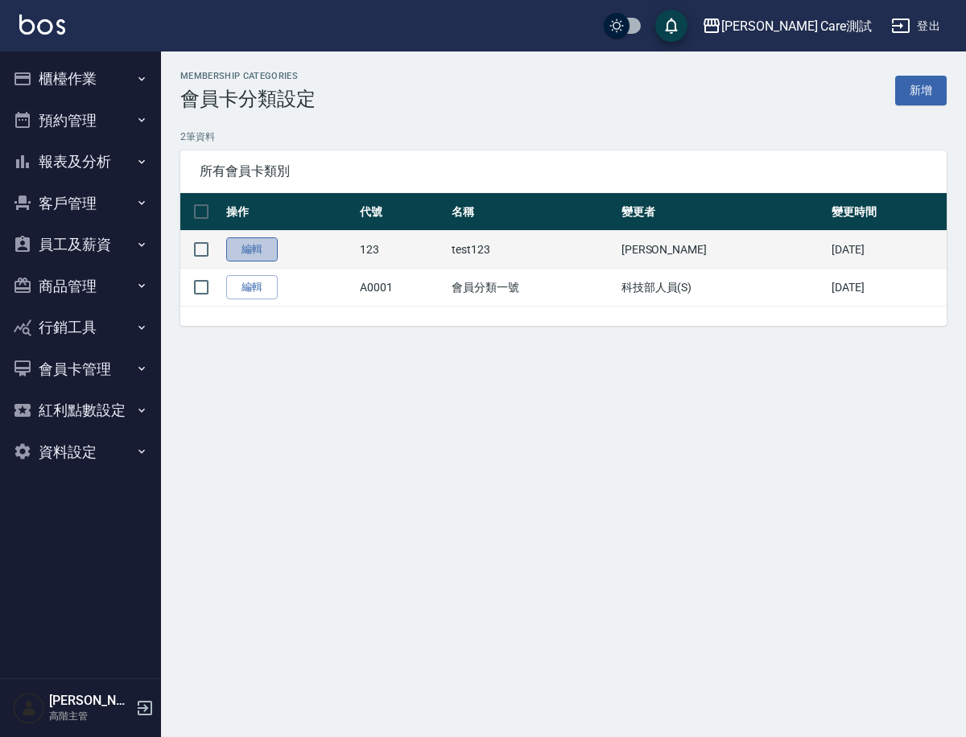
click at [259, 248] on link "編輯" at bounding box center [251, 249] width 51 height 25
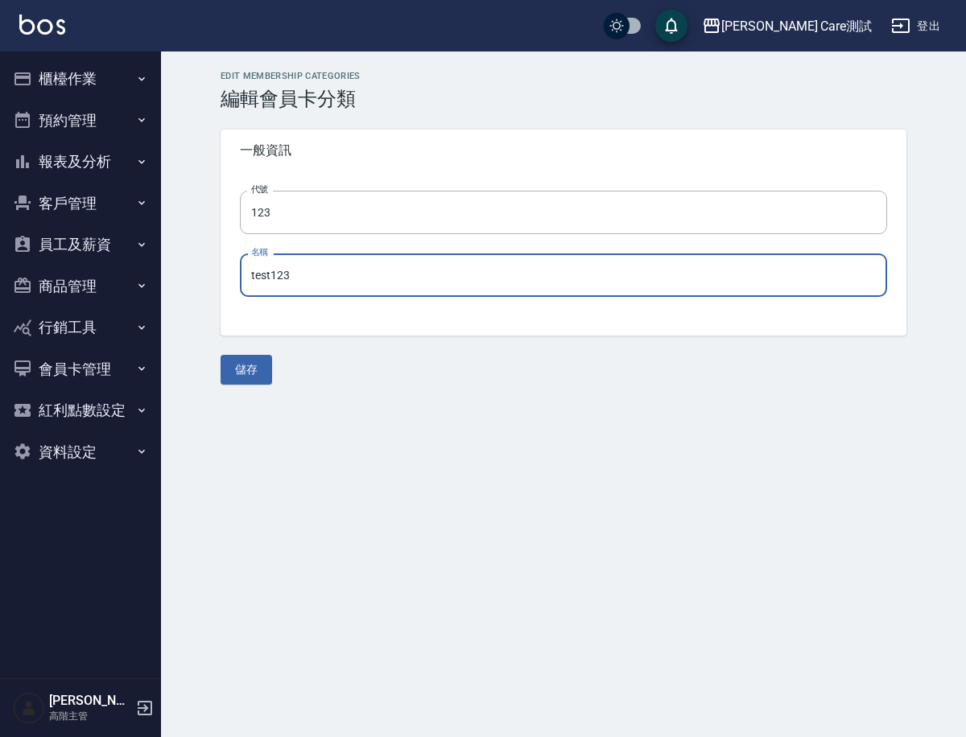
click at [313, 282] on input "test123" at bounding box center [563, 274] width 647 height 43
type input "test123Update"
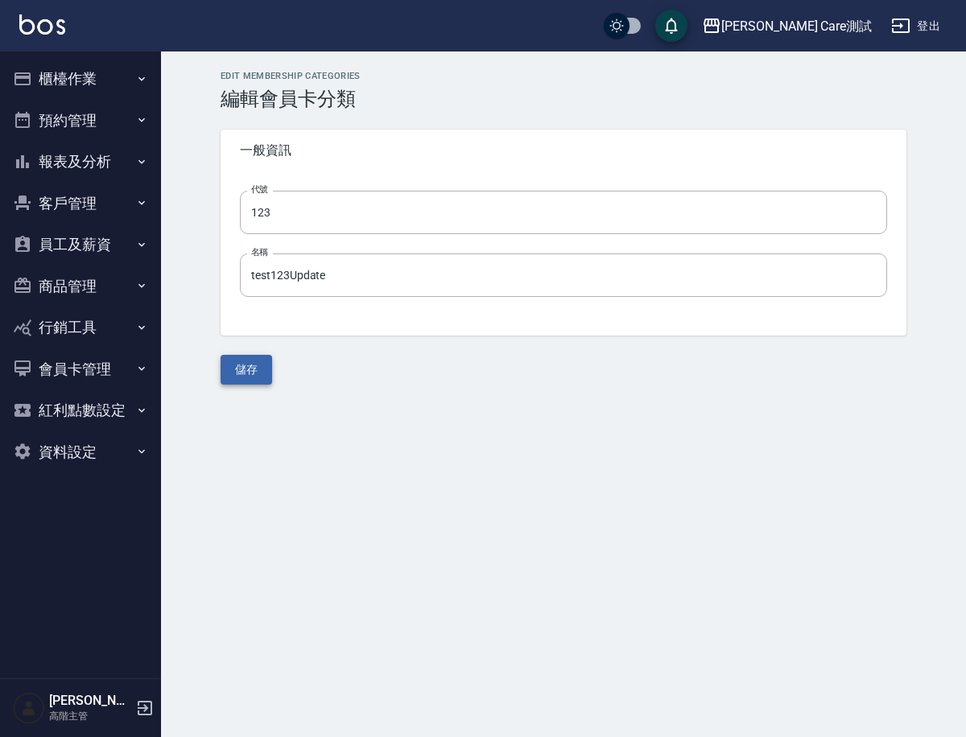
click at [248, 369] on button "儲存" at bounding box center [245, 370] width 51 height 30
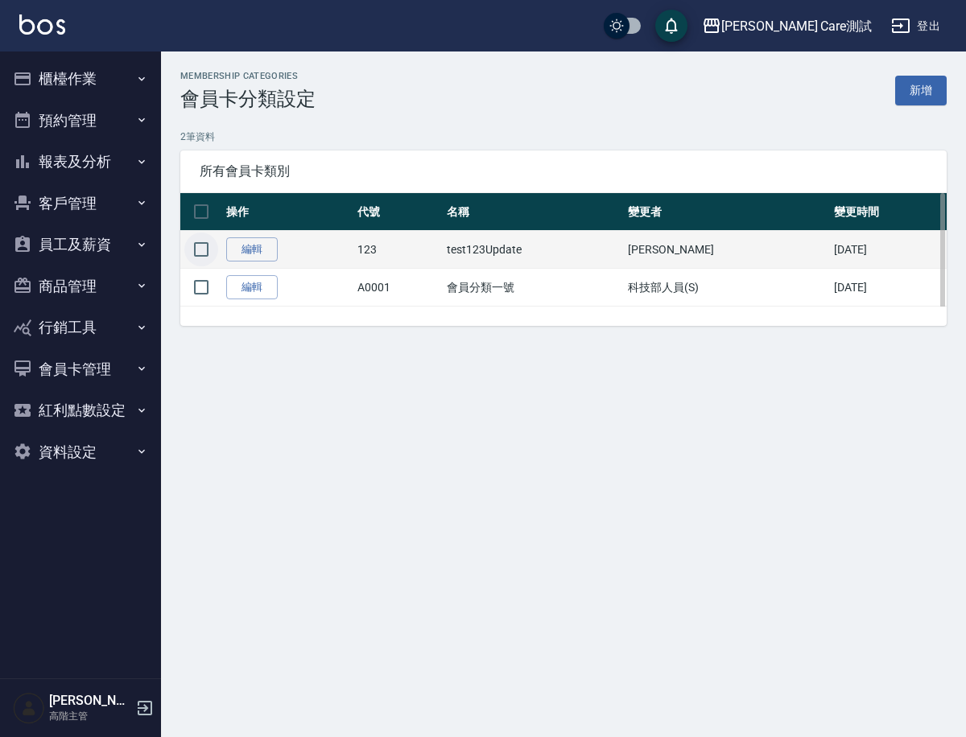
click at [196, 245] on input "checkbox" at bounding box center [201, 250] width 34 height 34
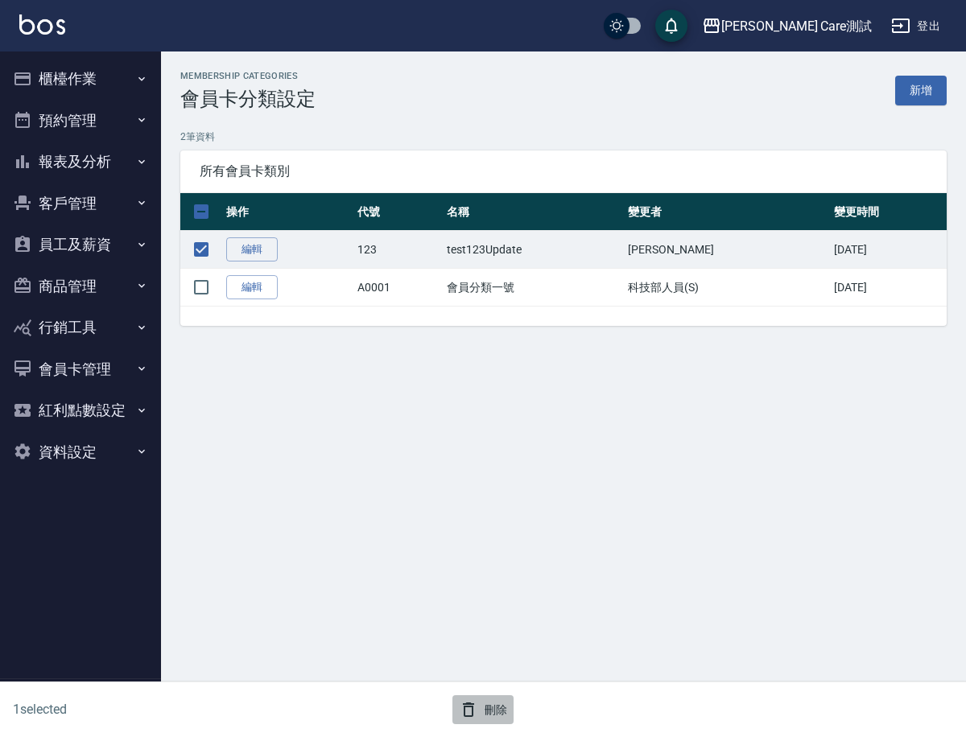
click at [494, 715] on button "刪除" at bounding box center [483, 710] width 62 height 30
checkbox input "false"
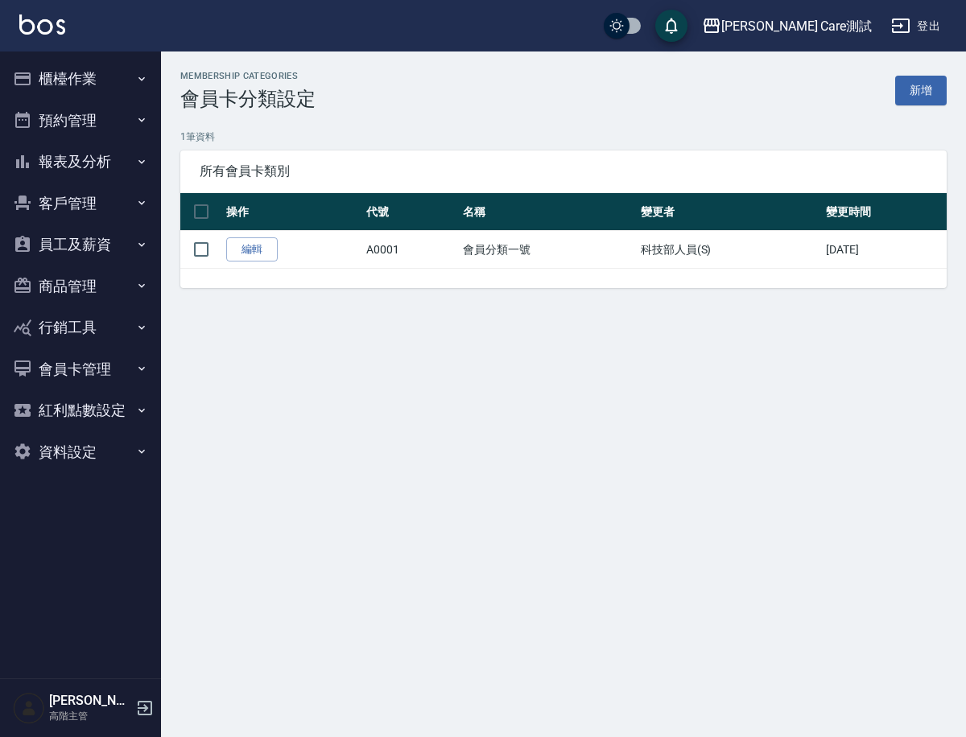
click at [62, 366] on button "會員卡管理" at bounding box center [80, 369] width 148 height 42
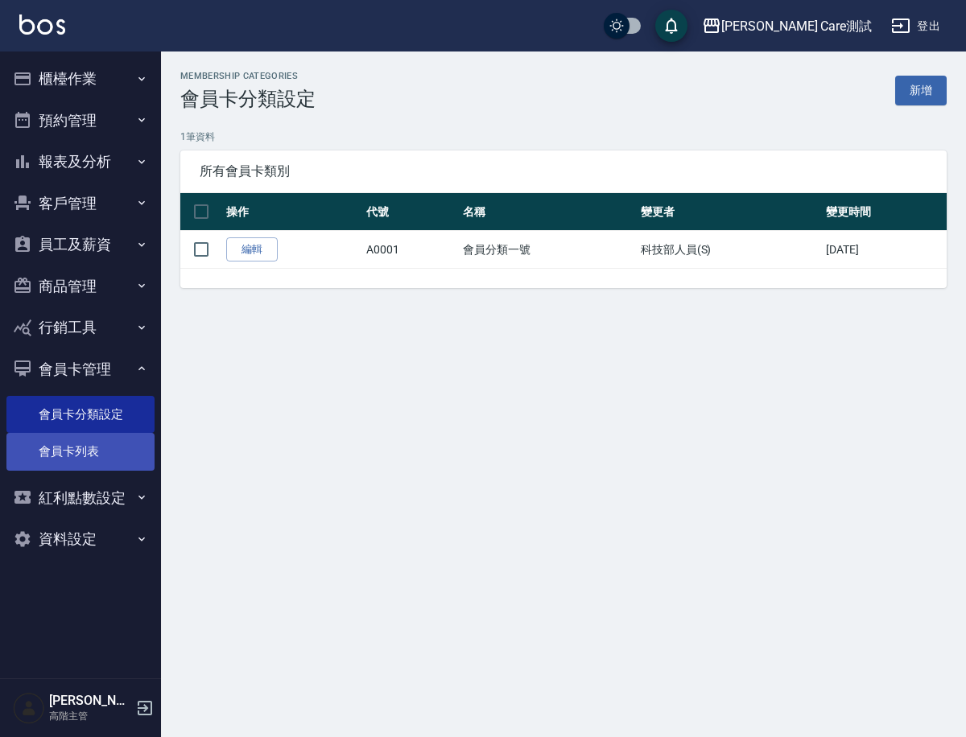
click at [72, 449] on link "會員卡列表" at bounding box center [80, 451] width 148 height 37
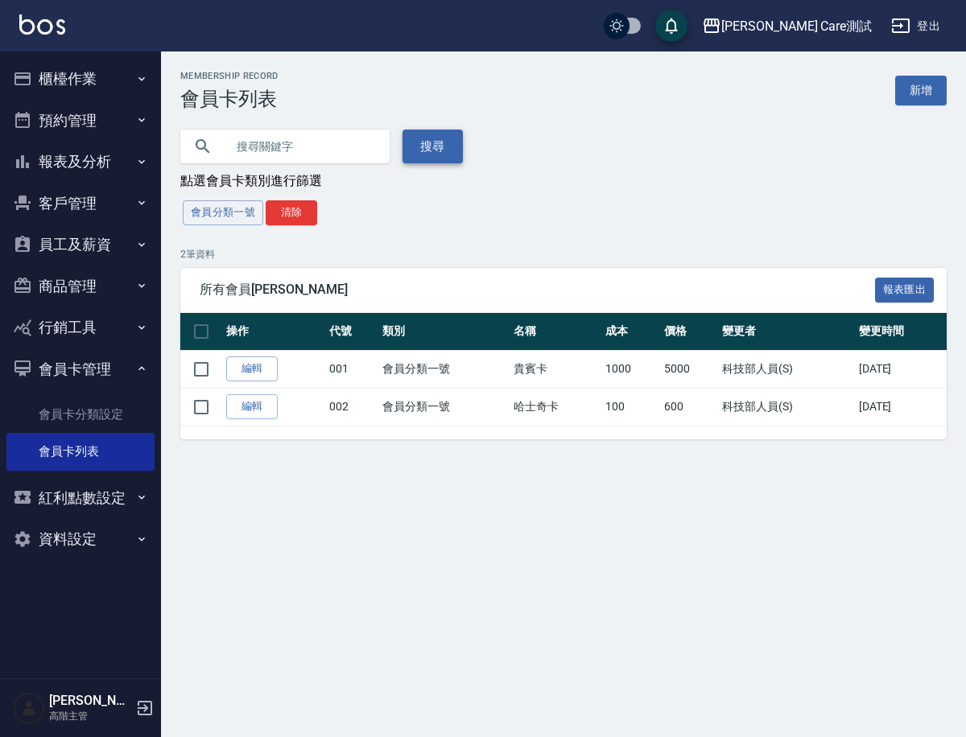
click at [418, 153] on button "搜尋" at bounding box center [432, 147] width 60 height 34
click at [284, 225] on button "清除" at bounding box center [291, 212] width 51 height 25
click at [924, 294] on button "報表匯出" at bounding box center [905, 290] width 60 height 25
click at [929, 94] on link "新增" at bounding box center [920, 91] width 51 height 30
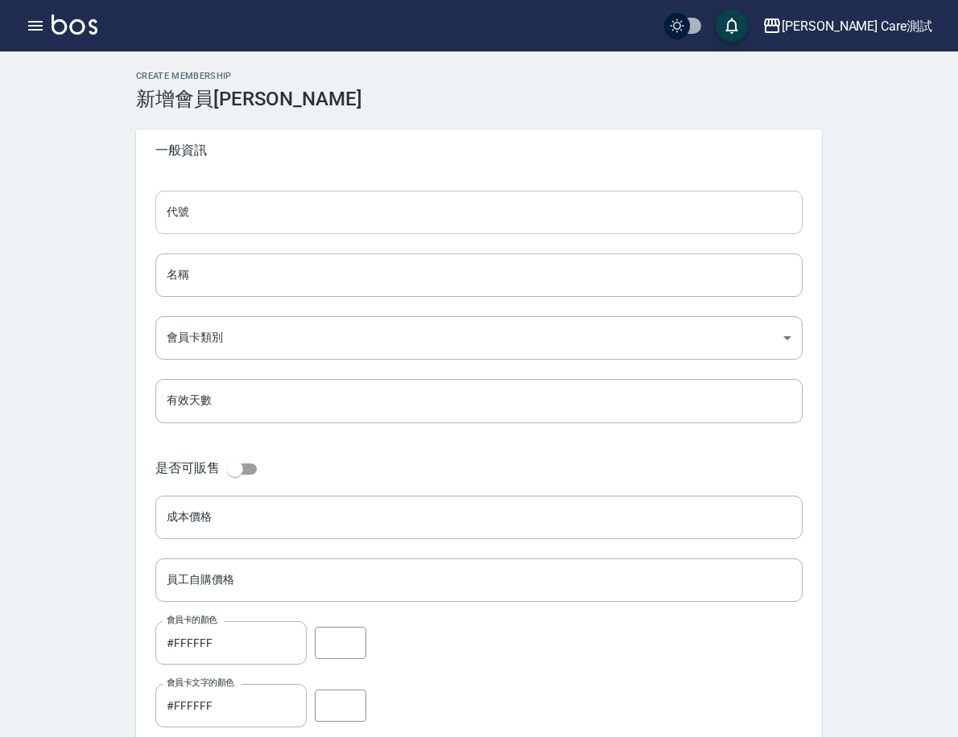
click at [558, 198] on input "代號" at bounding box center [478, 212] width 647 height 43
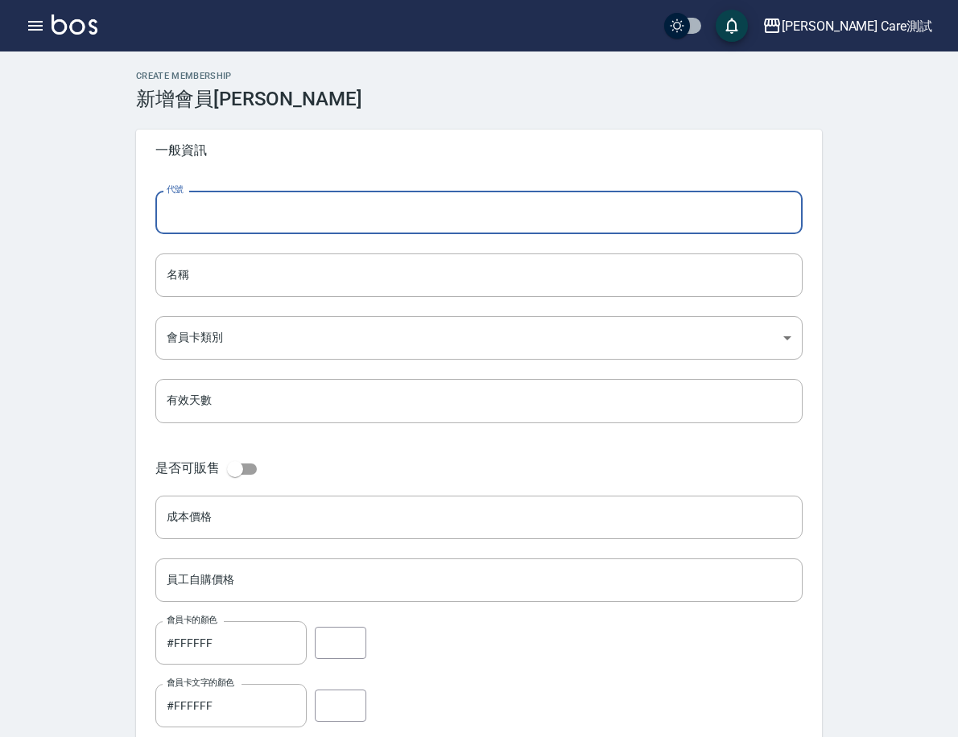
type input "123"
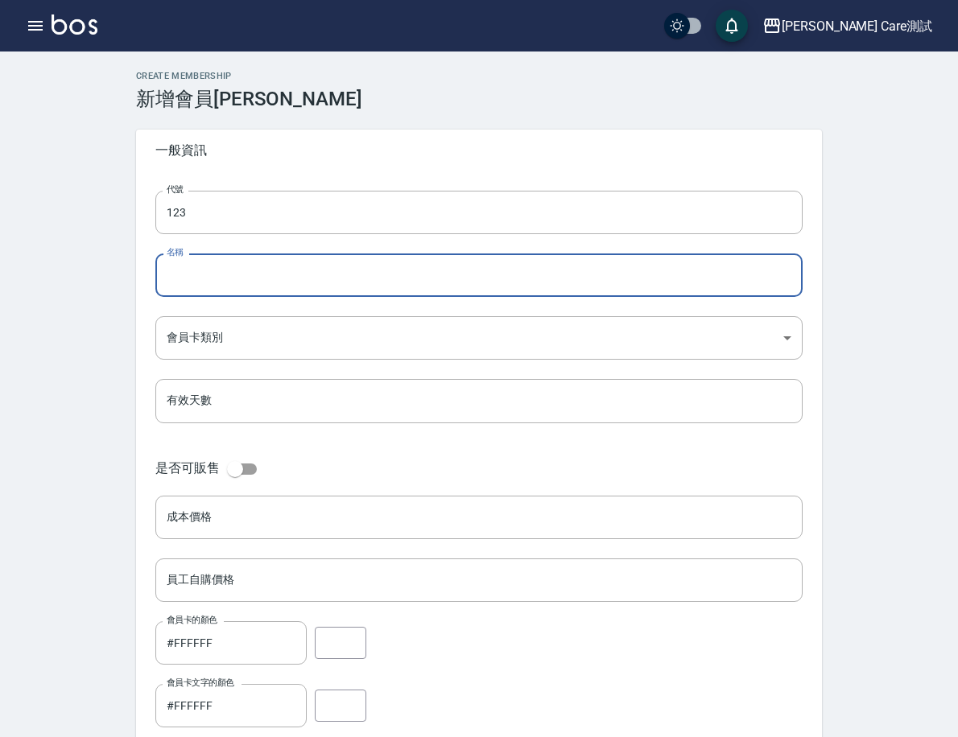
click at [392, 277] on input "名稱" at bounding box center [478, 274] width 647 height 43
type input "test123"
click at [385, 336] on body "Jean Care測試 登出 櫃檯作業 打帳單 帳單列表 掛單列表 座位開單 營業儀表板 現金收支登錄 高階收支登錄 材料自購登錄 每日結帳 排班表 現場電腦…" at bounding box center [479, 530] width 958 height 1061
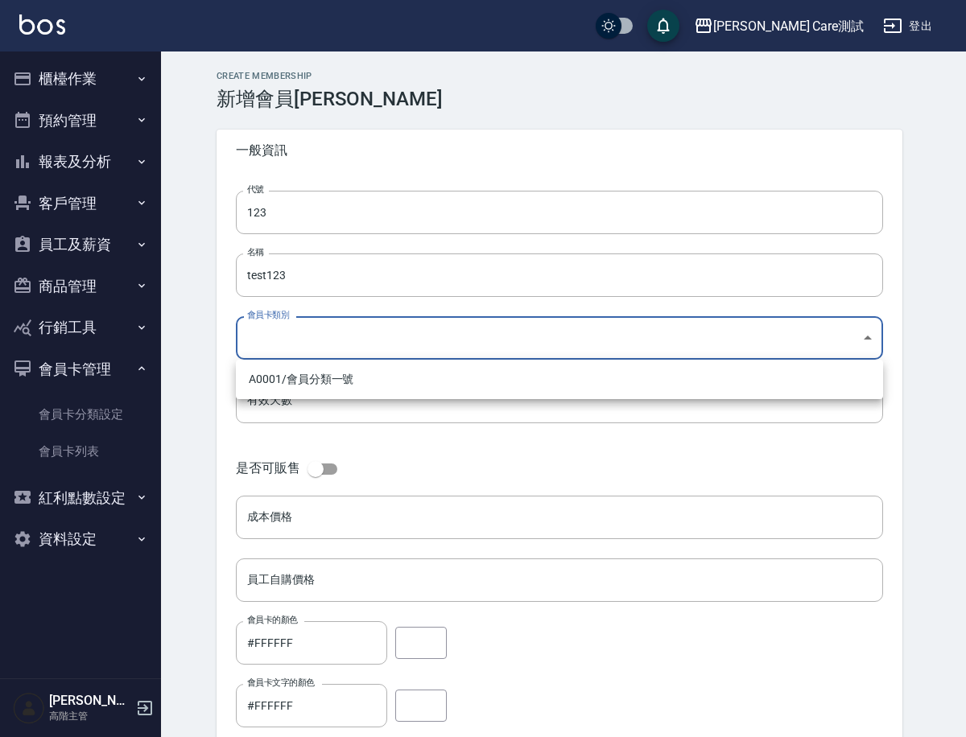
click at [311, 368] on li "A0001 / 會員分類一號" at bounding box center [559, 379] width 647 height 27
type input "adf701b5-0153-7cac-5fec-66803c44b5d0"
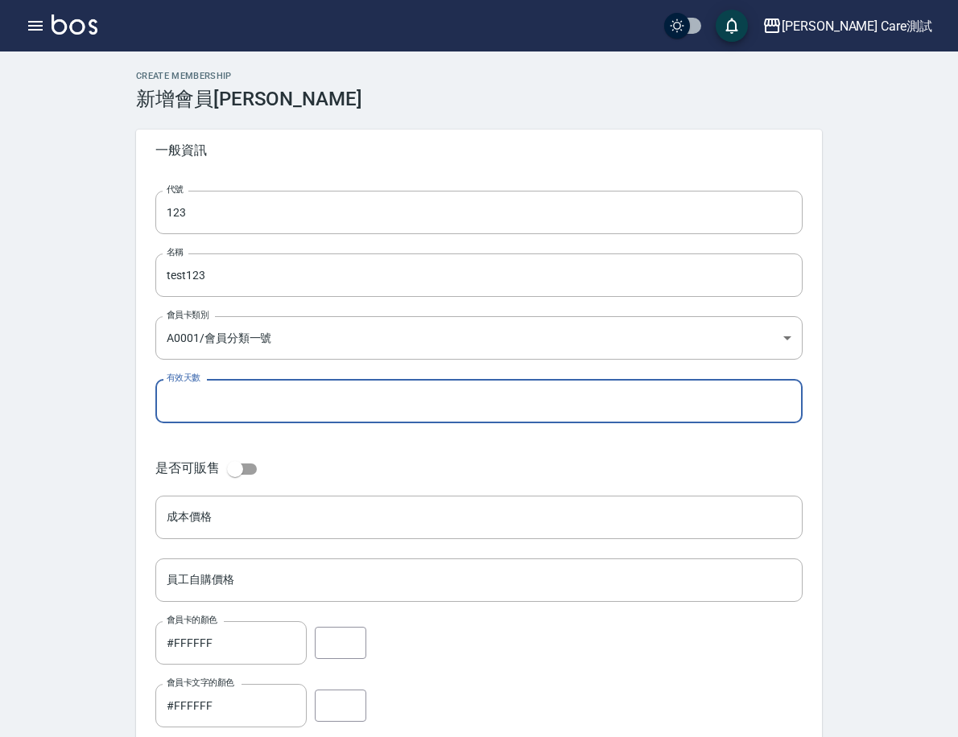
click at [314, 397] on input "有效天數" at bounding box center [478, 400] width 647 height 43
click at [314, 397] on input "3" at bounding box center [478, 400] width 647 height 43
type input "3"
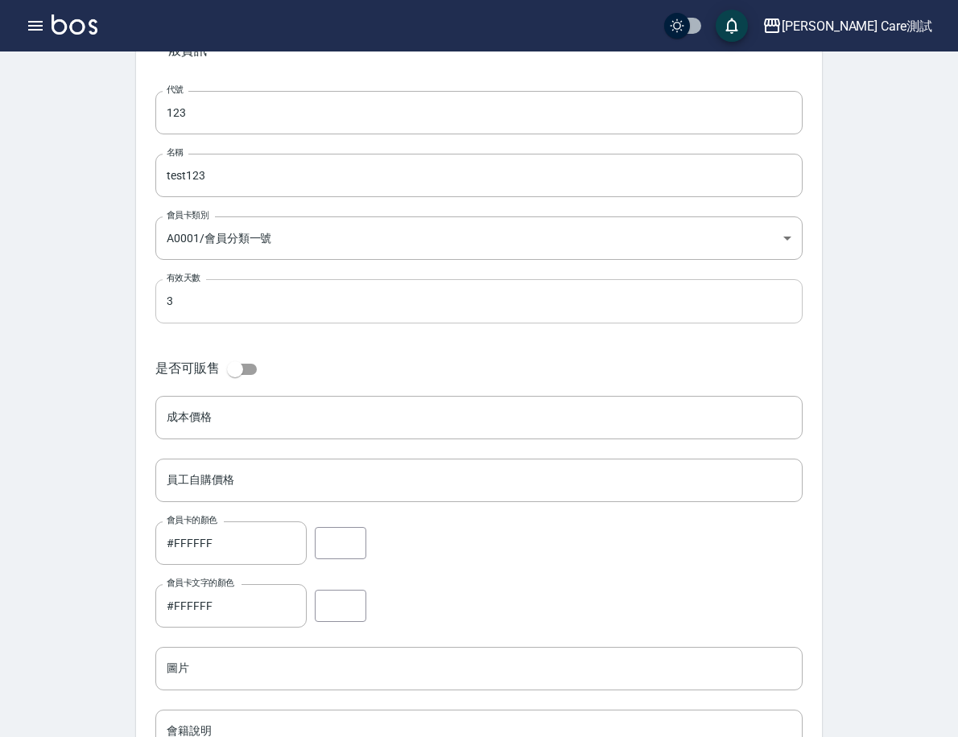
scroll to position [118, 0]
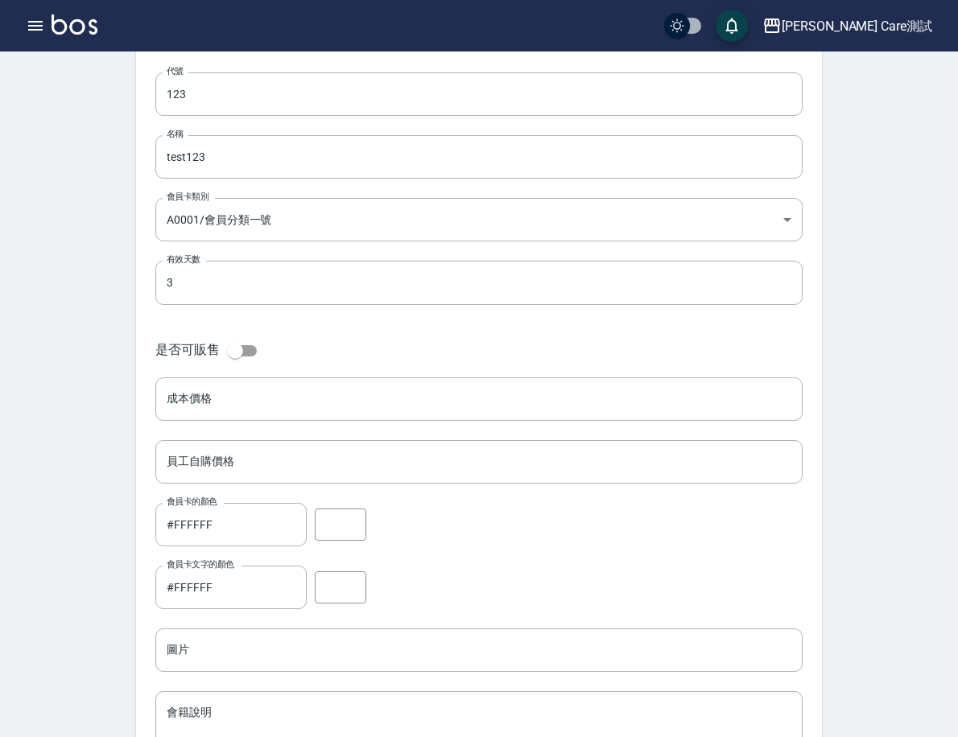
click at [281, 362] on input "checkbox" at bounding box center [235, 351] width 92 height 31
click at [297, 362] on input "checkbox" at bounding box center [251, 351] width 92 height 31
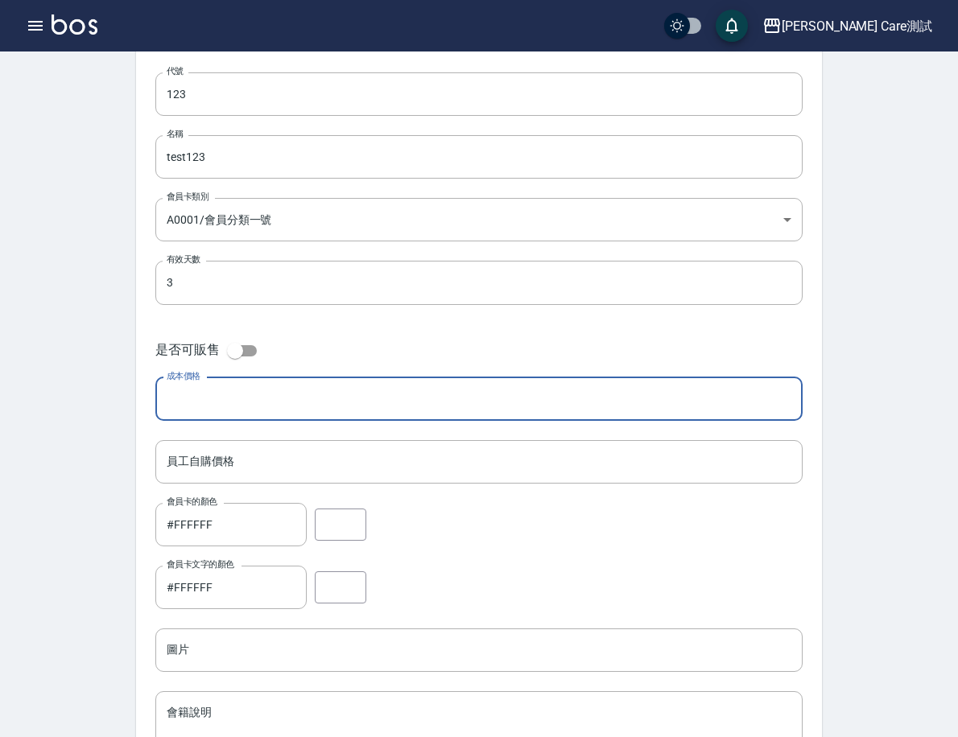
click at [320, 407] on input "成本價格" at bounding box center [478, 398] width 647 height 43
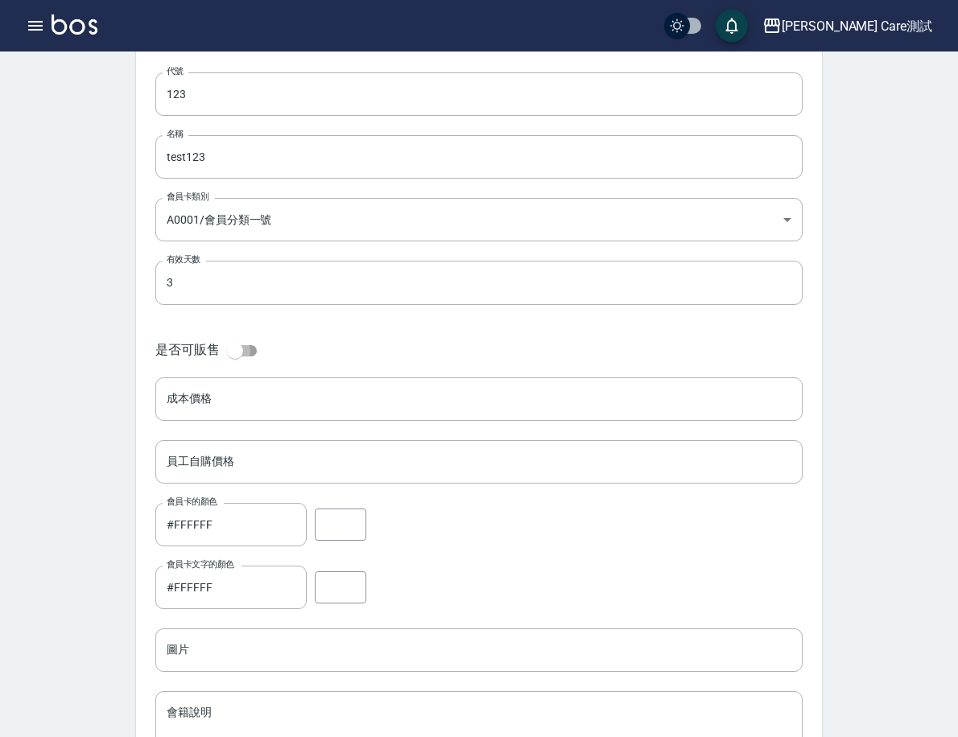
click at [281, 356] on input "checkbox" at bounding box center [235, 351] width 92 height 31
checkbox input "true"
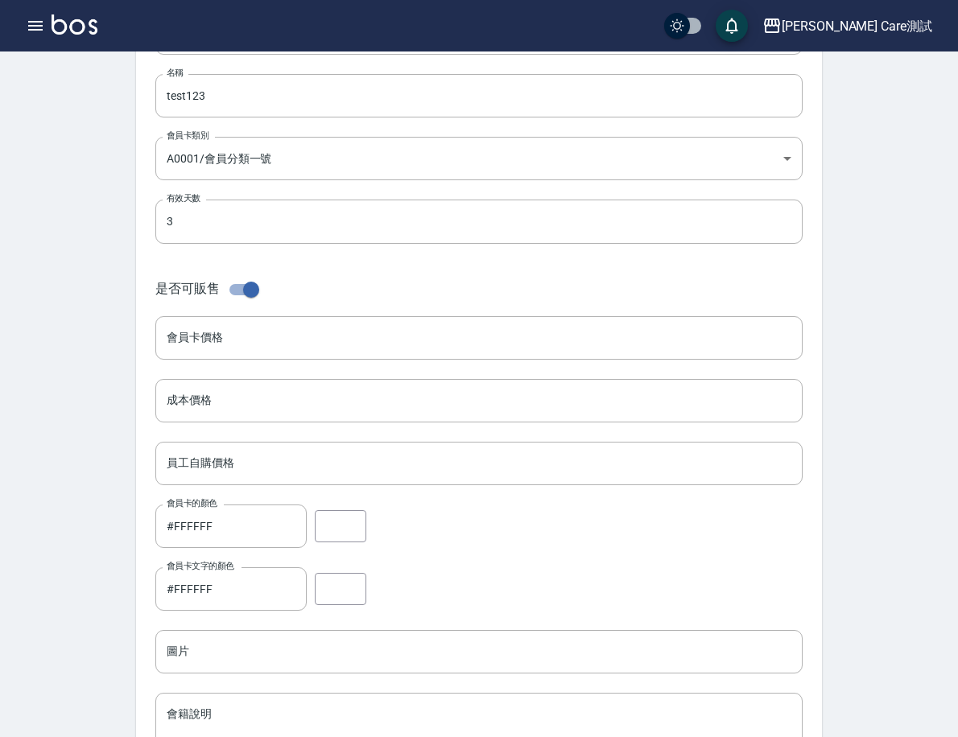
scroll to position [214, 0]
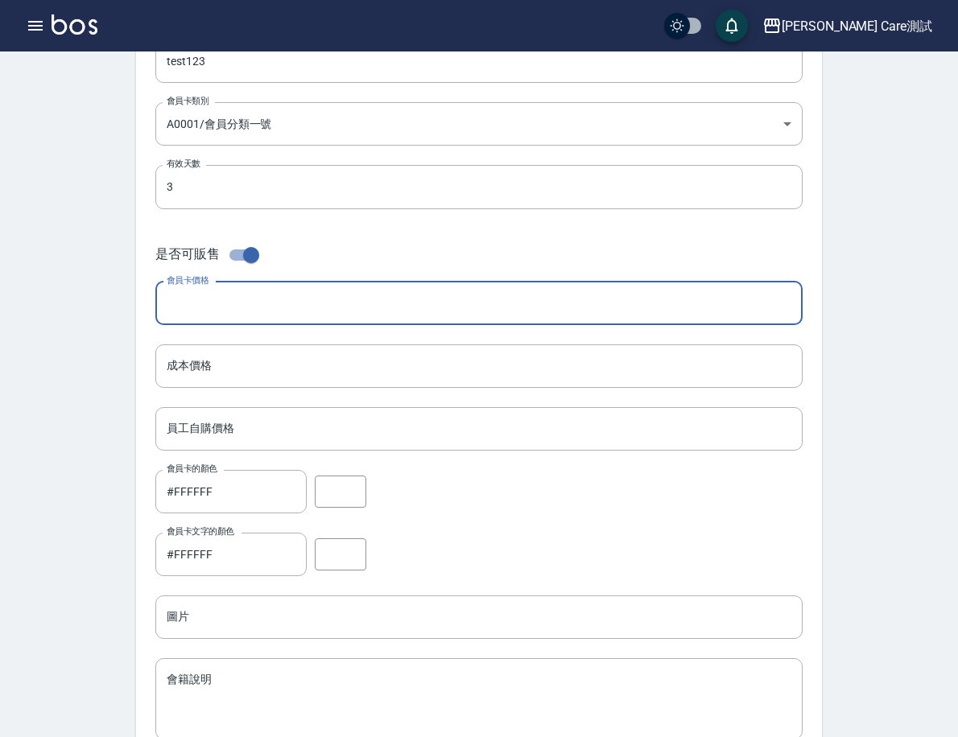
click at [322, 318] on input "會員卡價格" at bounding box center [478, 303] width 647 height 43
type input "500"
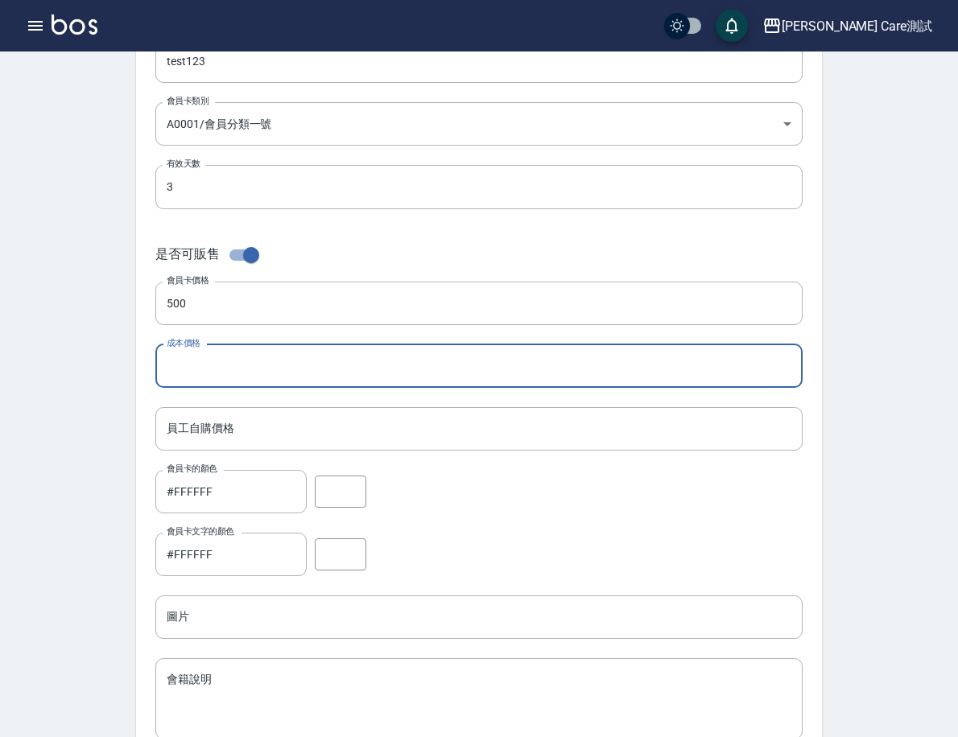
click at [322, 356] on input "成本價格" at bounding box center [478, 365] width 647 height 43
type input "800"
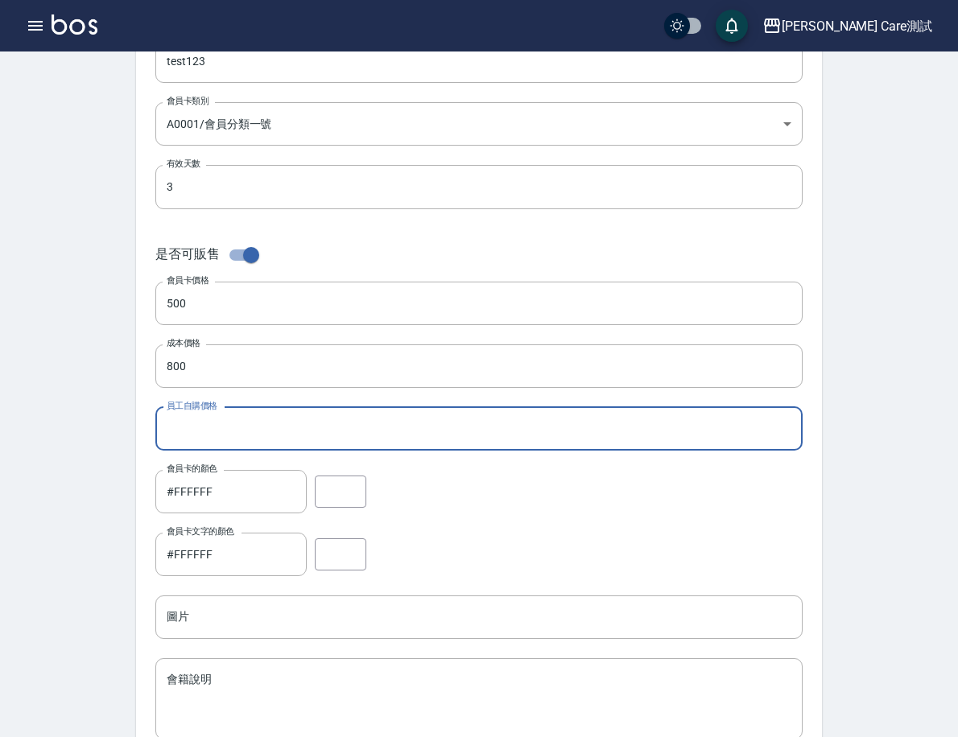
click at [311, 425] on input "員工自購價格" at bounding box center [478, 428] width 647 height 43
type input "1000"
click at [307, 477] on input "#FFFFFF" at bounding box center [230, 491] width 151 height 43
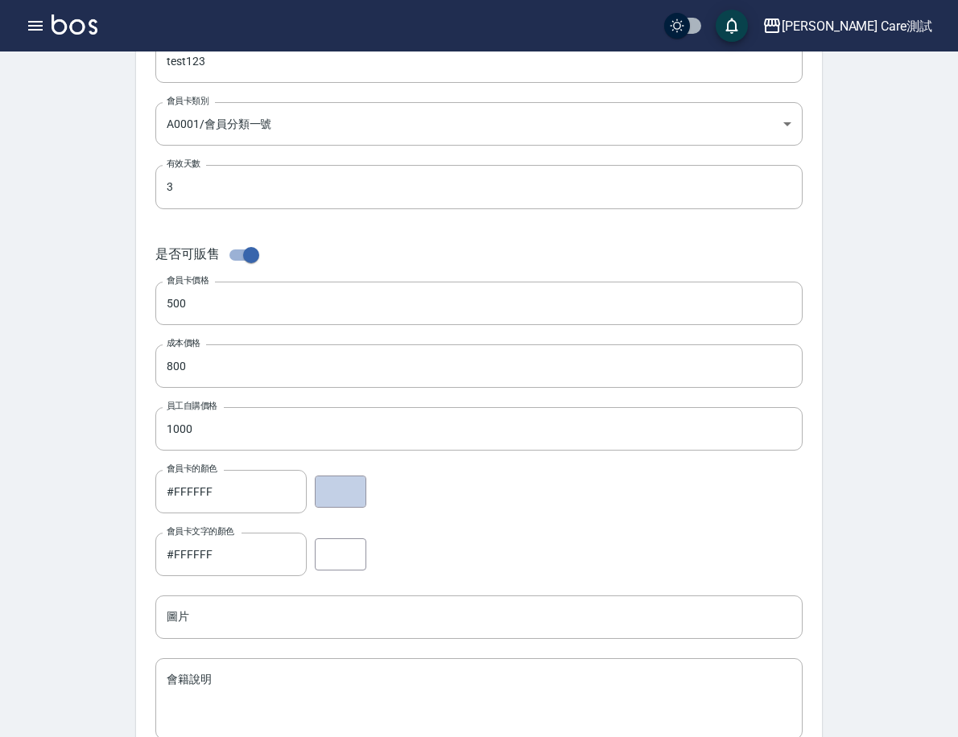
click at [366, 495] on button "button" at bounding box center [340, 492] width 51 height 32
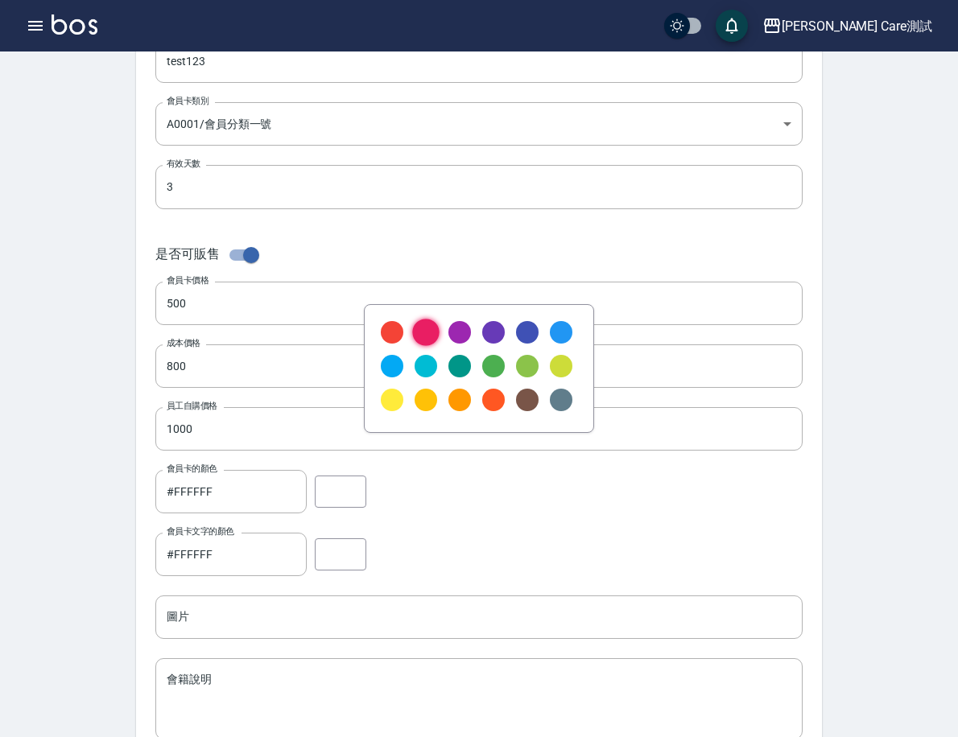
click at [430, 328] on div at bounding box center [425, 332] width 27 height 27
type input "#e91e63"
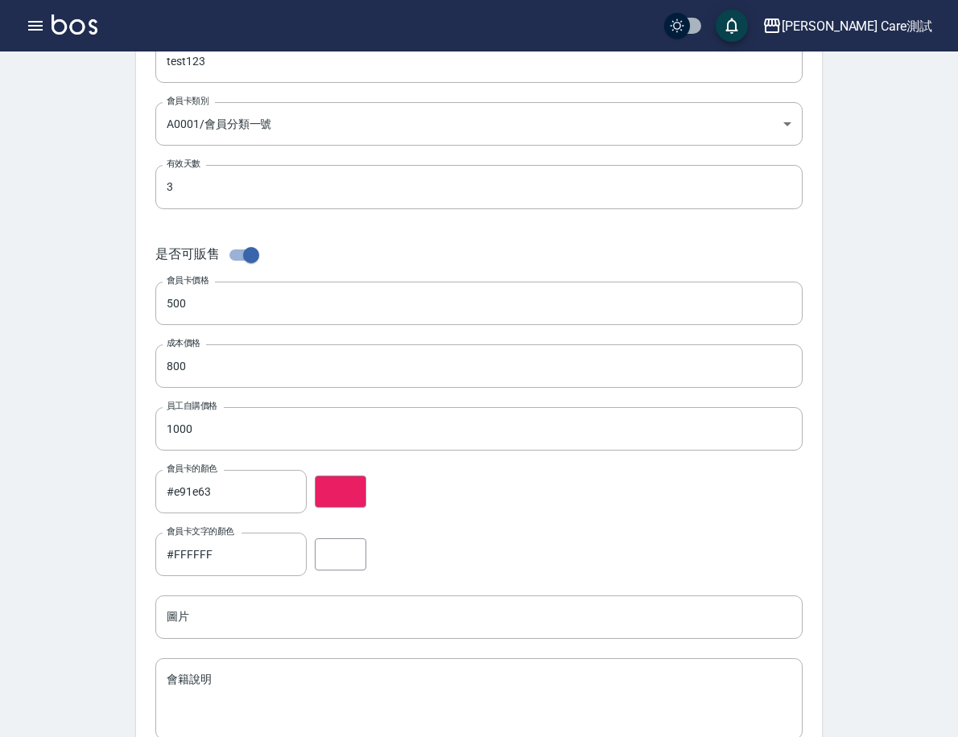
click at [366, 564] on button "button" at bounding box center [340, 554] width 51 height 32
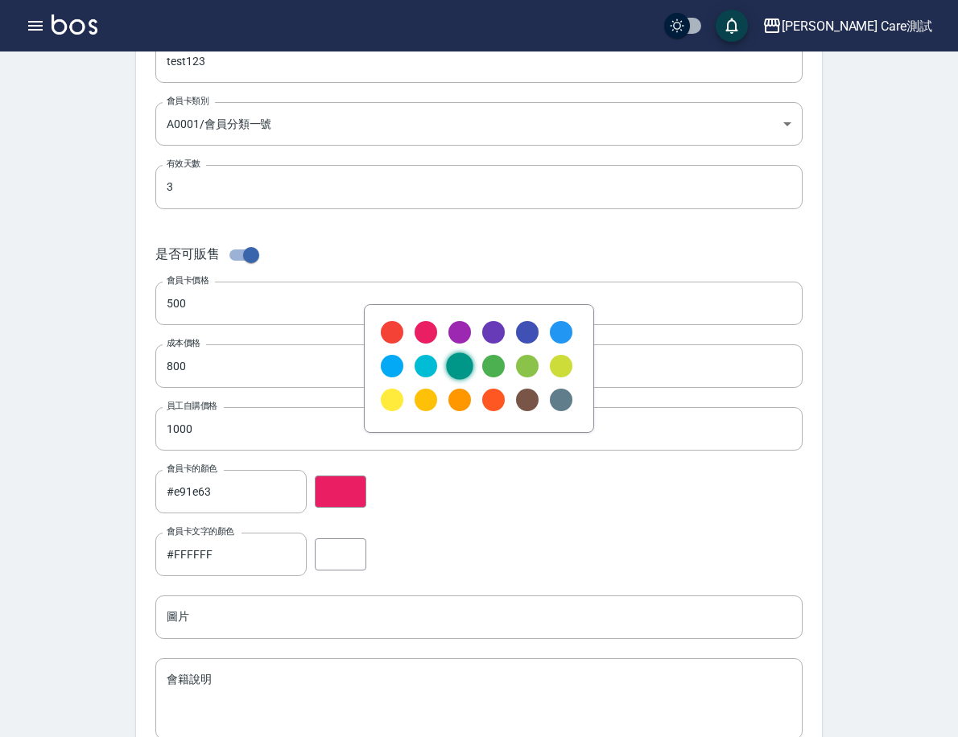
click at [462, 369] on div at bounding box center [459, 365] width 27 height 27
type input "#009688"
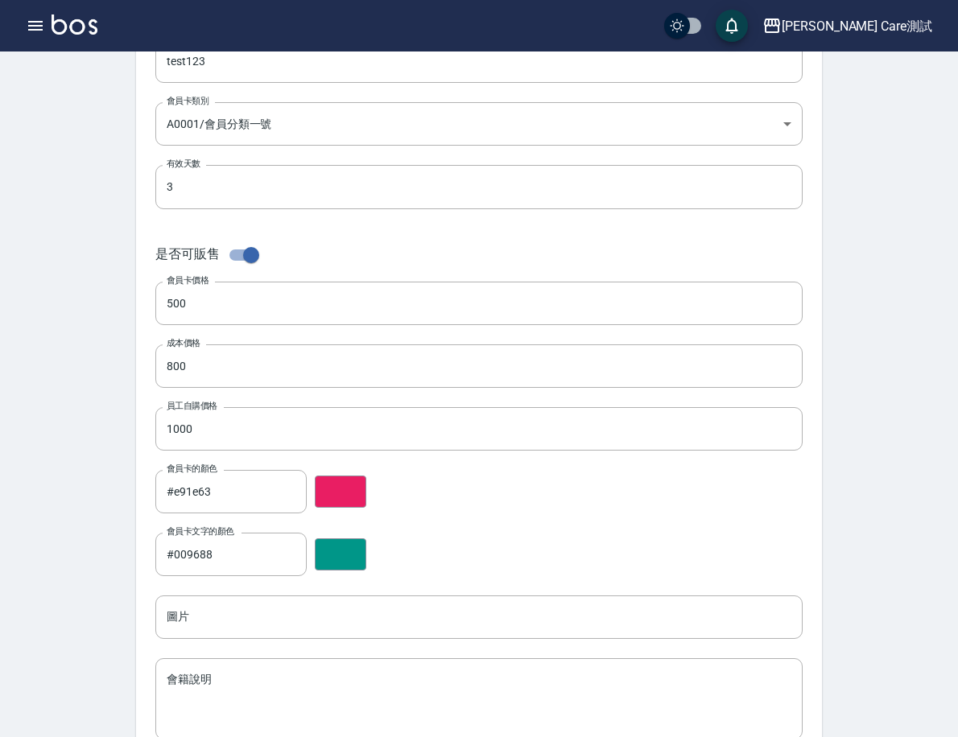
click at [517, 496] on div "會員卡的顏色 #e91e63 會員卡的顏色" at bounding box center [478, 491] width 647 height 43
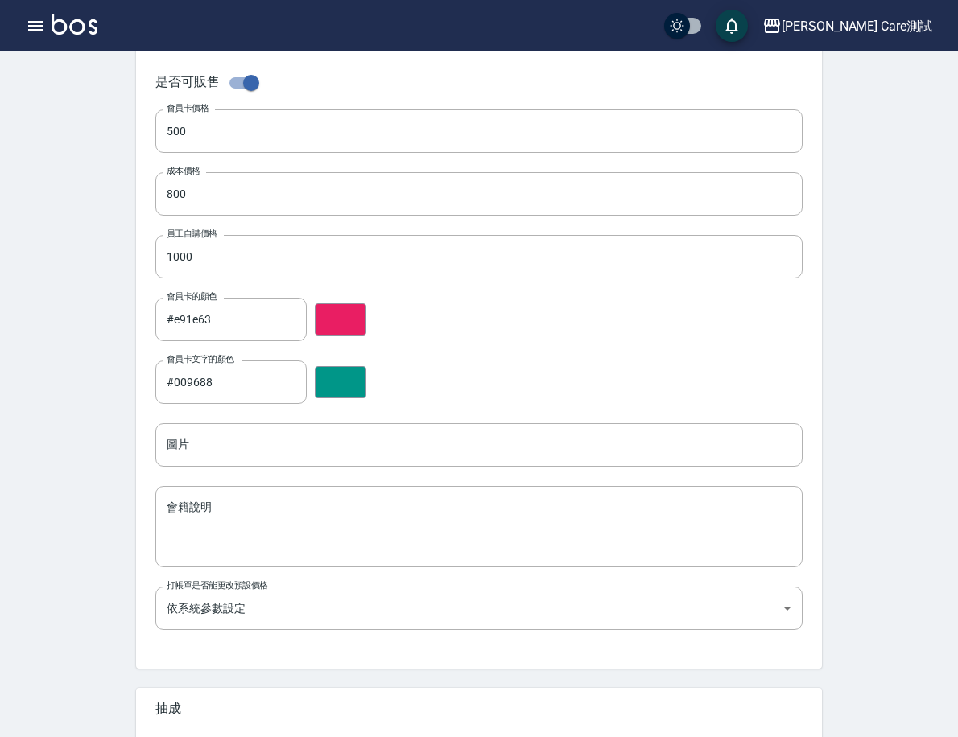
scroll to position [418, 0]
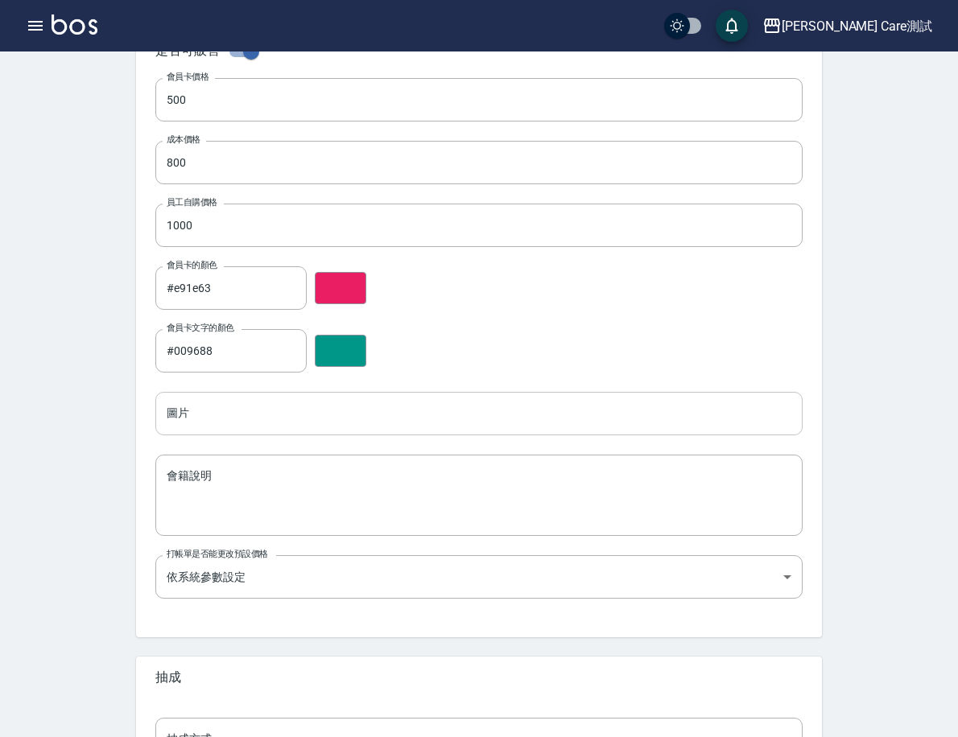
click at [530, 419] on input "圖片" at bounding box center [478, 413] width 647 height 43
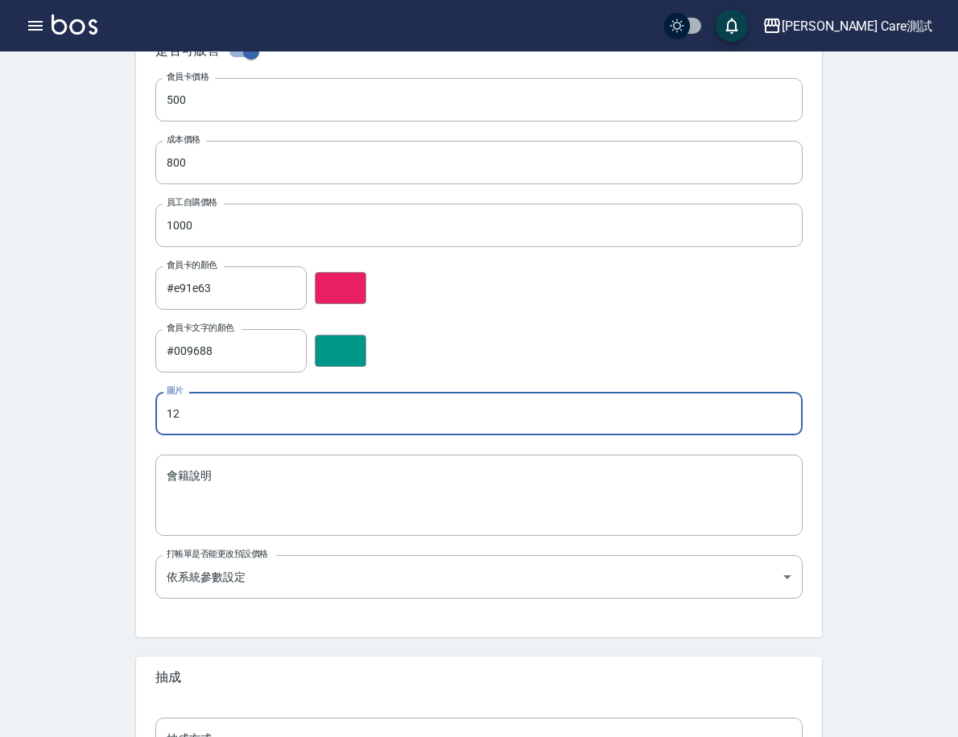
type input "1"
type input "^_^"
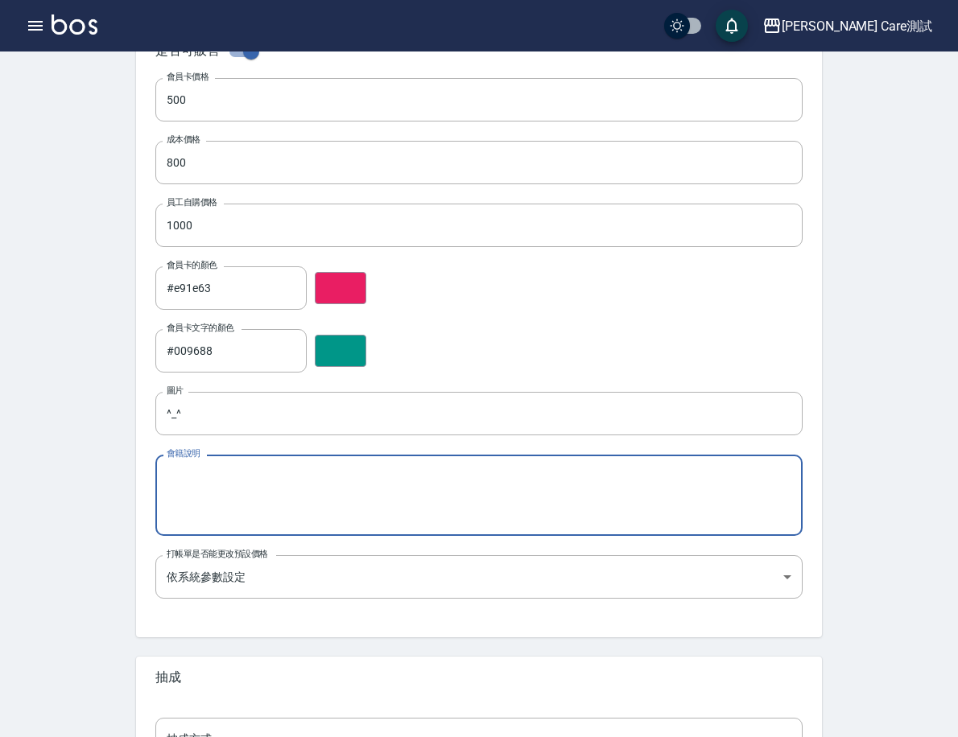
click at [472, 493] on textarea "會籍說明" at bounding box center [479, 495] width 624 height 55
click at [341, 422] on input "^_^" at bounding box center [478, 413] width 647 height 43
click at [289, 488] on textarea "會籍說明" at bounding box center [479, 495] width 624 height 55
paste textarea "^_^"
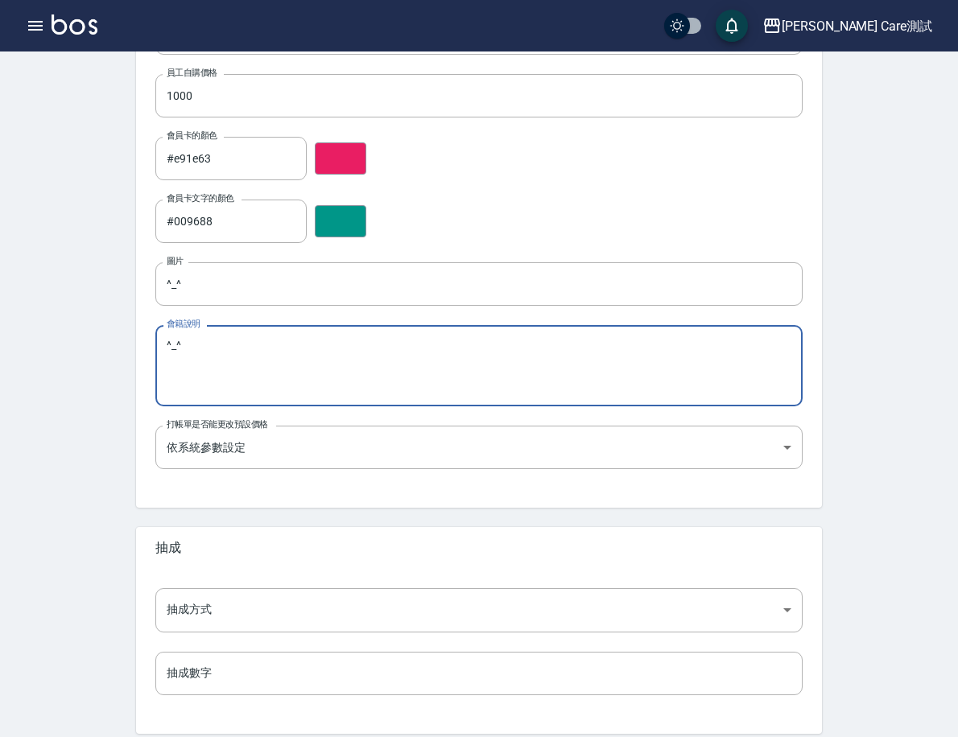
scroll to position [565, 0]
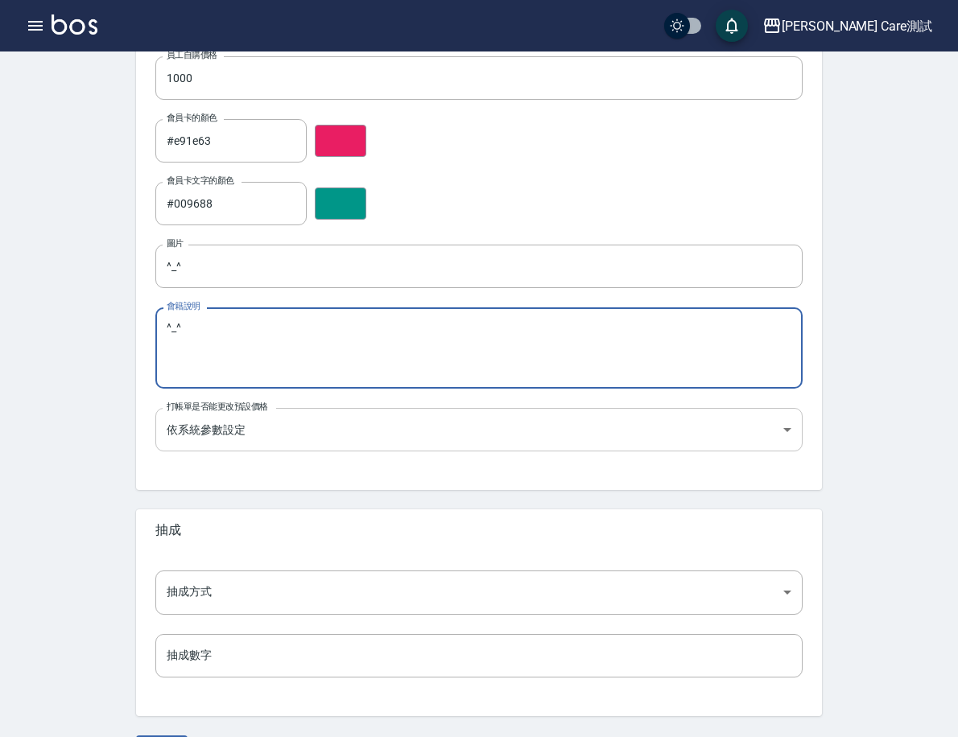
type textarea "^_^"
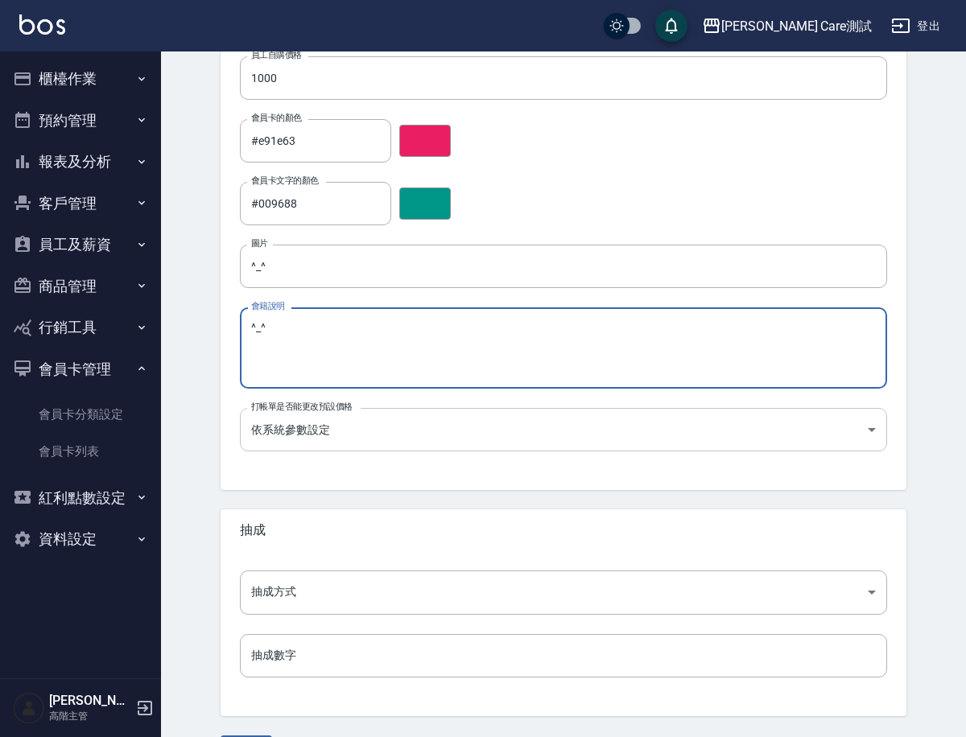
click at [307, 433] on body "Jean Care測試 登出 櫃檯作業 打帳單 帳單列表 掛單列表 座位開單 營業儀表板 現金收支登錄 高階收支登錄 材料自購登錄 每日結帳 排班表 現場電腦…" at bounding box center [483, 109] width 966 height 1349
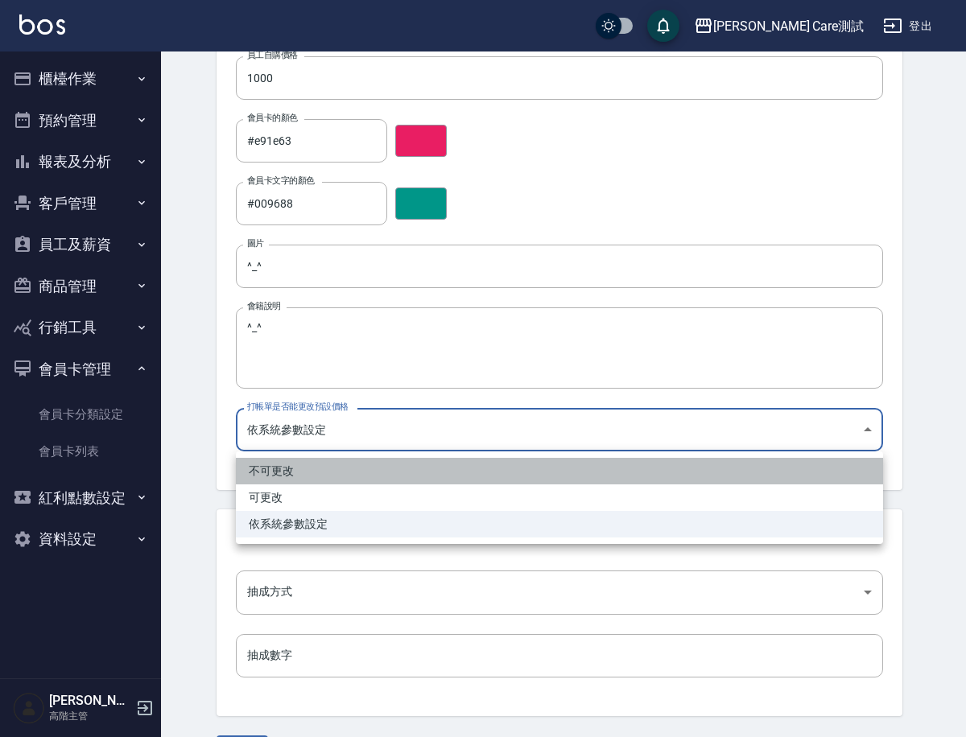
click at [308, 480] on li "不可更改" at bounding box center [559, 471] width 647 height 27
type input "TRUE"
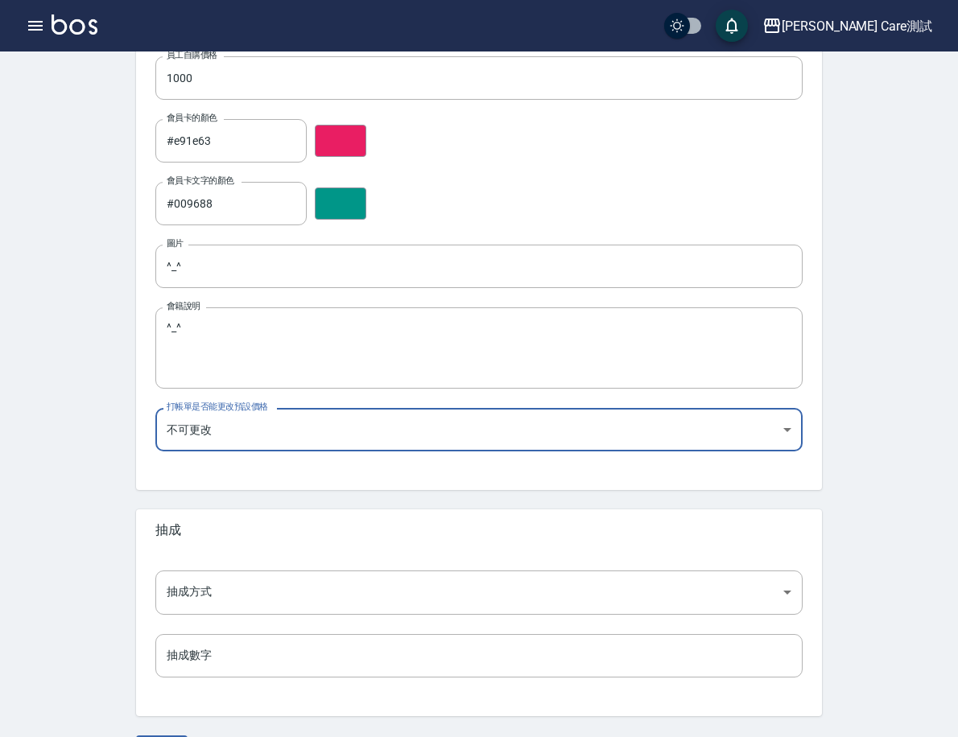
scroll to position [612, 0]
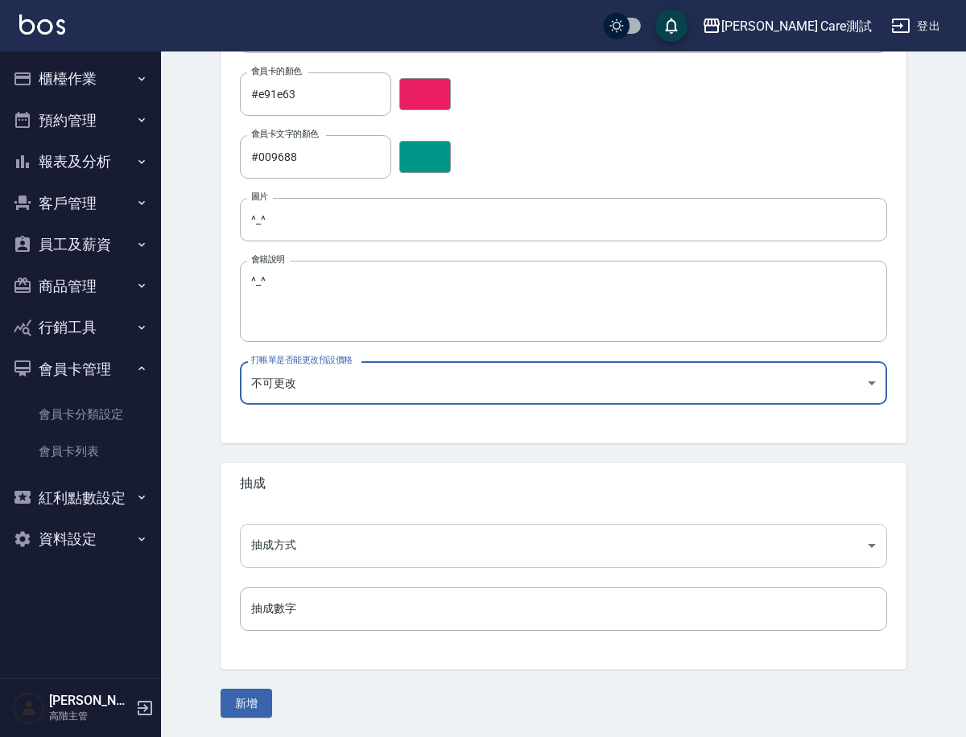
click at [309, 558] on body "Jean Care測試 登出 櫃檯作業 打帳單 帳單列表 掛單列表 座位開單 營業儀表板 現金收支登錄 高階收支登錄 材料自購登錄 每日結帳 排班表 現場電腦…" at bounding box center [483, 62] width 966 height 1349
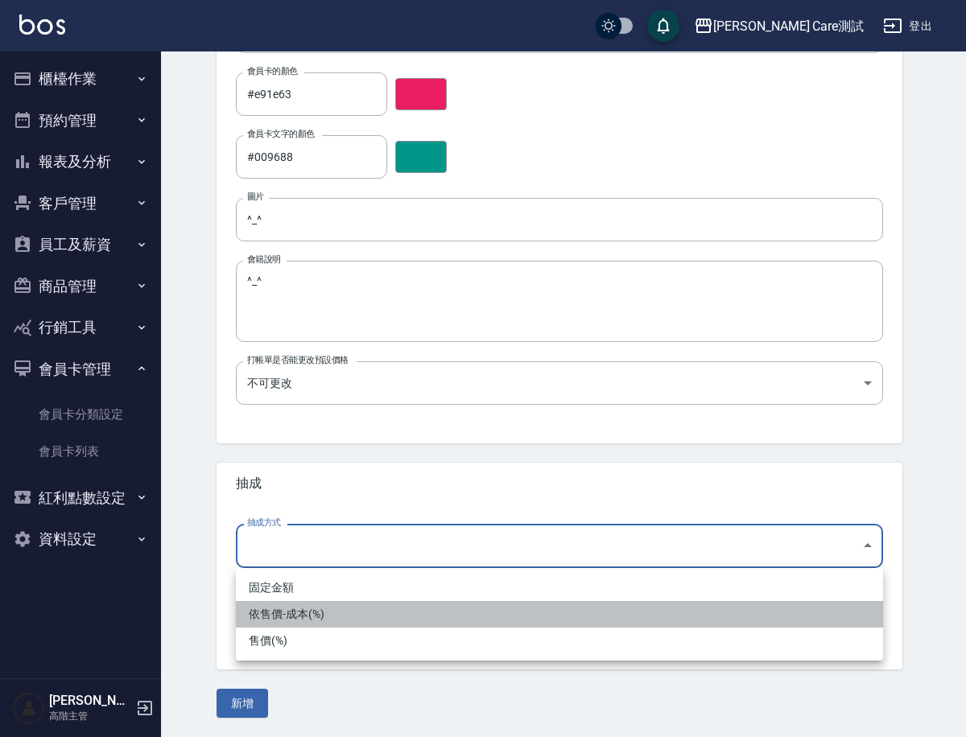
click at [296, 614] on li "依售價-成本(%)" at bounding box center [559, 614] width 647 height 27
type input "byCost"
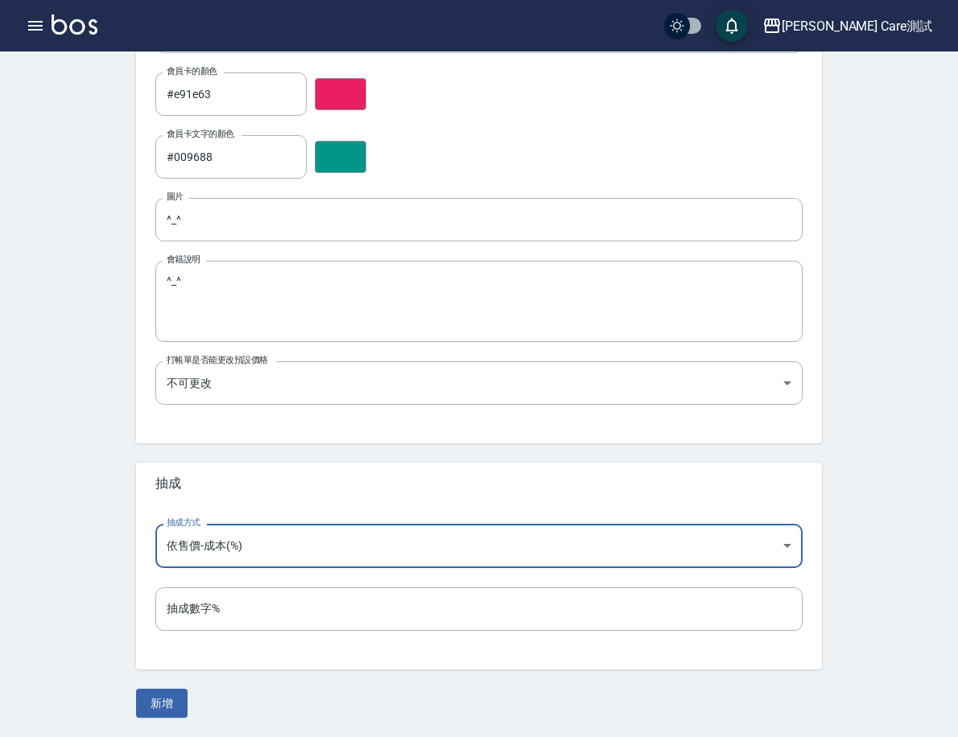
click at [296, 614] on input "抽成數字%" at bounding box center [478, 608] width 647 height 43
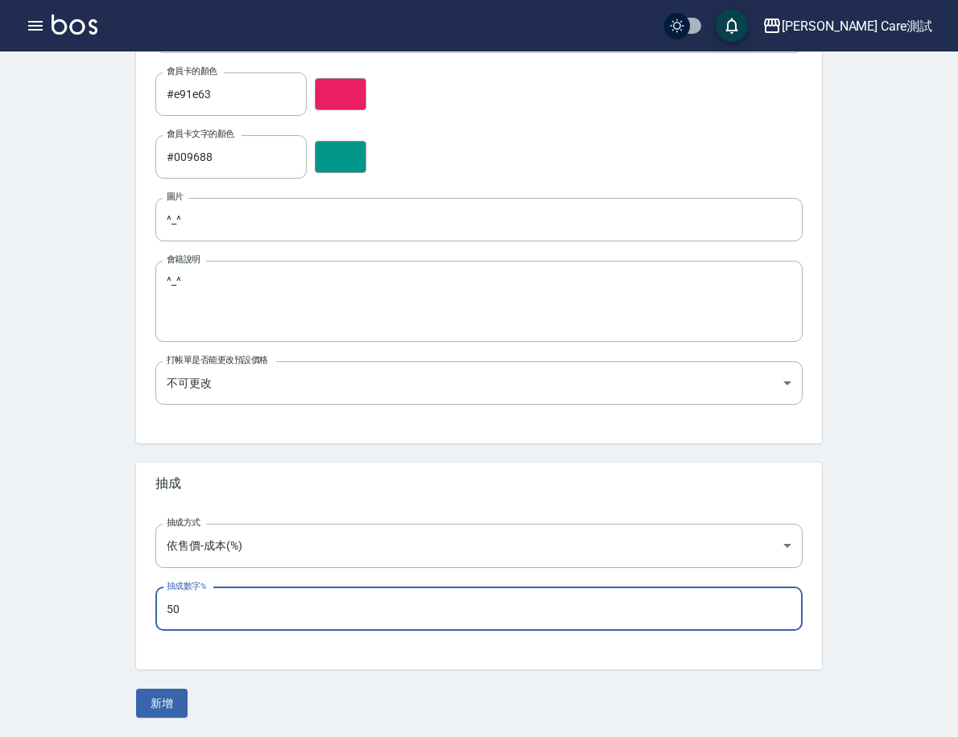
type input "50"
click at [320, 653] on div "抽成方式 依售價-成本(%) byCost 抽成方式 抽成數字% 50 抽成數字%" at bounding box center [479, 587] width 686 height 164
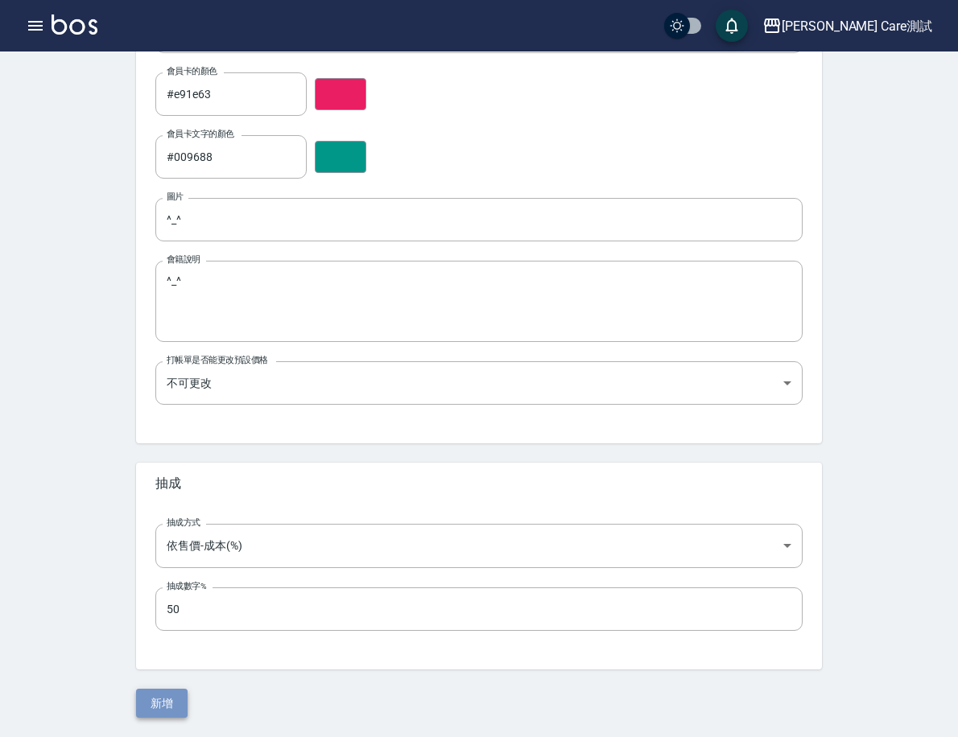
click at [187, 702] on button "新增" at bounding box center [161, 704] width 51 height 30
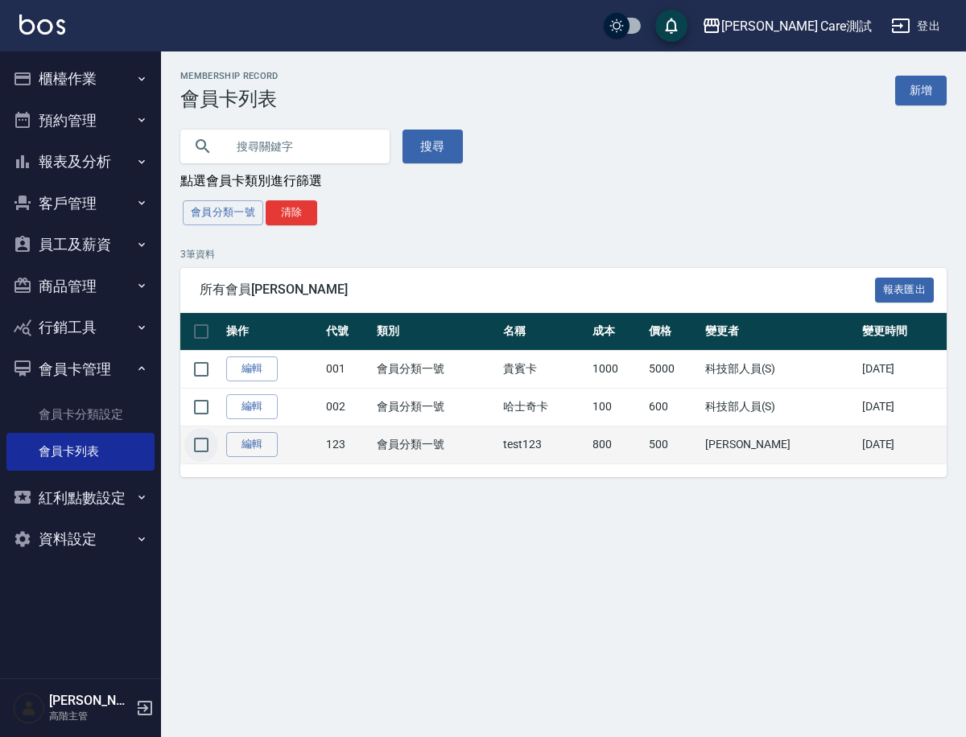
click at [203, 444] on input "checkbox" at bounding box center [201, 445] width 34 height 34
checkbox input "true"
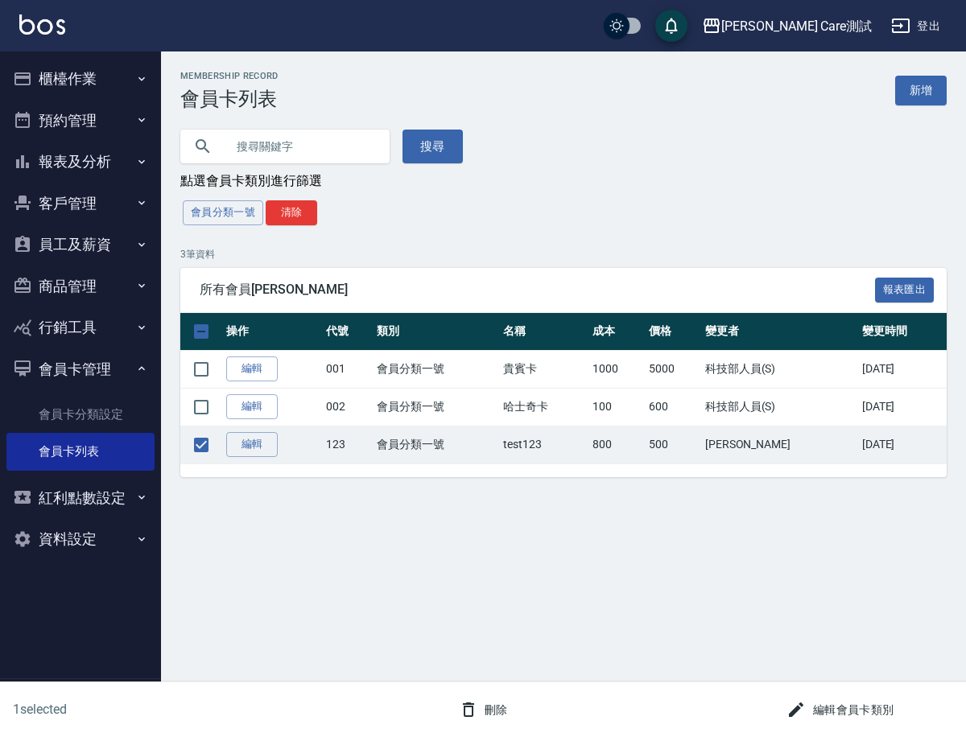
click at [823, 702] on button "編輯會員卡類別" at bounding box center [840, 710] width 120 height 30
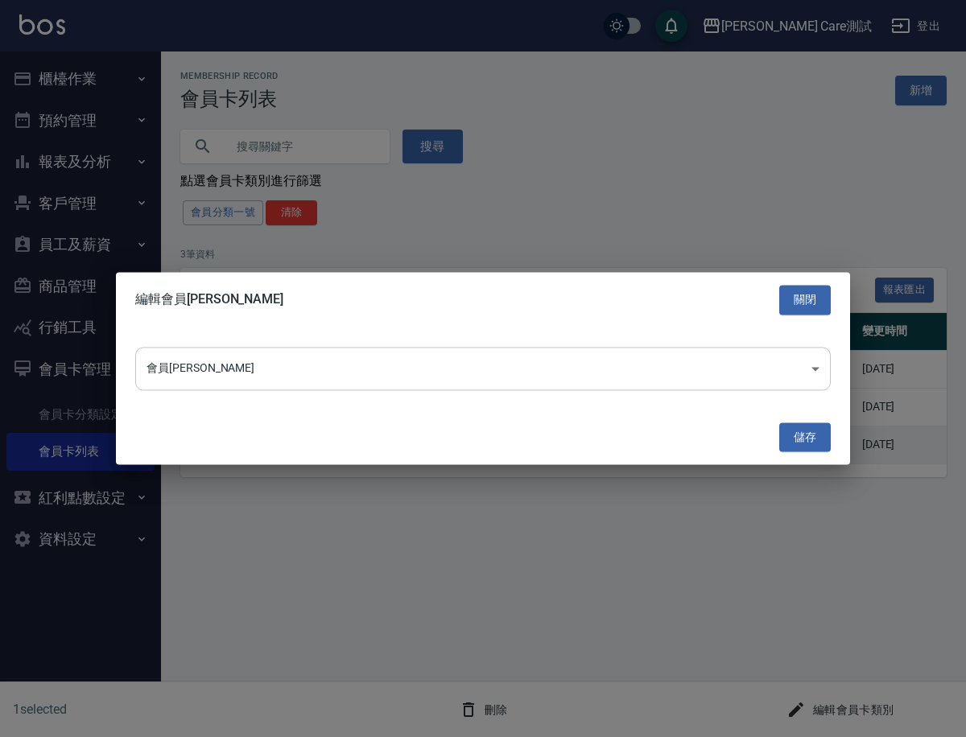
click at [324, 374] on body "Jean Care測試 登出 櫃檯作業 打帳單 帳單列表 掛單列表 座位開單 營業儀表板 現金收支登錄 高階收支登錄 材料自購登錄 每日結帳 排班表 現場電腦…" at bounding box center [483, 368] width 966 height 737
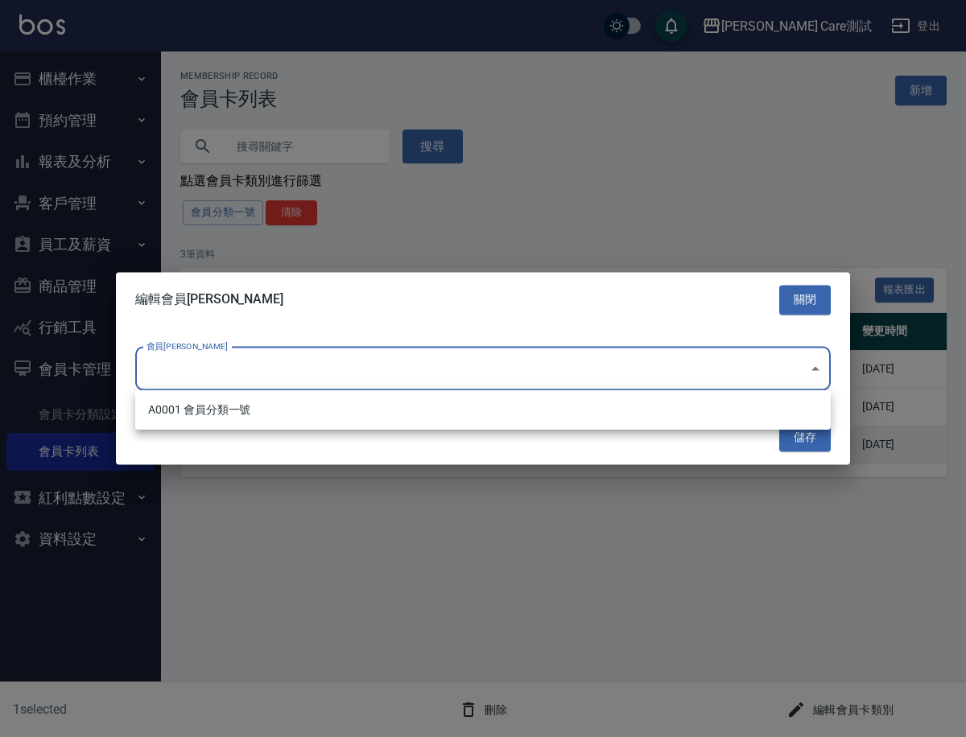
click at [327, 410] on li "A0001 會員分類一號" at bounding box center [482, 410] width 695 height 27
type input "adf701b5-0153-7cac-5fec-66803c44b5d0"
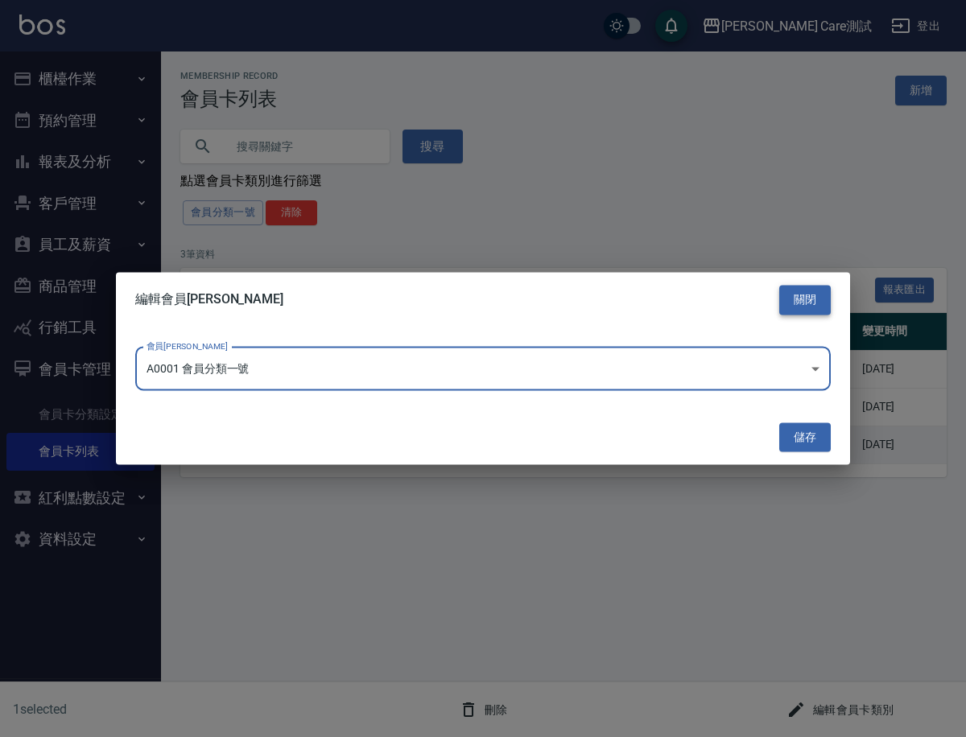
click at [792, 292] on button "關閉" at bounding box center [804, 300] width 51 height 30
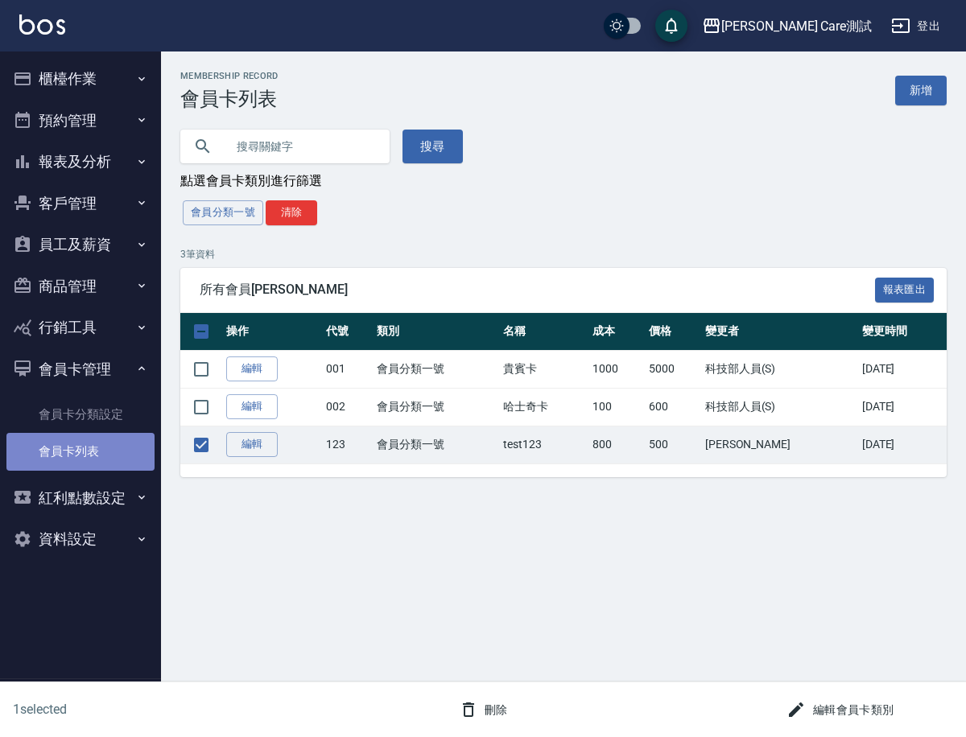
click at [93, 433] on link "會員卡列表" at bounding box center [80, 451] width 148 height 37
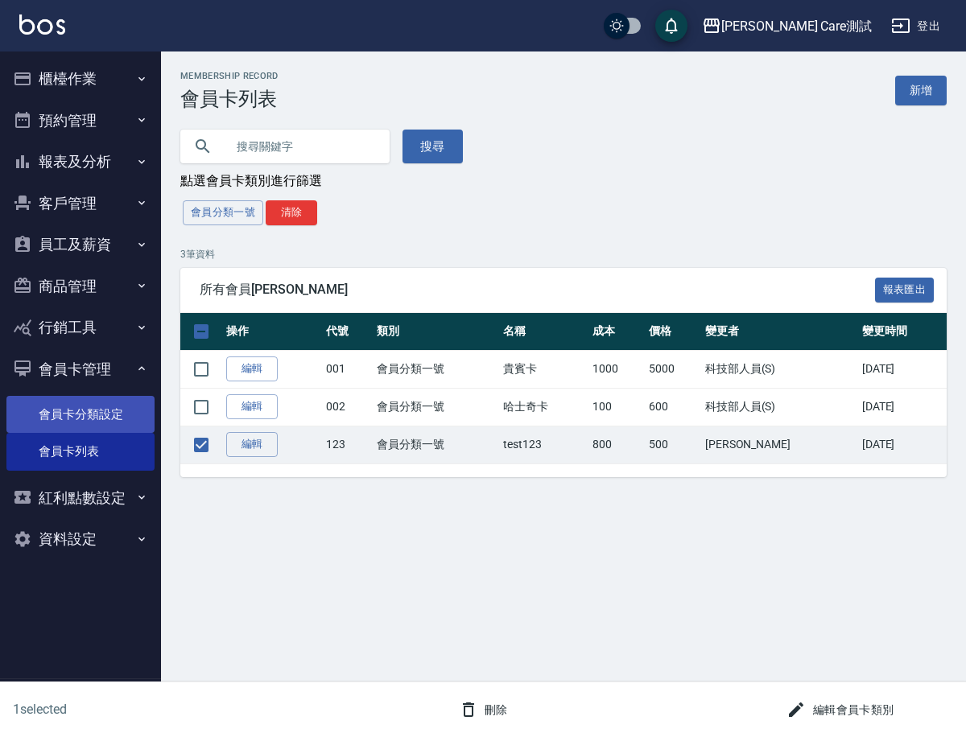
click at [86, 425] on link "會員卡分類設定" at bounding box center [80, 414] width 148 height 37
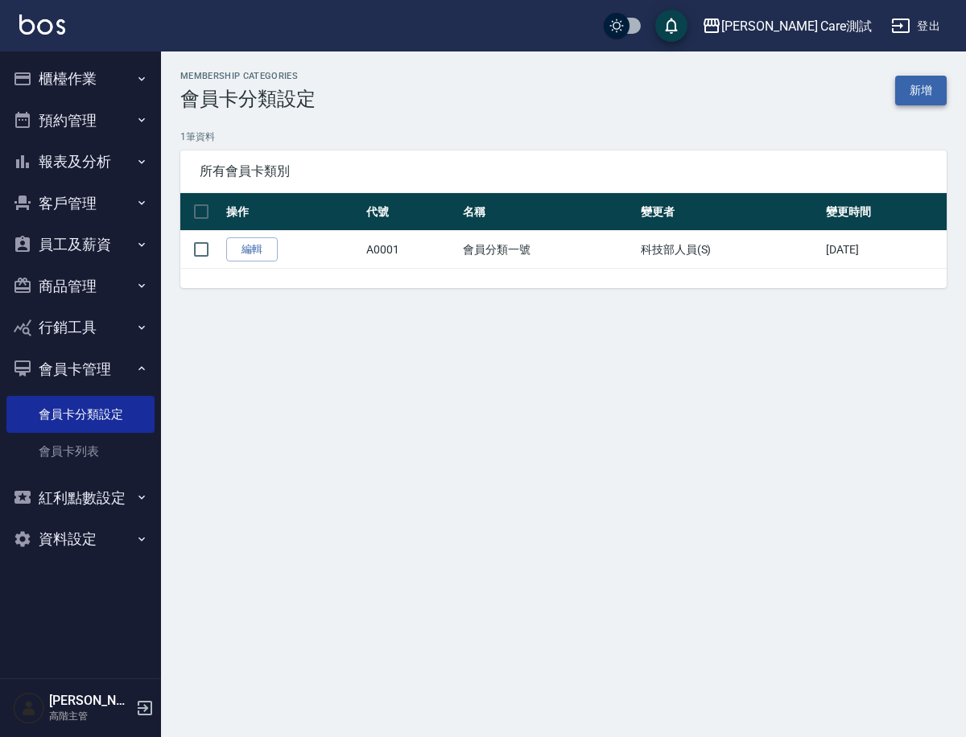
click at [903, 100] on link "新增" at bounding box center [920, 91] width 51 height 30
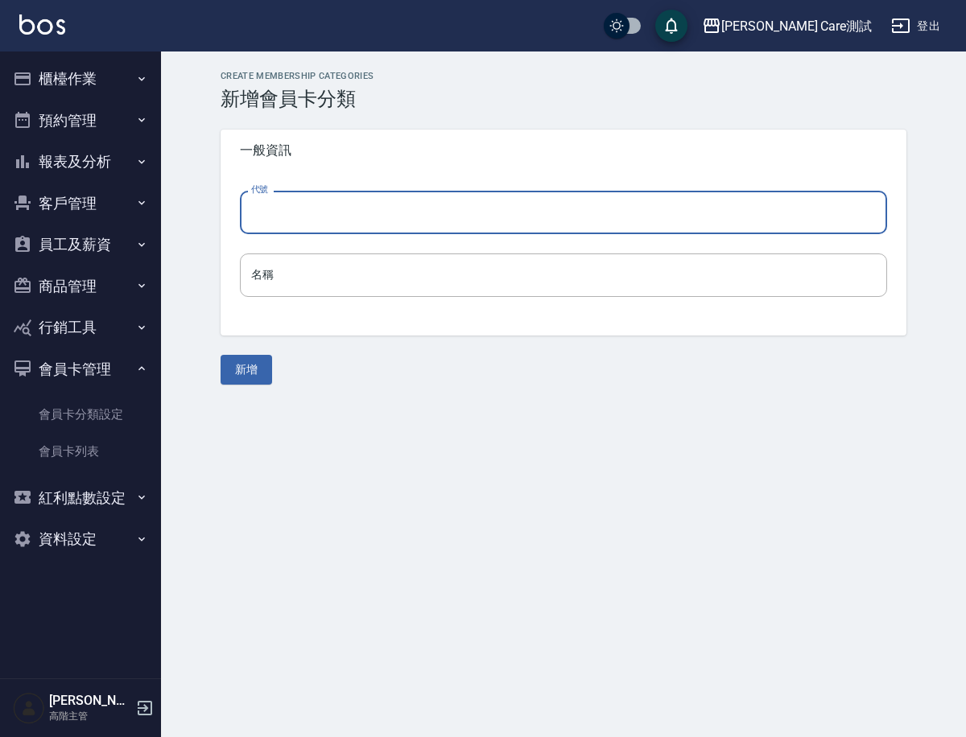
click at [264, 231] on input "代號" at bounding box center [563, 212] width 647 height 43
type input "123"
click at [327, 271] on input "名稱" at bounding box center [563, 274] width 647 height 43
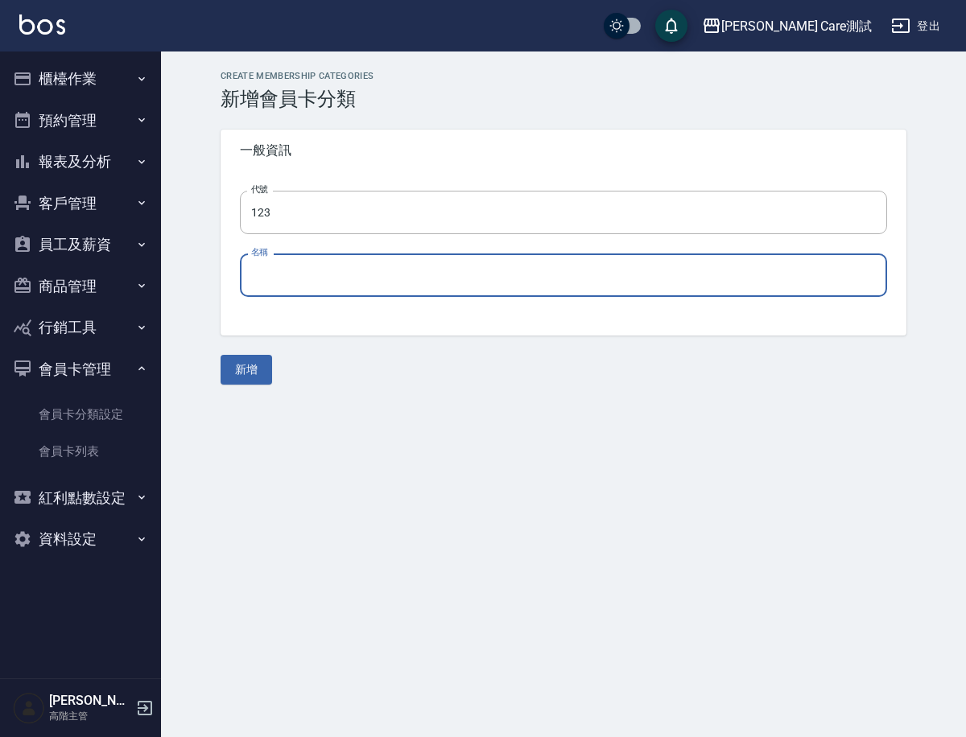
type input "test123"
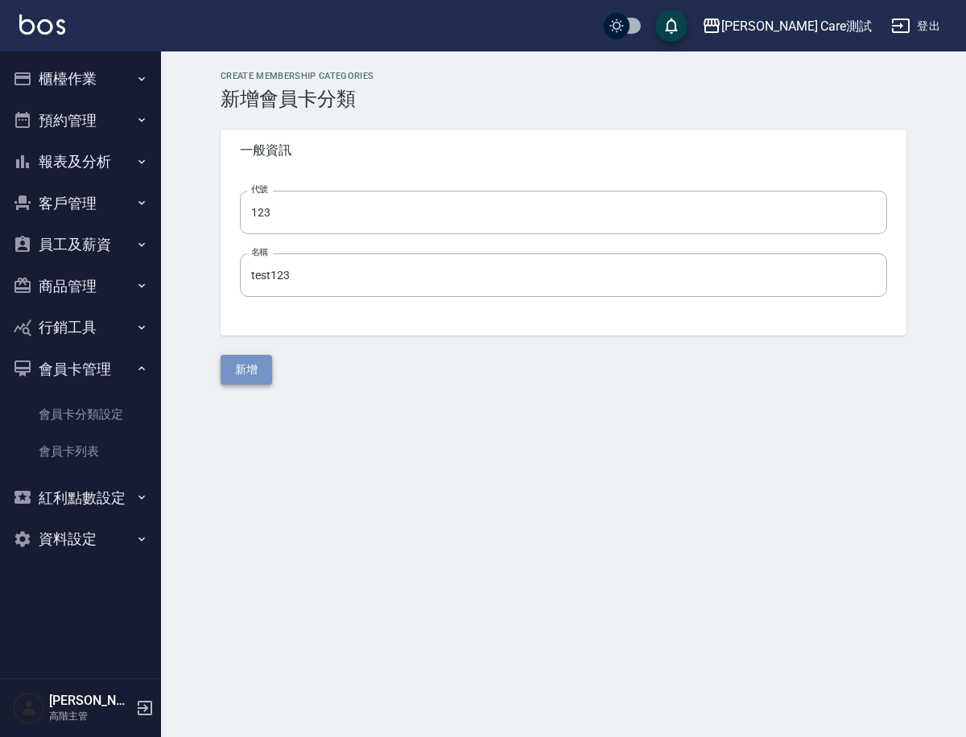
click at [257, 375] on button "新增" at bounding box center [245, 370] width 51 height 30
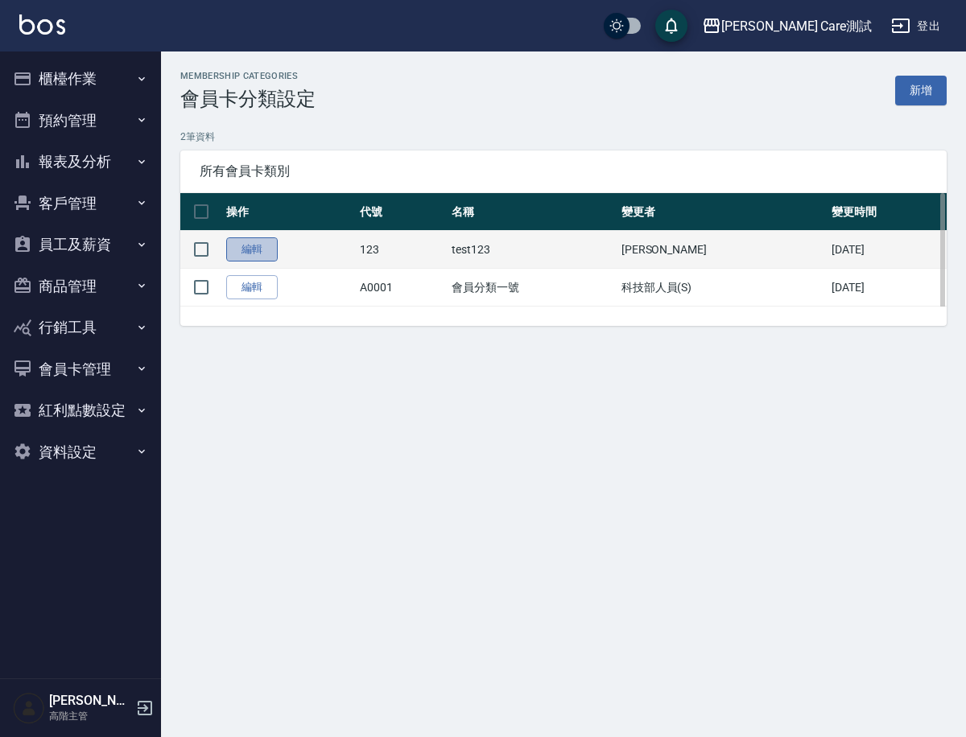
click at [261, 256] on link "編輯" at bounding box center [251, 249] width 51 height 25
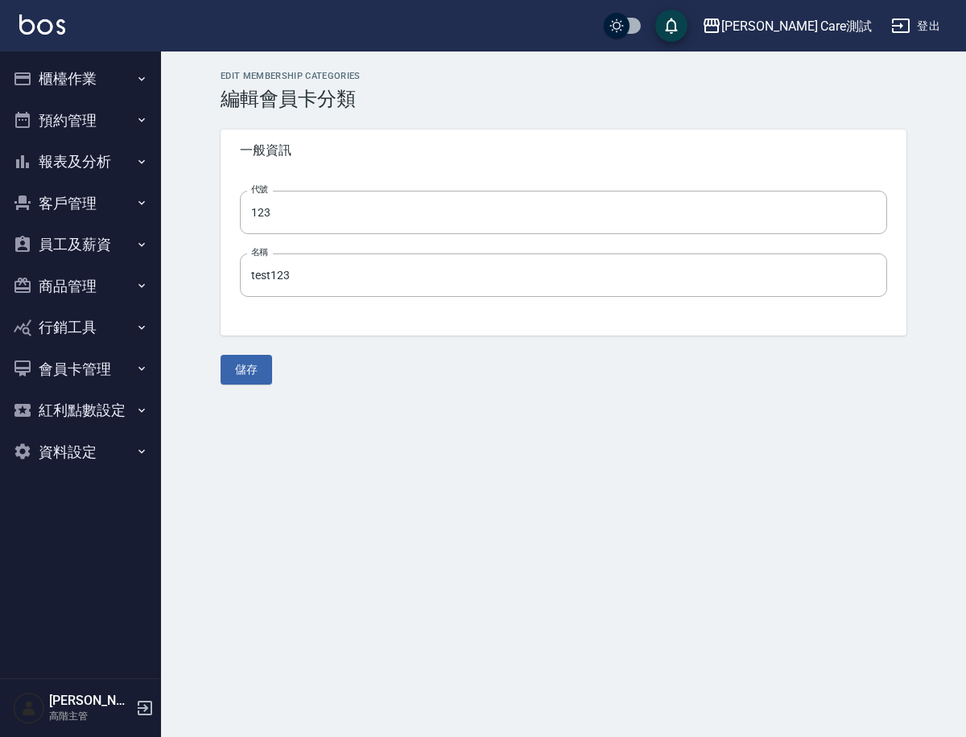
click at [102, 377] on button "會員卡管理" at bounding box center [80, 369] width 148 height 42
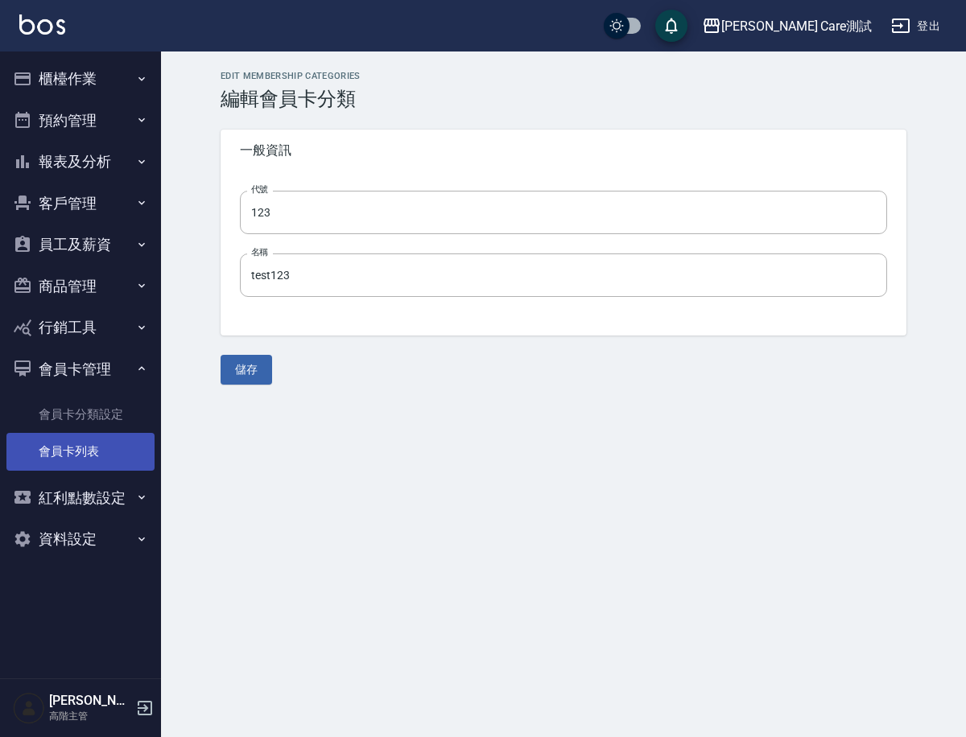
click at [90, 452] on link "會員卡列表" at bounding box center [80, 451] width 148 height 37
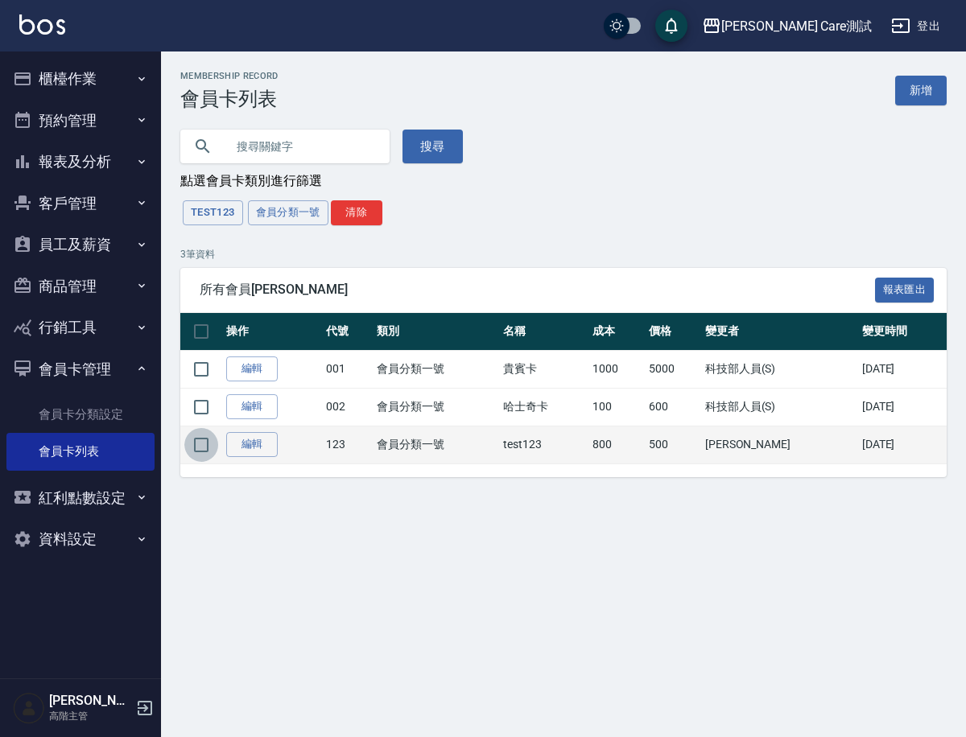
click at [203, 454] on input "checkbox" at bounding box center [201, 445] width 34 height 34
checkbox input "true"
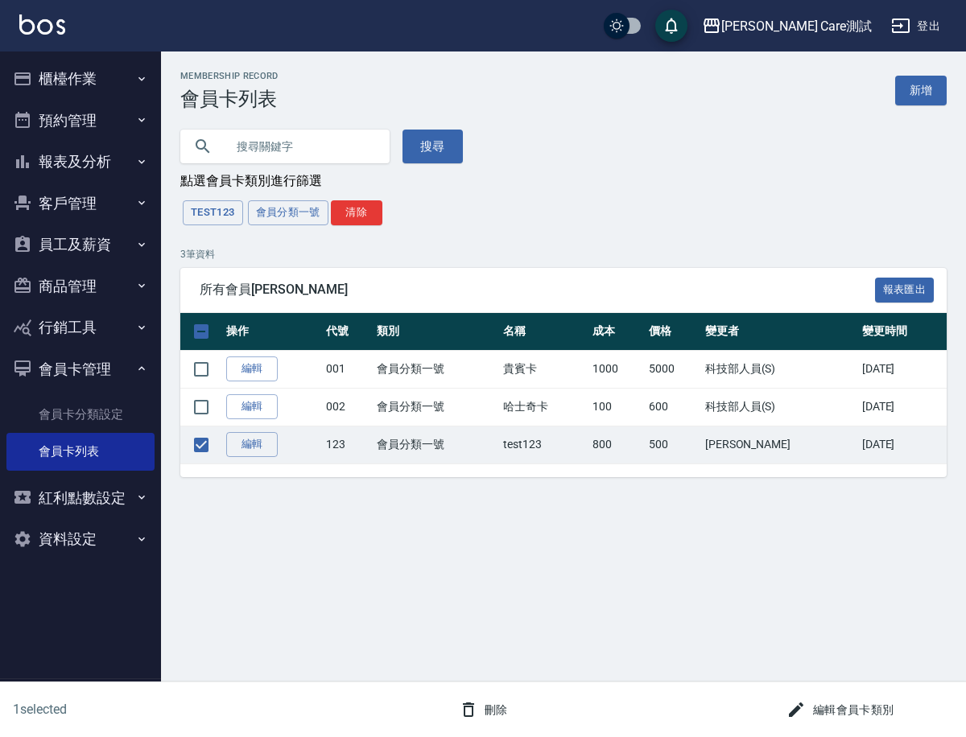
click at [875, 711] on button "編輯會員卡類別" at bounding box center [840, 710] width 120 height 30
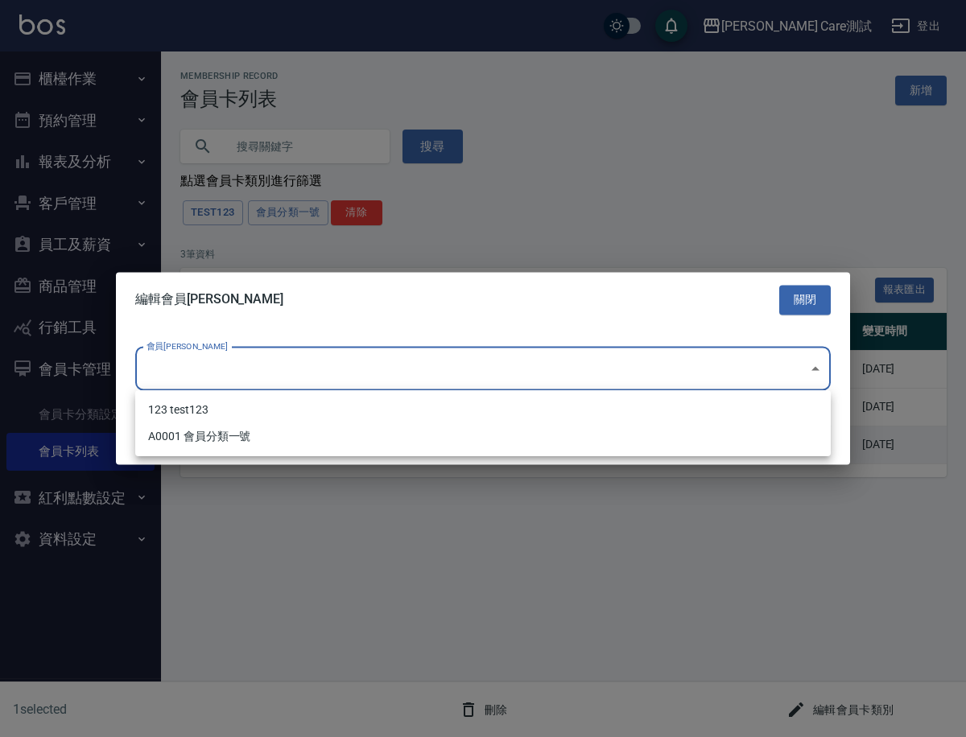
click at [458, 384] on body "Jean Care測試 登出 櫃檯作業 打帳單 帳單列表 掛單列表 座位開單 營業儀表板 現金收支登錄 高階收支登錄 材料自購登錄 每日結帳 排班表 現場電腦…" at bounding box center [483, 368] width 966 height 737
click at [431, 408] on li "123 test123" at bounding box center [482, 410] width 695 height 27
type input "a957cee0-64ea-4e86-9b94-f3d4c893540b"
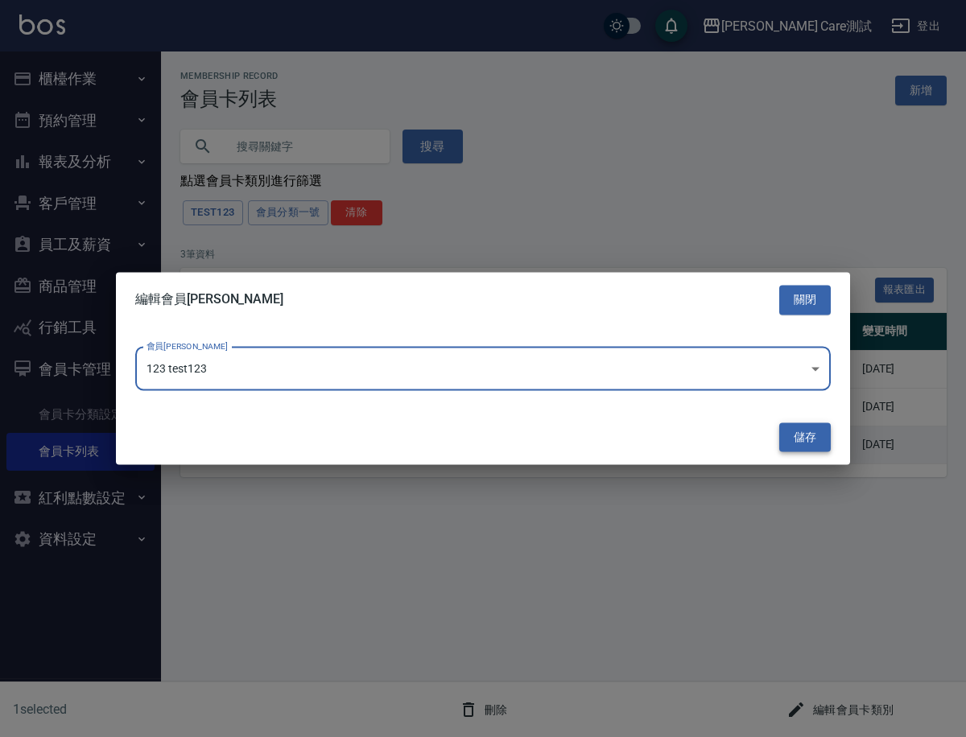
click at [805, 438] on button "儲存" at bounding box center [804, 437] width 51 height 30
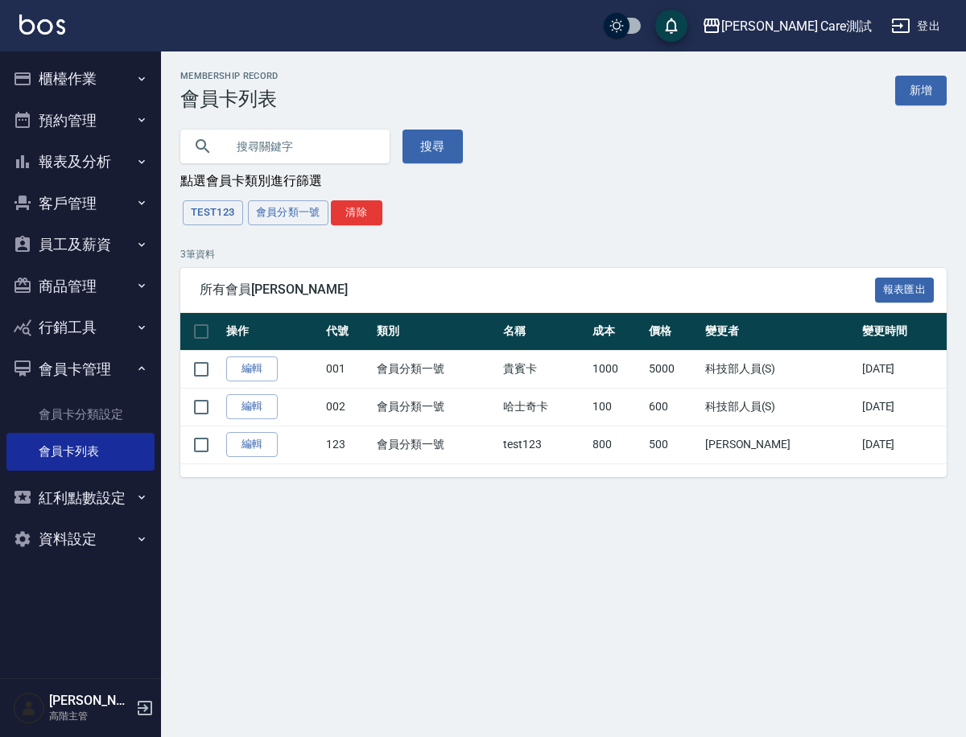
click at [810, 572] on div "Membership Record 會員卡列表 新增 搜尋 點選會員卡類別進行篩選 test123 會員分類一號 清除 3 筆資料 所有會員卡 報表匯出 操作…" at bounding box center [483, 368] width 966 height 737
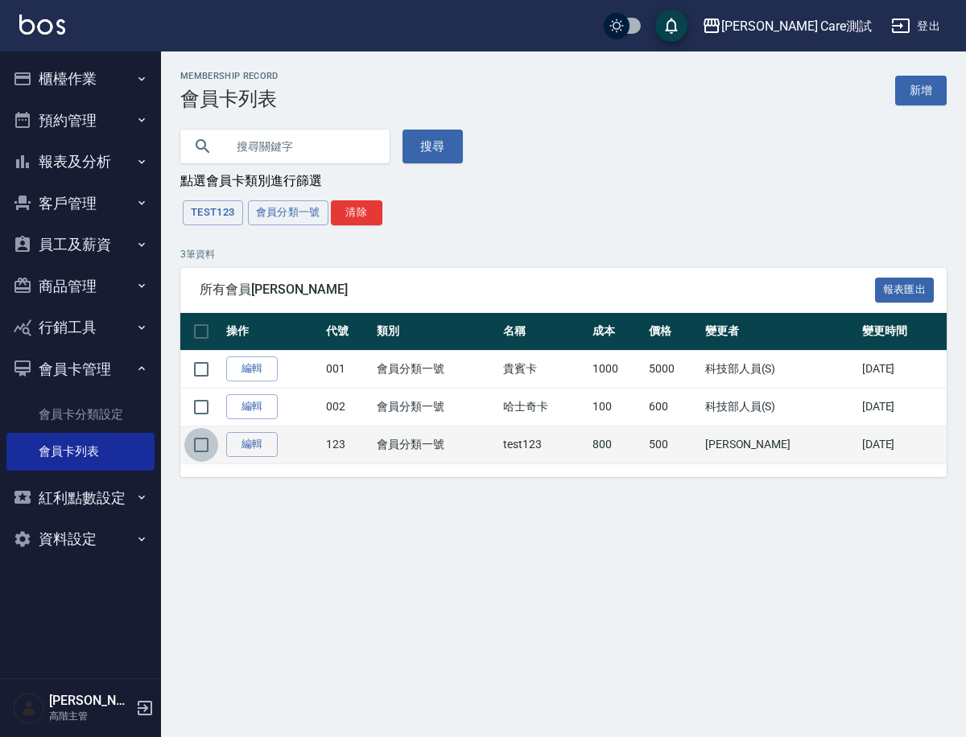
click at [196, 444] on input "checkbox" at bounding box center [201, 445] width 34 height 34
checkbox input "true"
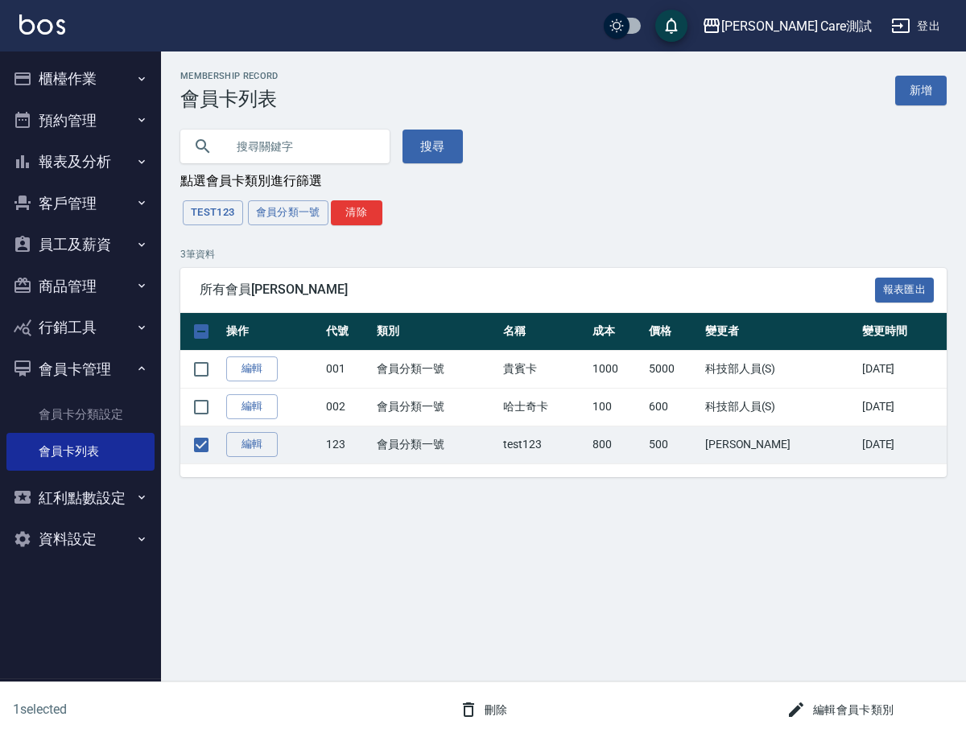
click at [842, 707] on button "編輯會員卡類別" at bounding box center [840, 710] width 120 height 30
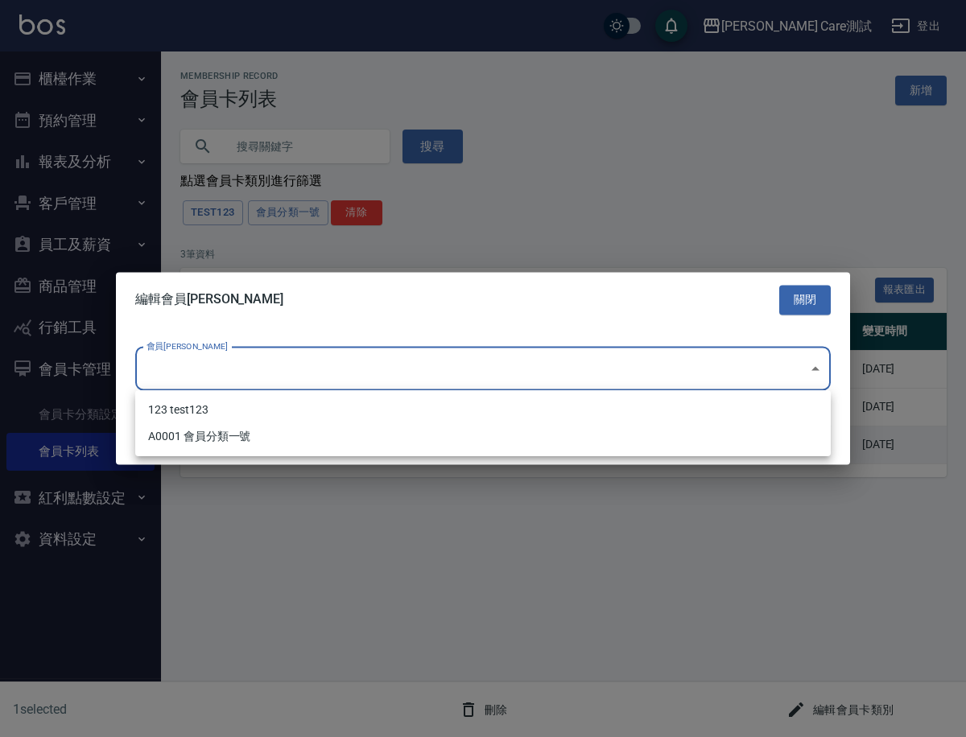
click at [601, 375] on body "Jean Care測試 登出 櫃檯作業 打帳單 帳單列表 掛單列表 座位開單 營業儀表板 現金收支登錄 高階收支登錄 材料自購登錄 每日結帳 排班表 現場電腦…" at bounding box center [483, 368] width 966 height 737
click at [566, 418] on li "123 test123" at bounding box center [482, 410] width 695 height 27
type input "a957cee0-64ea-4e86-9b94-f3d4c893540b"
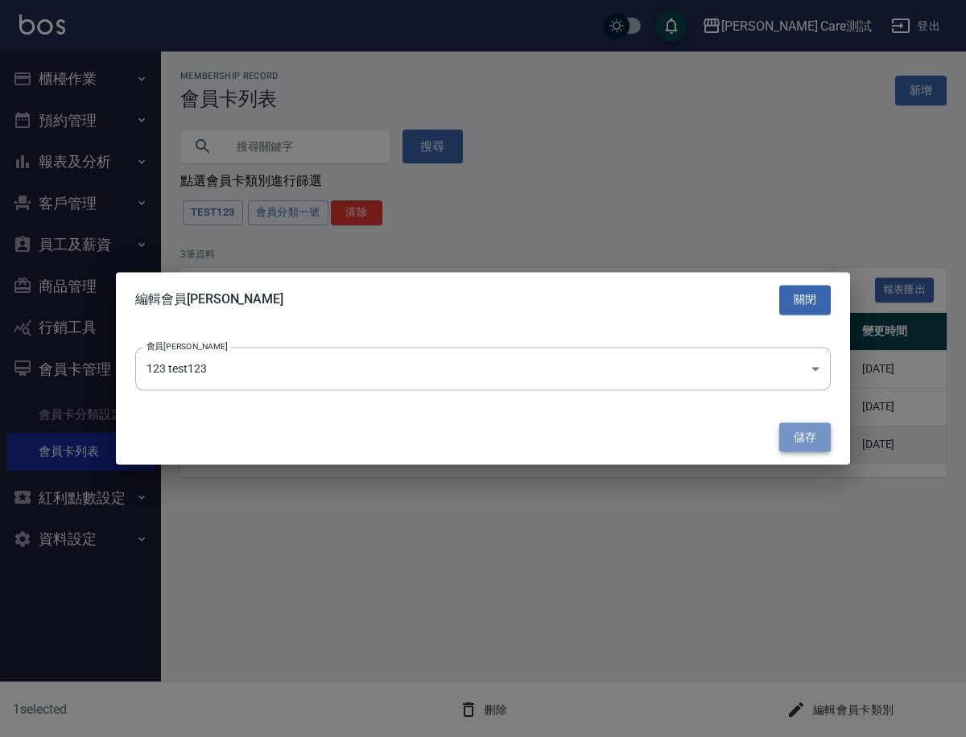
click at [797, 433] on button "儲存" at bounding box center [804, 437] width 51 height 30
checkbox input "false"
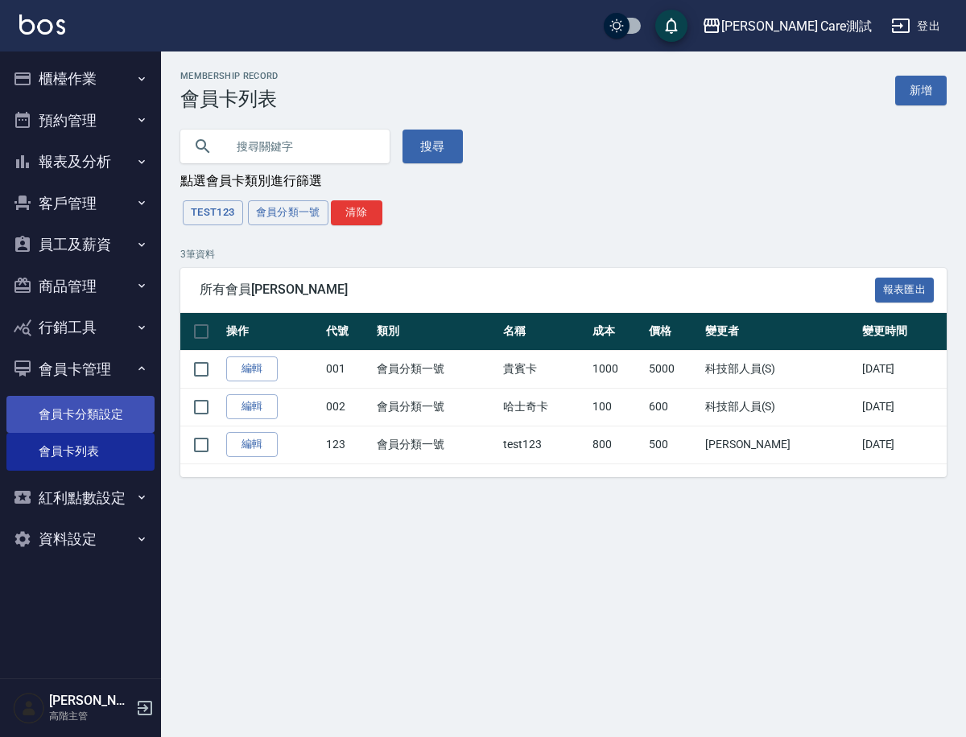
click at [119, 416] on link "會員卡分類設定" at bounding box center [80, 414] width 148 height 37
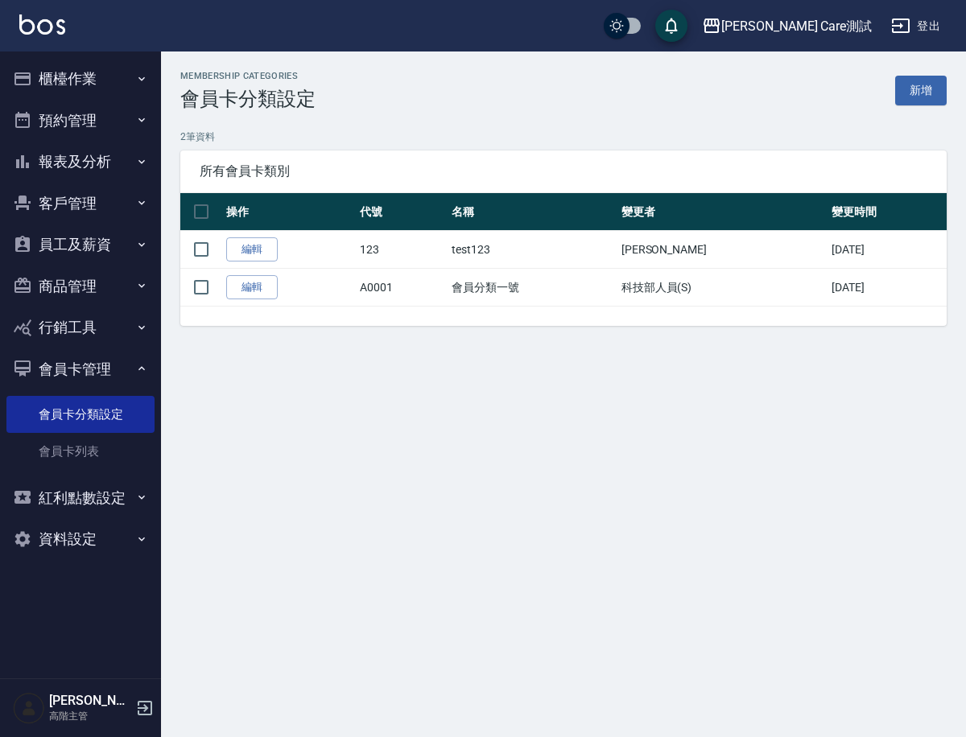
click at [155, 442] on nav "櫃檯作業 打帳單 帳單列表 掛單列表 座位開單 營業儀表板 現金收支登錄 高階收支登錄 材料自購登錄 每日結帳 排班表 現場電腦打卡 掃碼打卡 預約管理 預約…" at bounding box center [80, 364] width 161 height 627
click at [122, 445] on link "會員卡列表" at bounding box center [80, 451] width 148 height 37
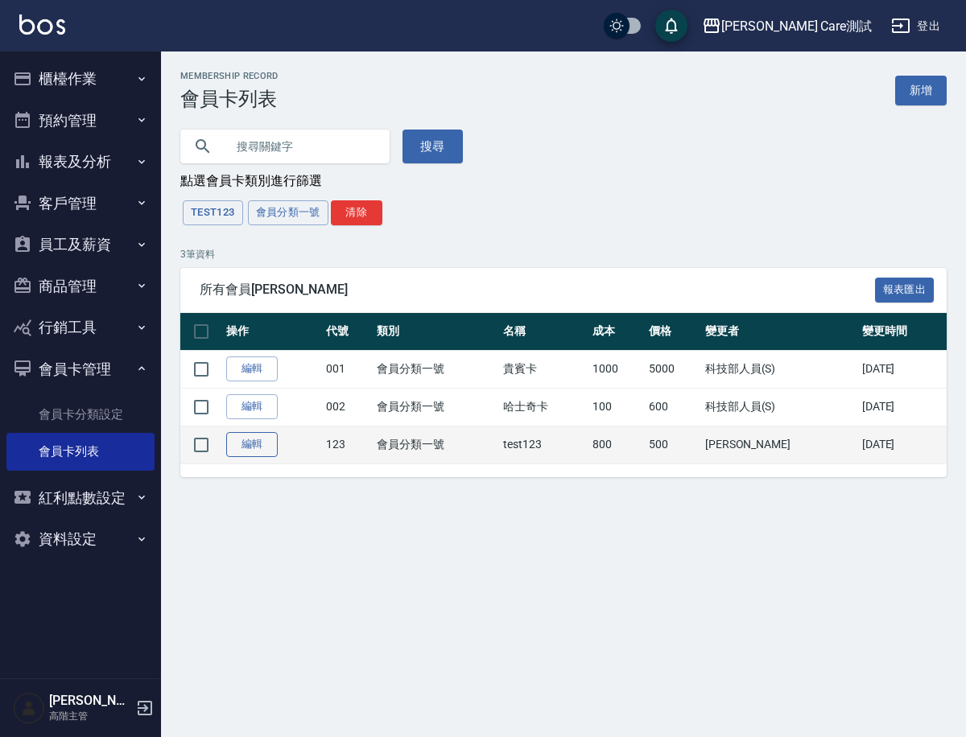
click at [260, 444] on link "編輯" at bounding box center [251, 444] width 51 height 25
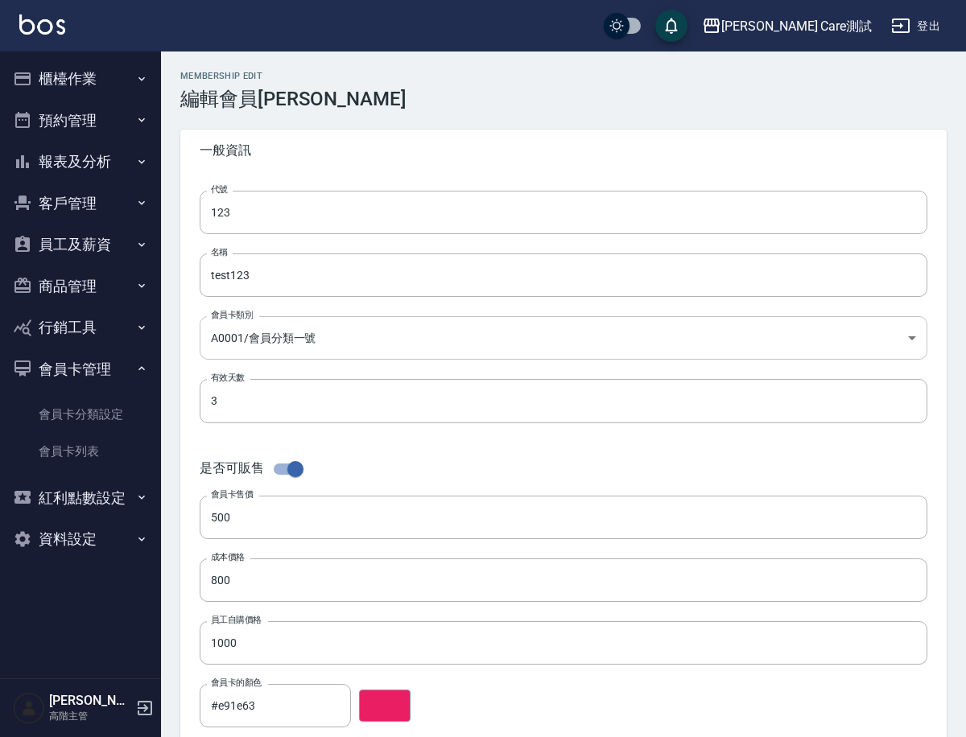
click at [260, 335] on body "Jean Care測試 登出 櫃檯作業 打帳單 帳單列表 掛單列表 座位開單 營業儀表板 現金收支登錄 高階收支登錄 材料自購登錄 每日結帳 排班表 現場電腦…" at bounding box center [483, 674] width 966 height 1349
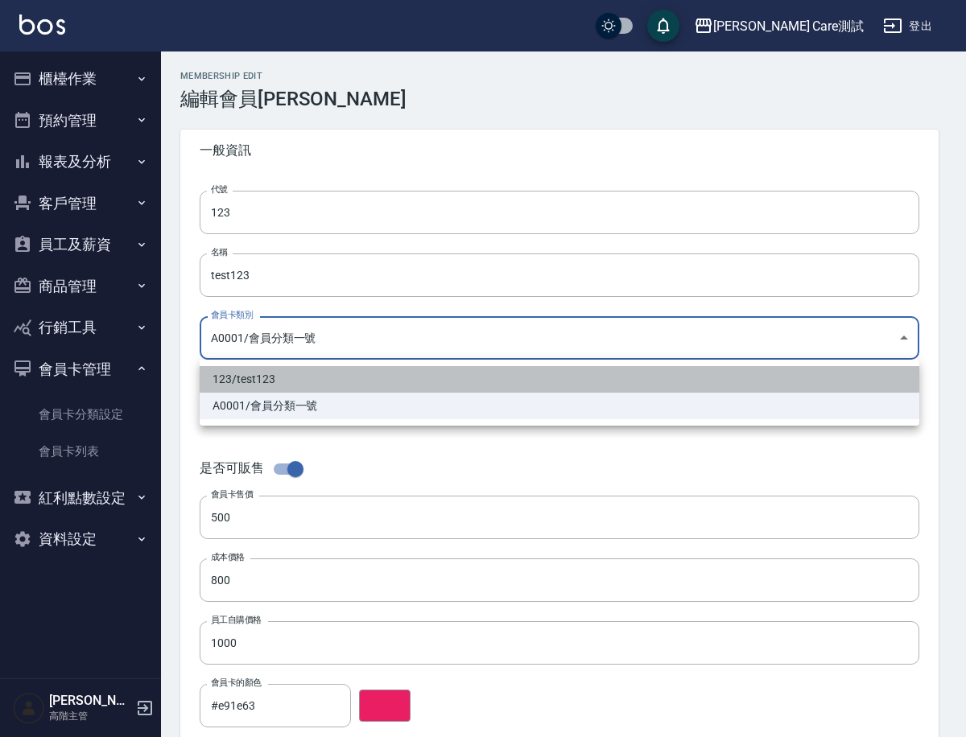
click at [274, 384] on li "123 / test123" at bounding box center [559, 379] width 719 height 27
type input "a957cee0-64ea-4e86-9b94-f3d4c893540b"
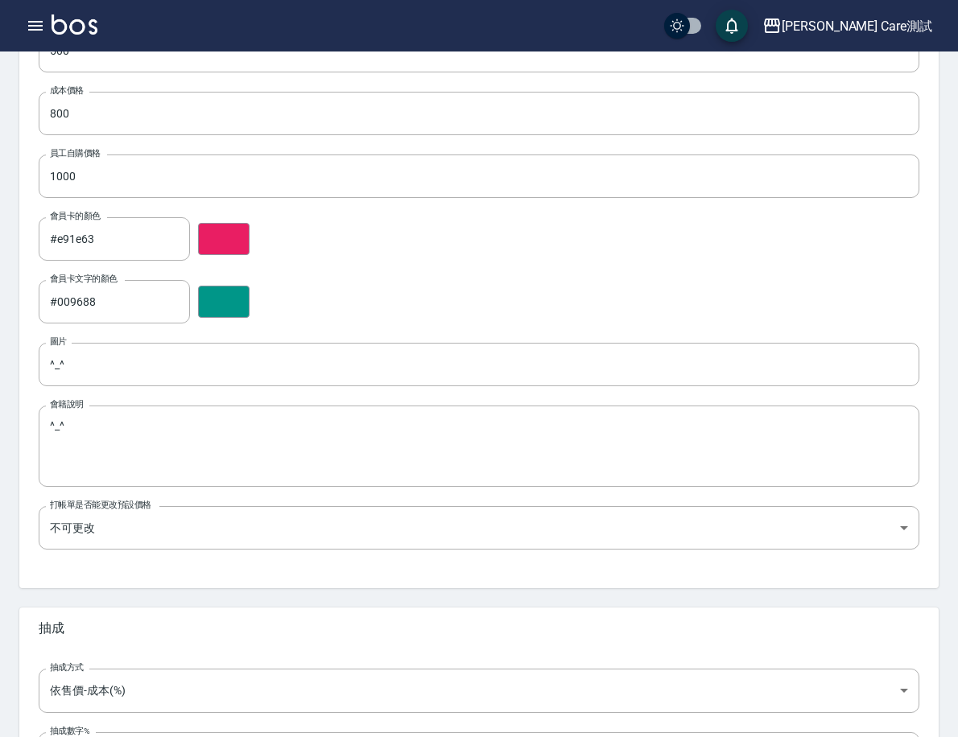
scroll to position [612, 0]
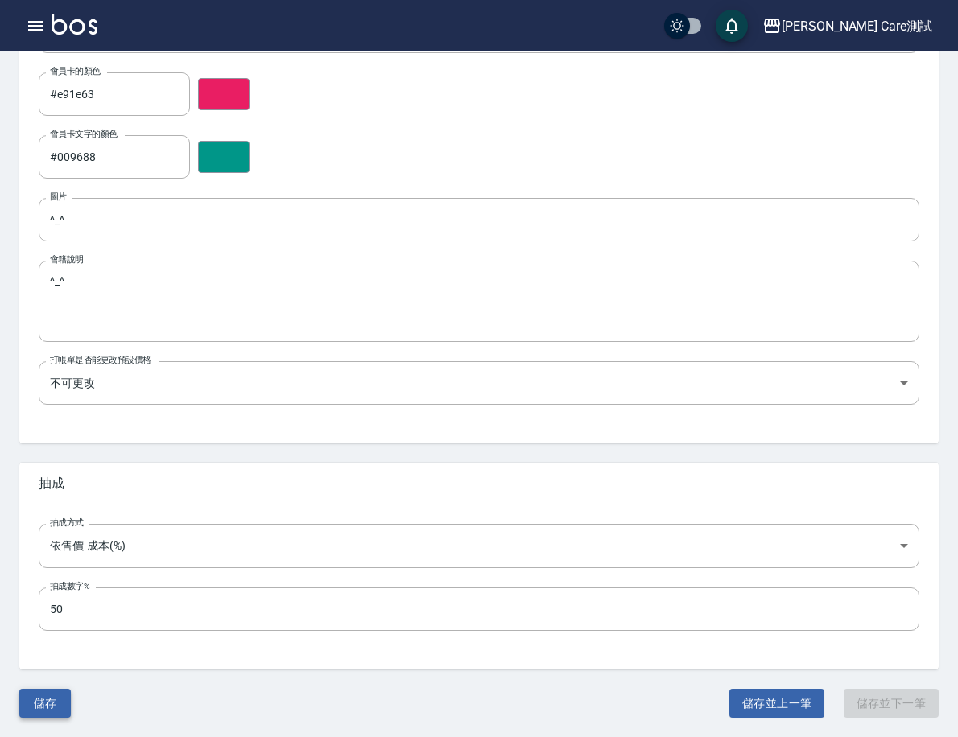
click at [71, 699] on button "儲存" at bounding box center [44, 704] width 51 height 30
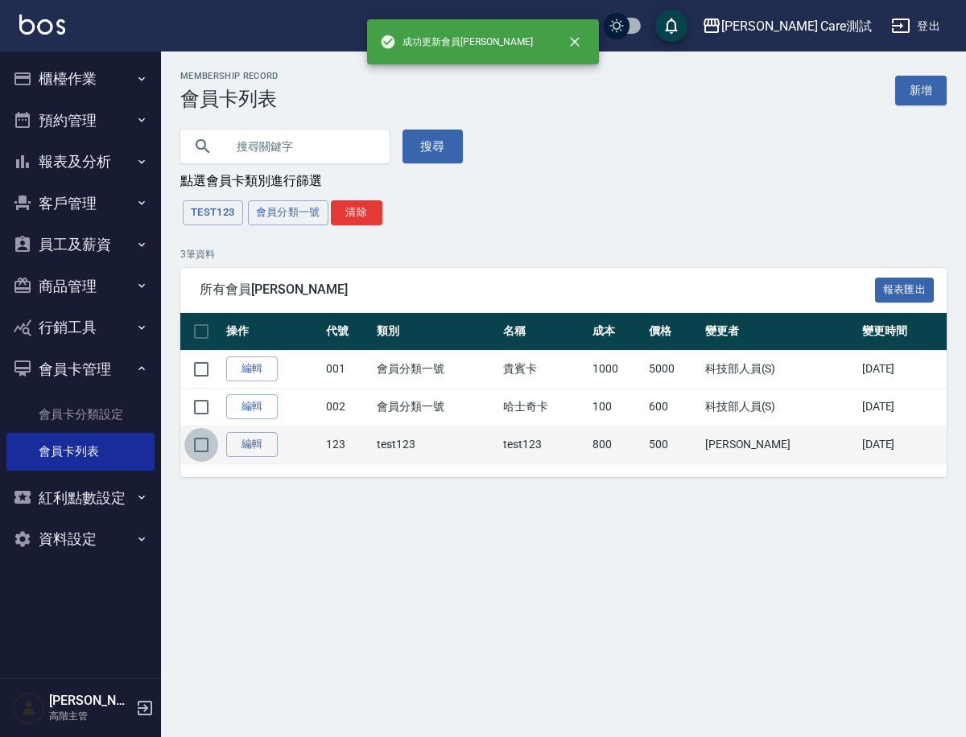
click at [199, 449] on input "checkbox" at bounding box center [201, 445] width 34 height 34
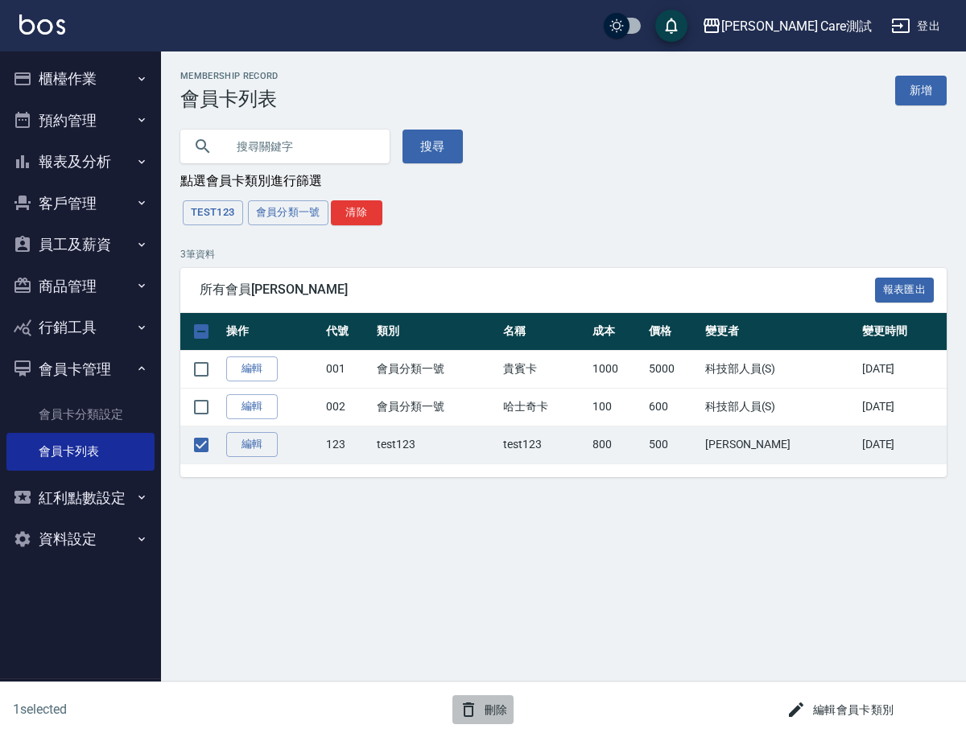
click at [505, 698] on button "刪除" at bounding box center [483, 710] width 62 height 30
checkbox input "false"
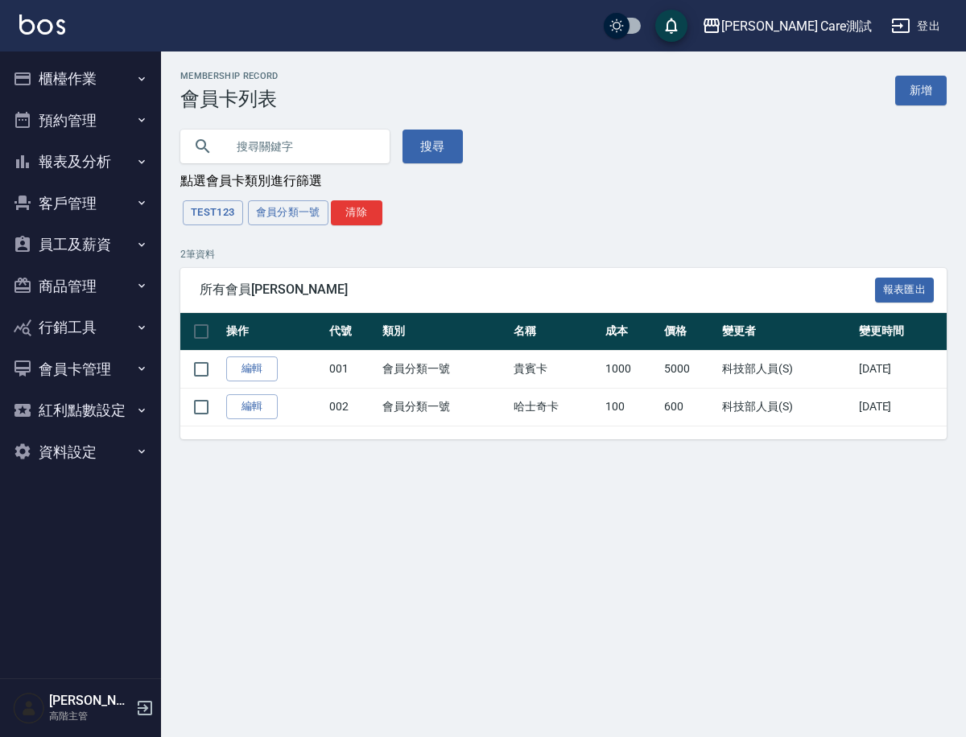
click at [752, 187] on div "點選會員卡類別進行篩選" at bounding box center [563, 181] width 766 height 17
click at [97, 418] on button "紅利點數設定" at bounding box center [80, 410] width 148 height 42
click at [101, 454] on link "紅利點數紀錄" at bounding box center [80, 456] width 148 height 37
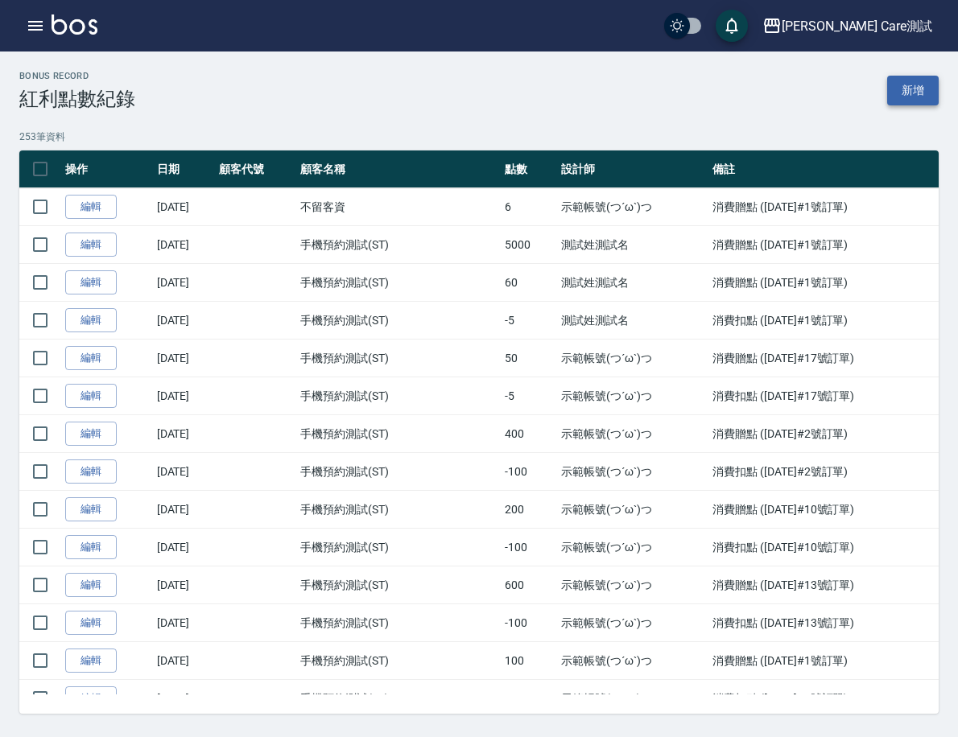
click at [901, 91] on link "新增" at bounding box center [912, 91] width 51 height 30
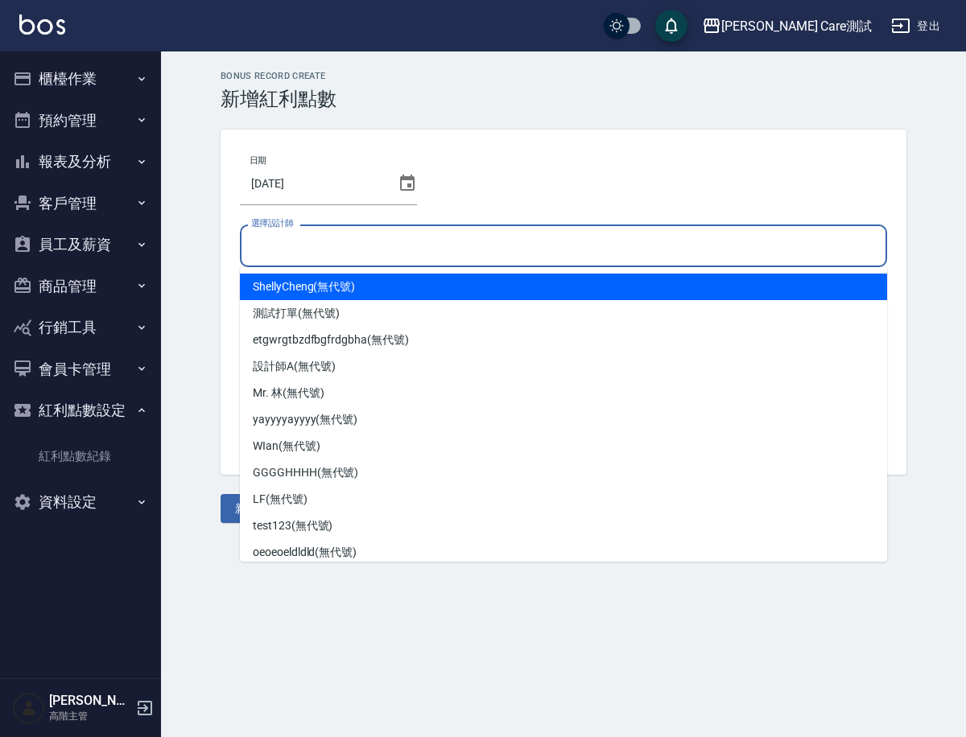
click at [358, 239] on input "選擇設計師" at bounding box center [563, 246] width 632 height 28
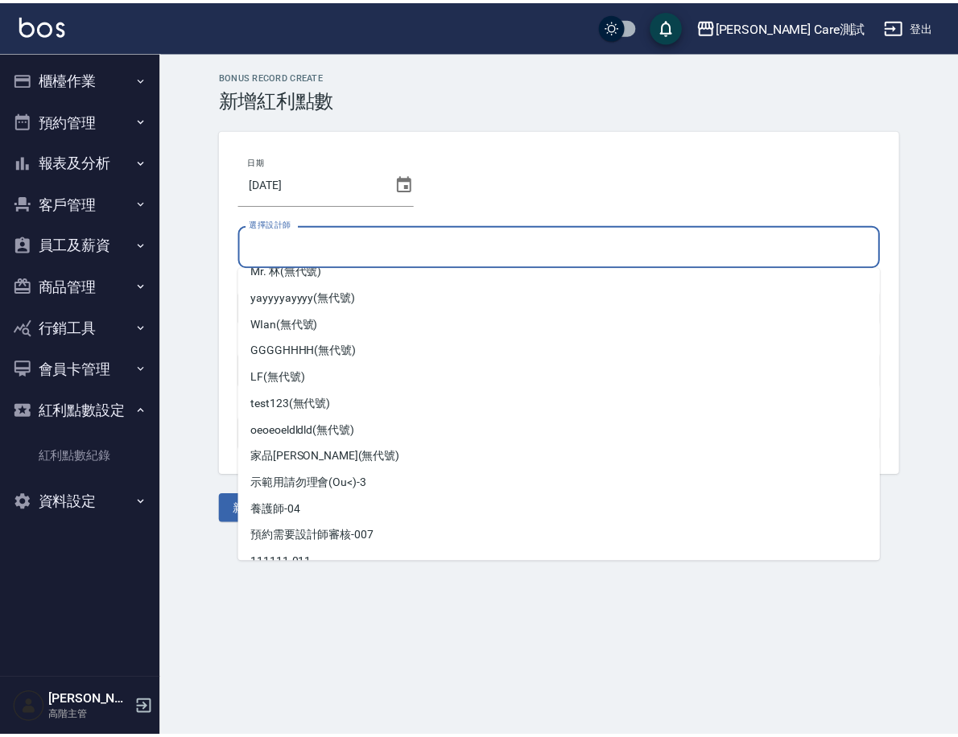
scroll to position [143, 0]
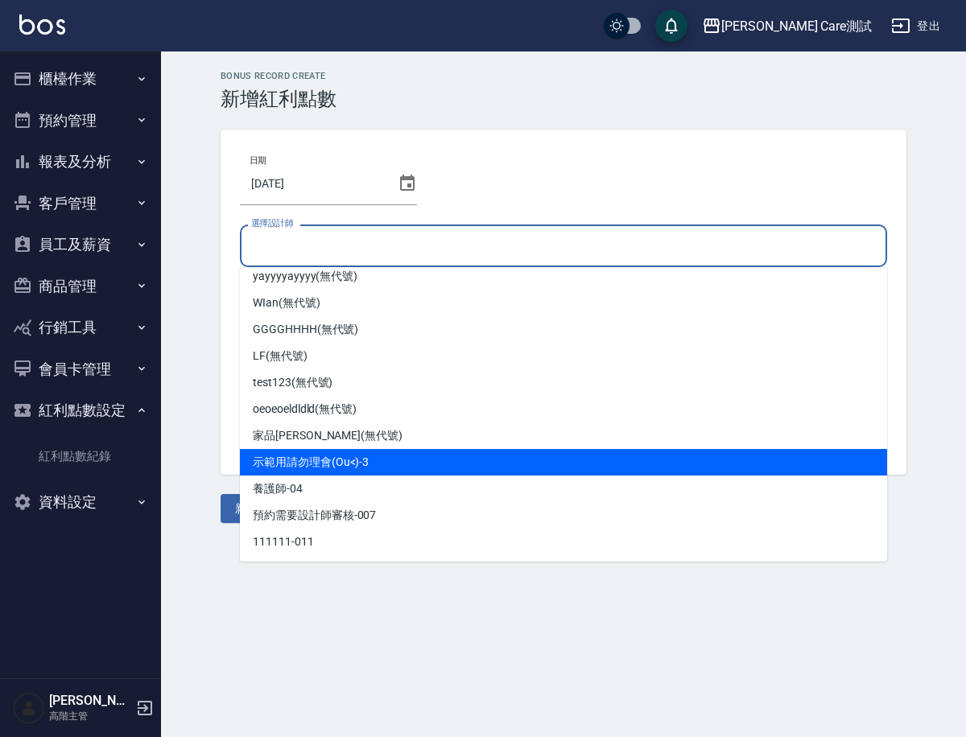
click at [363, 474] on div "示範用請勿理會(Ou<) -3" at bounding box center [563, 462] width 647 height 27
type input "示範用請勿理會(Ou<)-3"
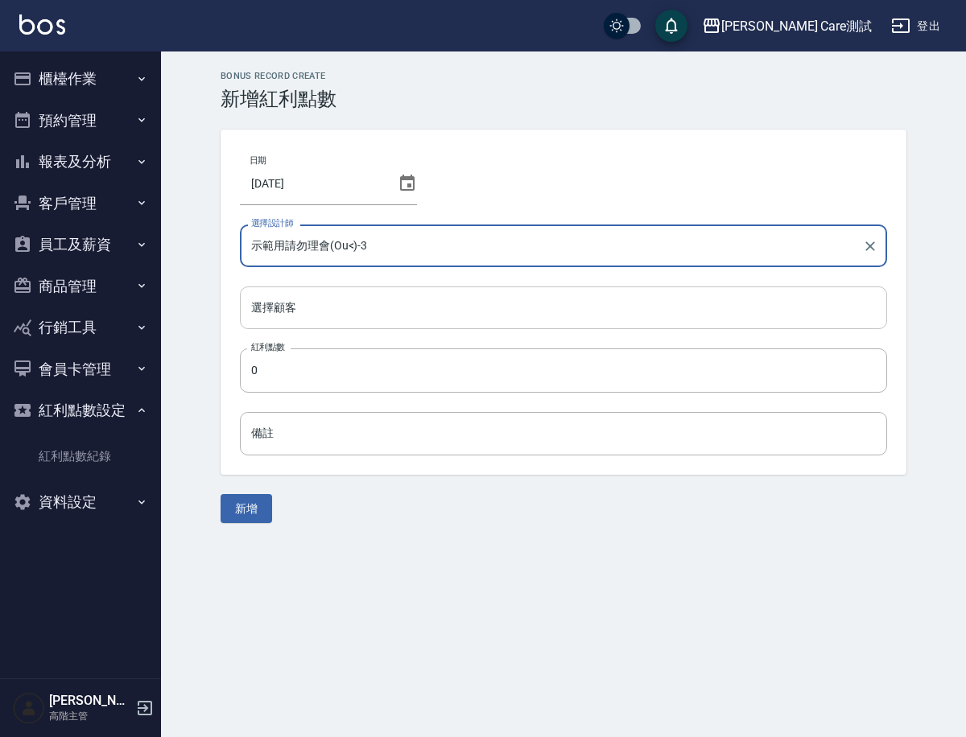
click at [370, 298] on input "選擇顧客" at bounding box center [563, 308] width 632 height 28
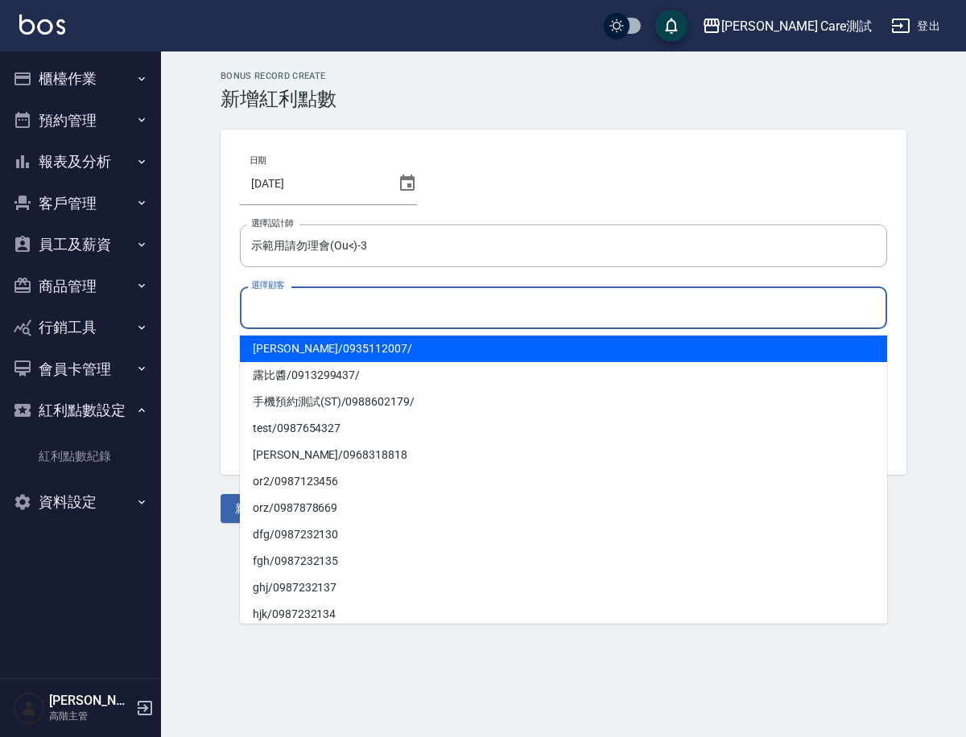
click at [392, 348] on span "[PERSON_NAME] / 0935112007 /" at bounding box center [563, 349] width 647 height 27
type input "[PERSON_NAME]/0935112007/"
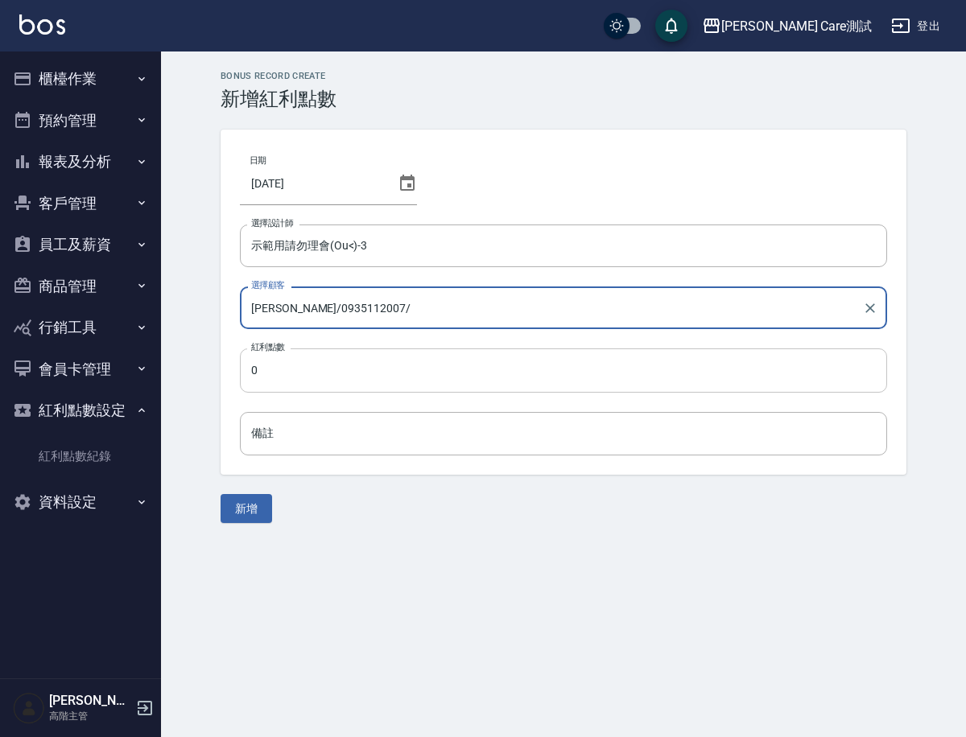
click at [389, 354] on input "0" at bounding box center [563, 369] width 647 height 43
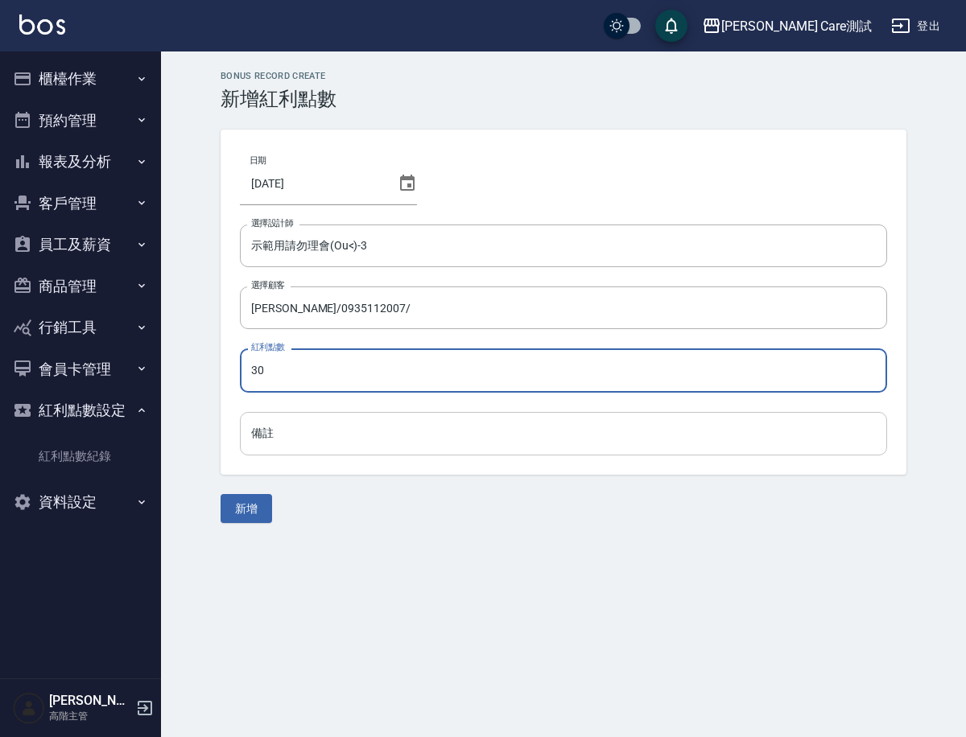
type input "30"
click at [378, 443] on input "備註" at bounding box center [563, 433] width 647 height 43
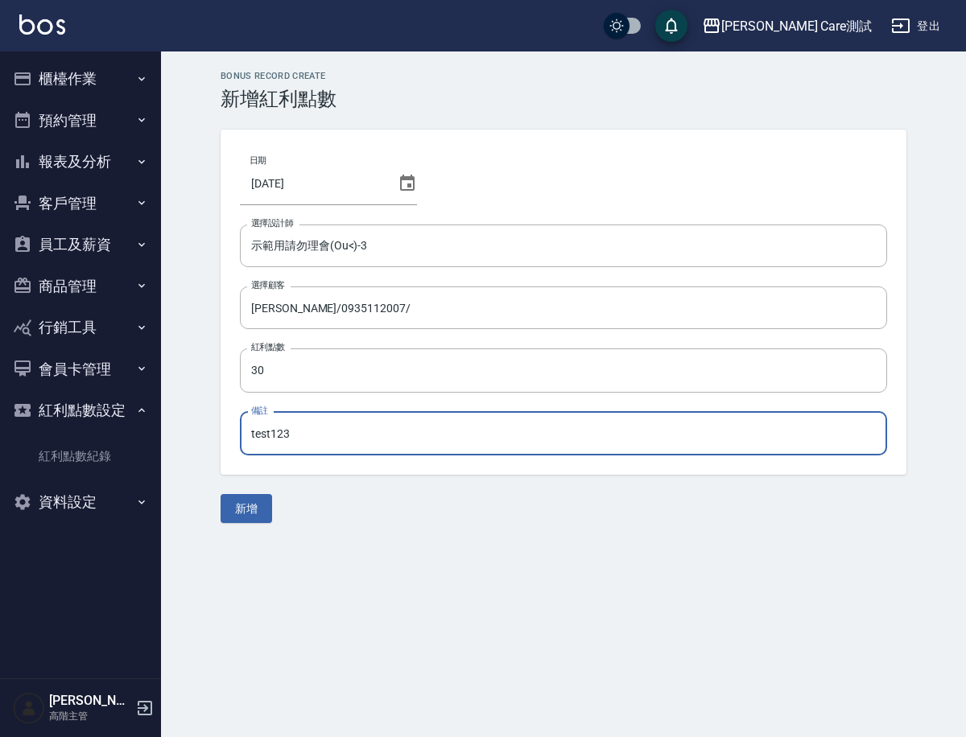
type input "test123"
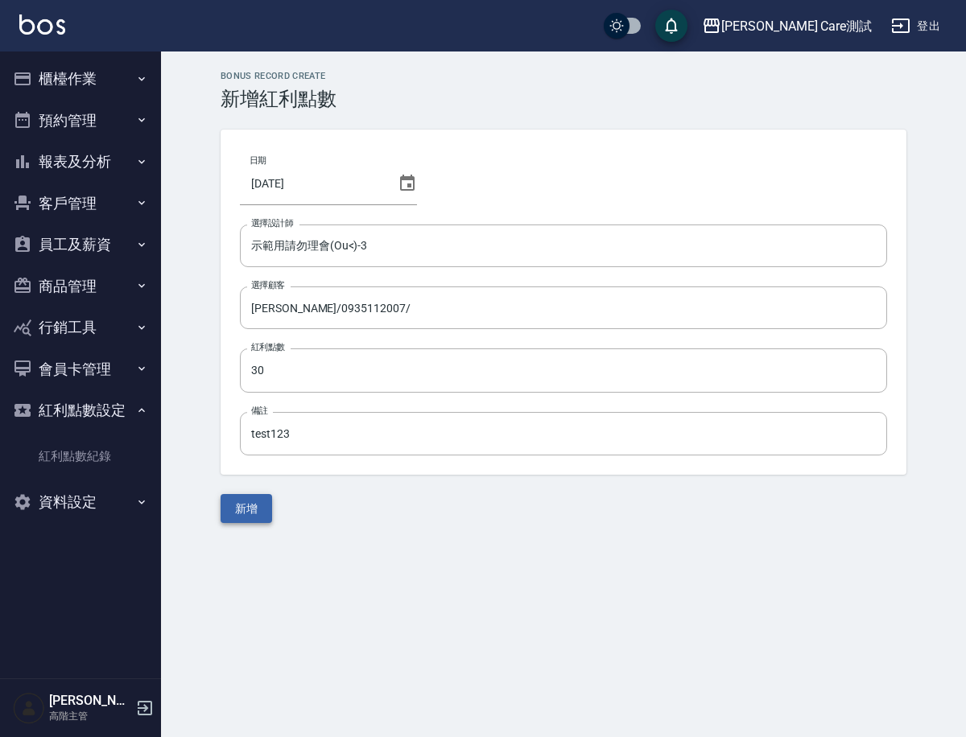
click at [233, 496] on button "新增" at bounding box center [245, 509] width 51 height 30
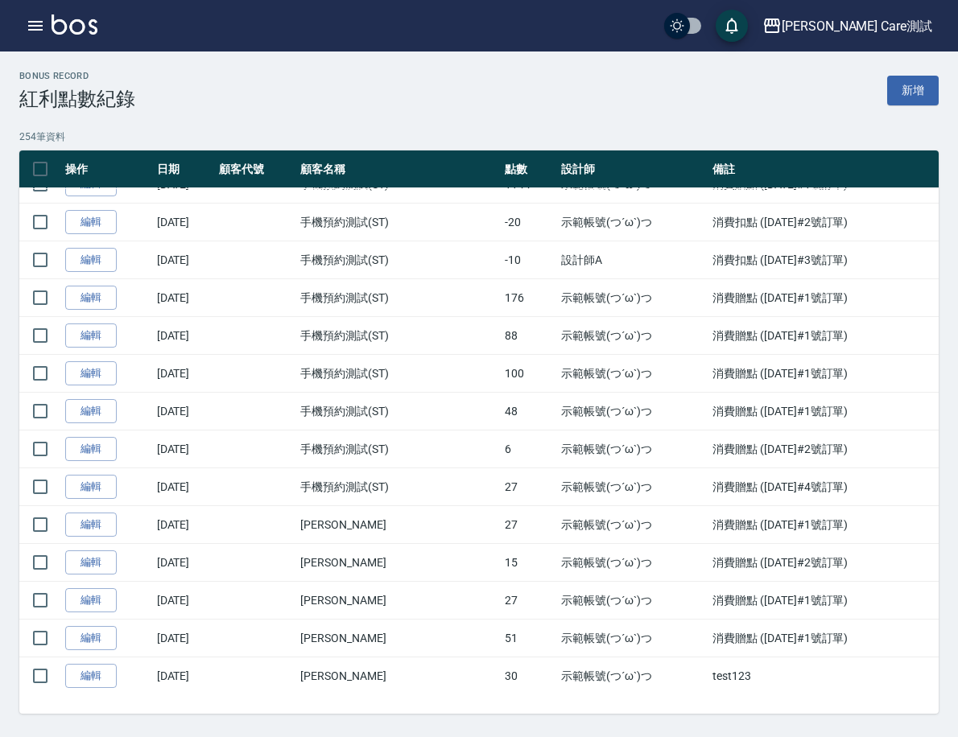
scroll to position [9100, 0]
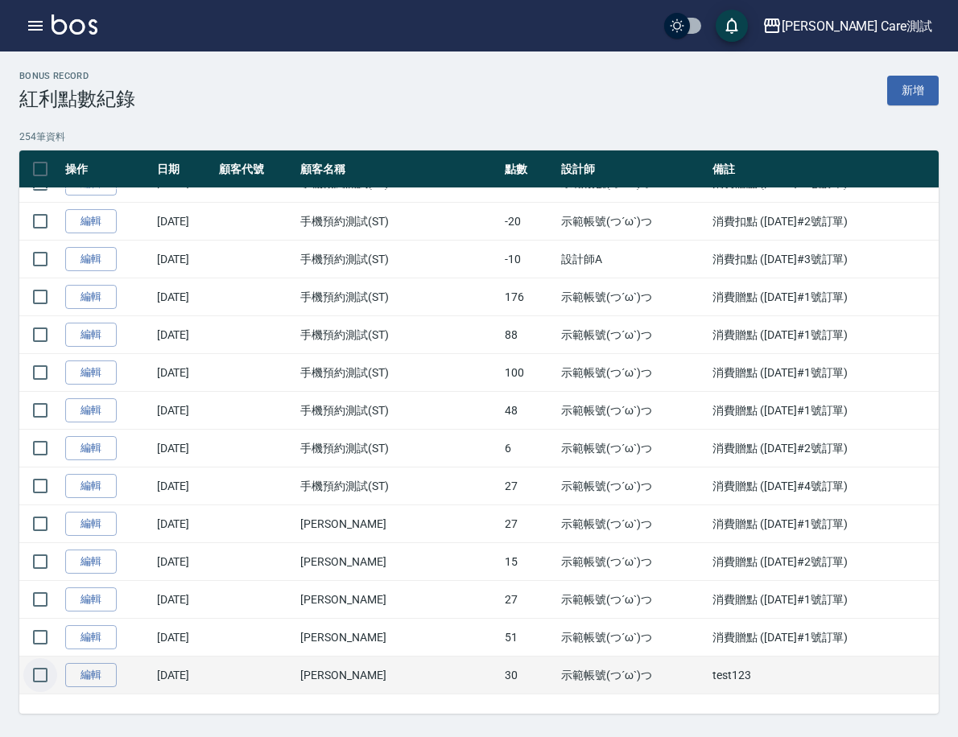
click at [57, 672] on input "checkbox" at bounding box center [40, 675] width 34 height 34
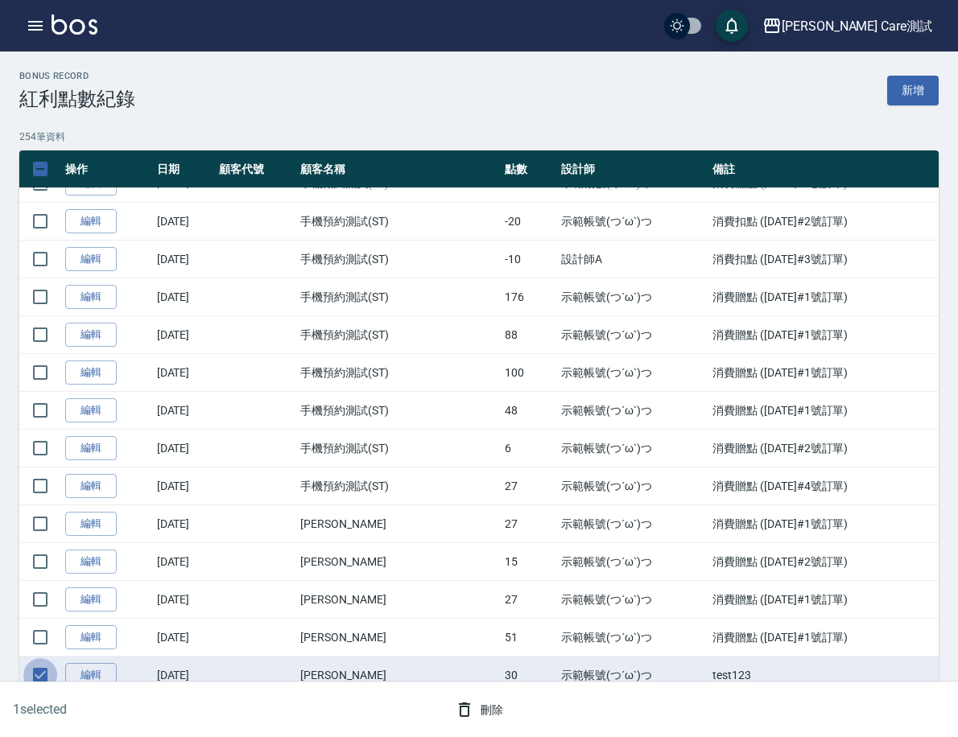
click at [57, 672] on input "checkbox" at bounding box center [40, 675] width 34 height 34
checkbox input "false"
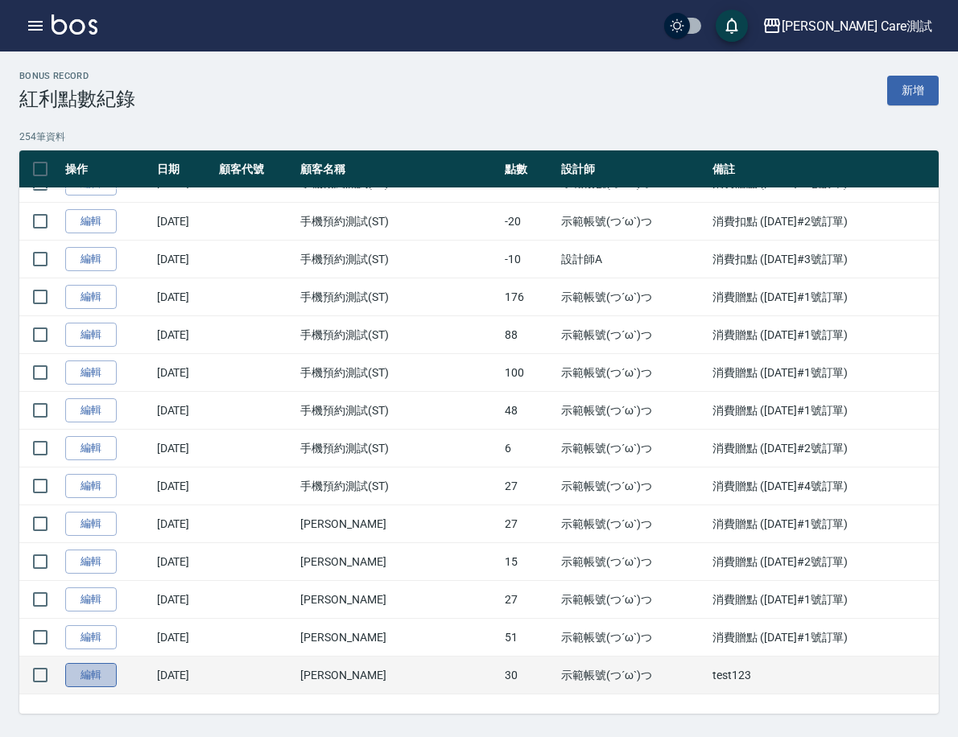
click at [117, 670] on link "編輯" at bounding box center [90, 675] width 51 height 25
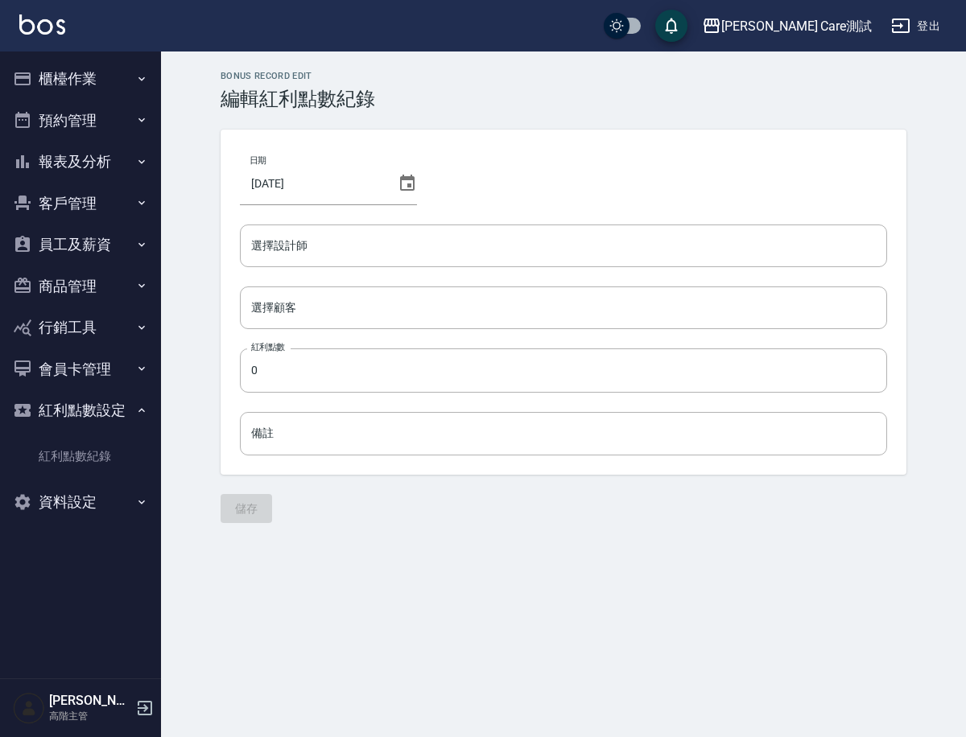
type input "示範用請勿理會(Ou<)-3"
type input "Jamie/0935112007/"
type input "30"
type input "test123"
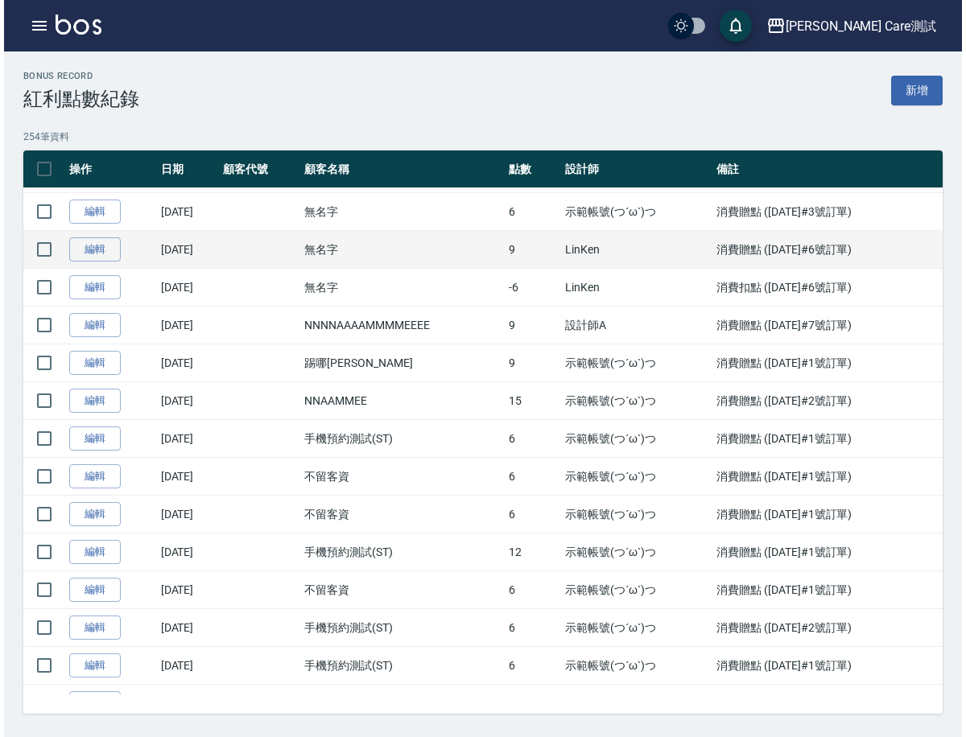
scroll to position [9100, 0]
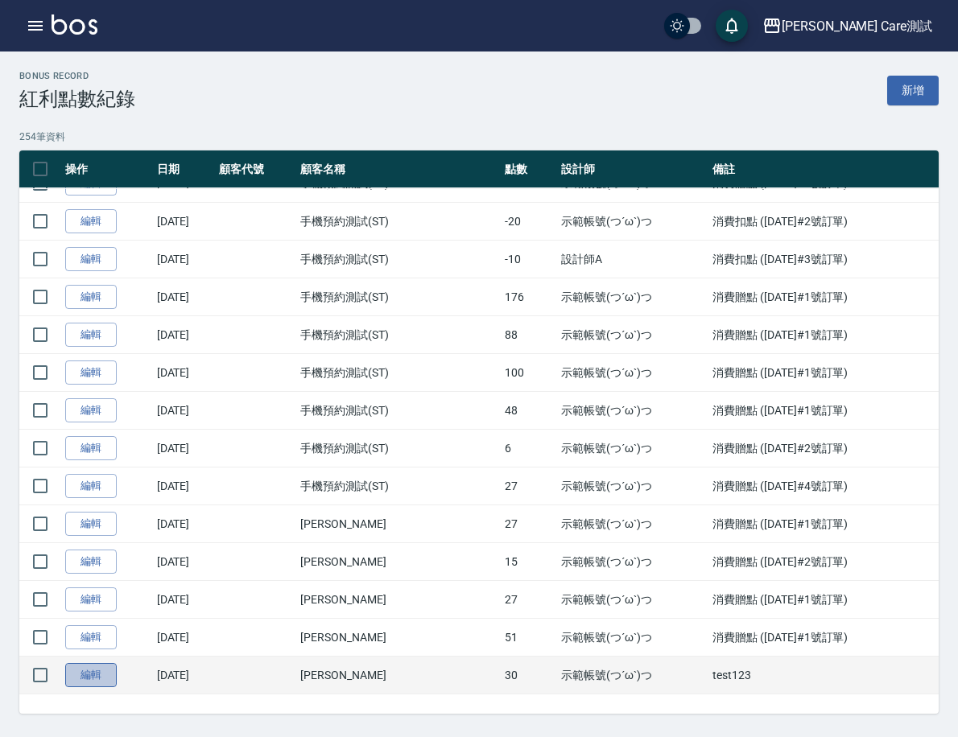
click at [117, 674] on link "編輯" at bounding box center [90, 675] width 51 height 25
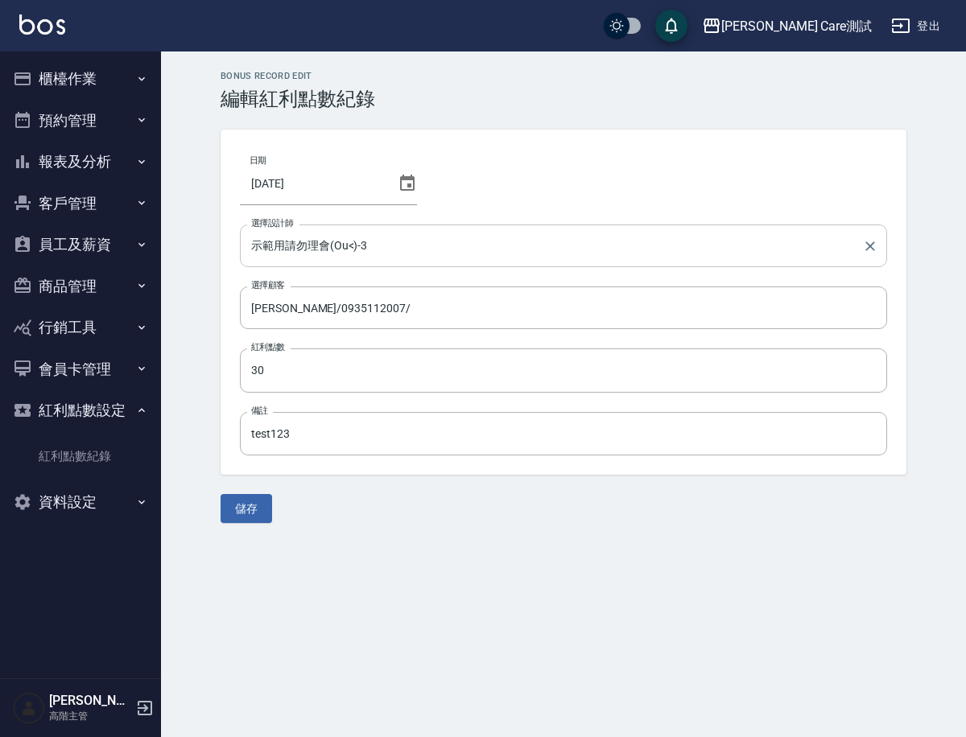
click at [366, 241] on input "示範用請勿理會(Ou<)-3" at bounding box center [551, 246] width 608 height 28
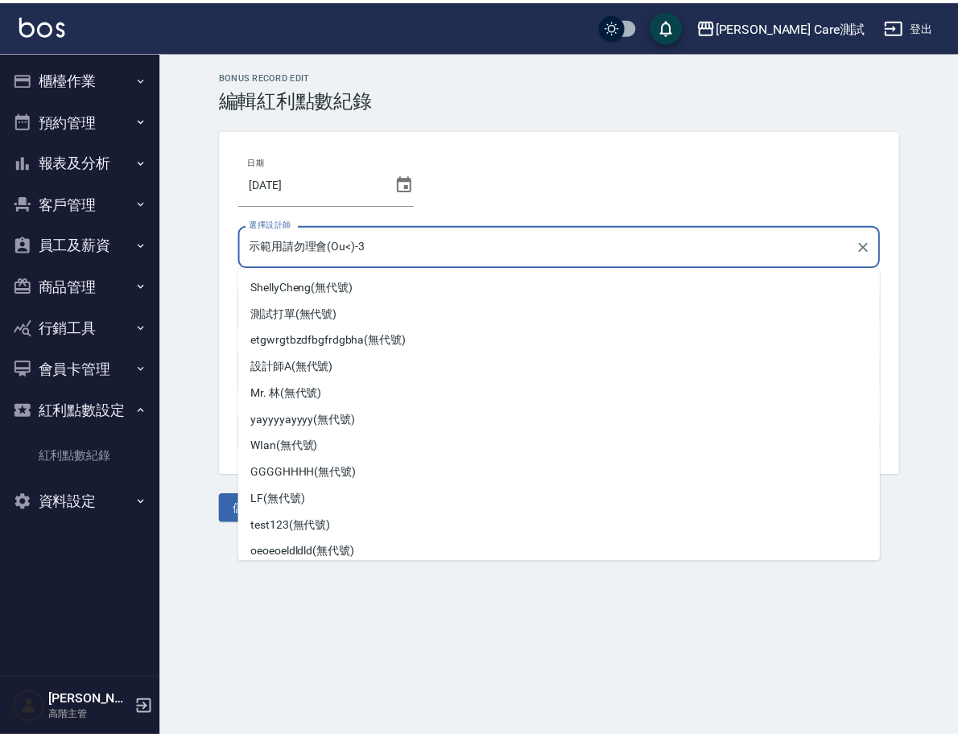
scroll to position [57, 0]
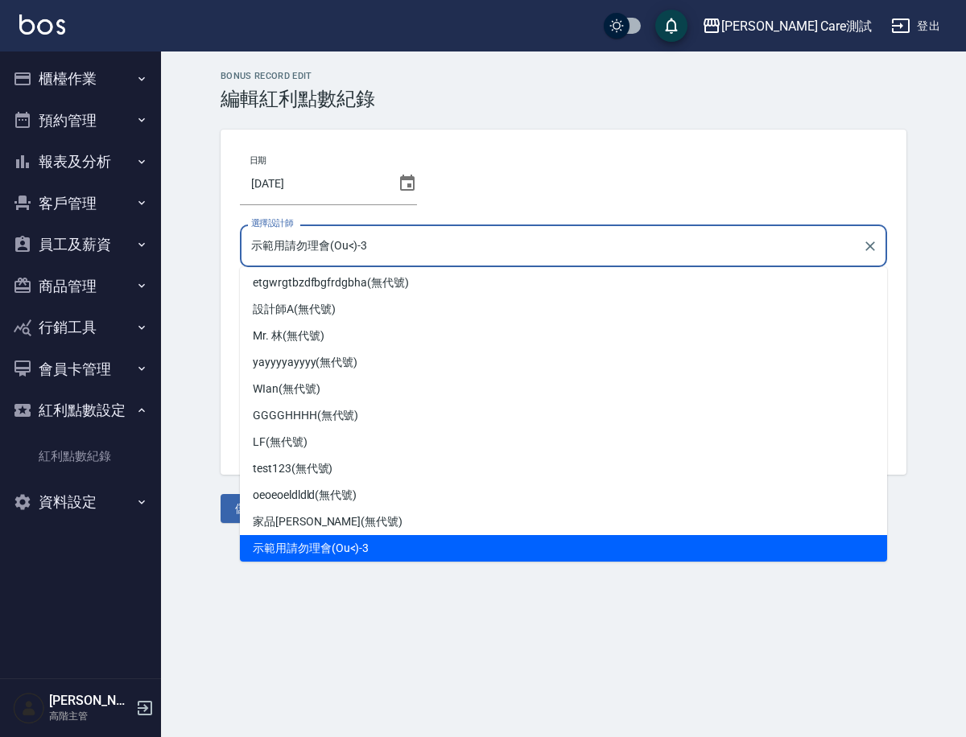
click at [407, 635] on div "Bonus Record edit 編輯紅利點數紀錄 日期 2025/10/09 選擇設計師 示範用請勿理會(Ou<)-3 選擇設計師 選擇顧客 Jamie/…" at bounding box center [483, 368] width 966 height 737
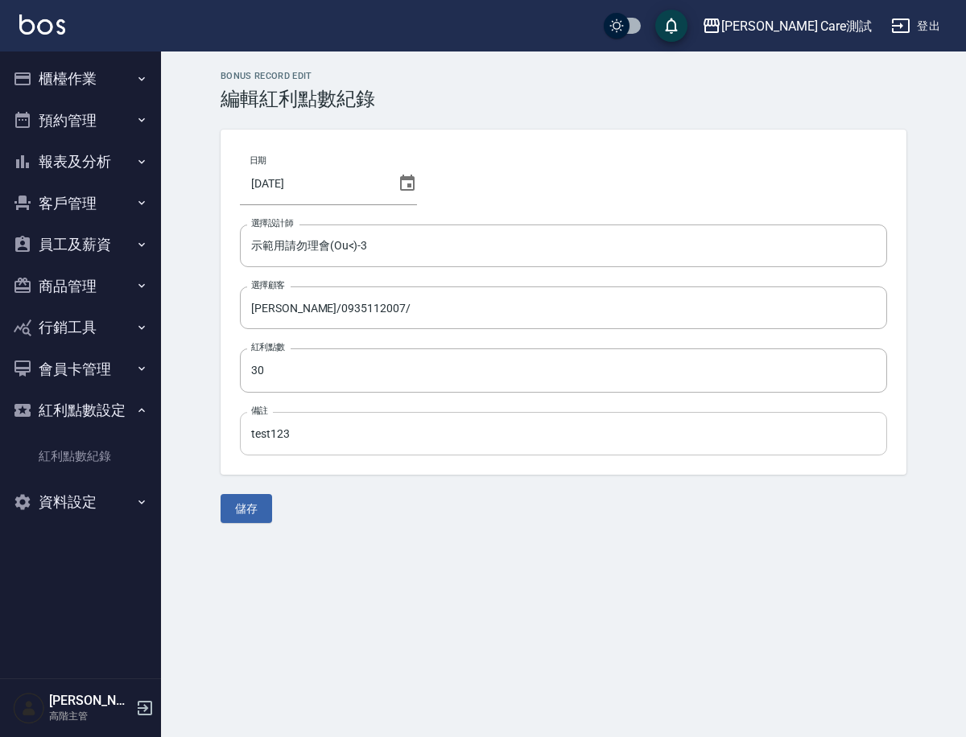
click at [309, 435] on input "test123" at bounding box center [563, 433] width 647 height 43
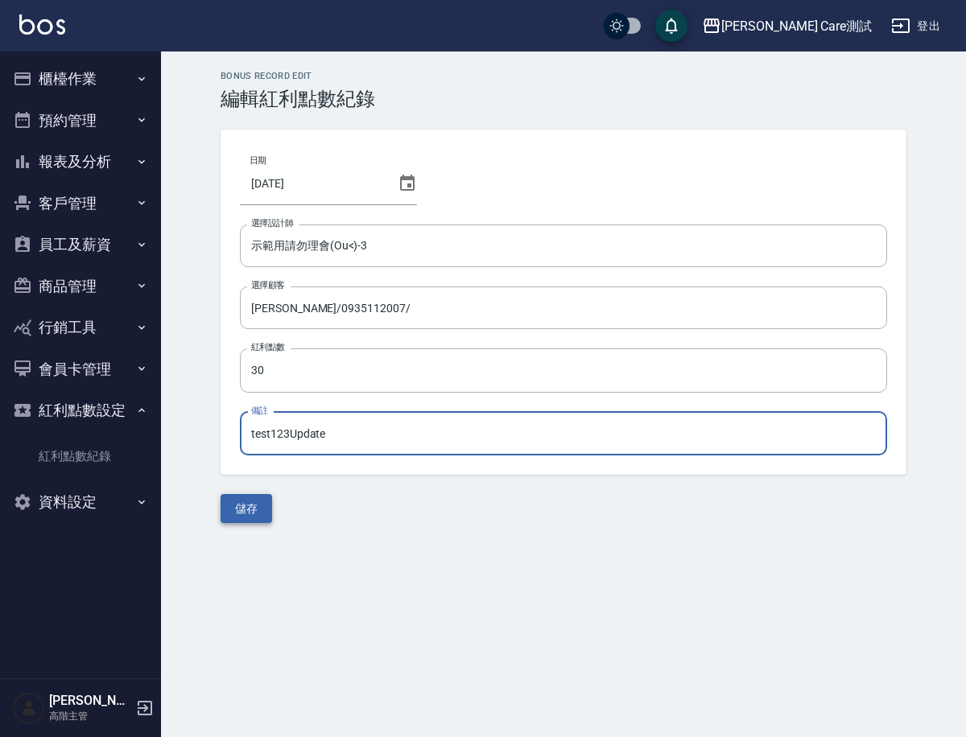
type input "test123Update"
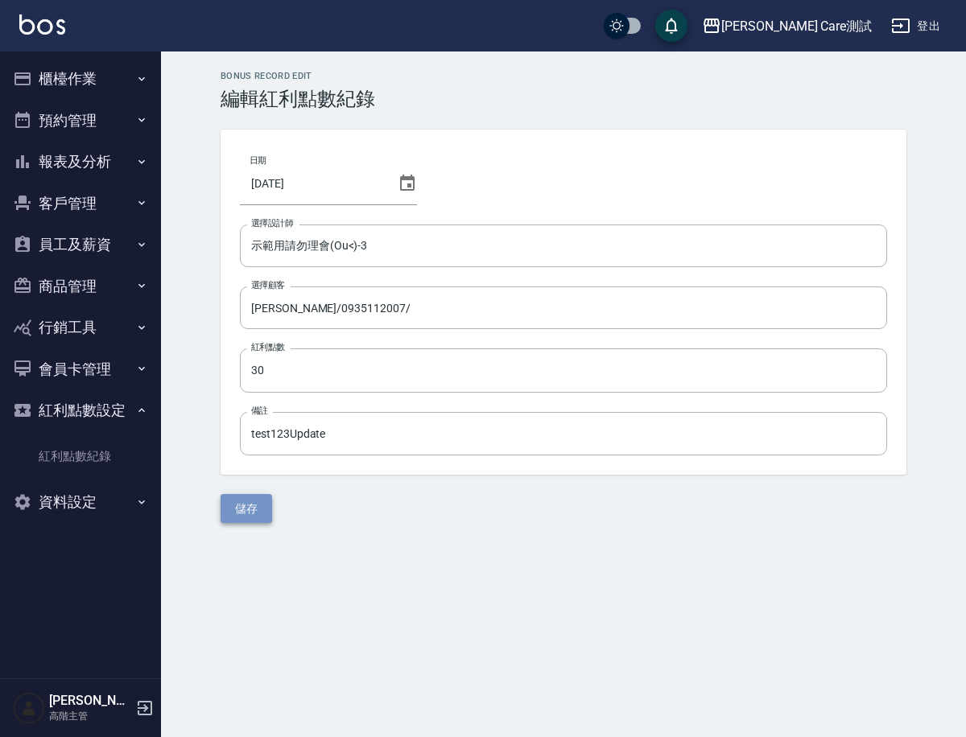
click at [261, 503] on button "儲存" at bounding box center [245, 509] width 51 height 30
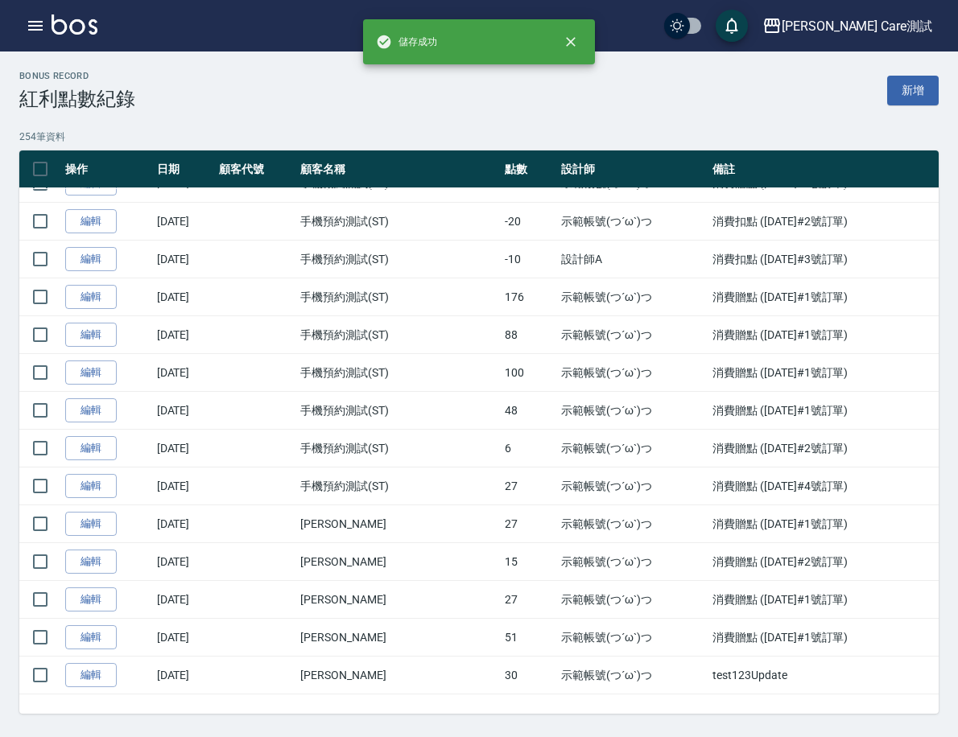
scroll to position [9, 0]
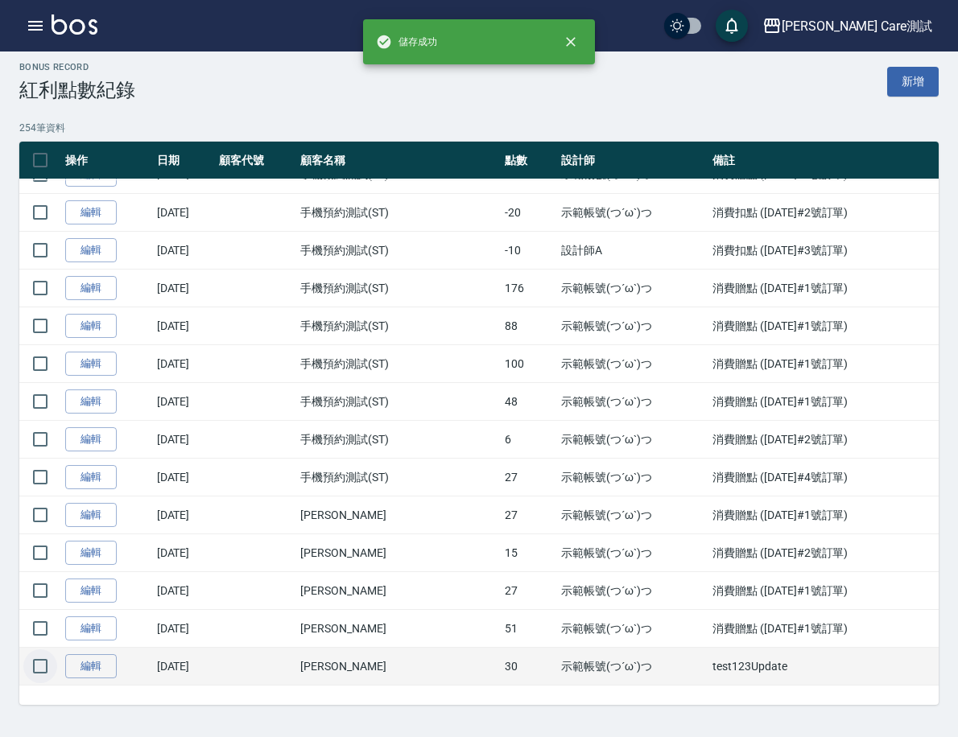
click at [57, 670] on input "checkbox" at bounding box center [40, 666] width 34 height 34
checkbox input "true"
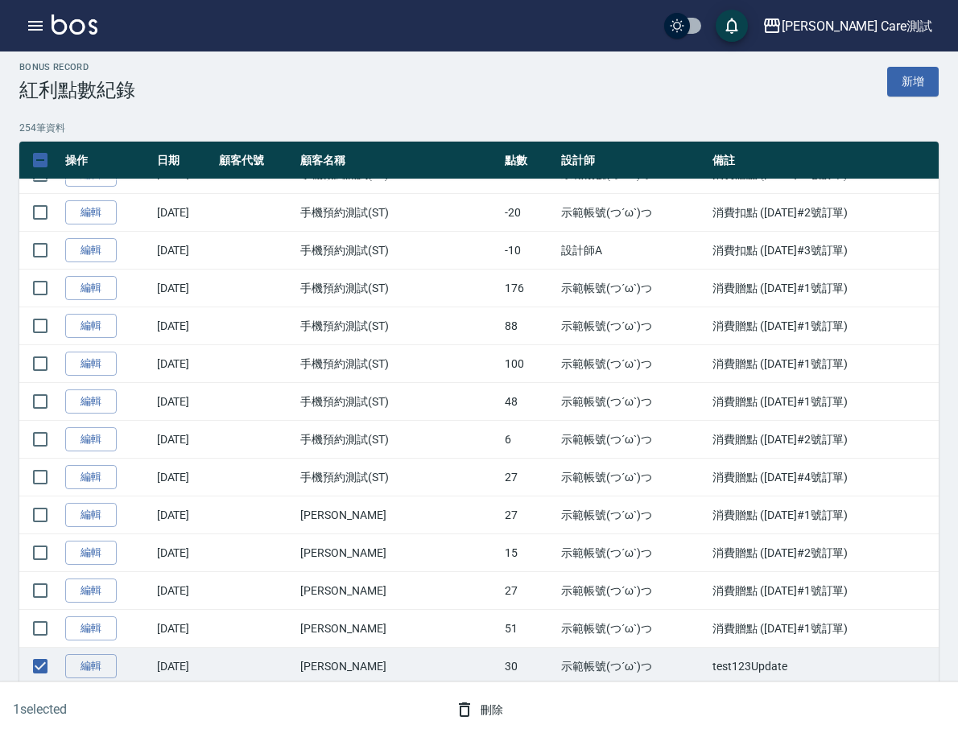
click at [472, 711] on icon "button" at bounding box center [464, 709] width 19 height 19
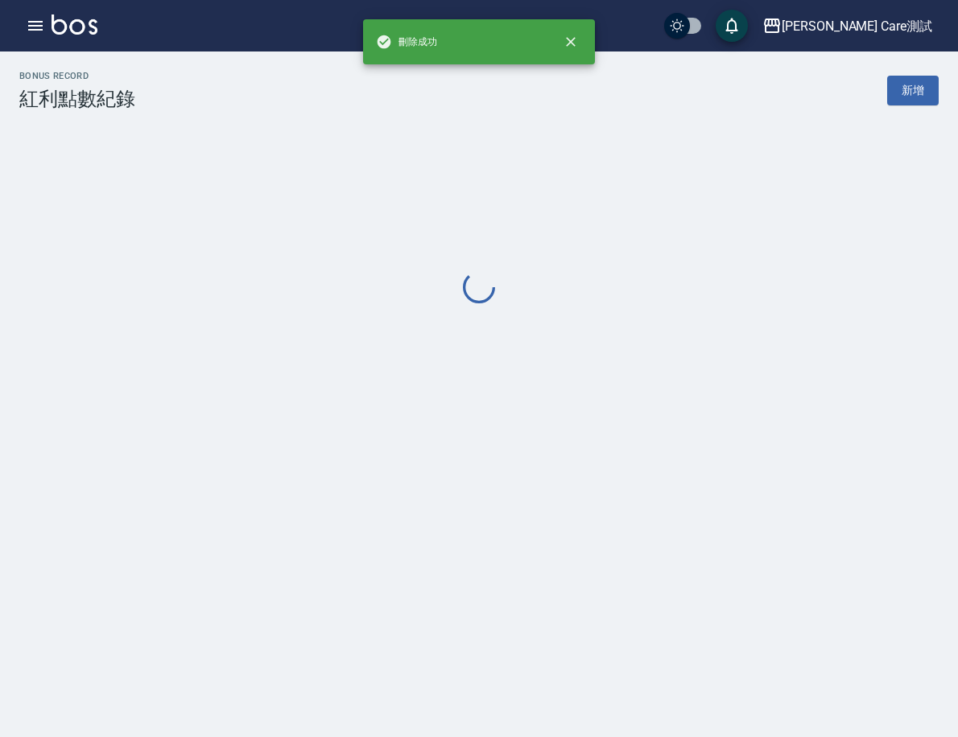
scroll to position [0, 0]
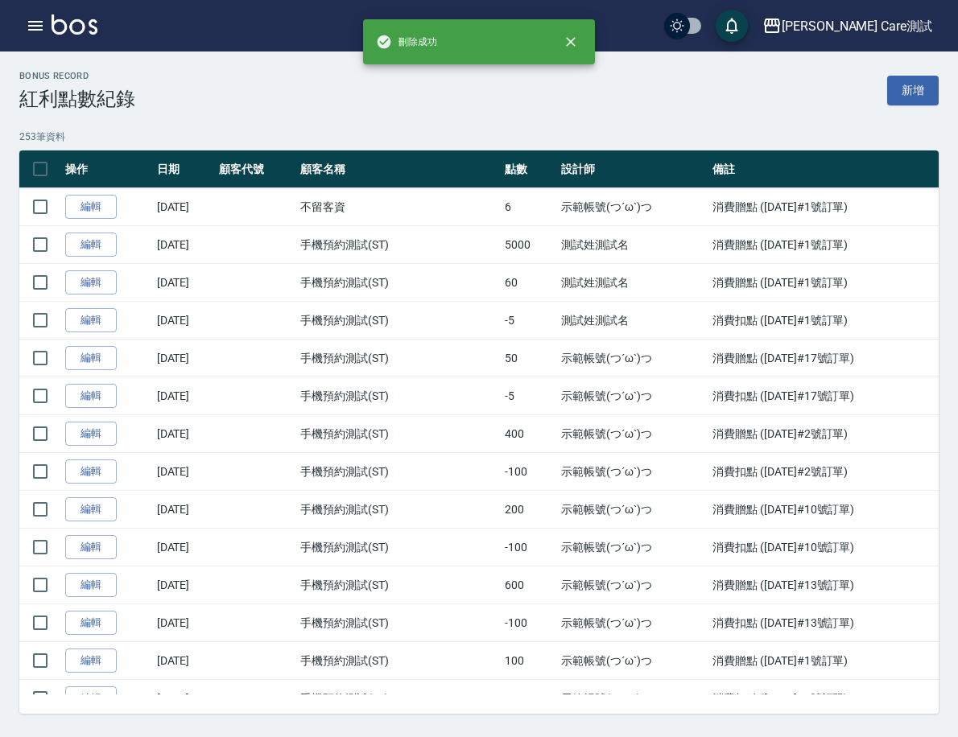
click at [774, 123] on div "Bonus Record 紅利點數紀錄 新增 253 筆資料 操作 日期 顧客代號 顧客名稱 點數 設計師 備註 編輯 2000/01/01 不留客資 6 示…" at bounding box center [479, 392] width 958 height 643
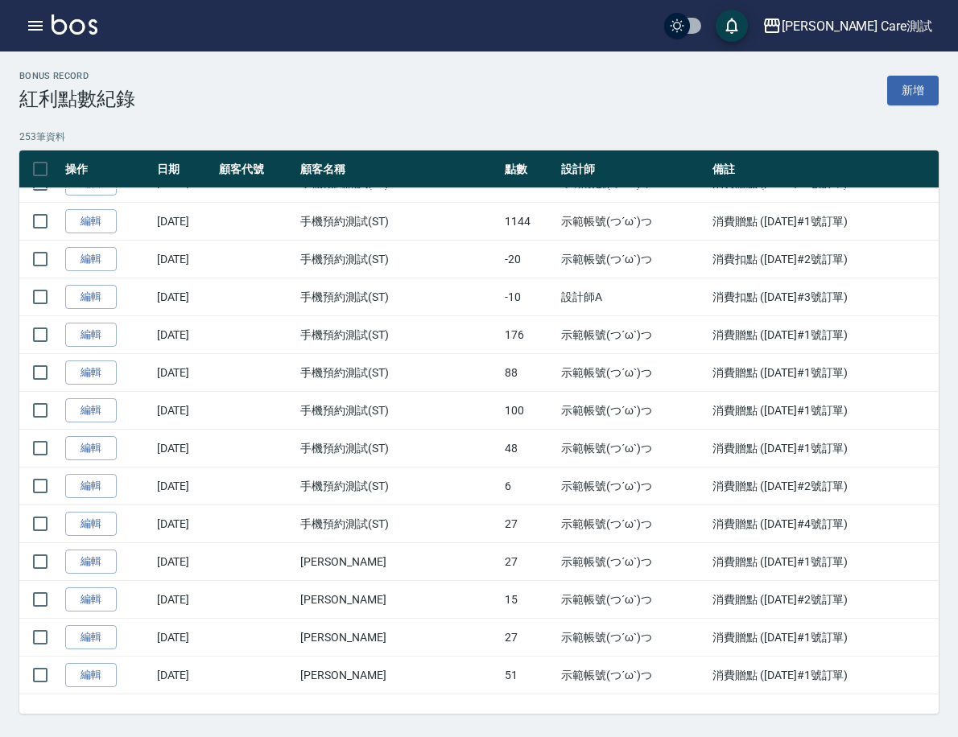
scroll to position [9, 0]
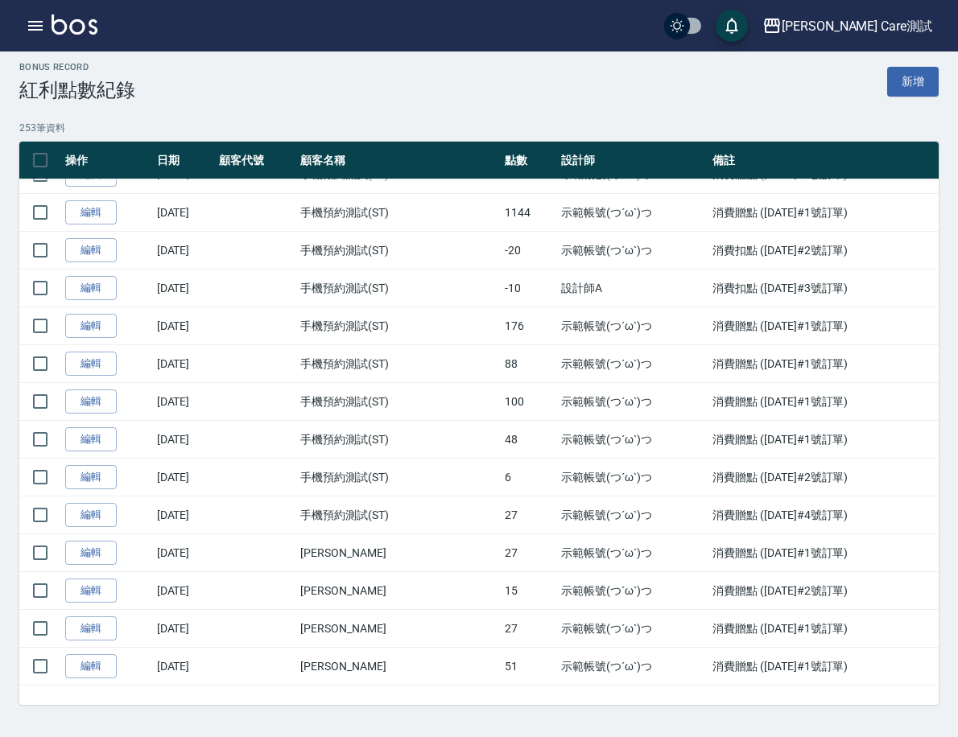
click at [0, 0] on button "資料設定" at bounding box center [0, 0] width 0 height 0
click at [0, 0] on button "紅利點數設定" at bounding box center [0, 0] width 0 height 0
click at [0, 0] on button "會員卡管理" at bounding box center [0, 0] width 0 height 0
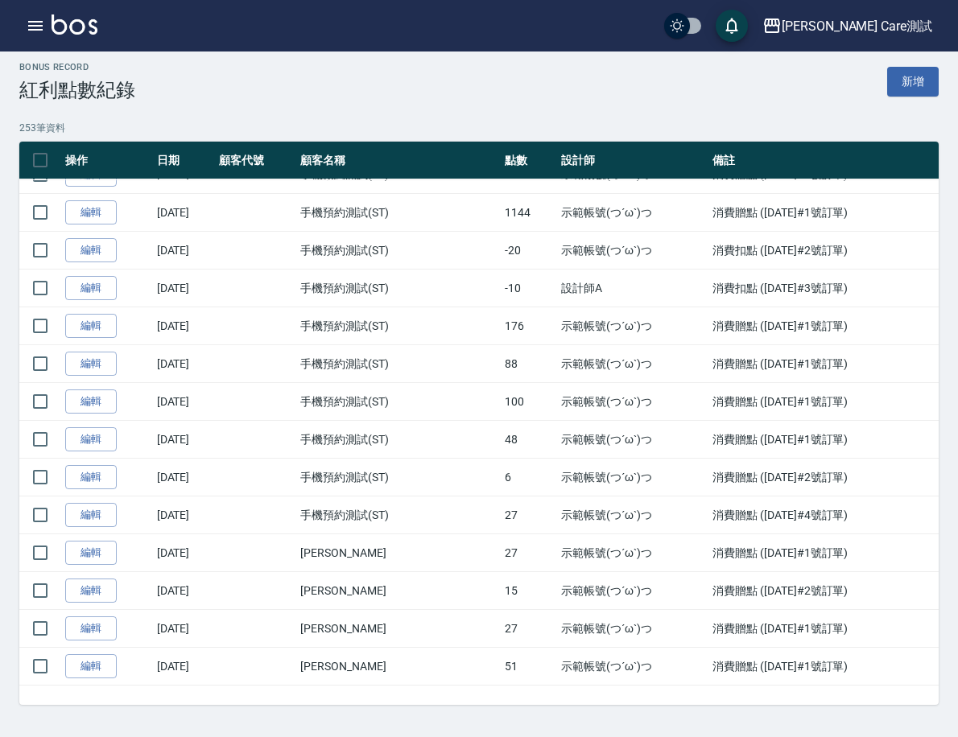
click at [0, 0] on link "會員卡列表" at bounding box center [0, 0] width 0 height 0
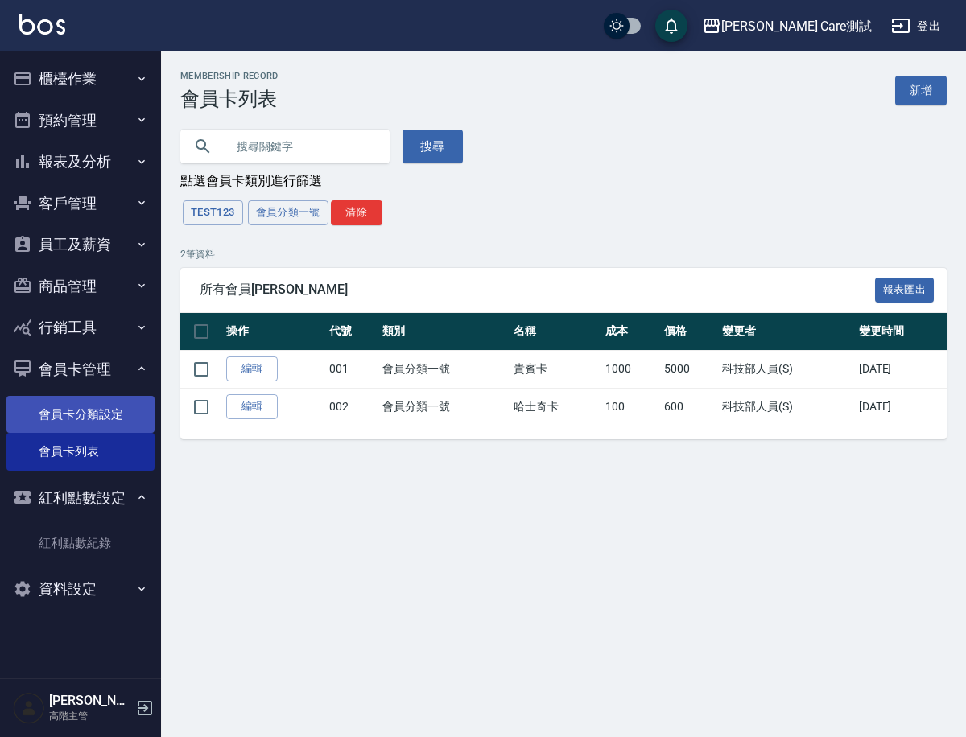
click at [94, 416] on link "會員卡分類設定" at bounding box center [80, 414] width 148 height 37
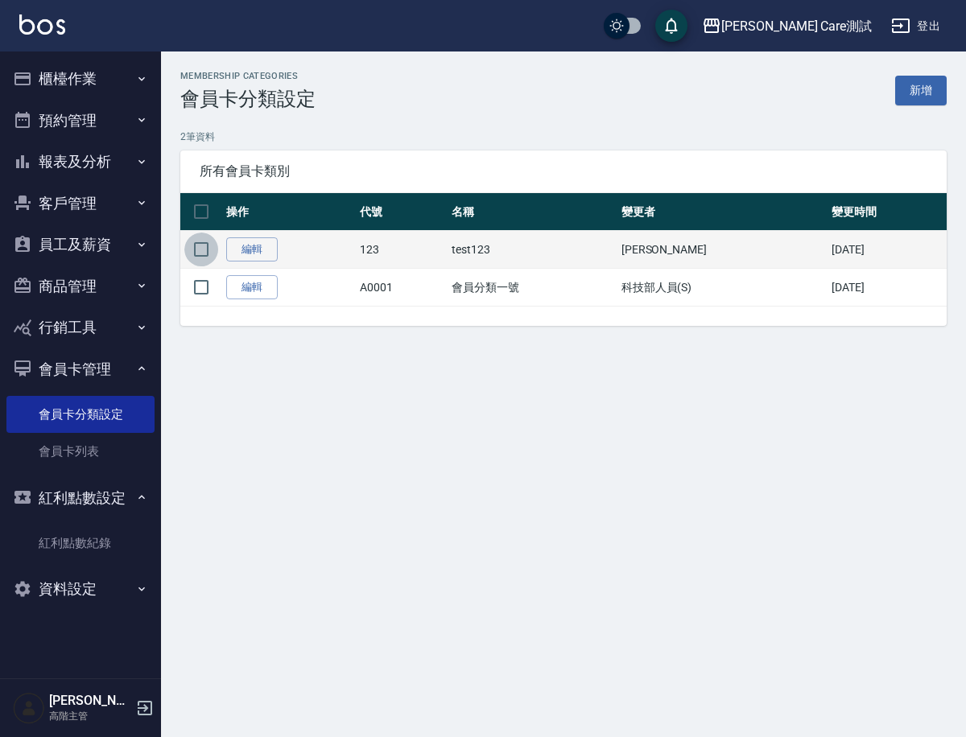
click at [201, 244] on input "checkbox" at bounding box center [201, 250] width 34 height 34
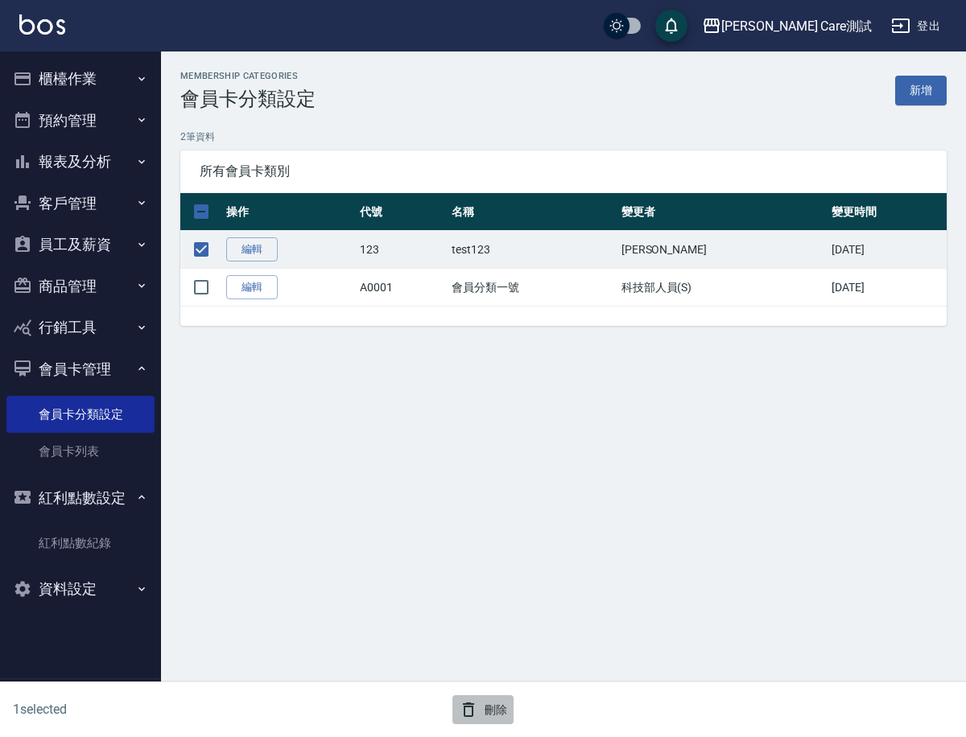
click at [472, 712] on icon "button" at bounding box center [468, 709] width 11 height 14
checkbox input "false"
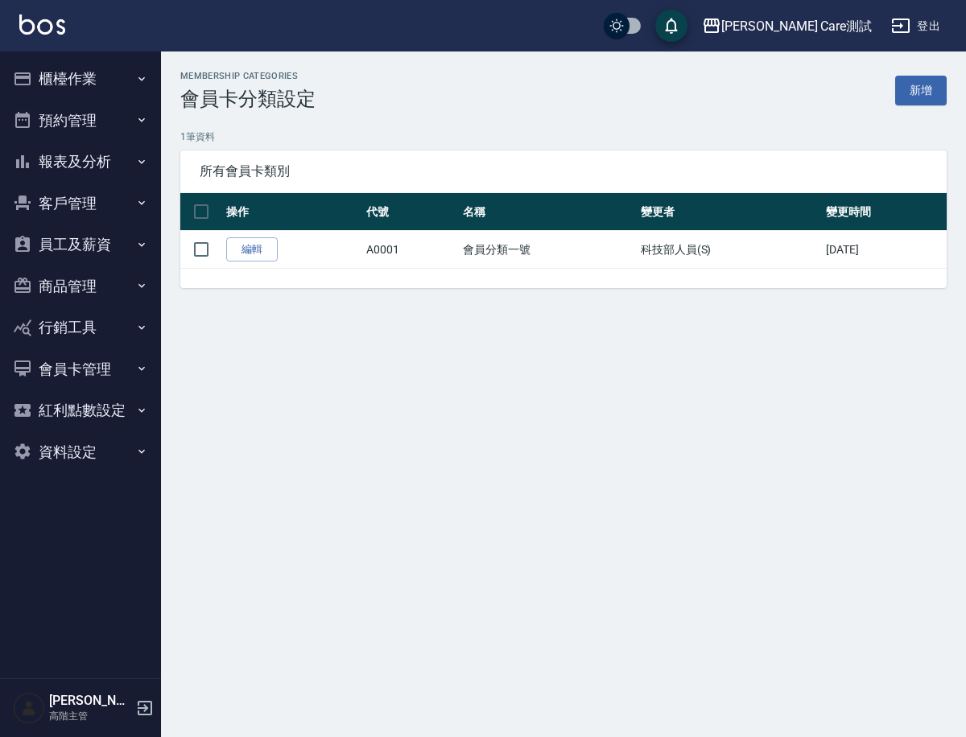
click at [372, 436] on div "Membership Categories 會員卡分類設定 新增 1 筆資料 所有會員卡類別 操作 代號 名稱 變更者 變更時間 編輯 A0001 會員分類一…" at bounding box center [483, 368] width 966 height 737
click at [406, 446] on div "Membership Categories 會員卡分類設定 新增 1 筆資料 所有會員卡類別 操作 代號 名稱 變更者 變更時間 編輯 A0001 會員分類一…" at bounding box center [483, 368] width 966 height 737
click at [110, 401] on button "紅利點數設定" at bounding box center [80, 410] width 148 height 42
click at [72, 455] on link "紅利點數紀錄" at bounding box center [80, 456] width 148 height 37
